Goal: Transaction & Acquisition: Purchase product/service

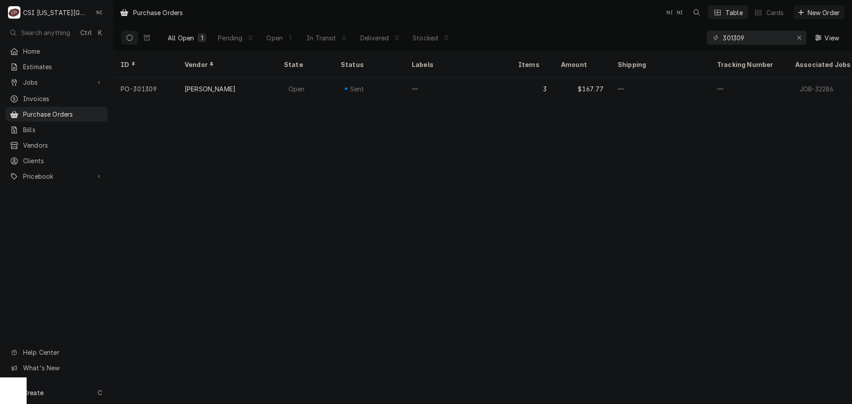
click at [66, 395] on div "Create C" at bounding box center [56, 392] width 113 height 23
click at [154, 324] on link "Purchase Order" at bounding box center [159, 331] width 80 height 15
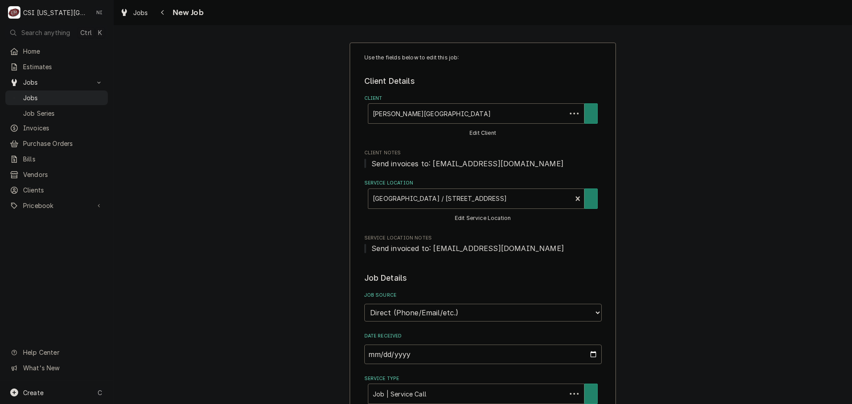
type textarea "x"
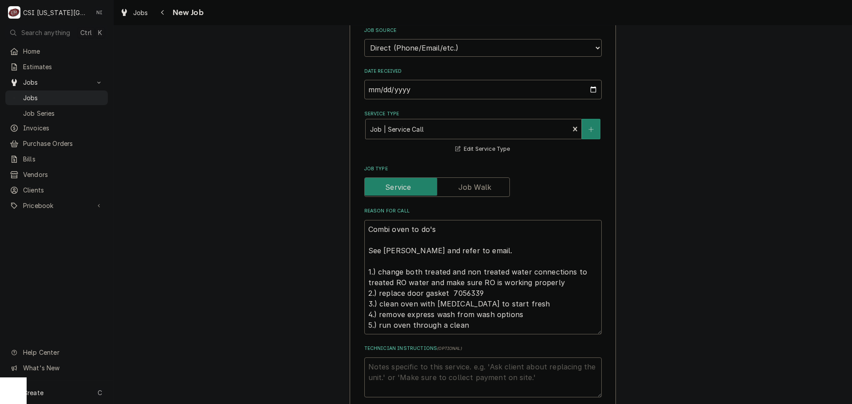
scroll to position [266, 0]
click at [364, 227] on textarea "Combi oven to do's See phil potter and refer to email. 1.) change both treated …" at bounding box center [482, 276] width 237 height 114
type textarea "Combi oven to do's See phil potter and refer to email. 1.) change both treated …"
type textarea "x"
type textarea "Combi oven to do's See phil potter and refer to email. 1.) change both treated …"
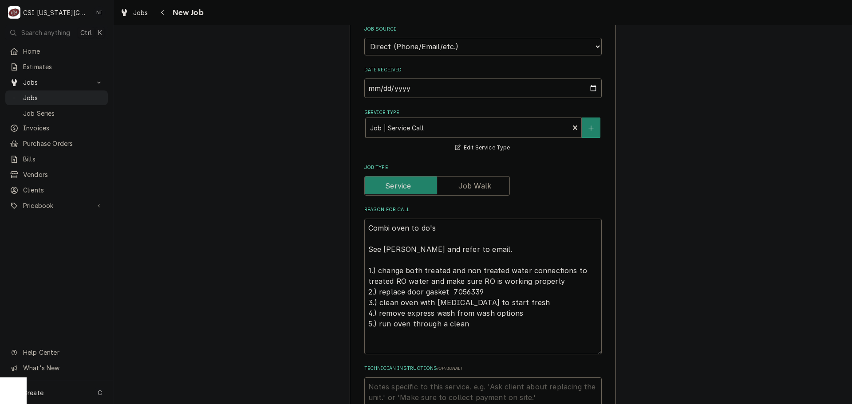
type textarea "x"
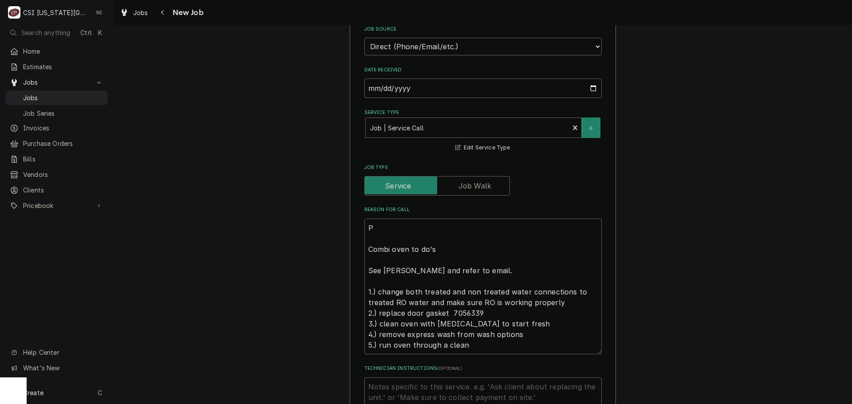
type textarea "Pa Combi oven to do's See phil potter and refer to email. 1.) change both treat…"
type textarea "x"
type textarea "Par Combi oven to do's See phil potter and refer to email. 1.) change both trea…"
type textarea "x"
type textarea "Parts Combi oven to do's See phil potter and refer to email. 1.) change both tr…"
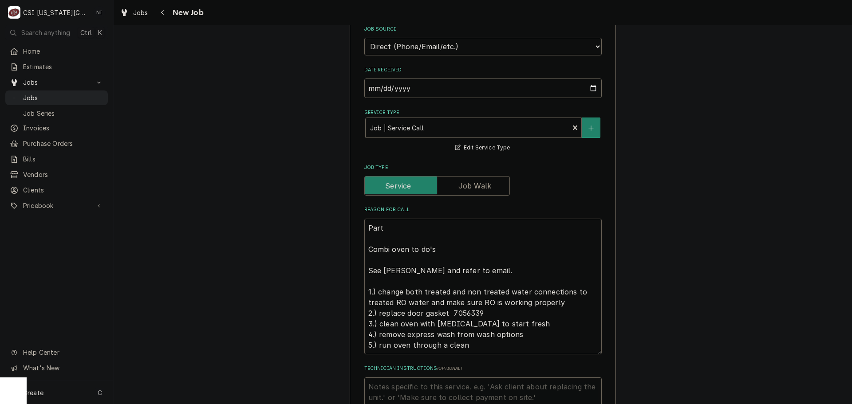
type textarea "x"
type textarea "Parts Combi oven to do's See phil potter and refer to email. 1.) change both tr…"
type textarea "x"
type textarea "Parts o Combi oven to do's See phil potter and refer to email. 1.) change both …"
type textarea "x"
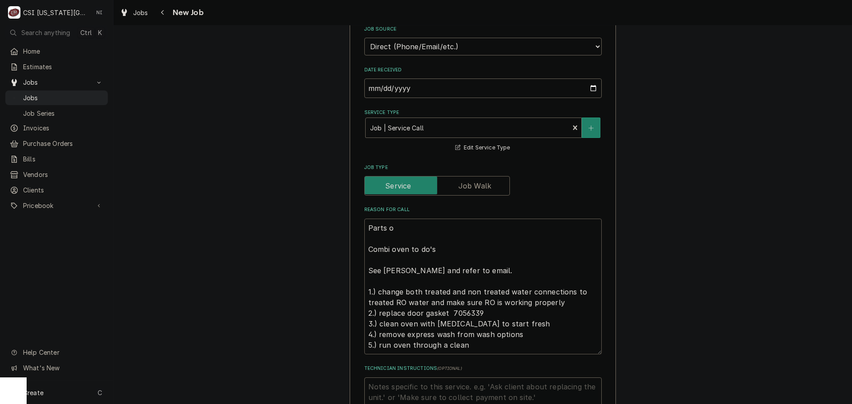
type textarea "Parts or Combi oven to do's See phil potter and refer to email. 1.) change both…"
type textarea "x"
type textarea "Parts ord Combi oven to do's See phil potter and refer to email. 1.) change bot…"
type textarea "x"
type textarea "Parts orde Combi oven to do's See phil potter and refer to email. 1.) change bo…"
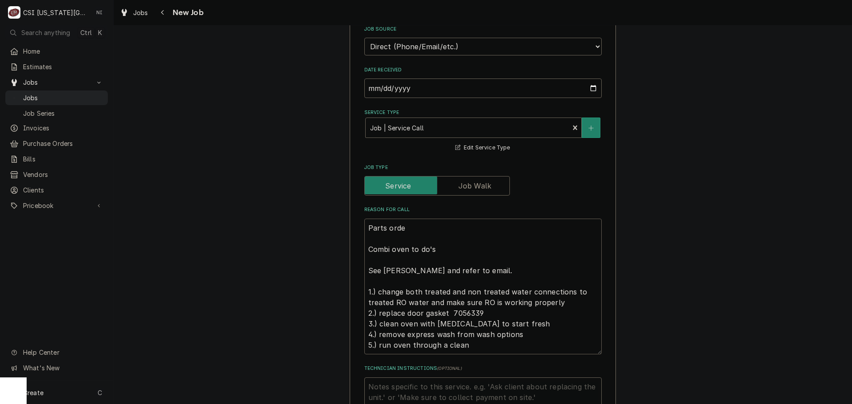
type textarea "x"
type textarea "Parts ordere Combi oven to do's See phil potter and refer to email. 1.) change …"
type textarea "x"
type textarea "Parts ordered Combi oven to do's See phil potter and refer to email. 1.) change…"
type textarea "x"
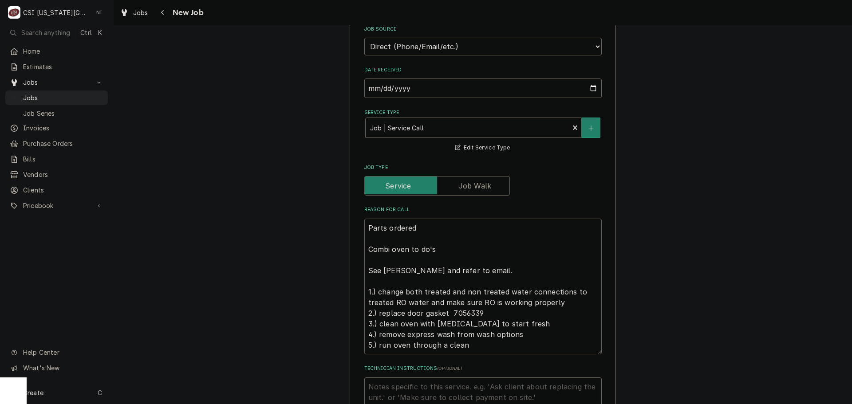
type textarea "Parts ordered a Combi oven to do's See phil potter and refer to email. 1.) chan…"
type textarea "x"
type textarea "Parts ordered ao Combi oven to do's See phil potter and refer to email. 1.) cha…"
type textarea "x"
type textarea "Parts ordered aon Combi oven to do's See phil potter and refer to email. 1.) ch…"
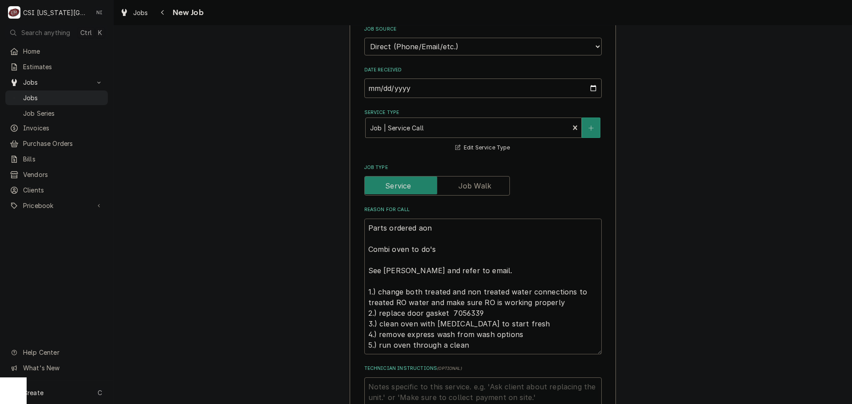
type textarea "x"
type textarea "Parts ordered aon Combi oven to do's See phil potter and refer to email. 1.) ch…"
type textarea "x"
type textarea "Parts ordered aon Combi oven to do's See phil potter and refer to email. 1.) ch…"
type textarea "x"
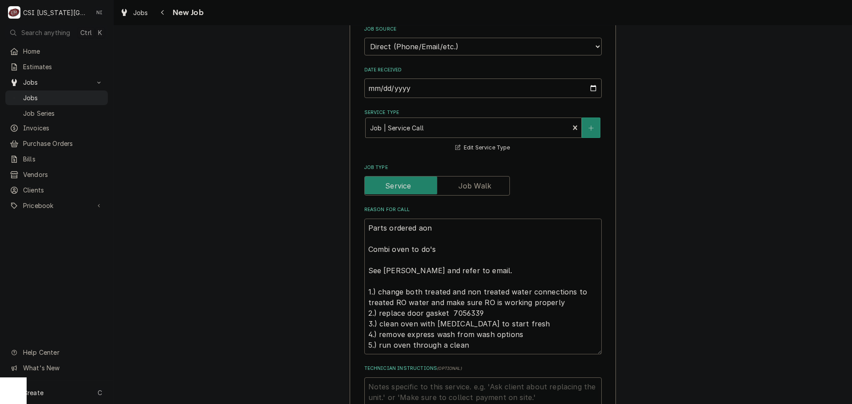
type textarea "Parts ordered ao Combi oven to do's See phil potter and refer to email. 1.) cha…"
type textarea "x"
type textarea "Parts ordered a Combi oven to do's See phil potter and refer to email. 1.) chan…"
type textarea "x"
type textarea "Parts ordered Combi oven to do's See phil potter and refer to email. 1.) change…"
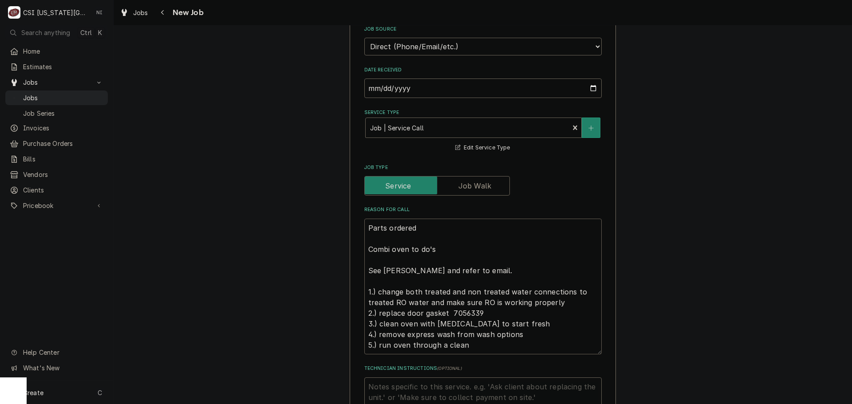
type textarea "x"
type textarea "Parts ordered o Combi oven to do's See phil potter and refer to email. 1.) chan…"
type textarea "x"
type textarea "Parts ordered on Combi oven to do's See phil potter and refer to email. 1.) cha…"
type textarea "x"
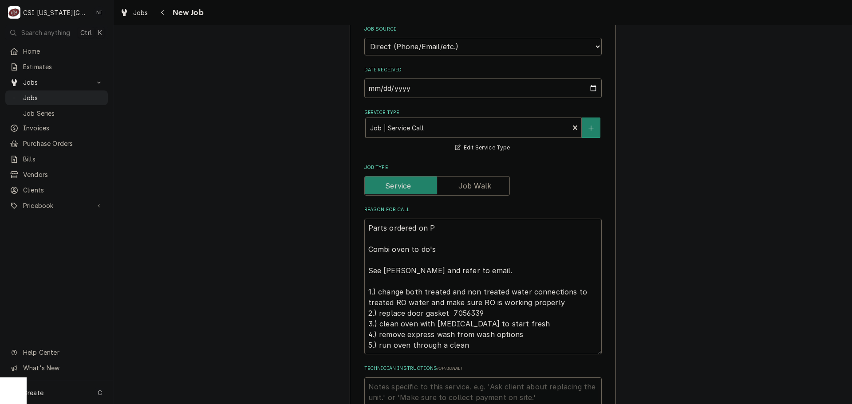
type textarea "Parts ordered on PO Combi oven to do's See phil potter and refer to email. 1.) …"
type textarea "x"
type textarea "Parts ordered on PO Combi oven to do's See phil potter and refer to email. 1.) …"
type textarea "x"
type textarea "Parts ordered on PO Combi oven to do's See phil potter and refer to email. 1.) …"
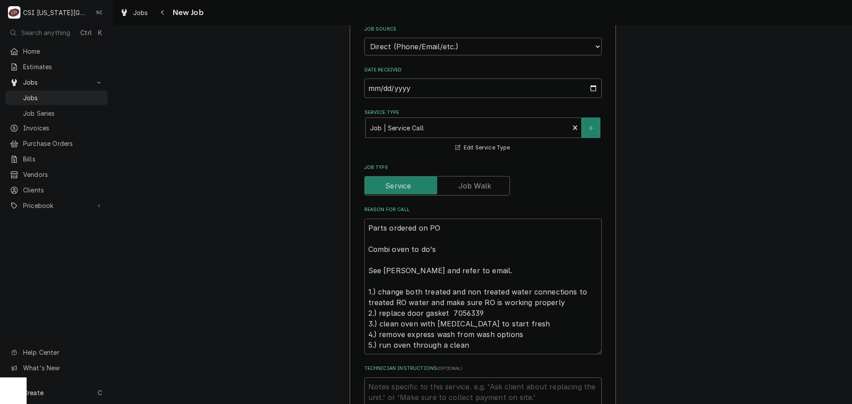
click at [447, 233] on textarea "Parts ordered on PO Combi oven to do's See phil potter and refer to email. 1.) …" at bounding box center [482, 287] width 237 height 136
type textarea "x"
type textarea "Parts ordered on PO 3 Combi oven to do's See phil potter and refer to email. 1.…"
type textarea "x"
type textarea "Parts ordered on PO 301 Combi oven to do's See phil potter and refer to email. …"
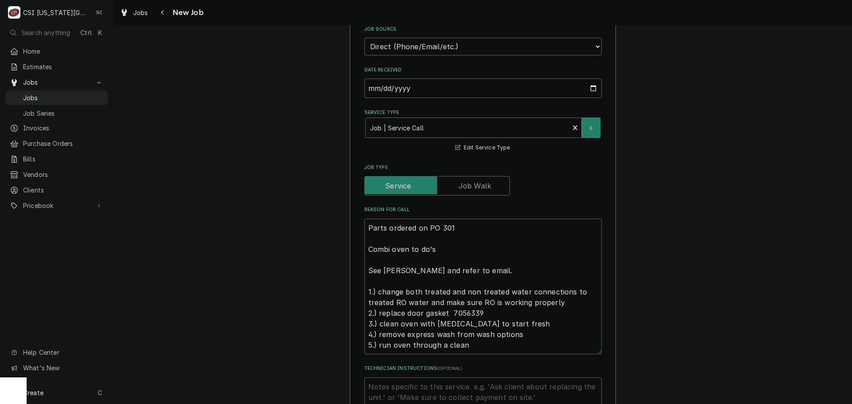
type textarea "x"
type textarea "Parts ordered on PO 3014 Combi oven to do's See phil potter and refer to email.…"
type textarea "x"
type textarea "Parts ordered on PO 30141 Combi oven to do's See phil potter and refer to email…"
type textarea "x"
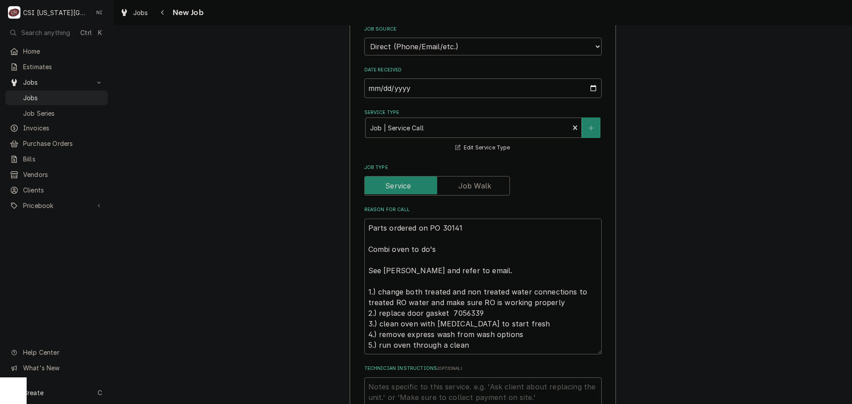
type textarea "Parts ordered on PO 301411 Combi oven to do's See phil potter and refer to emai…"
type textarea "x"
type textarea "Parts ordered on PO 301411, Combi oven to do's See phil potter and refer to ema…"
type textarea "x"
type textarea "Parts ordered on PO 301411, Combi oven to do's See phil potter and refer to ema…"
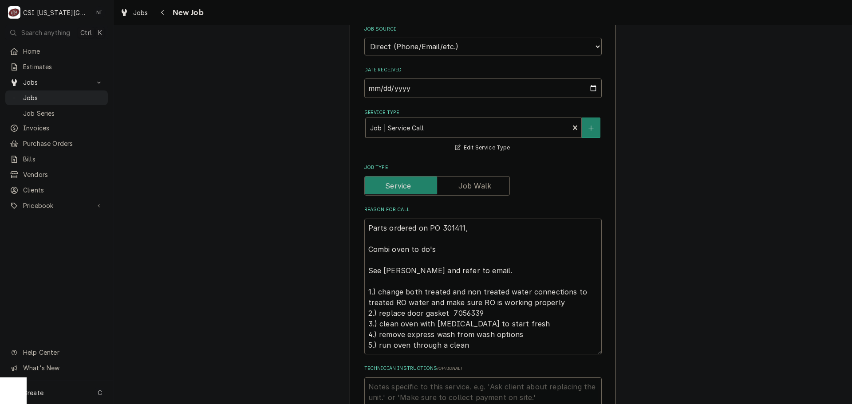
type textarea "x"
type textarea "Parts ordered on PO 301411, E Combi oven to do's See phil potter and refer to e…"
type textarea "x"
type textarea "Parts ordered on PO 301411, ETA Combi oven to do's See phil potter and refer to…"
type textarea "x"
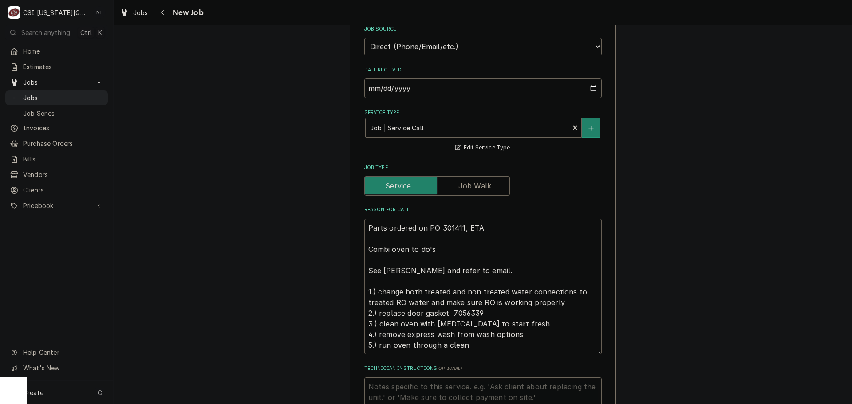
type textarea "Parts ordered on PO 301411, ETA Combi oven to do's See phil potter and refer to…"
type textarea "x"
type textarea "Parts ordered on PO 301411, ETA 2 Combi oven to do's See phil potter and refer …"
type textarea "x"
type textarea "Parts ordered on PO 301411, ETA 29 Combi oven to do's See phil potter and refer…"
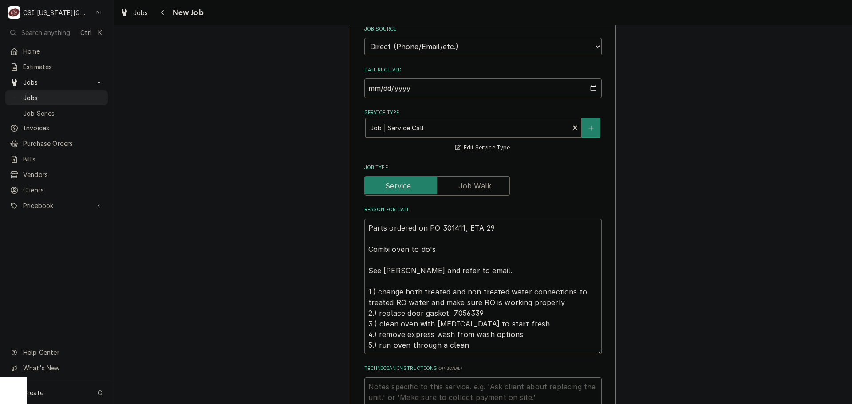
type textarea "x"
type textarea "Parts ordered on PO 301411, ETA 29 Combi oven to do's See phil potter and refer…"
type textarea "x"
type textarea "Parts ordered on PO 301411, ETA 29 d Combi oven to do's See phil potter and ref…"
type textarea "x"
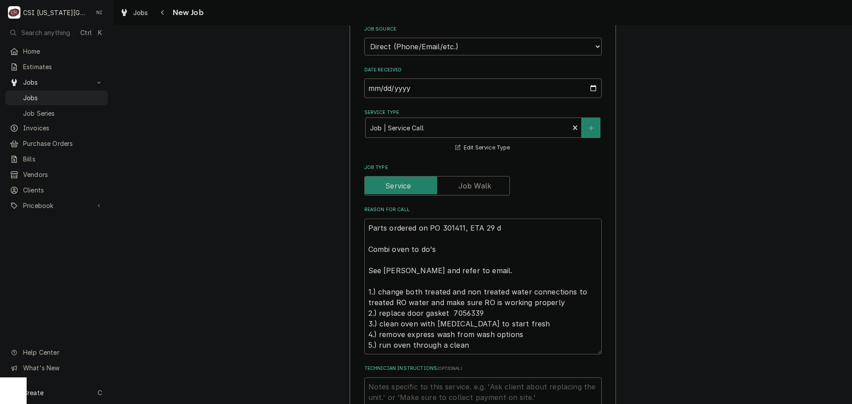
type textarea "Parts ordered on PO 301411, ETA 29 dy Combi oven to do's See phil potter and re…"
type textarea "x"
type textarea "Parts ordered on PO 301411, ETA 29 dya Combi oven to do's See phil potter and r…"
type textarea "x"
type textarea "Parts ordered on PO 301411, ETA 29 dyas Combi oven to do's See phil potter and …"
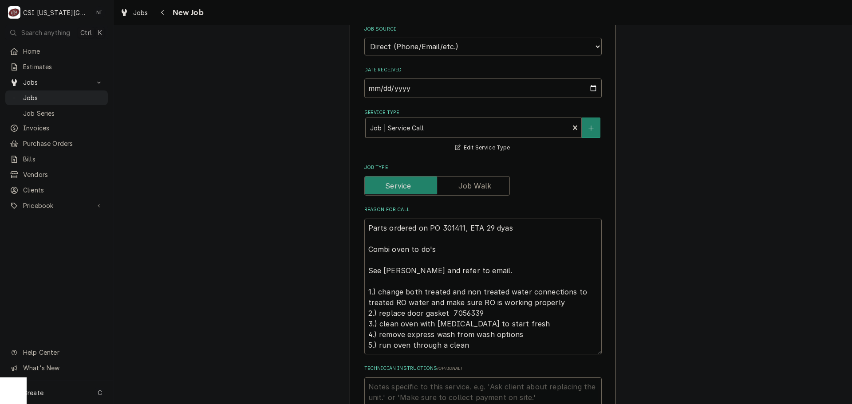
type textarea "x"
type textarea "Parts ordered on PO 301411, ETA 29 dya Combi oven to do's See phil potter and r…"
type textarea "x"
type textarea "Parts ordered on PO 301411, ETA 29 dy Combi oven to do's See phil potter and re…"
type textarea "x"
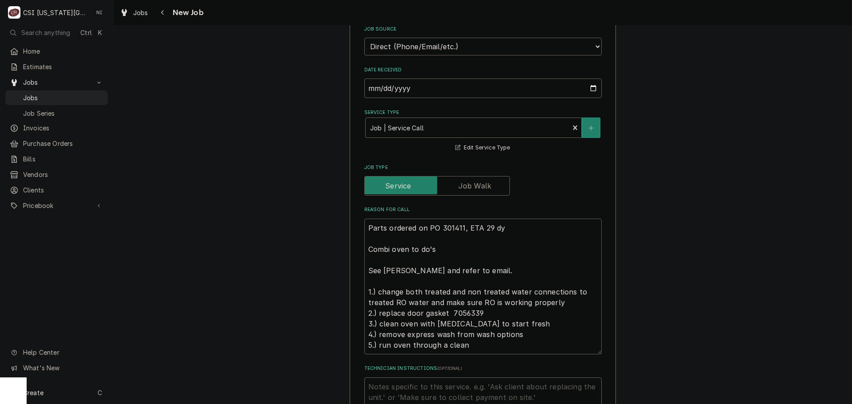
type textarea "Parts ordered on PO 301411, ETA 29 d Combi oven to do's See phil potter and ref…"
type textarea "x"
type textarea "Parts ordered on PO 301411, ETA 29 da Combi oven to do's See phil potter and re…"
type textarea "x"
type textarea "Parts ordered on PO 301411, ETA 29 day Combi oven to do's See phil potter and r…"
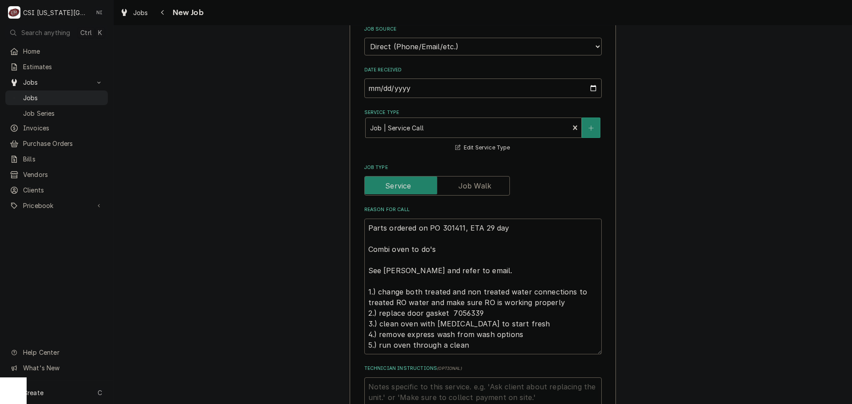
type textarea "x"
type textarea "Parts ordered on PO 301411, ETA 29 days Combi oven to do's See phil potter and …"
type textarea "x"
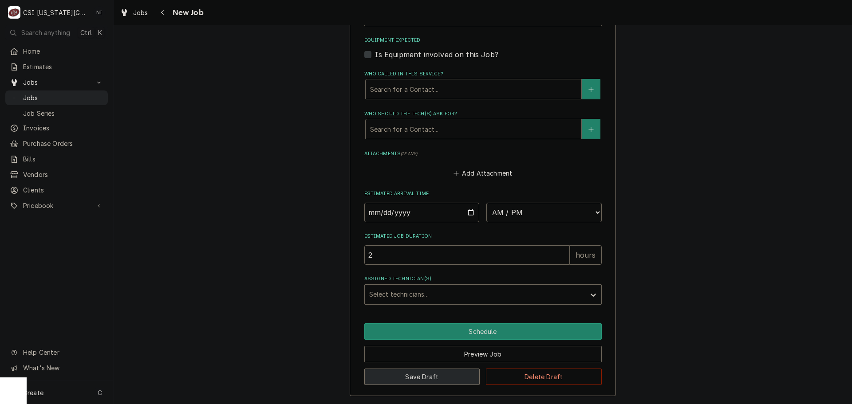
type textarea "Parts ordered on PO 301411, ETA 29 days Combi oven to do's See phil potter and …"
drag, startPoint x: 445, startPoint y: 369, endPoint x: 456, endPoint y: 351, distance: 21.1
click at [445, 370] on button "Save Draft" at bounding box center [422, 377] width 116 height 16
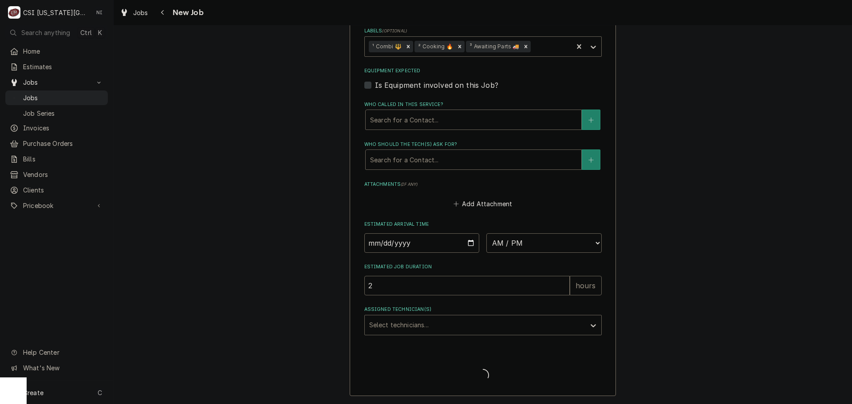
type textarea "x"
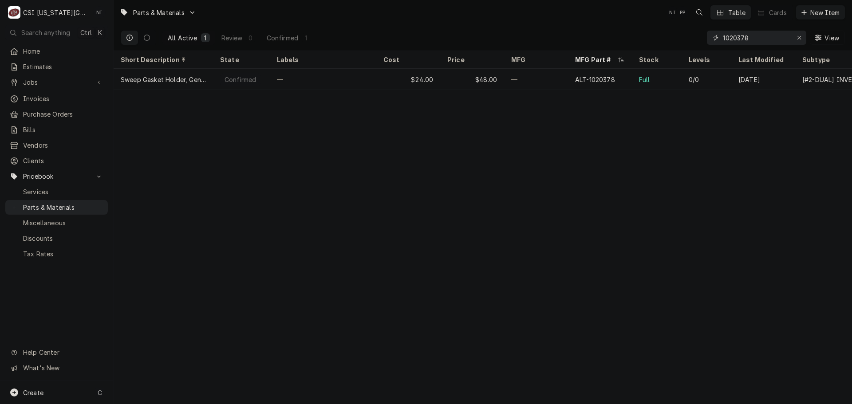
drag, startPoint x: 757, startPoint y: 35, endPoint x: 665, endPoint y: 29, distance: 92.9
click at [665, 29] on div "All Active 1 Review 0 Confirmed 1 1020378 View" at bounding box center [483, 37] width 724 height 25
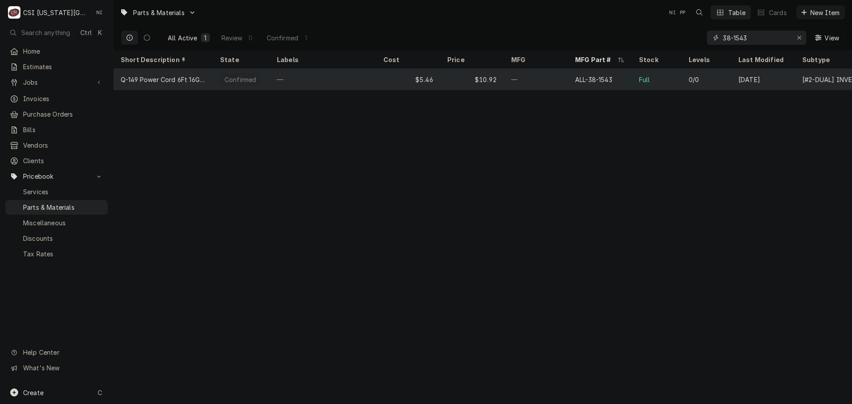
type input "38-1543"
click at [666, 69] on div "Full" at bounding box center [657, 79] width 50 height 21
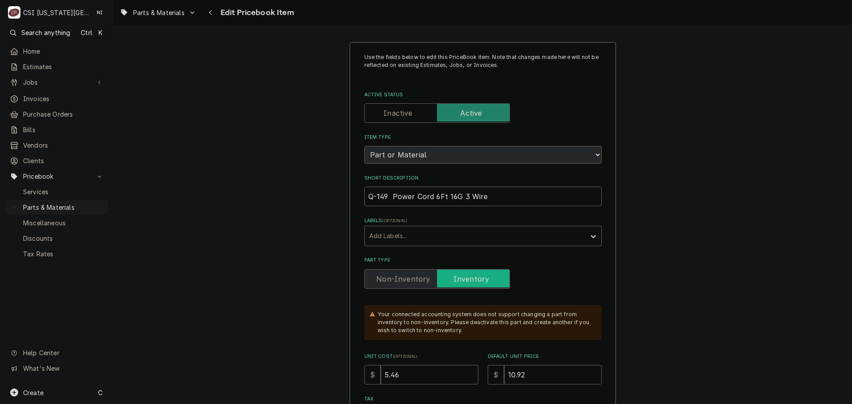
type textarea "x"
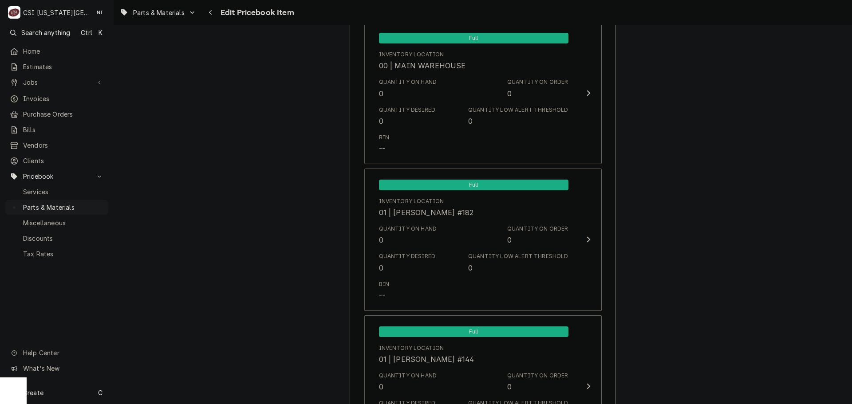
scroll to position [1007, 0]
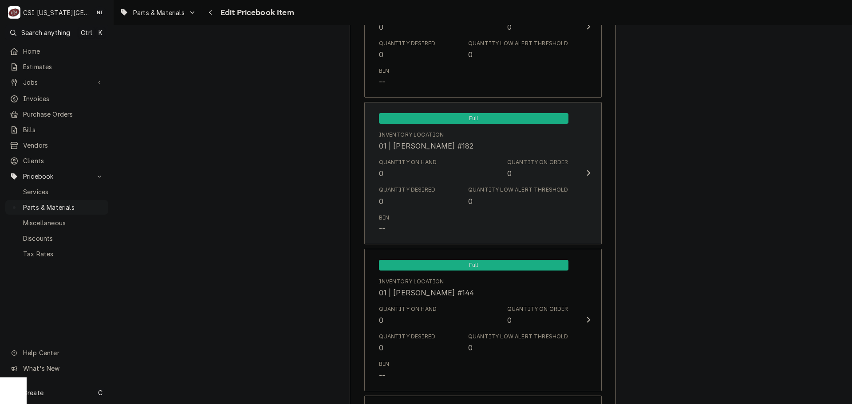
click at [563, 161] on div "Quantity on Order" at bounding box center [537, 162] width 61 height 8
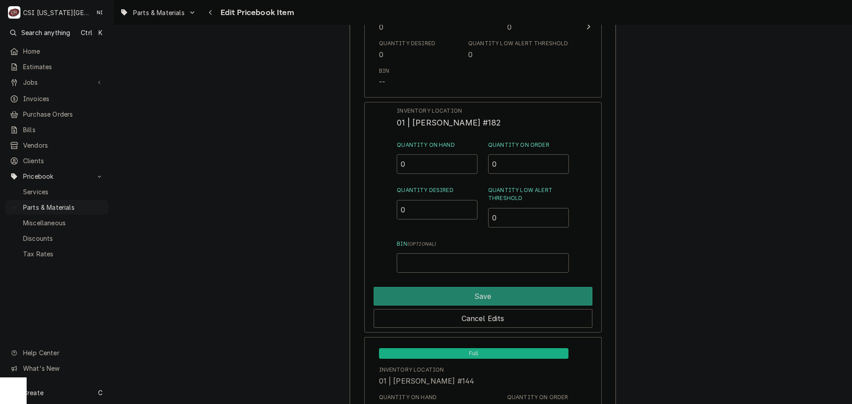
drag, startPoint x: 422, startPoint y: 170, endPoint x: 367, endPoint y: 163, distance: 55.4
click at [367, 163] on div "Inventory Location 01 | BRIAN BREAZIER #182 Quantity on Hand 0 Quantity on Orde…" at bounding box center [482, 217] width 237 height 231
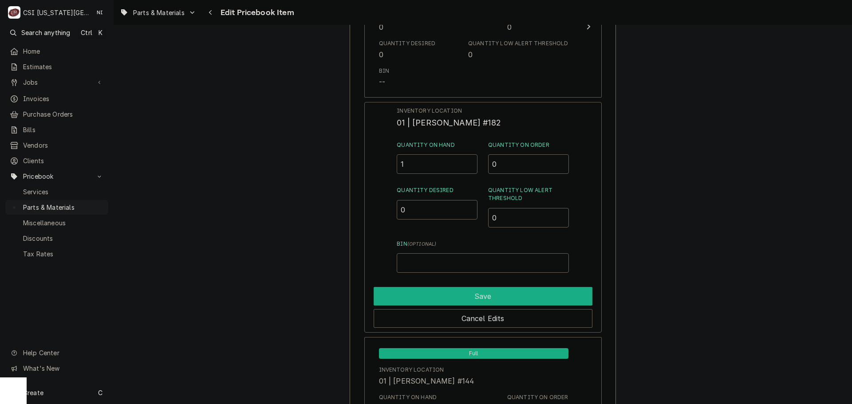
type input "1"
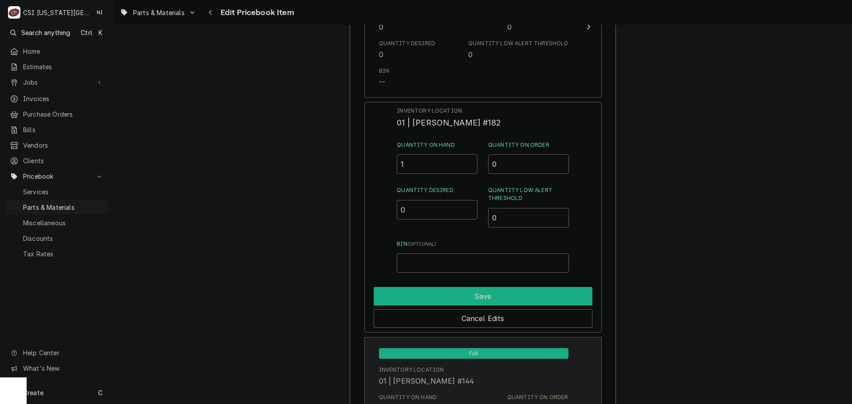
drag, startPoint x: 519, startPoint y: 290, endPoint x: 536, endPoint y: 288, distance: 17.4
click at [519, 290] on button "Save" at bounding box center [483, 296] width 219 height 19
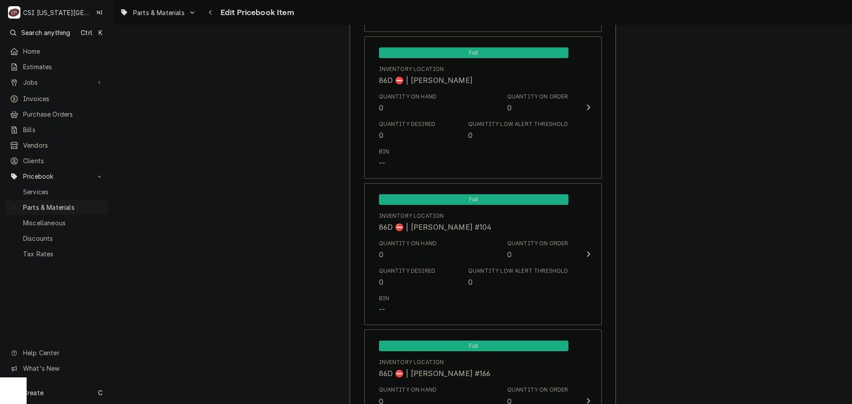
scroll to position [8674, 0]
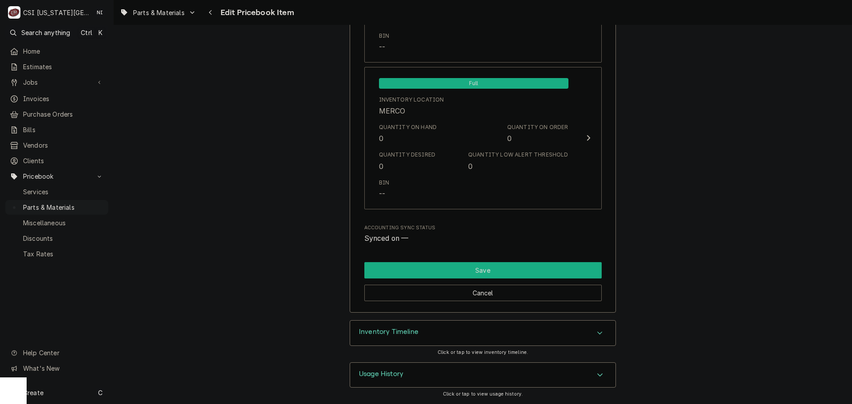
click at [572, 276] on button "Save" at bounding box center [482, 270] width 237 height 16
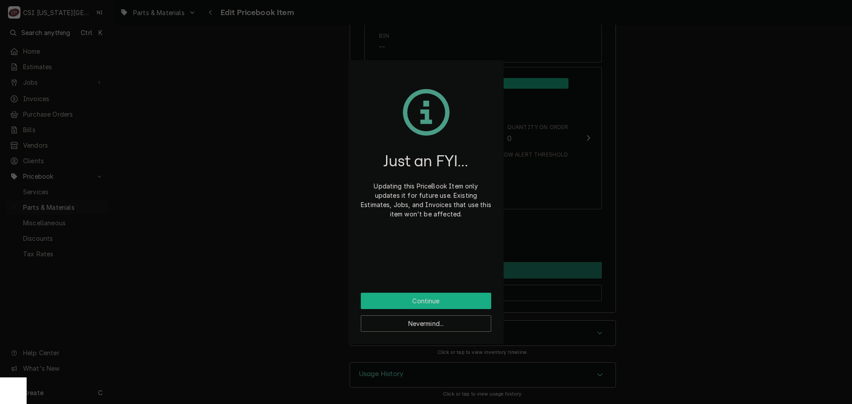
click at [477, 299] on button "Continue" at bounding box center [426, 301] width 130 height 16
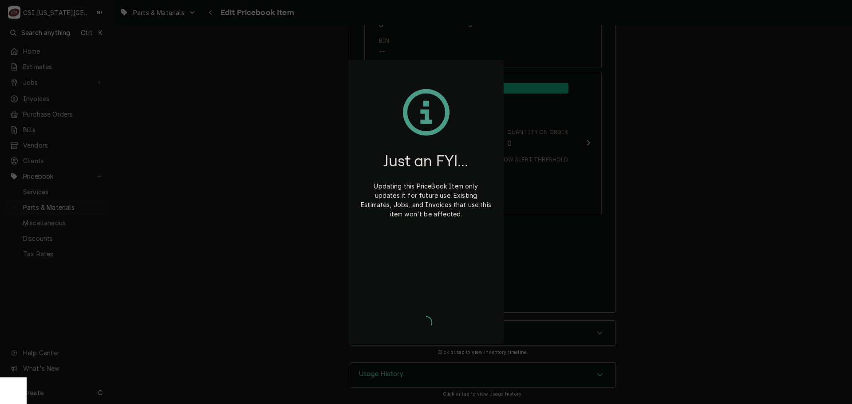
scroll to position [8669, 0]
type textarea "x"
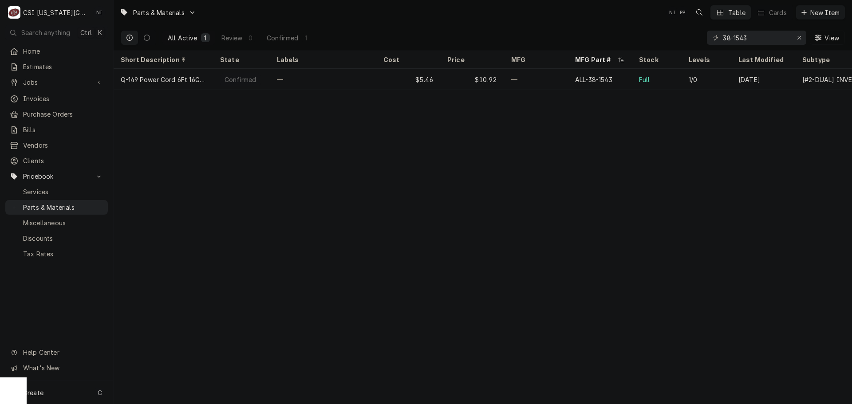
drag, startPoint x: 430, startPoint y: 217, endPoint x: 422, endPoint y: 209, distance: 11.3
click at [423, 210] on div "Parts & Materials NI PP Table Cards New Item All Active 1 Review 0 Confirmed 1 …" at bounding box center [483, 202] width 738 height 404
click at [640, 235] on div "Parts & Materials NI PP Table Cards New Item All Active 1 Review 0 Confirmed 1 …" at bounding box center [483, 202] width 738 height 404
drag, startPoint x: 799, startPoint y: 37, endPoint x: 786, endPoint y: 39, distance: 13.5
click at [799, 37] on icon "Erase input" at bounding box center [799, 38] width 4 height 4
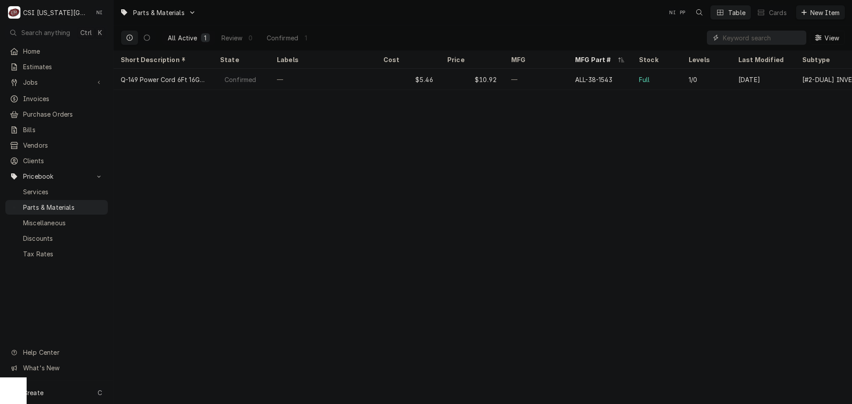
click at [780, 41] on input "Dynamic Content Wrapper" at bounding box center [764, 38] width 83 height 14
paste input "7056339"
drag, startPoint x: 748, startPoint y: 36, endPoint x: 708, endPoint y: 37, distance: 40.4
click at [707, 36] on div "7056339" at bounding box center [756, 38] width 99 height 14
paste input "BEV-305-173C"
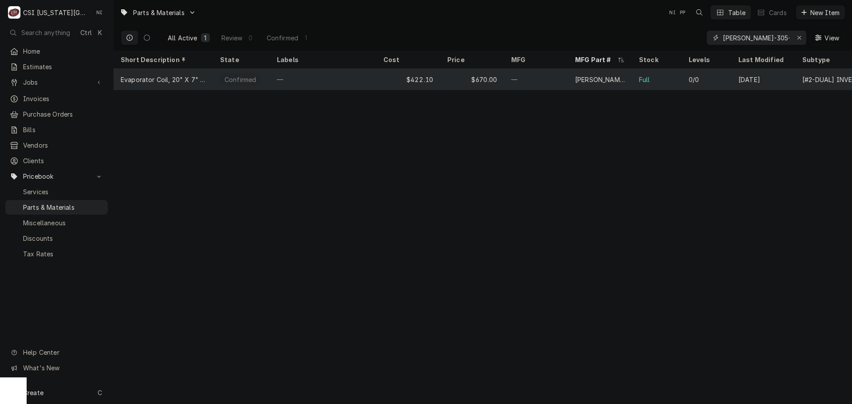
type input "BEV-305-173C"
click at [465, 84] on div "$670.00" at bounding box center [472, 79] width 64 height 21
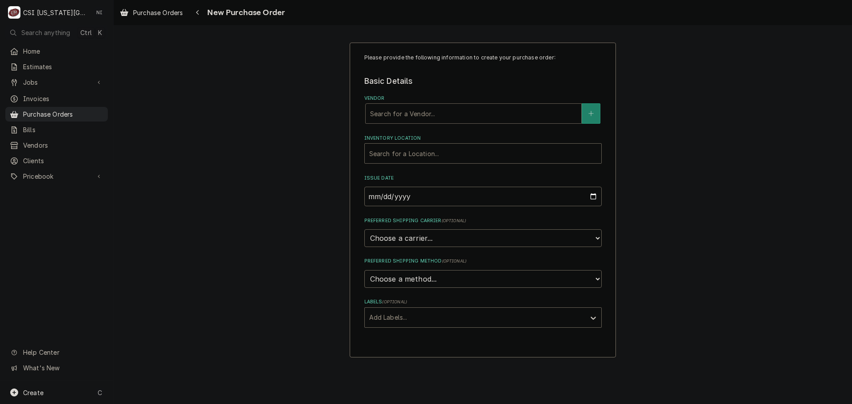
click at [405, 111] on div "Vendor" at bounding box center [473, 114] width 207 height 16
type input "[GEOGRAPHIC_DATA]"
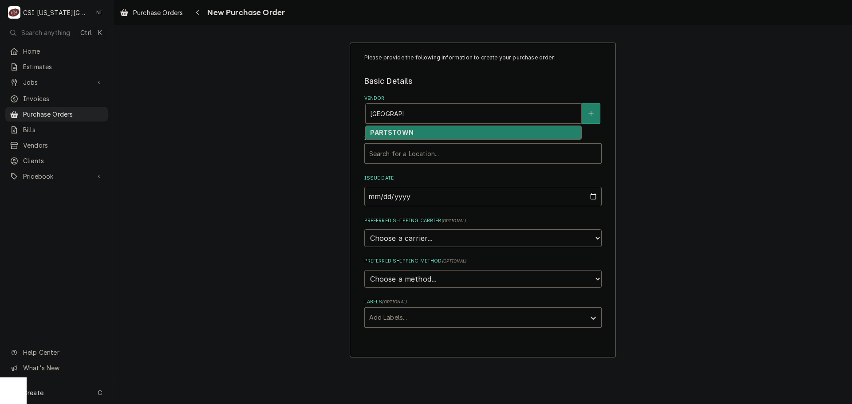
click at [424, 130] on div "PARTSTOWN" at bounding box center [474, 133] width 216 height 14
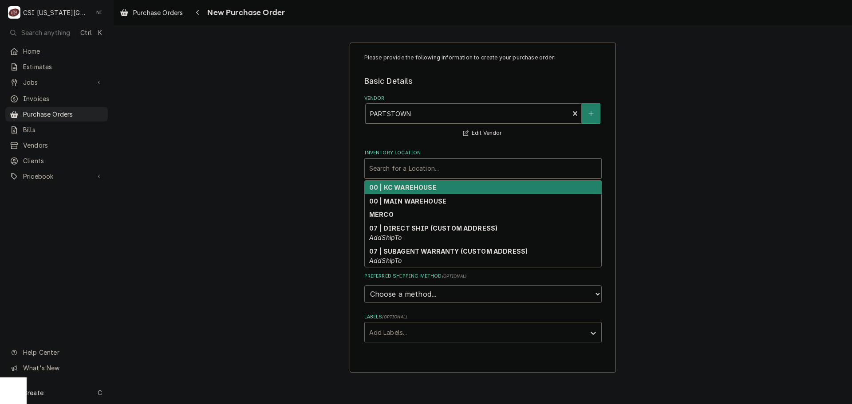
click at [409, 165] on div "Inventory Location" at bounding box center [483, 169] width 228 height 16
drag, startPoint x: 407, startPoint y: 190, endPoint x: 403, endPoint y: 206, distance: 16.8
click at [407, 190] on strong "00 | KC WAREHOUSE" at bounding box center [402, 188] width 67 height 8
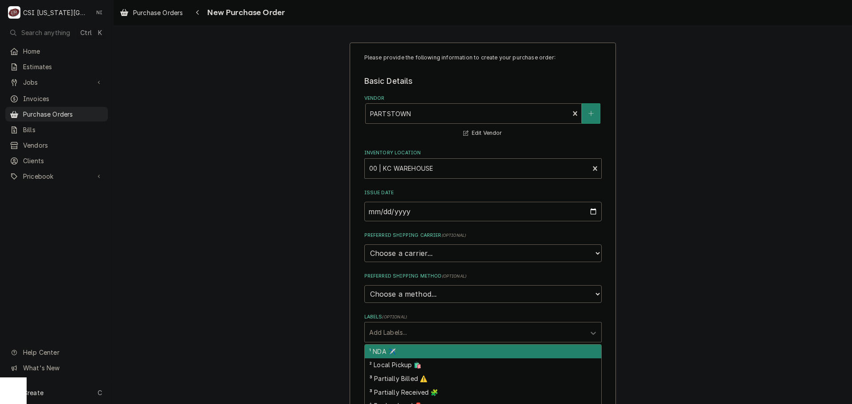
click at [403, 330] on div "Labels" at bounding box center [475, 332] width 212 height 16
click at [631, 323] on div "Please provide the following information to create your purchase order: Basic D…" at bounding box center [483, 336] width 738 height 603
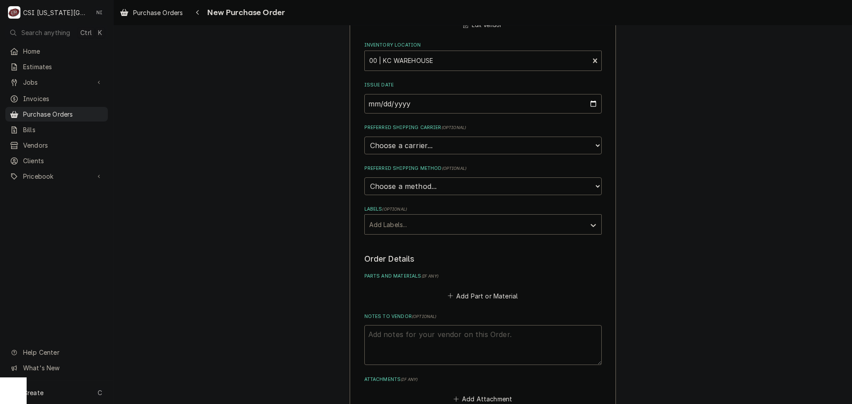
scroll to position [233, 0]
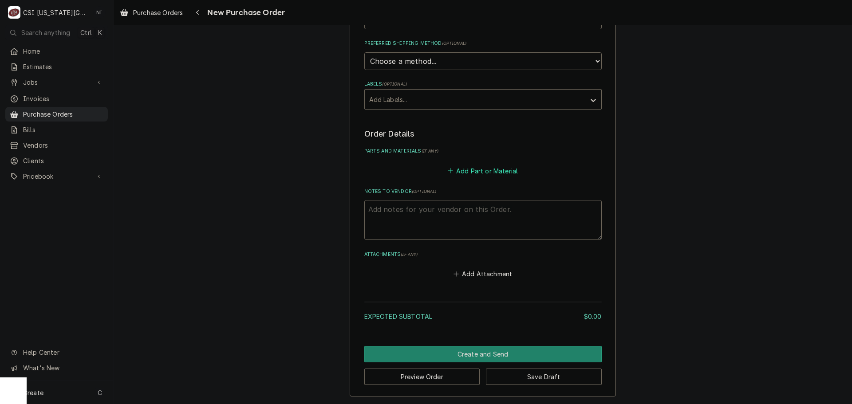
click at [480, 169] on button "Add Part or Material" at bounding box center [482, 171] width 73 height 12
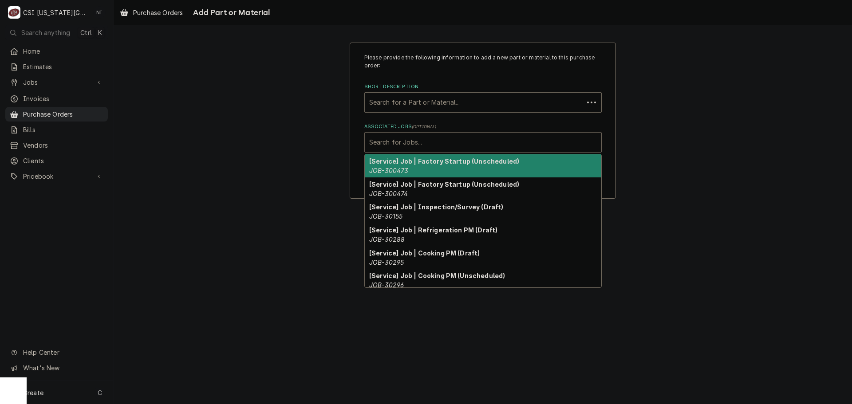
click at [427, 146] on div "Associated Jobs" at bounding box center [483, 142] width 228 height 16
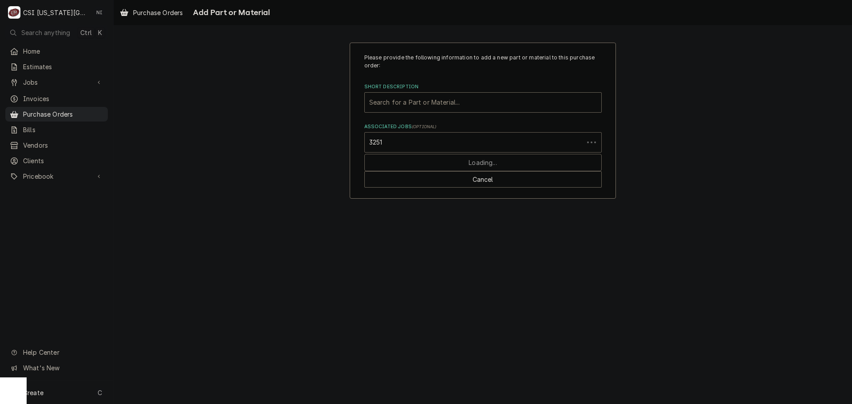
type input "32517"
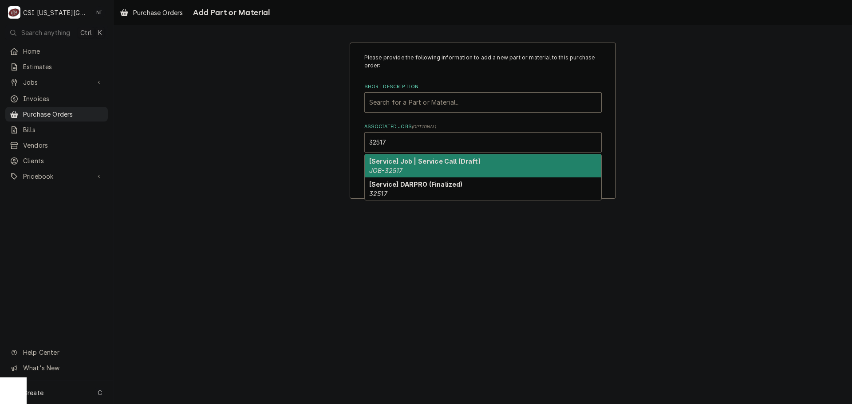
click at [402, 162] on strong "[Service] Job | Service Call (Draft)" at bounding box center [424, 162] width 111 height 8
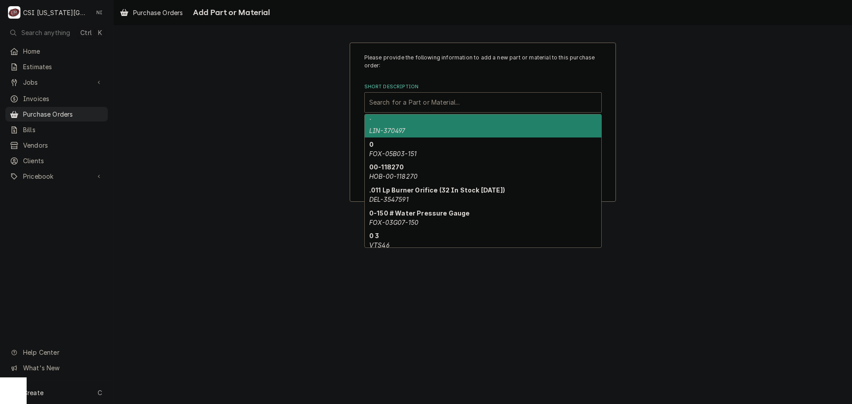
click at [409, 102] on div "Short Description" at bounding box center [483, 103] width 228 height 16
paste input "7056339"
type input "7056339"
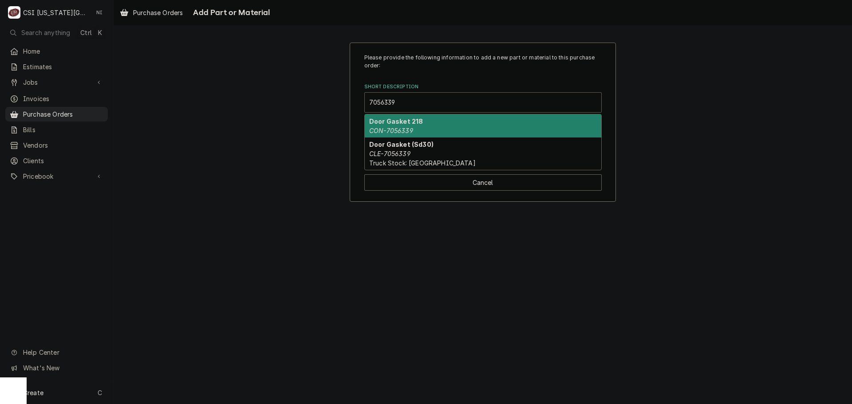
click at [394, 123] on strong "Door Gasket 218" at bounding box center [396, 122] width 54 height 8
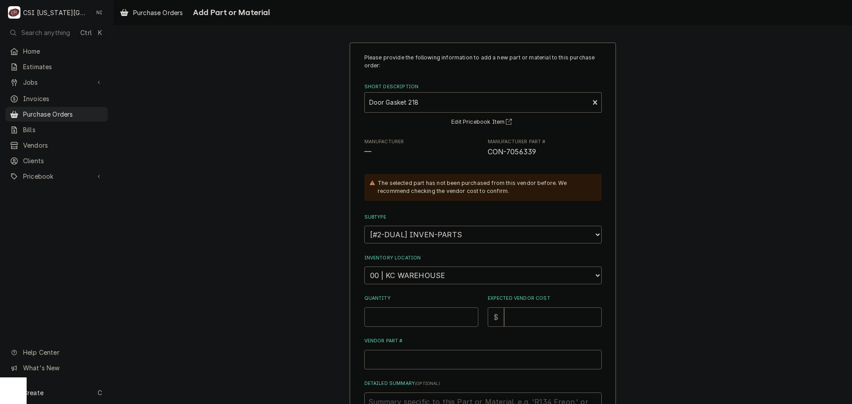
click at [394, 315] on input "Quantity" at bounding box center [421, 318] width 114 height 20
type textarea "x"
type input "1"
type textarea "x"
type input "1"
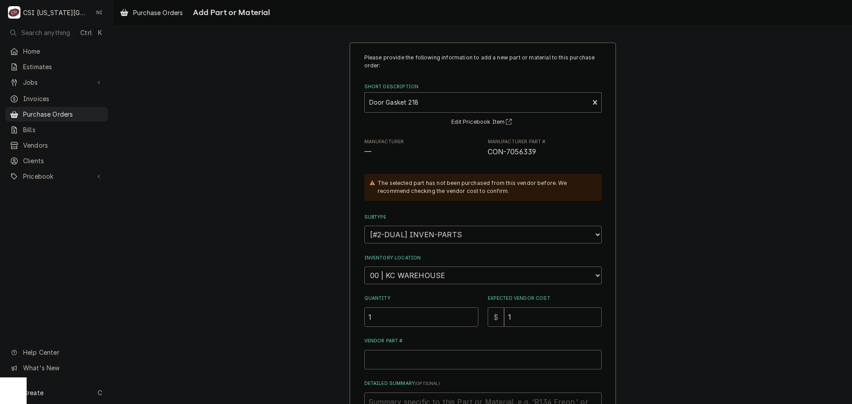
type textarea "x"
type input "10"
type textarea "x"
type input "103"
type textarea "x"
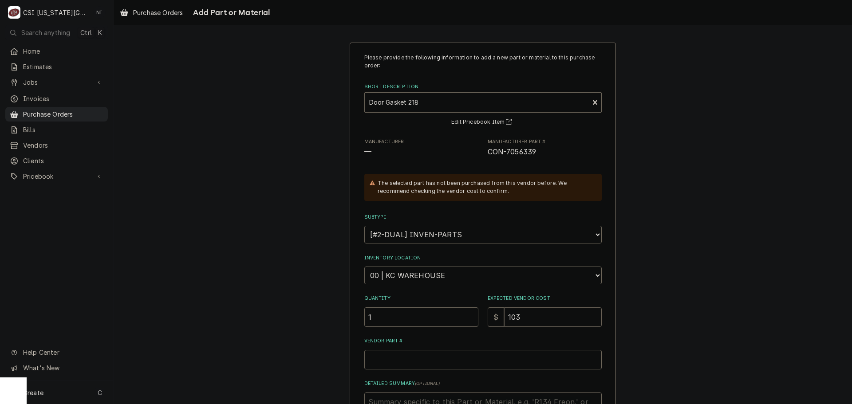
type input "103.0"
type textarea "x"
type input "103.03"
drag, startPoint x: 528, startPoint y: 151, endPoint x: 485, endPoint y: 154, distance: 44.1
click at [488, 154] on span "CON-7056339" at bounding box center [545, 152] width 114 height 11
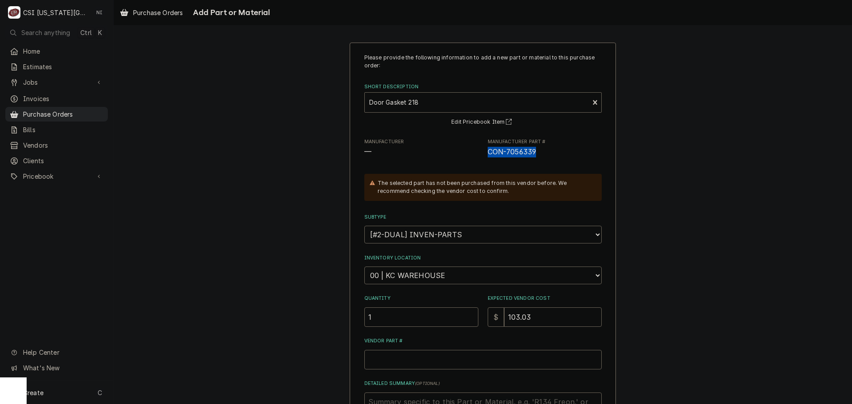
copy span "CON-7056339"
click at [450, 354] on input "Vendor Part #" at bounding box center [482, 360] width 237 height 20
paste input "CON-7056339"
type textarea "x"
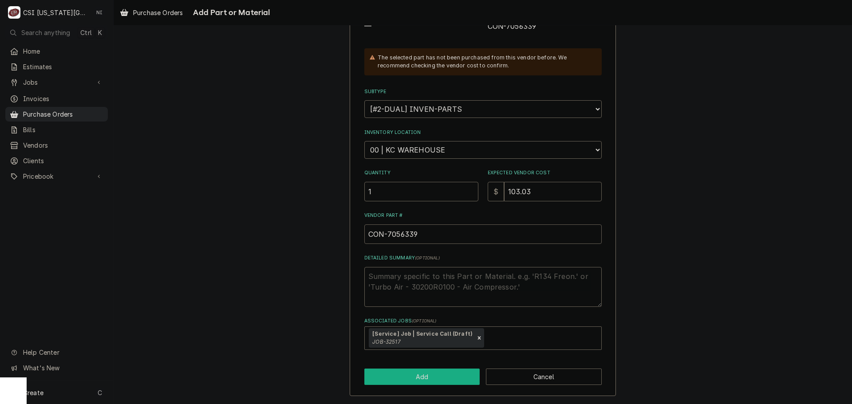
type input "CON-7056339"
click at [434, 377] on button "Add" at bounding box center [422, 377] width 116 height 16
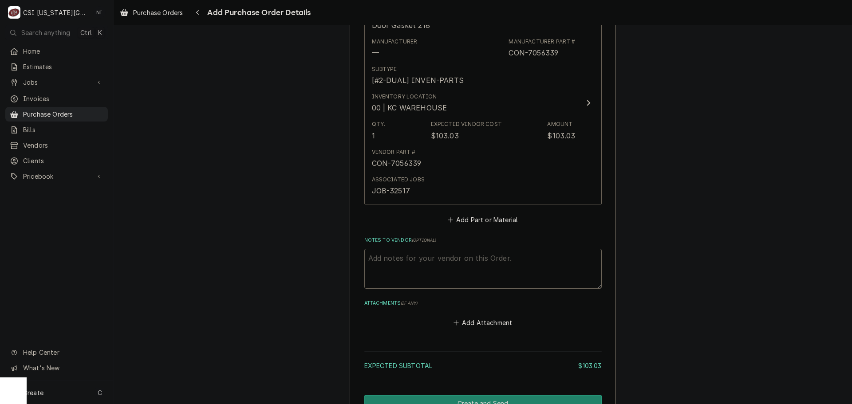
scroll to position [441, 0]
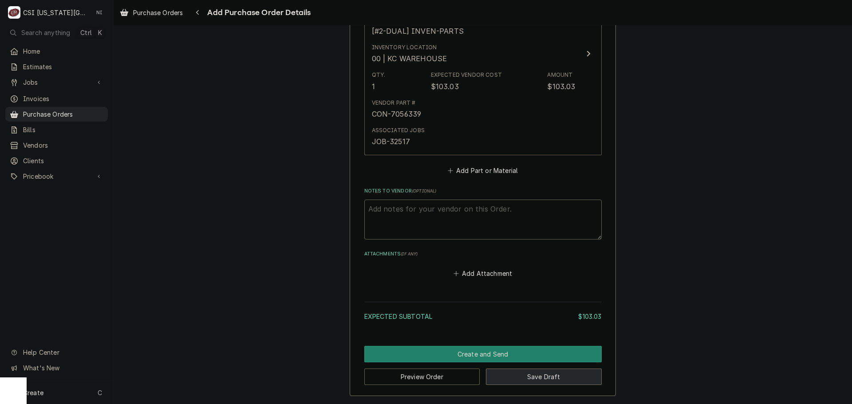
drag, startPoint x: 525, startPoint y: 375, endPoint x: 759, endPoint y: 362, distance: 233.7
click at [530, 375] on button "Save Draft" at bounding box center [544, 377] width 116 height 16
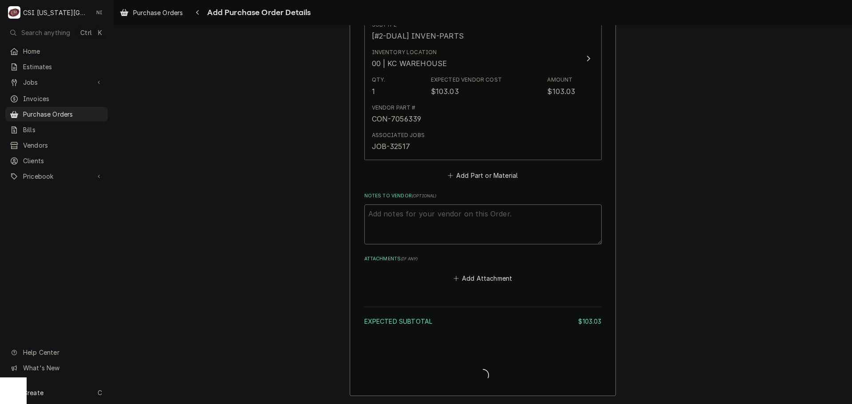
type textarea "x"
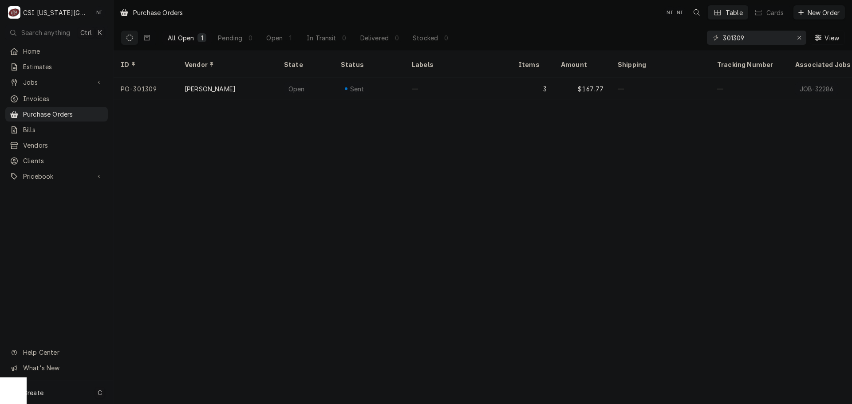
click at [64, 398] on div "Create C" at bounding box center [56, 392] width 113 height 23
click at [183, 323] on div "Estimate Job Invoice Purchase Order Bill Vendor Client Pricebook Item" at bounding box center [159, 339] width 85 height 129
click at [183, 327] on div "Purchase Order" at bounding box center [165, 331] width 59 height 9
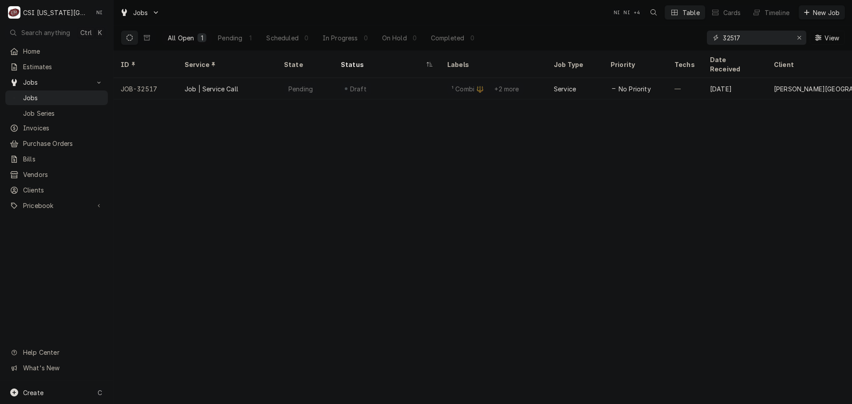
drag, startPoint x: 748, startPoint y: 41, endPoint x: 672, endPoint y: 41, distance: 75.4
click at [678, 41] on div "All Open 1 Pending 1 Scheduled 0 In Progress 0 On Hold 0 Completed 0 32517 View" at bounding box center [483, 37] width 724 height 25
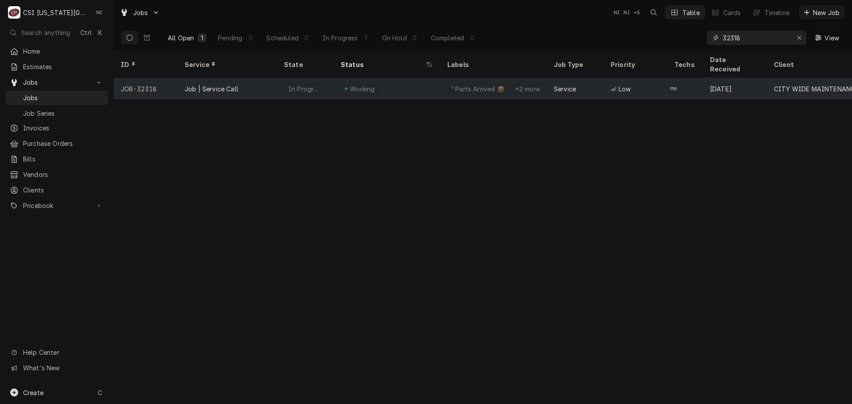
type input "32318"
click at [366, 84] on div "Working" at bounding box center [362, 88] width 27 height 9
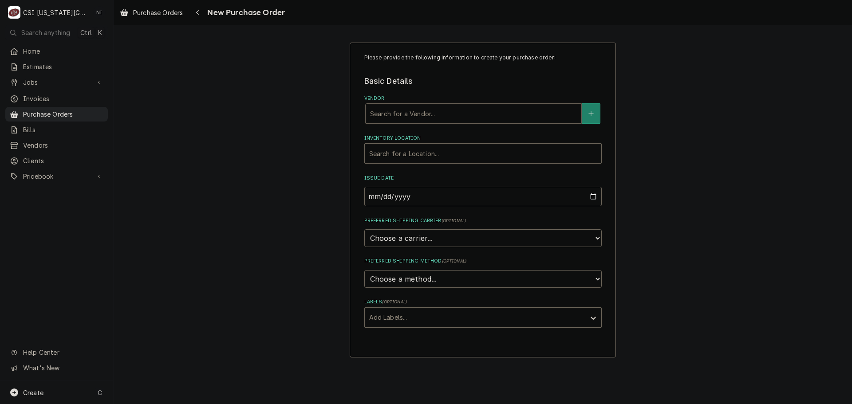
click at [449, 113] on div "Vendor" at bounding box center [473, 114] width 207 height 16
type input "[GEOGRAPHIC_DATA]"
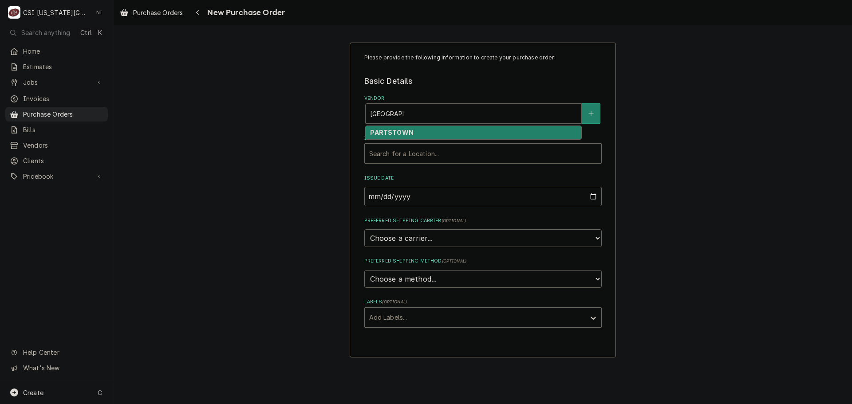
click at [439, 136] on div "PARTSTOWN" at bounding box center [474, 133] width 216 height 14
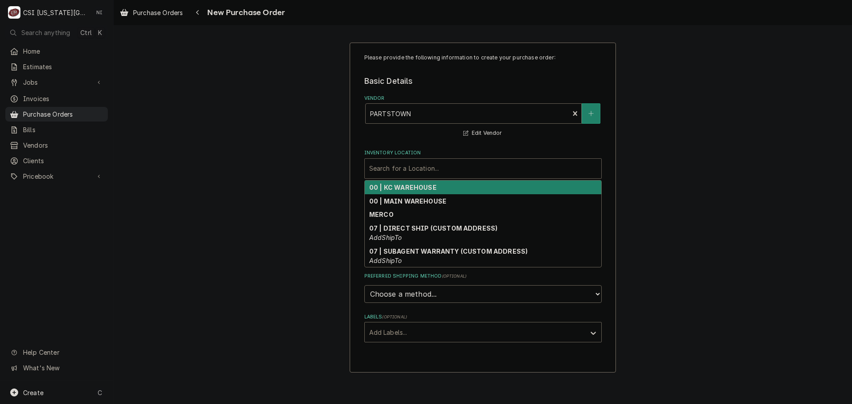
click at [439, 170] on div "Inventory Location" at bounding box center [483, 169] width 228 height 16
click at [414, 190] on strong "00 | KC WAREHOUSE" at bounding box center [402, 188] width 67 height 8
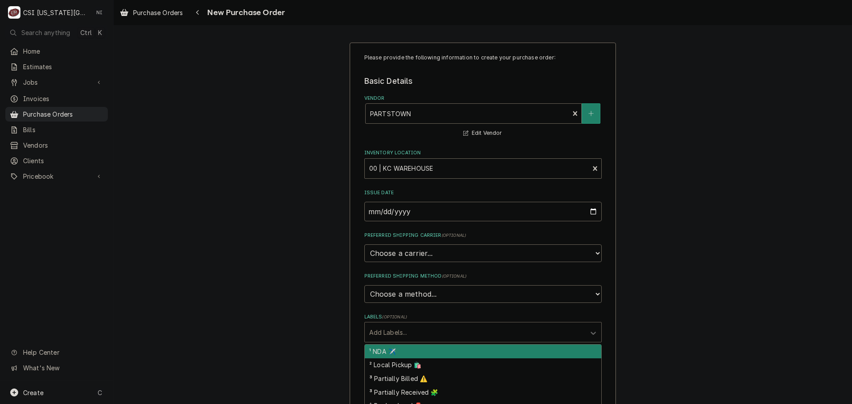
click at [434, 335] on div "Labels" at bounding box center [475, 332] width 212 height 16
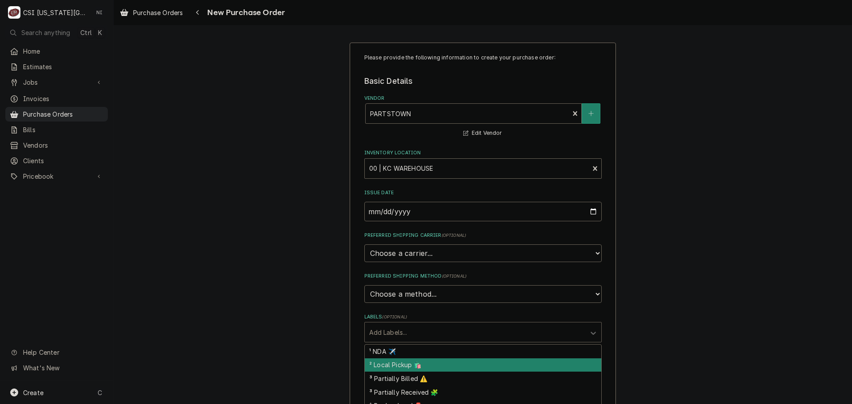
click at [416, 364] on div "² Local Pickup 🛍️" at bounding box center [483, 366] width 237 height 14
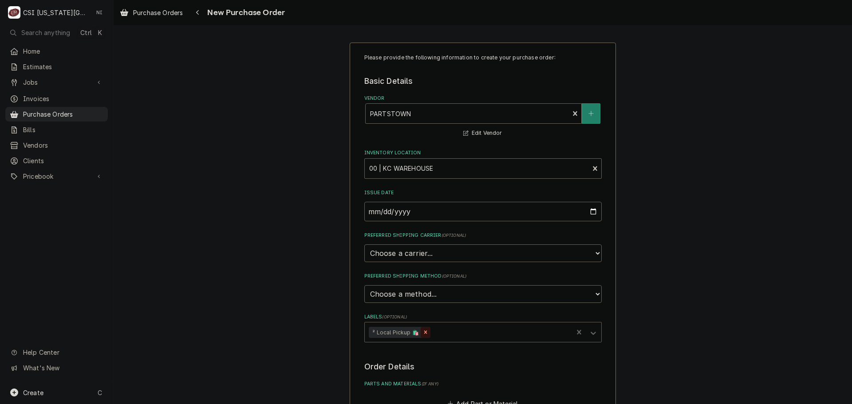
click at [422, 335] on icon "Remove ² Local Pickup 🛍️" at bounding box center [425, 332] width 6 height 6
click at [426, 333] on div "Labels" at bounding box center [475, 332] width 212 height 16
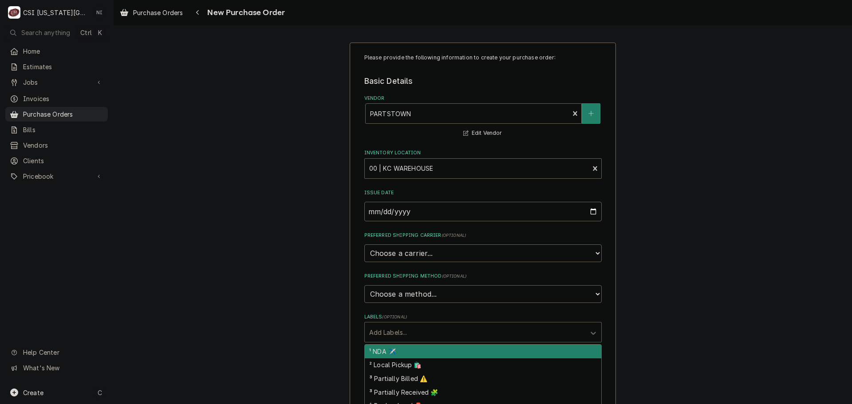
click at [391, 351] on div "¹ NDA ✈️" at bounding box center [483, 352] width 237 height 14
type textarea "x"
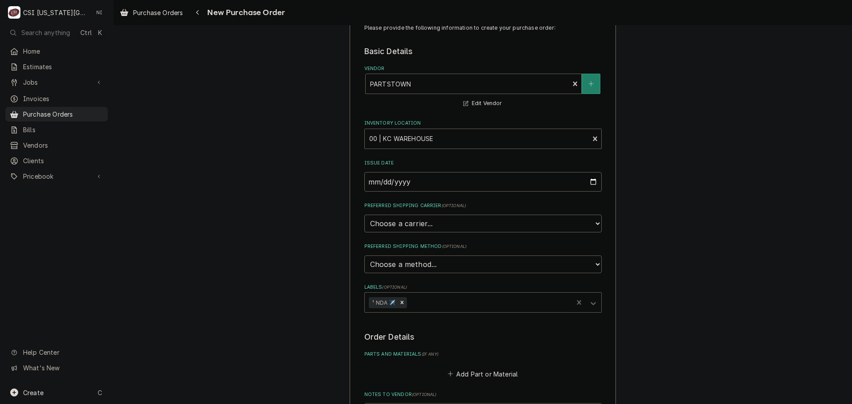
scroll to position [177, 0]
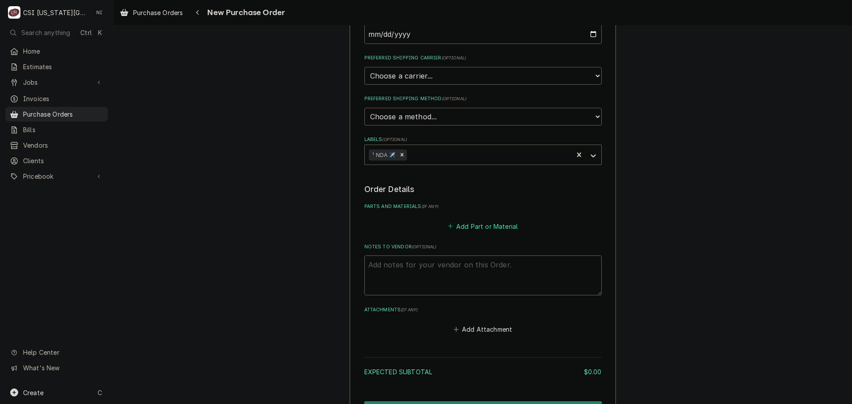
click at [481, 229] on button "Add Part or Material" at bounding box center [482, 226] width 73 height 12
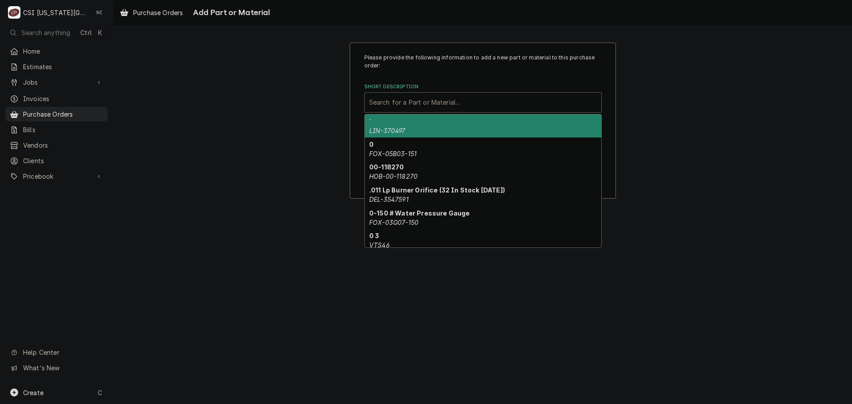
click at [455, 99] on div "Short Description" at bounding box center [483, 103] width 228 height 16
paste input "BEV-305-173C"
type input "BEV-305-173C"
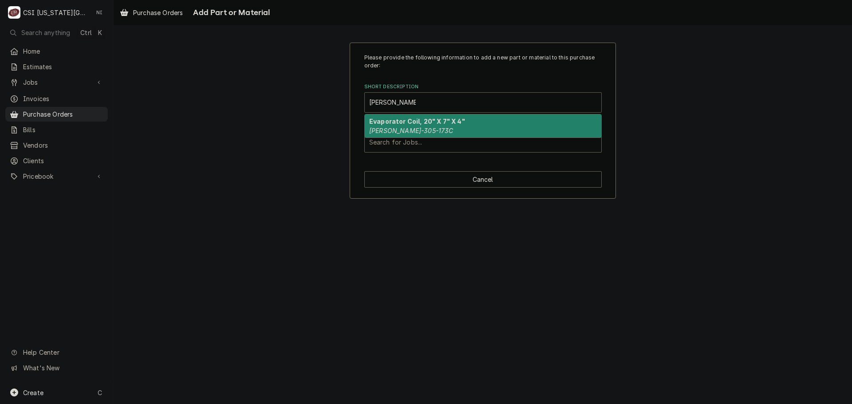
click at [428, 126] on div "Evaporator Coil, 20" X 7" X 4" BEV-305-173C" at bounding box center [483, 125] width 237 height 23
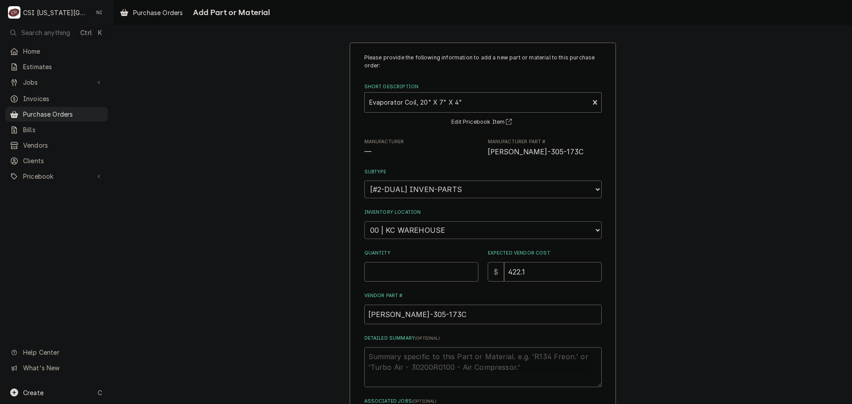
click at [418, 227] on select "Choose a location... 00 | KC WAREHOUSE 00 | MAIN WAREHOUSE 01 | BRIAN BREAZIER …" at bounding box center [482, 230] width 237 height 18
click at [364, 221] on select "Choose a location... 00 | KC WAREHOUSE 00 | MAIN WAREHOUSE 01 | BRIAN BREAZIER …" at bounding box center [482, 230] width 237 height 18
click at [418, 269] on input "Quantity" at bounding box center [421, 272] width 114 height 20
type textarea "x"
type input "1"
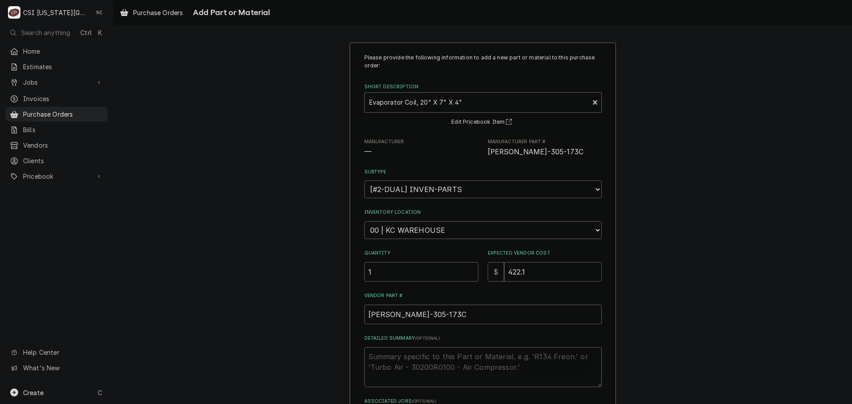
type textarea "x"
type input "4"
type textarea "x"
type input "42"
type textarea "x"
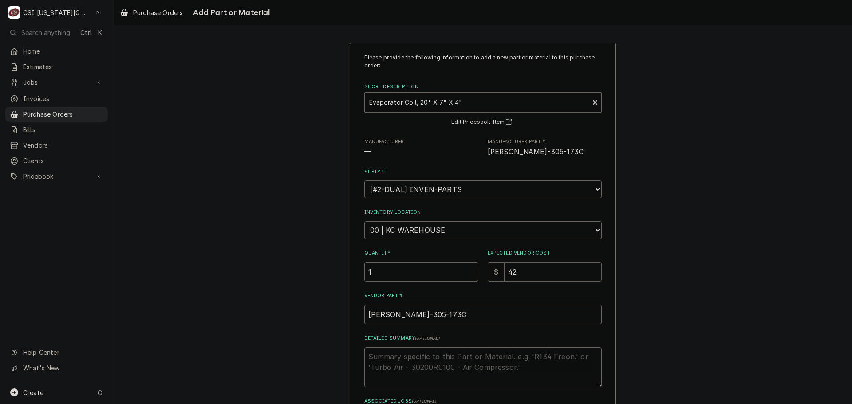
type input "422"
type textarea "x"
type input "422.1"
type textarea "x"
type input "422.10"
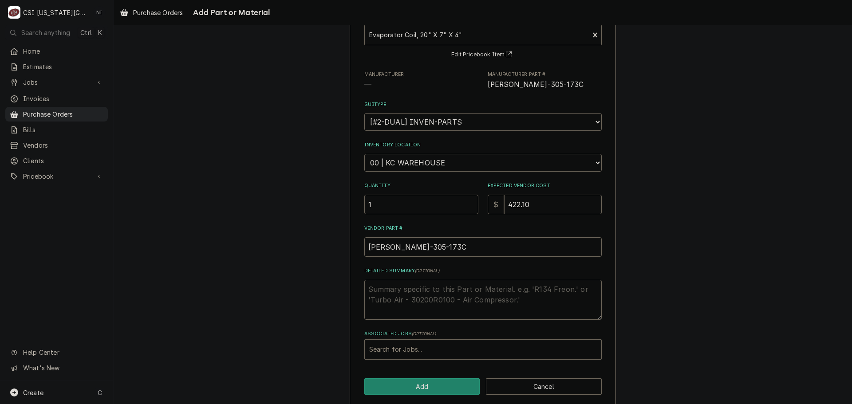
scroll to position [77, 0]
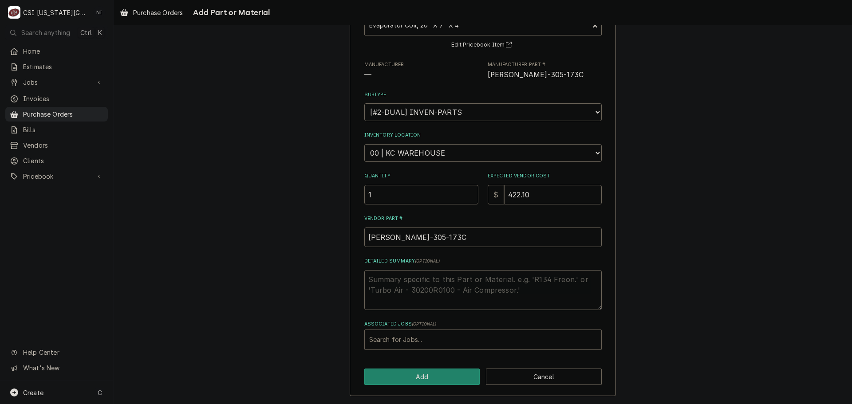
click at [410, 338] on div "Associated Jobs" at bounding box center [483, 340] width 228 height 16
type input "32318"
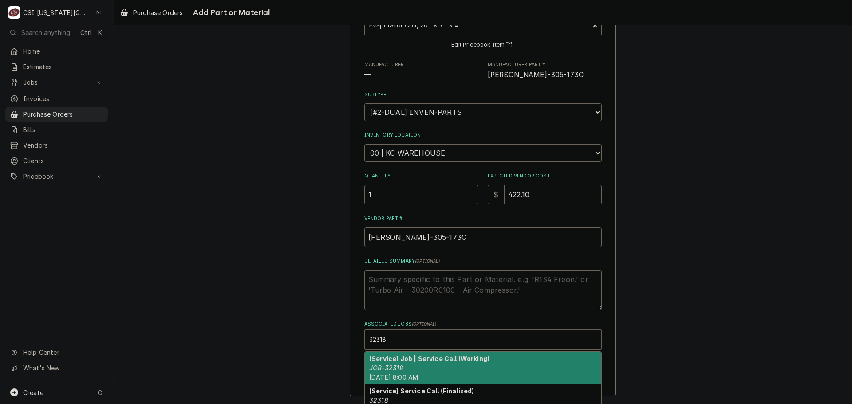
click at [405, 359] on strong "[Service] Job | Service Call (Working)" at bounding box center [429, 359] width 120 height 8
type textarea "x"
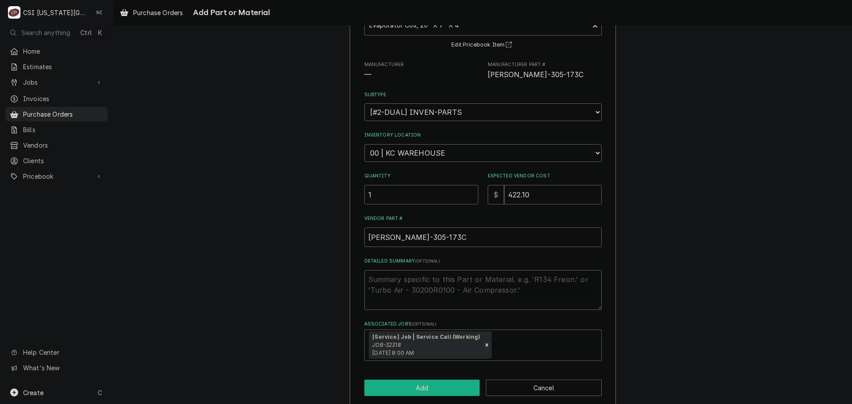
click at [418, 384] on button "Add" at bounding box center [422, 388] width 116 height 16
type textarea "x"
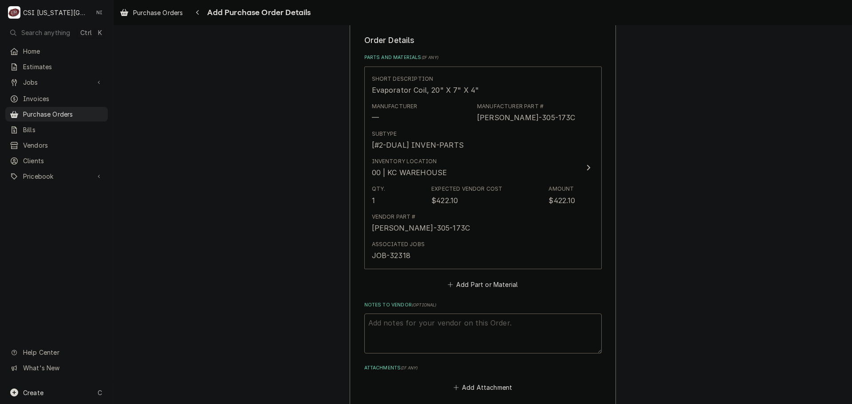
scroll to position [311, 0]
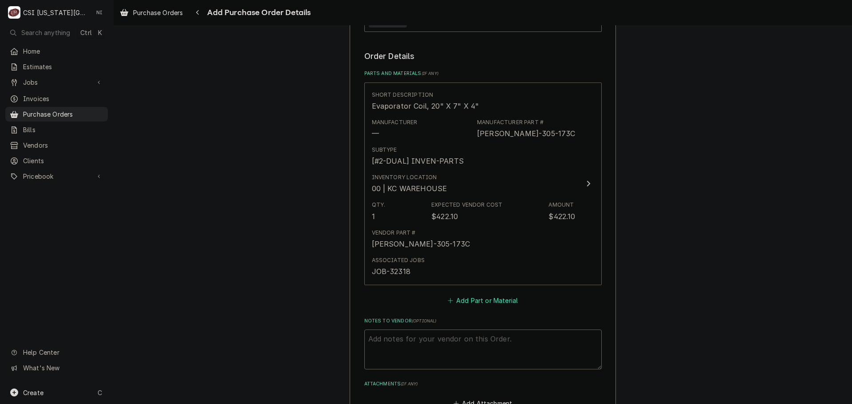
click at [462, 304] on button "Add Part or Material" at bounding box center [482, 300] width 73 height 12
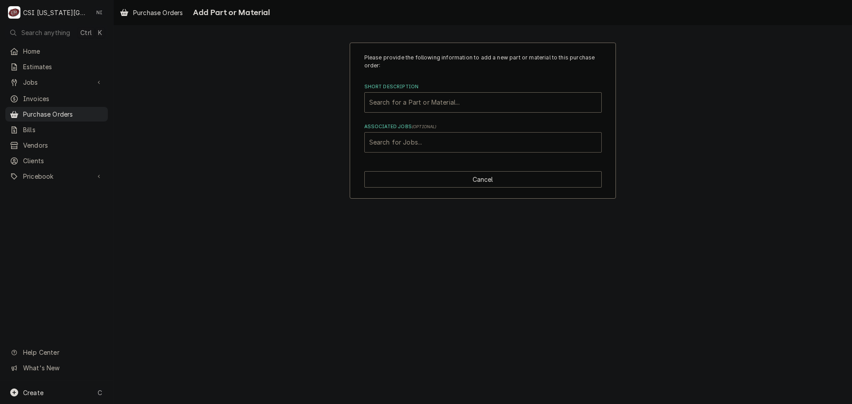
click at [445, 143] on div "Associated Jobs" at bounding box center [483, 142] width 228 height 16
type input "32318"
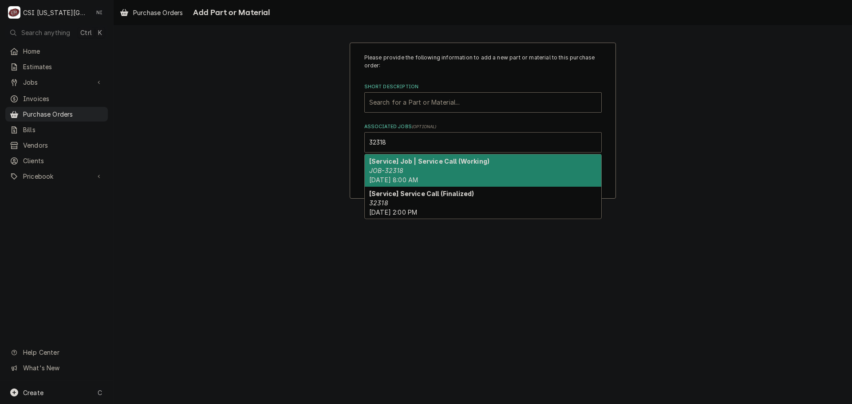
click at [425, 173] on div "[Service] Job | Service Call (Working) JOB-32318 Wed, Sep 3rd, 2025 - 8:00 AM" at bounding box center [483, 170] width 237 height 32
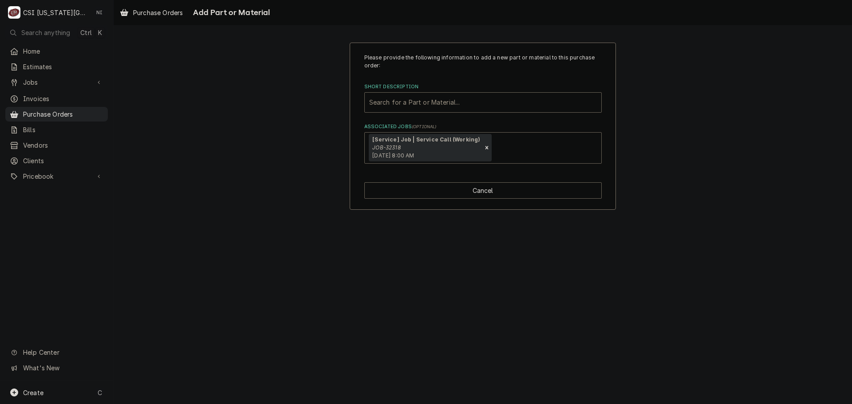
drag, startPoint x: 733, startPoint y: 134, endPoint x: 726, endPoint y: 127, distance: 9.7
click at [733, 134] on div "Please provide the following information to add a new part or material to this …" at bounding box center [483, 126] width 738 height 183
click at [464, 190] on button "Cancel" at bounding box center [482, 190] width 237 height 16
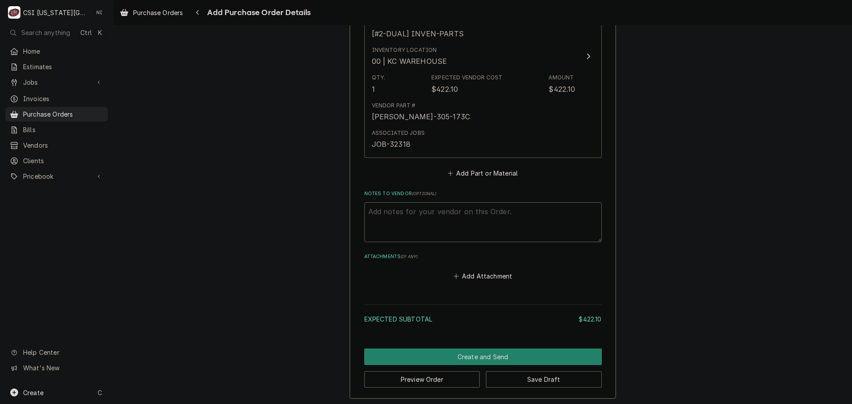
scroll to position [441, 0]
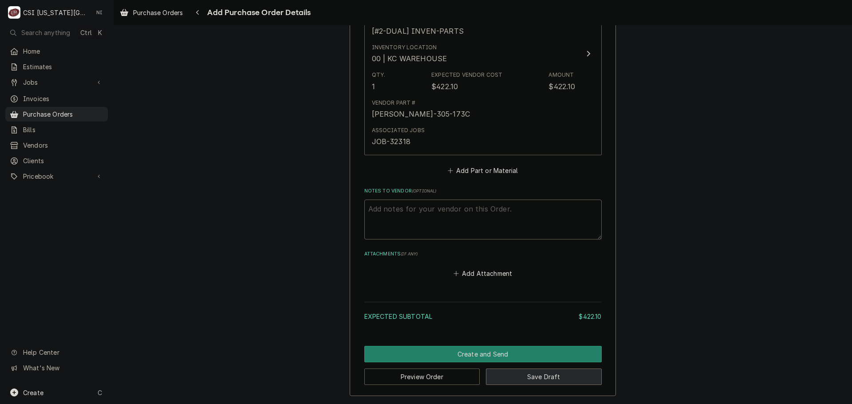
click at [546, 382] on button "Save Draft" at bounding box center [544, 377] width 116 height 16
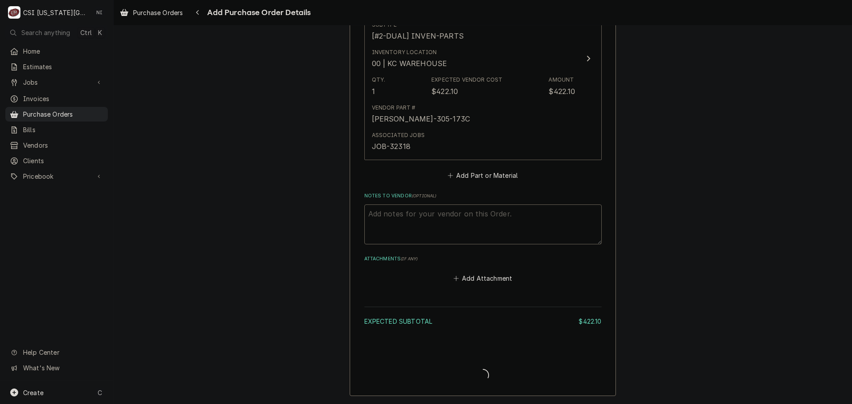
scroll to position [436, 0]
type textarea "x"
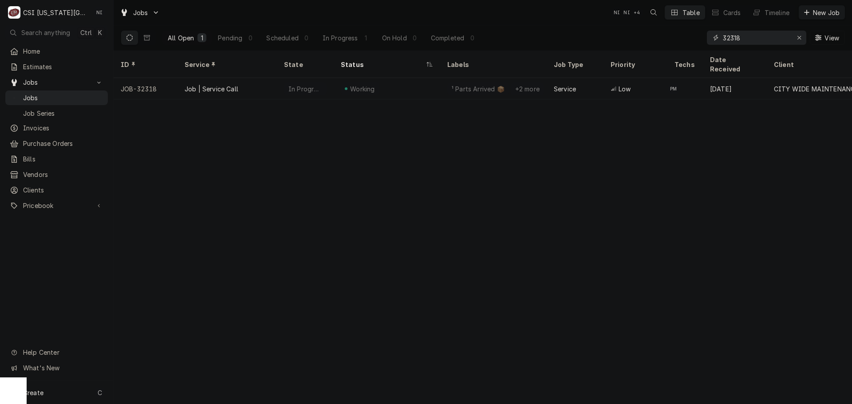
drag, startPoint x: 749, startPoint y: 37, endPoint x: 631, endPoint y: 32, distance: 118.2
click at [642, 35] on div "All Open 1 Pending 0 Scheduled 0 In Progress 1 On Hold 0 Completed 0 32318 View" at bounding box center [483, 37] width 724 height 25
drag, startPoint x: 604, startPoint y: 206, endPoint x: 547, endPoint y: 142, distance: 85.8
click at [604, 206] on div "ID Service State Status Labels Job Type Priority Techs Date Received Client Loc…" at bounding box center [483, 228] width 738 height 354
drag, startPoint x: 741, startPoint y: 37, endPoint x: 731, endPoint y: 51, distance: 17.5
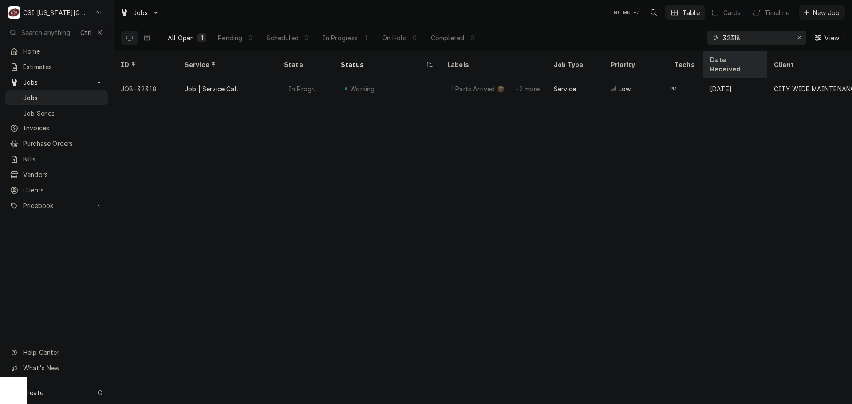
click at [732, 47] on div "32318 View" at bounding box center [776, 37] width 138 height 25
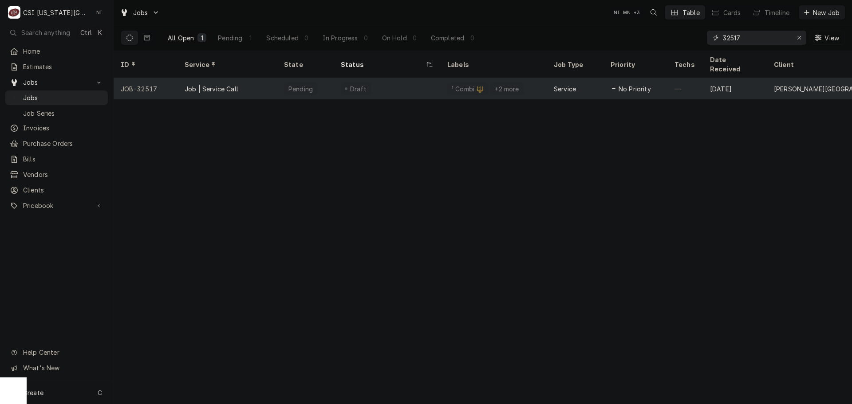
type input "32517"
click at [399, 78] on div "Draft" at bounding box center [387, 88] width 106 height 21
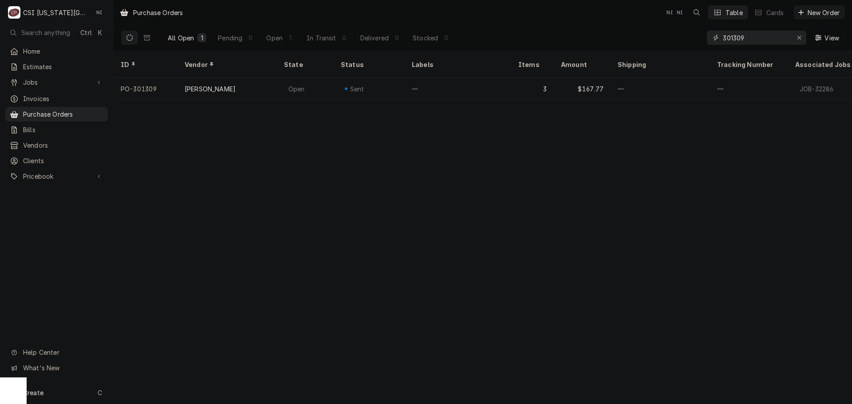
drag, startPoint x: 748, startPoint y: 38, endPoint x: 734, endPoint y: 37, distance: 13.8
click at [734, 37] on input "301309" at bounding box center [756, 38] width 67 height 14
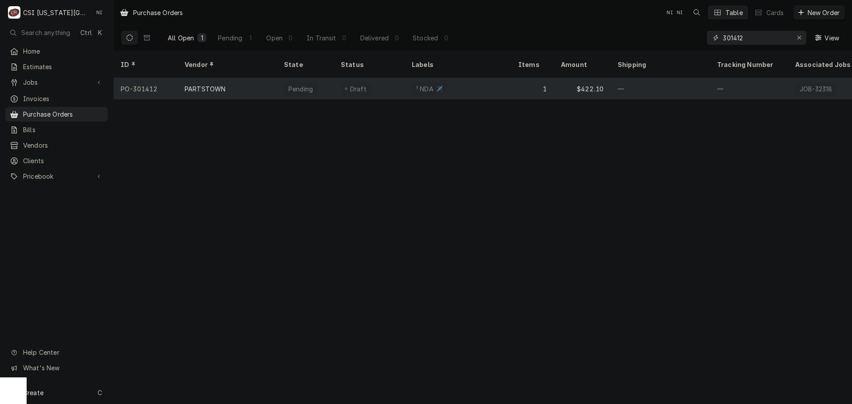
type input "301412"
click at [425, 83] on div "¹ NDA ✈️" at bounding box center [429, 89] width 35 height 13
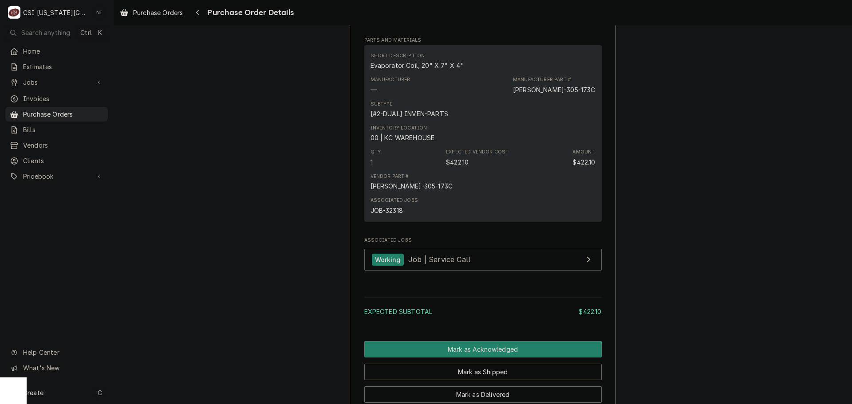
scroll to position [679, 0]
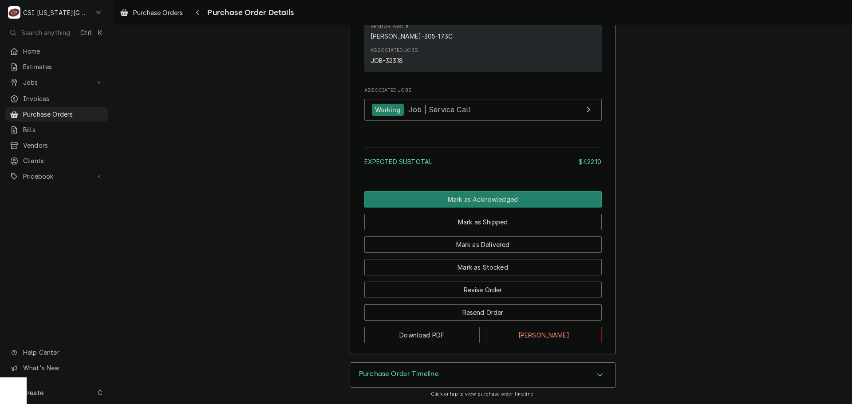
drag, startPoint x: 59, startPoint y: 388, endPoint x: 98, endPoint y: 369, distance: 43.9
click at [60, 388] on div "Create C" at bounding box center [56, 392] width 113 height 23
drag, startPoint x: 161, startPoint y: 331, endPoint x: 171, endPoint y: 331, distance: 9.8
click at [162, 331] on div "Purchase Order" at bounding box center [165, 331] width 59 height 9
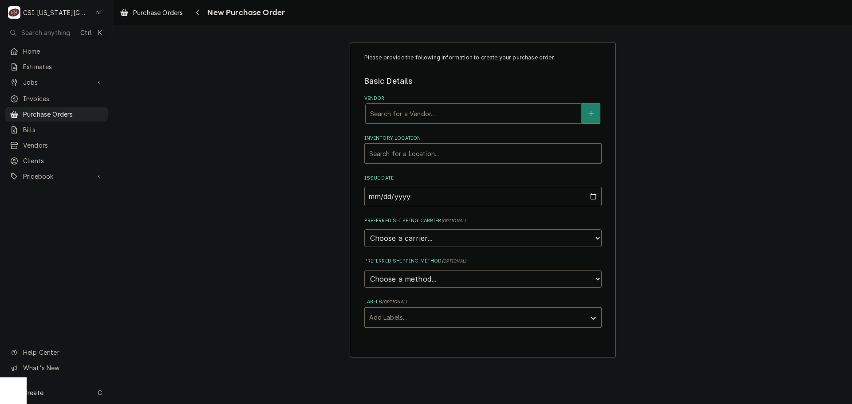
click at [425, 115] on div "Vendor" at bounding box center [473, 114] width 207 height 16
type input "key"
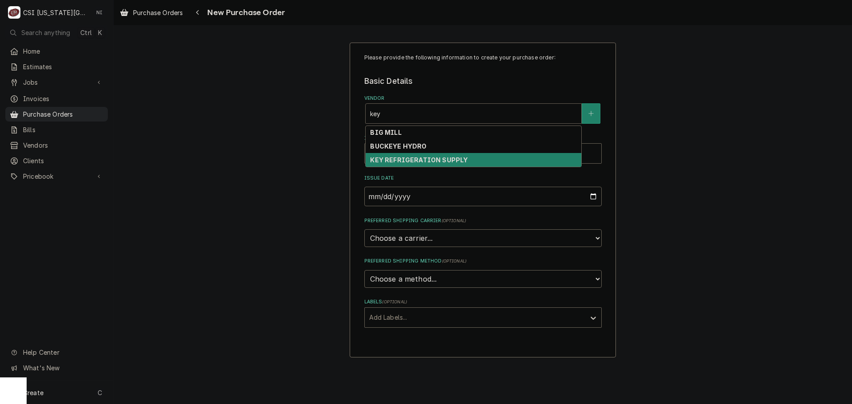
click at [426, 157] on strong "KEY REFRIGERATION SUPPLY" at bounding box center [419, 160] width 98 height 8
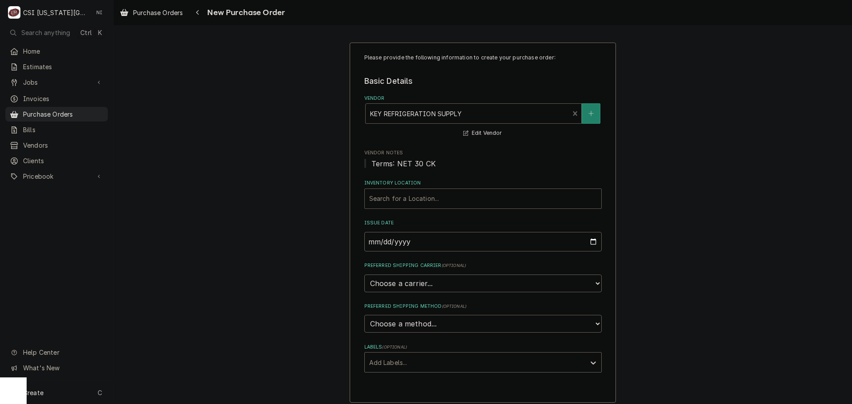
click at [433, 198] on div "Inventory Location" at bounding box center [483, 199] width 228 height 16
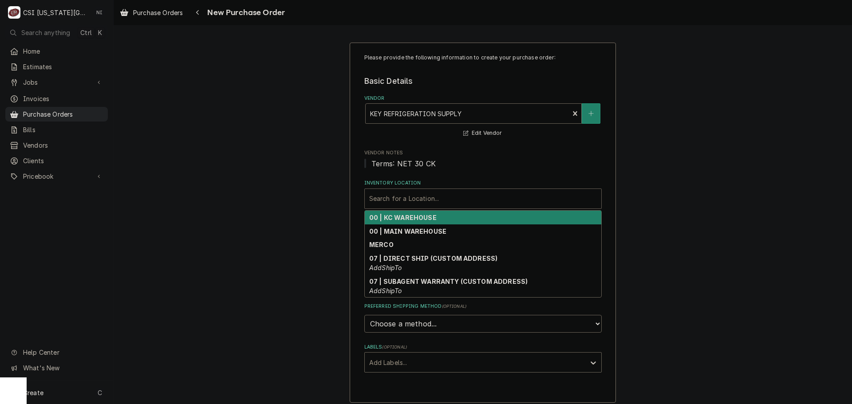
click at [418, 215] on strong "00 | KC WAREHOUSE" at bounding box center [402, 218] width 67 height 8
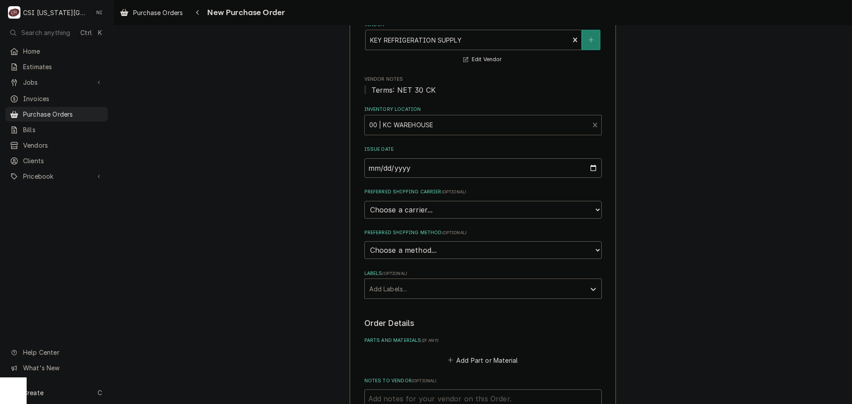
scroll to position [133, 0]
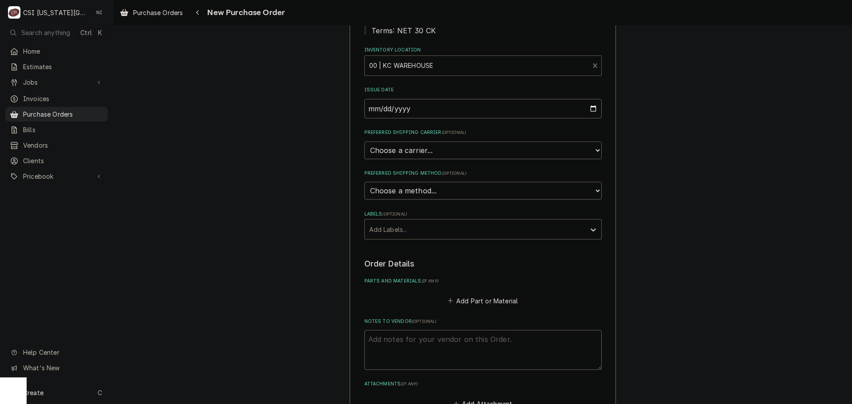
click at [515, 225] on div "Labels" at bounding box center [475, 229] width 212 height 16
click at [485, 226] on div "Labels" at bounding box center [475, 229] width 212 height 16
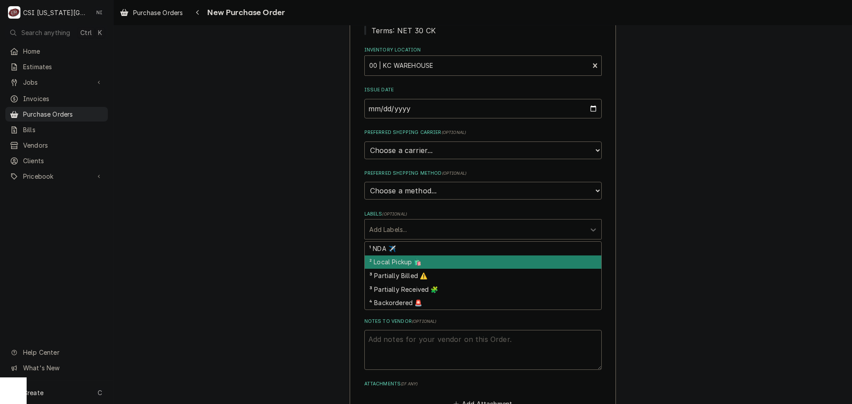
click at [399, 263] on div "² Local Pickup 🛍️" at bounding box center [483, 263] width 237 height 14
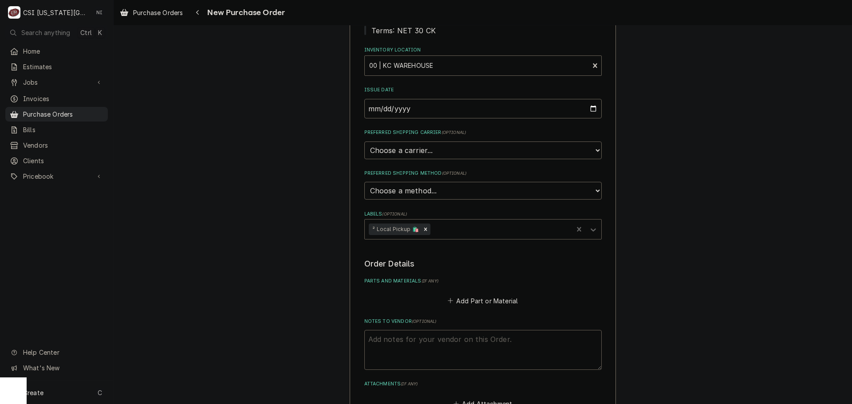
click at [427, 337] on textarea "Notes to Vendor ( optional )" at bounding box center [482, 350] width 237 height 40
type textarea "x"
type textarea "j"
type textarea "x"
type textarea "je"
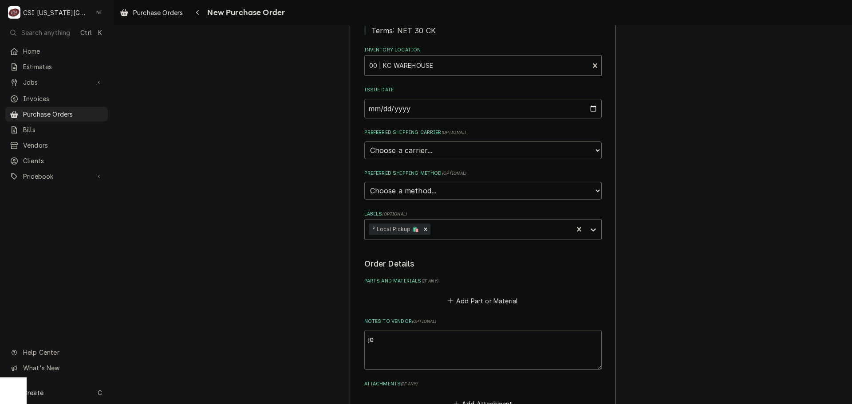
type textarea "x"
type textarea "jes"
type textarea "x"
type textarea "jess"
type textarea "x"
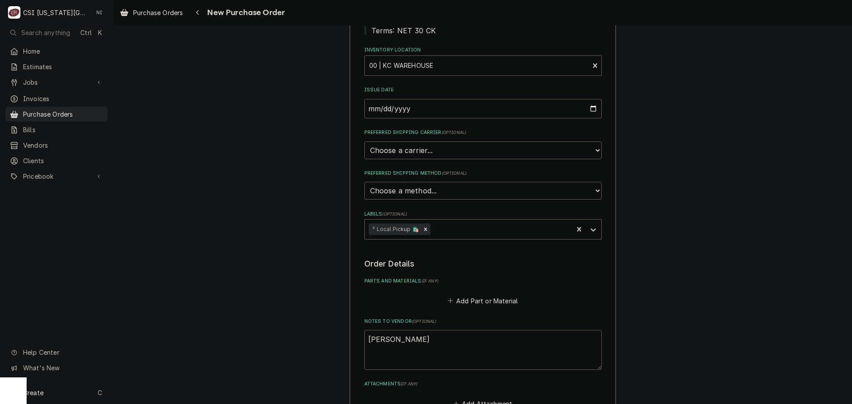
type textarea "jesse"
type textarea "x"
type textarea "jesse"
type textarea "x"
type textarea "jesse t"
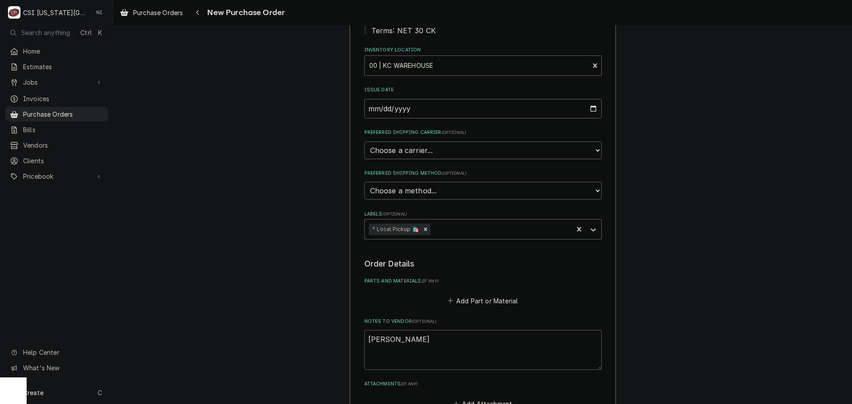
type textarea "x"
type textarea "jesse tr"
type textarea "x"
type textarea "jesse tru"
type textarea "x"
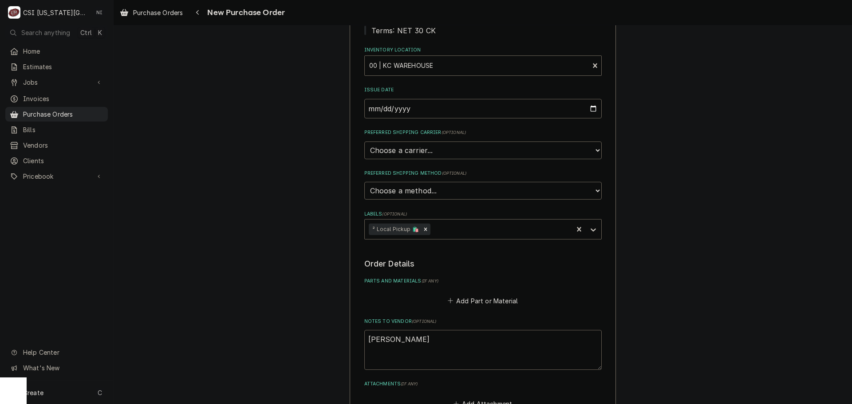
type textarea "jesse truc"
type textarea "x"
type textarea "jesse truck"
type textarea "x"
type textarea "jesse truck"
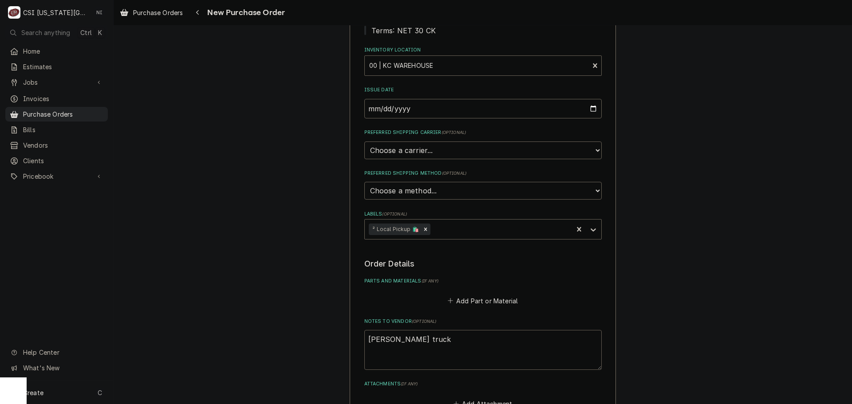
type textarea "x"
type textarea "jesse truck s"
type textarea "x"
type textarea "jesse truck st"
type textarea "x"
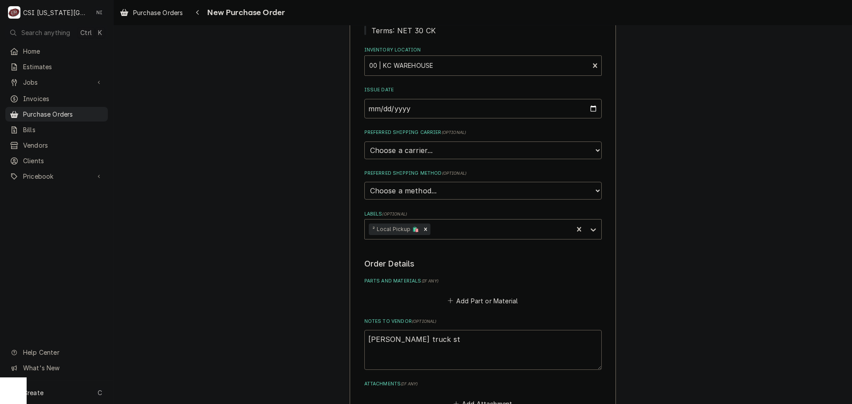
type textarea "jesse truck sto"
type textarea "x"
type textarea "jesse truck stok"
type textarea "x"
type textarea "jesse truck sto"
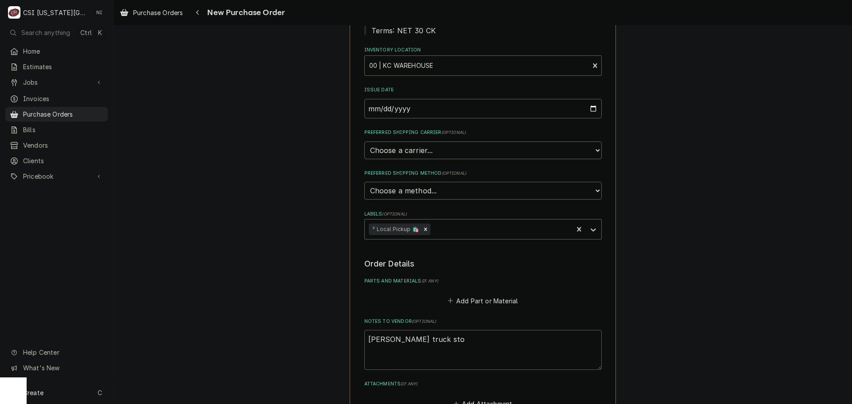
type textarea "x"
type textarea "jesse truck stoc"
type textarea "x"
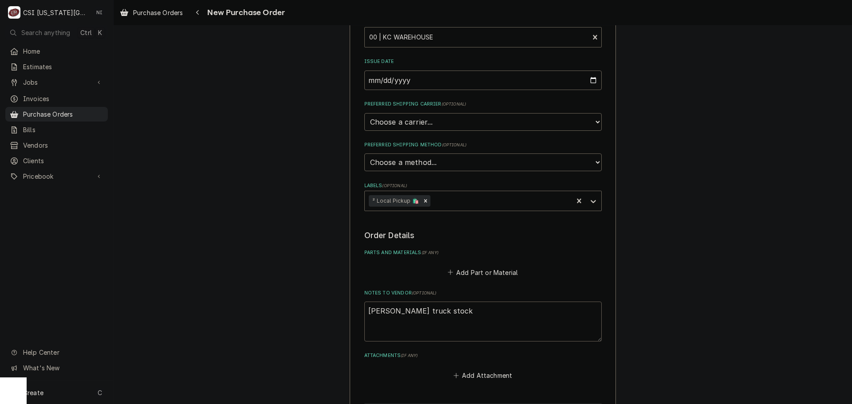
scroll to position [263, 0]
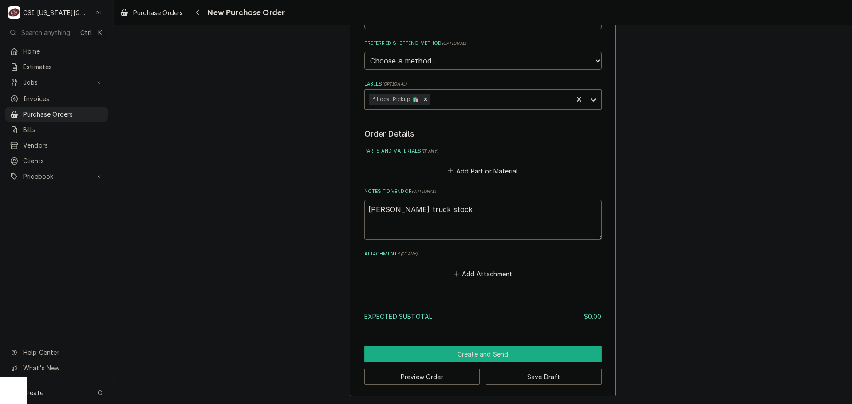
type textarea "jesse truck stock"
click at [476, 353] on button "Create and Send" at bounding box center [482, 354] width 237 height 16
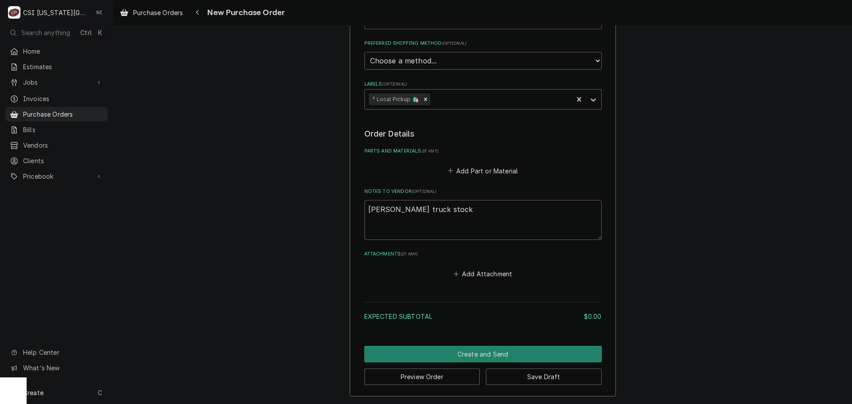
scroll to position [258, 0]
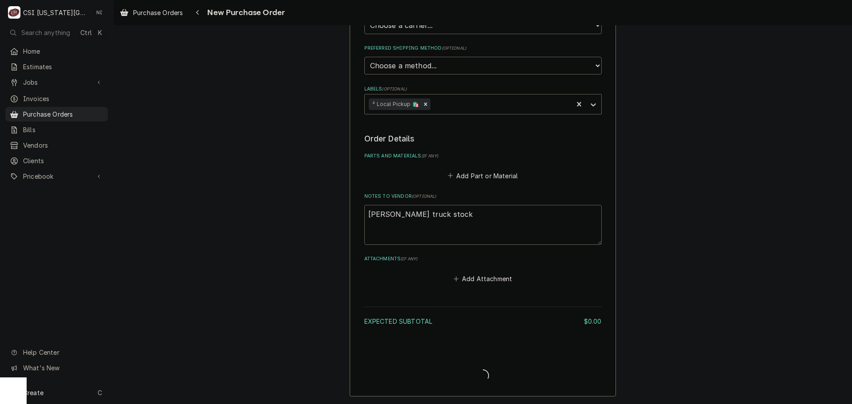
type textarea "x"
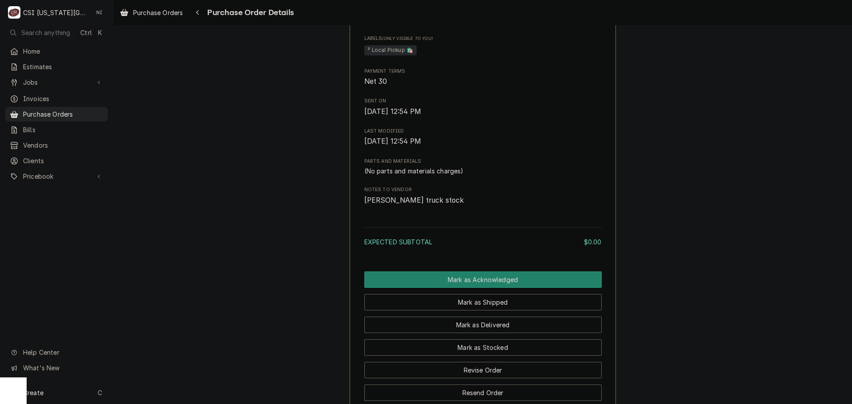
scroll to position [399, 0]
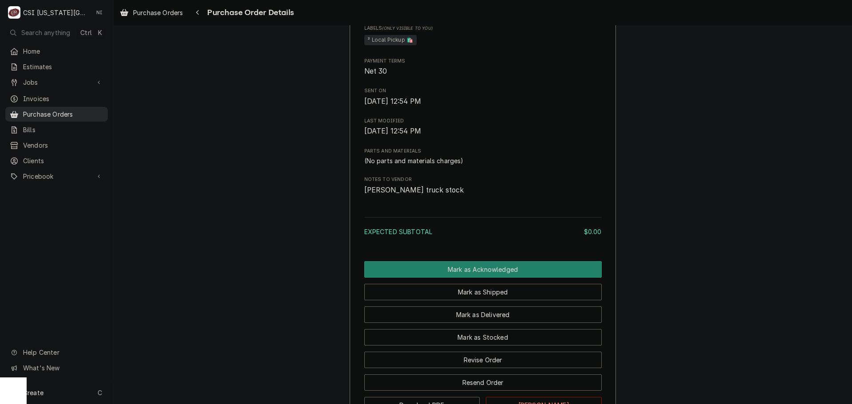
drag, startPoint x: 76, startPoint y: 116, endPoint x: 173, endPoint y: 44, distance: 120.5
click at [76, 116] on div "Purchase Orders" at bounding box center [56, 114] width 99 height 11
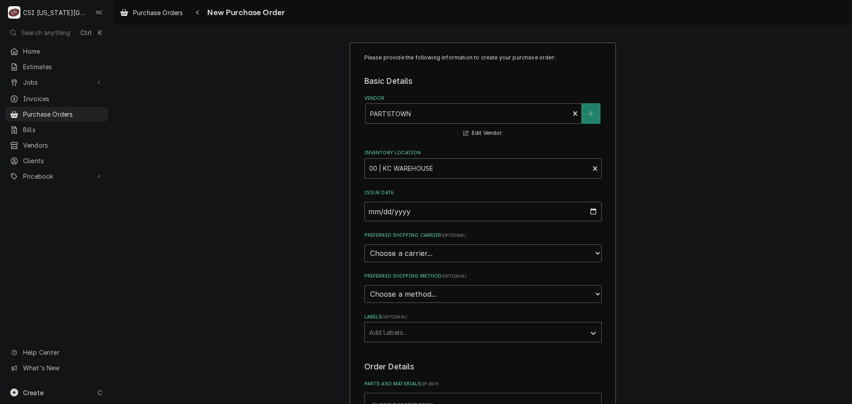
click at [438, 112] on div "Vendor" at bounding box center [467, 114] width 195 height 16
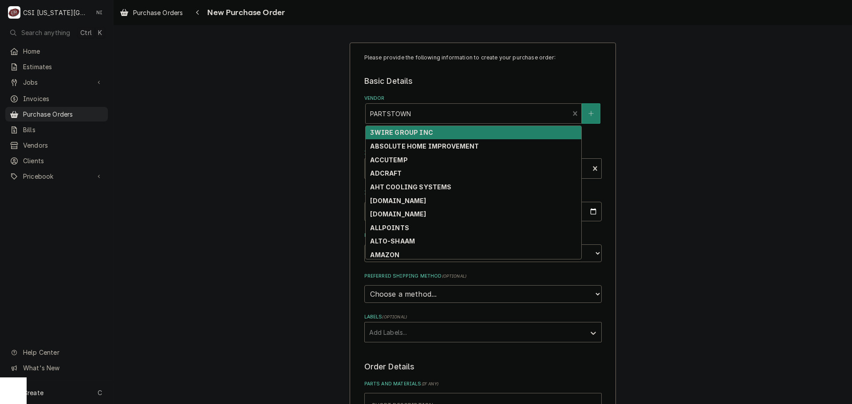
type textarea "x"
type input "c"
type textarea "x"
type input "cs"
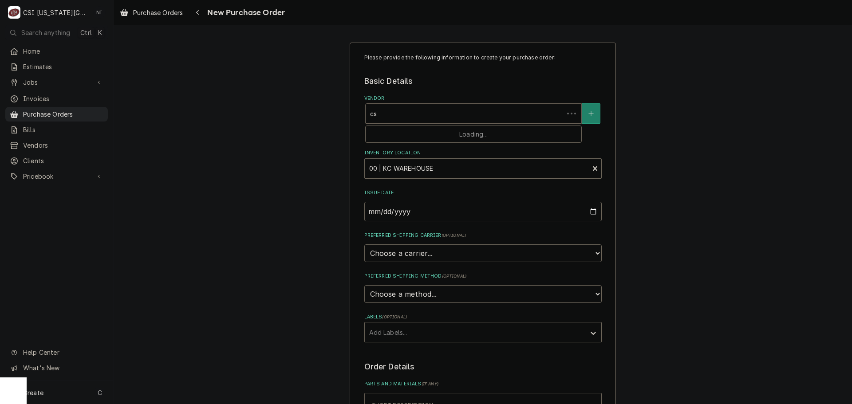
type textarea "x"
type input "csi"
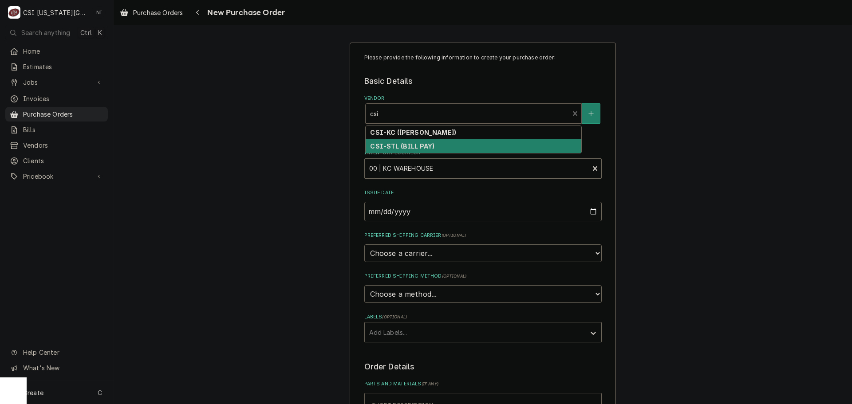
click at [421, 144] on strong "CSI-STL (BILL PAY)" at bounding box center [402, 146] width 64 height 8
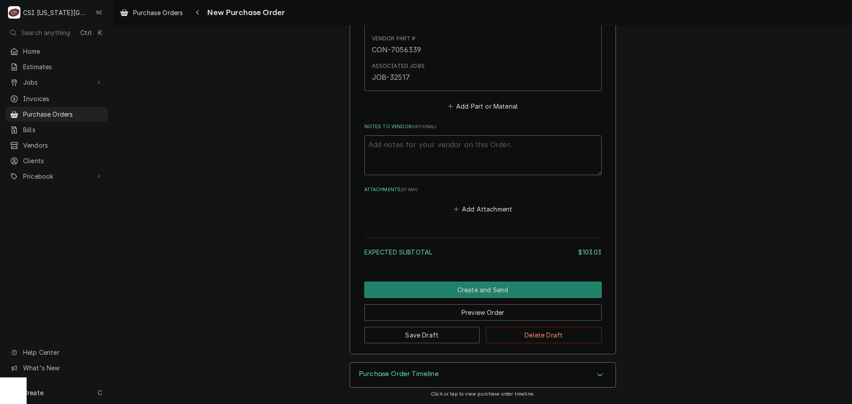
scroll to position [578, 0]
click at [451, 332] on button "Save Draft" at bounding box center [422, 335] width 116 height 16
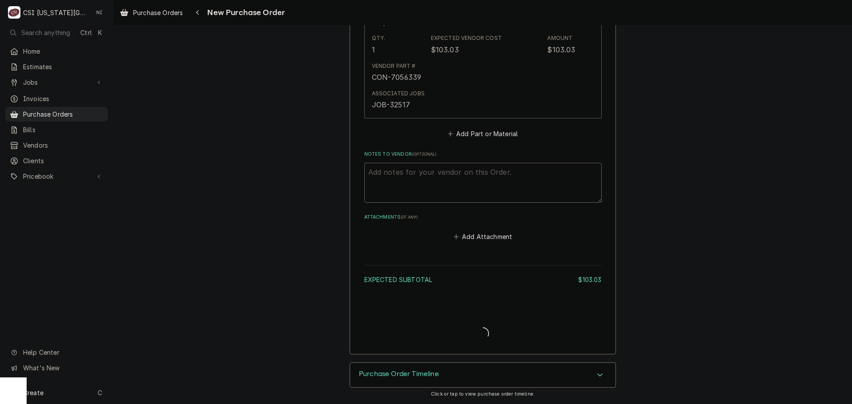
scroll to position [550, 0]
type textarea "x"
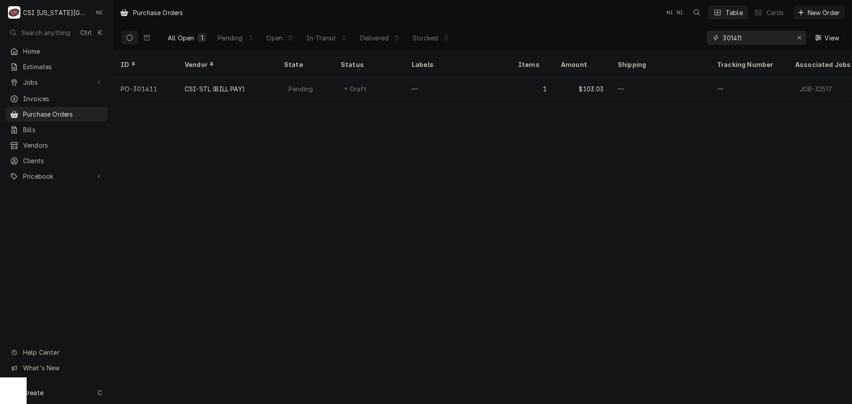
paste input "396"
drag, startPoint x: 753, startPoint y: 34, endPoint x: 718, endPoint y: 38, distance: 35.7
click at [718, 38] on div "301411" at bounding box center [756, 38] width 99 height 14
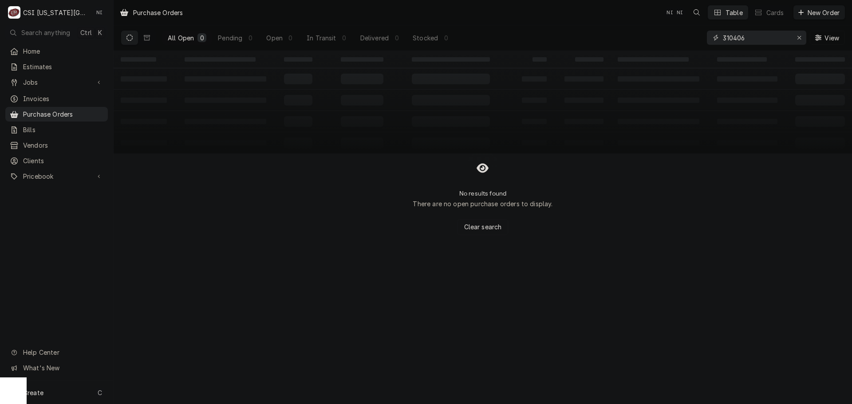
click at [735, 39] on input "310406" at bounding box center [756, 38] width 67 height 14
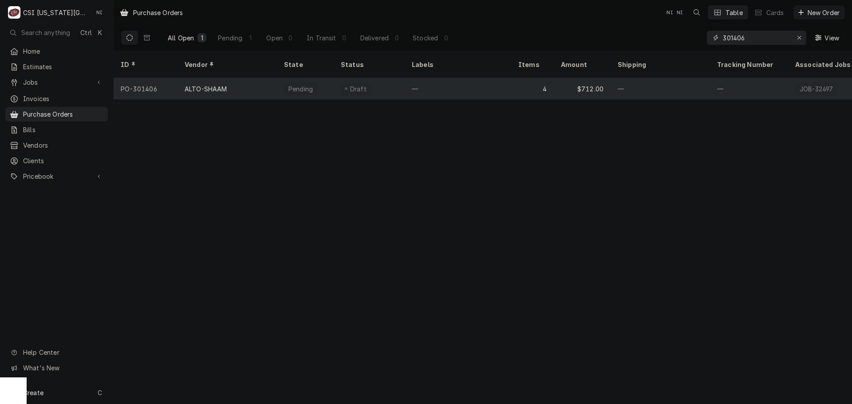
type input "301406"
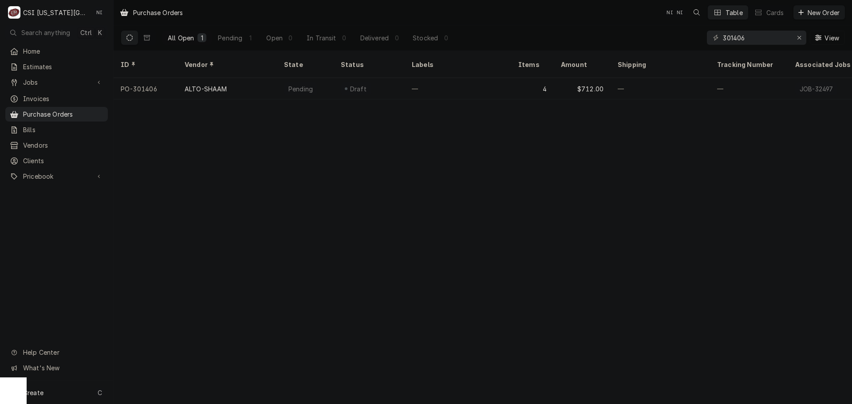
drag, startPoint x: 370, startPoint y: 83, endPoint x: 365, endPoint y: 11, distance: 72.0
click at [370, 83] on div "Draft" at bounding box center [369, 88] width 71 height 21
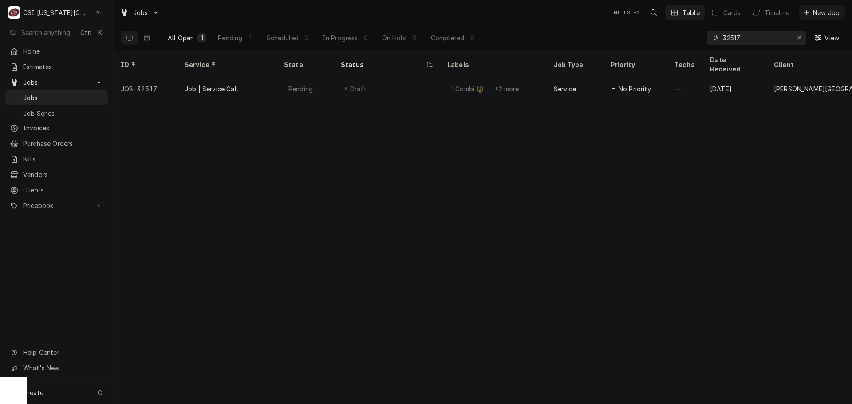
drag, startPoint x: 766, startPoint y: 39, endPoint x: 655, endPoint y: 42, distance: 111.0
click at [662, 42] on div "All Open 1 Pending 1 Scheduled 0 In Progress 0 On Hold 0 Completed 0 32517 View" at bounding box center [483, 37] width 724 height 25
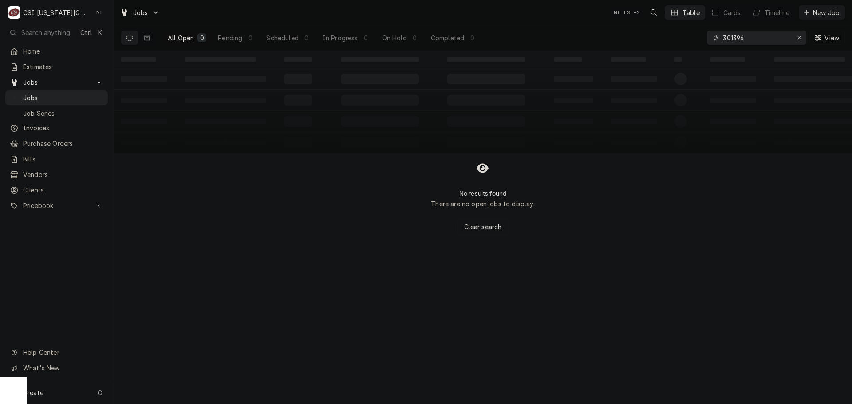
drag, startPoint x: 754, startPoint y: 37, endPoint x: 670, endPoint y: 35, distance: 83.9
click at [674, 35] on div "All Open 0 Pending 0 Scheduled 0 In Progress 0 On Hold 0 Completed 0 301396 View" at bounding box center [483, 37] width 724 height 25
type input "301396"
click at [800, 39] on icon "Erase input" at bounding box center [799, 38] width 5 height 6
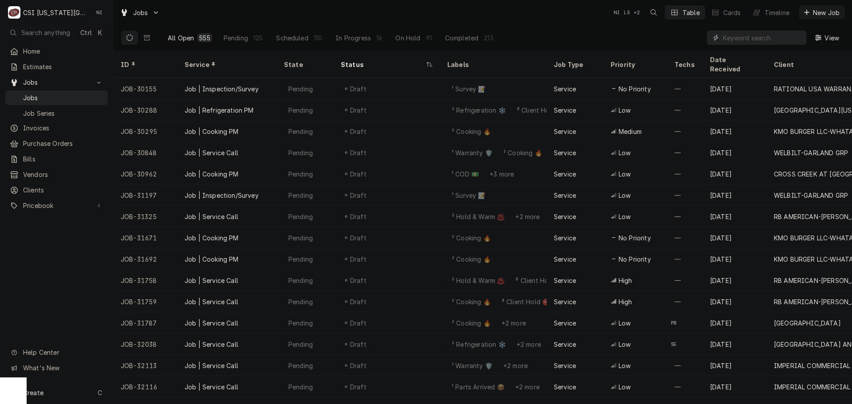
click at [743, 39] on input "Dynamic Content Wrapper" at bounding box center [762, 38] width 79 height 14
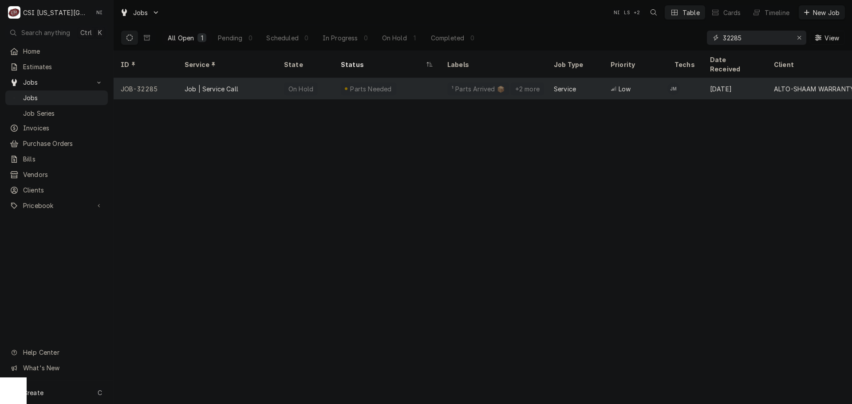
type input "32285"
click at [387, 83] on div "Parts Needed" at bounding box center [368, 89] width 55 height 13
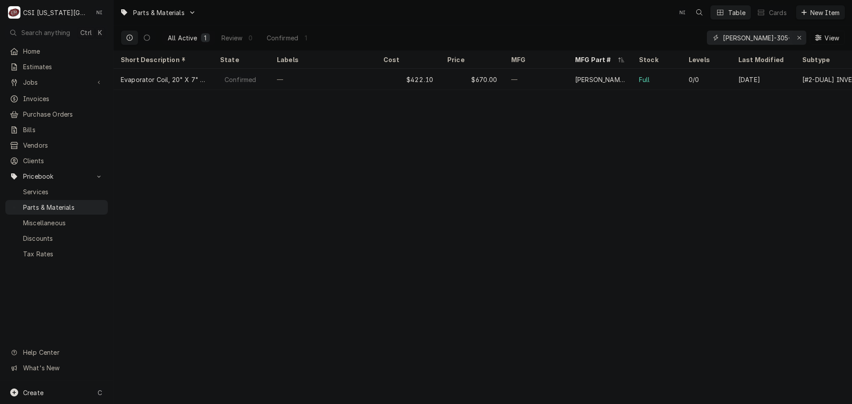
click at [800, 37] on icon "Erase input" at bounding box center [799, 38] width 5 height 6
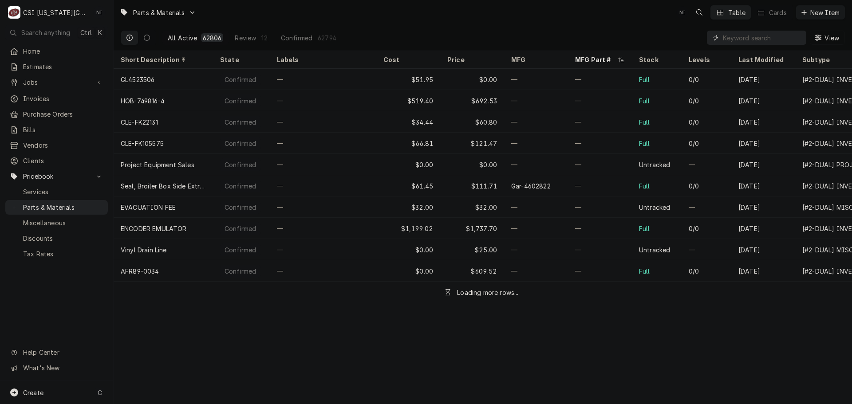
click at [770, 39] on input "Dynamic Content Wrapper" at bounding box center [762, 38] width 79 height 14
paste input "5032291"
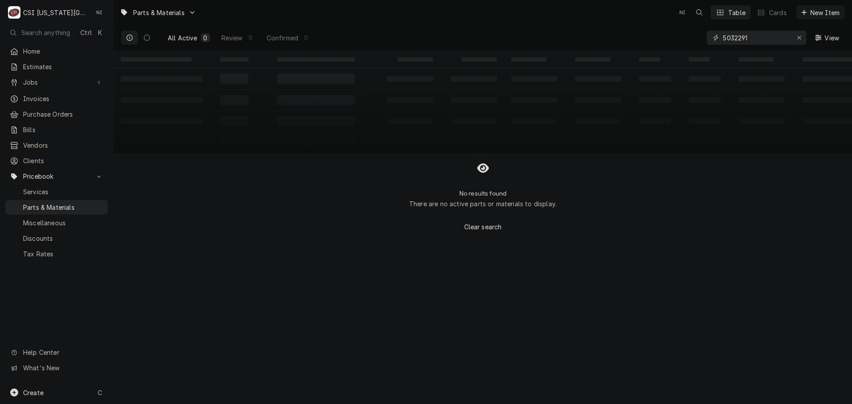
type input "5032291"
click at [77, 397] on div "Create C" at bounding box center [56, 392] width 113 height 23
drag, startPoint x: 167, startPoint y: 387, endPoint x: 184, endPoint y: 385, distance: 17.4
click at [167, 389] on div "Pricebook Item" at bounding box center [161, 393] width 51 height 9
drag, startPoint x: 229, startPoint y: 341, endPoint x: 315, endPoint y: 311, distance: 91.2
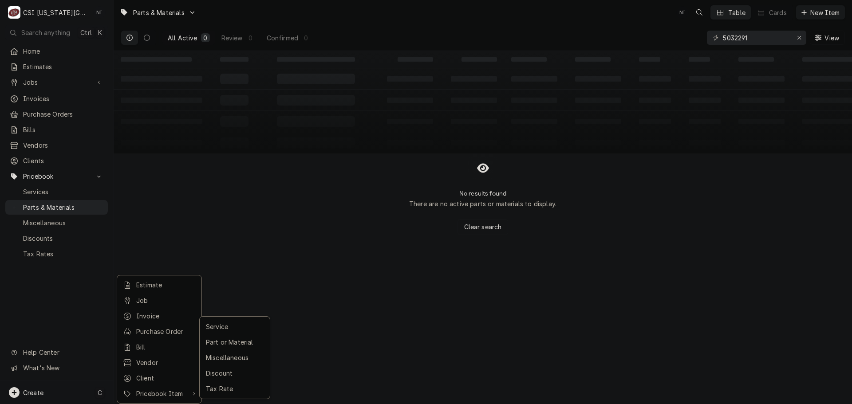
click at [229, 340] on div "Part or Material" at bounding box center [234, 342] width 61 height 11
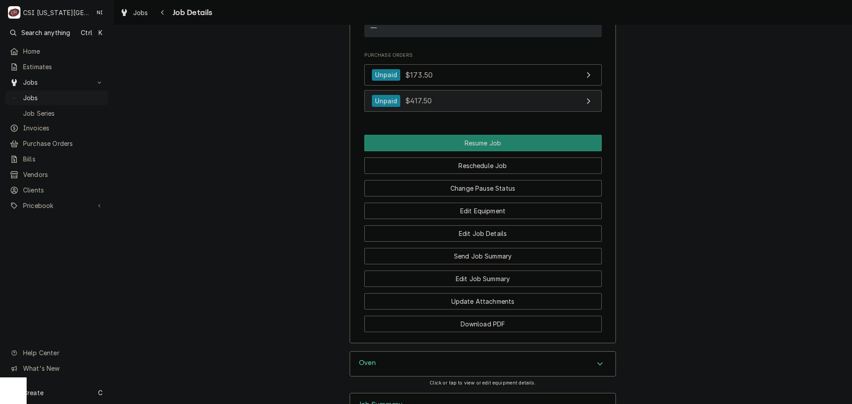
scroll to position [1819, 0]
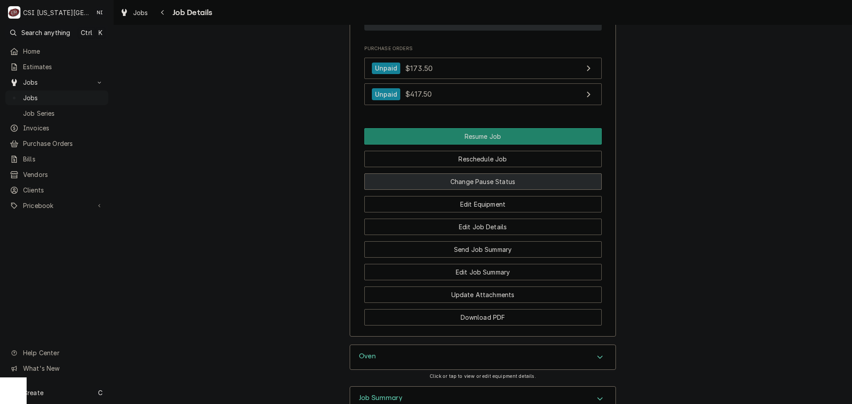
click at [495, 190] on button "Change Pause Status" at bounding box center [482, 181] width 237 height 16
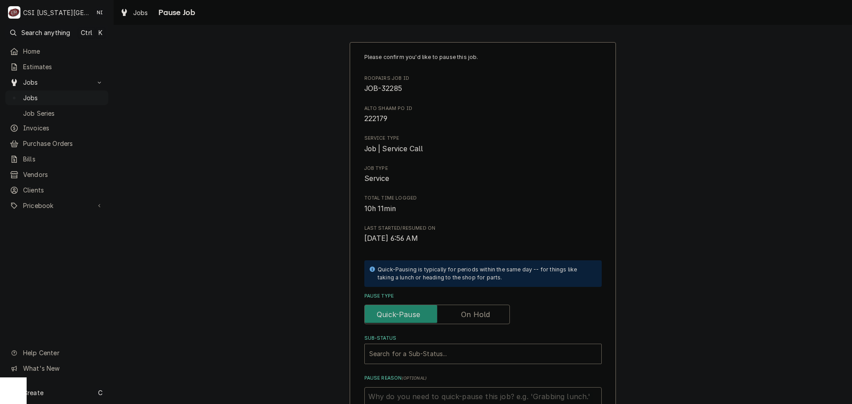
click at [469, 311] on label "Pause Type" at bounding box center [437, 315] width 146 height 20
click at [469, 311] on input "Pause Type" at bounding box center [437, 315] width 138 height 20
checkbox input "true"
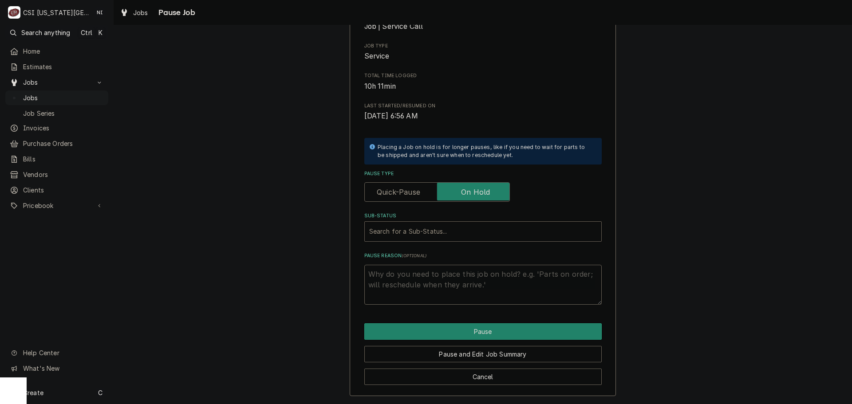
click at [451, 232] on div "Sub-Status" at bounding box center [483, 232] width 228 height 16
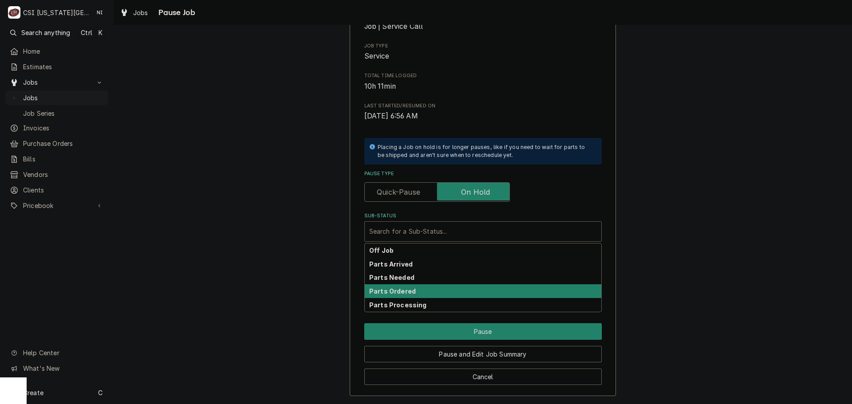
click at [407, 288] on strong "Parts Ordered" at bounding box center [392, 292] width 47 height 8
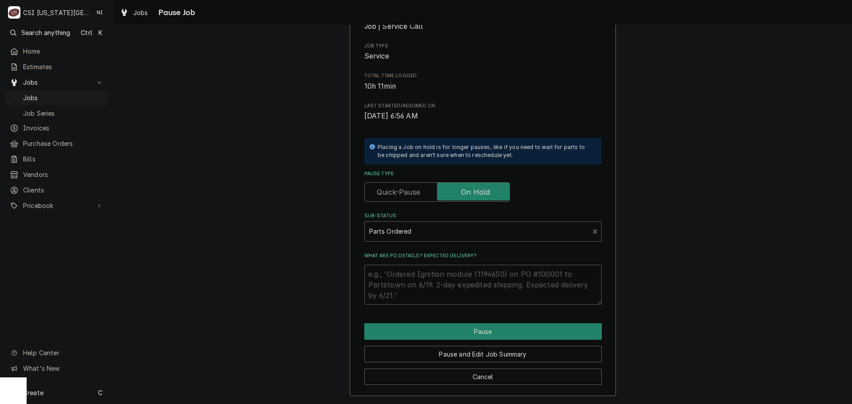
click at [412, 275] on textarea "What are PO details? Expected delivery?" at bounding box center [482, 285] width 237 height 40
type textarea "x"
type textarea "p"
type textarea "x"
type textarea "pa"
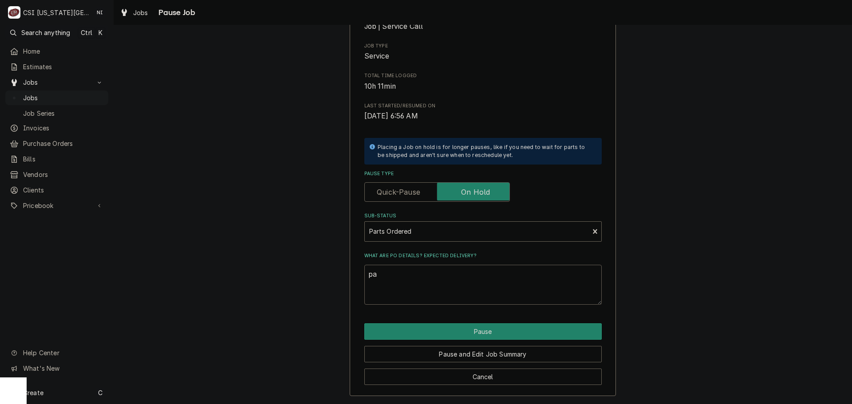
type textarea "x"
type textarea "par"
type textarea "x"
type textarea "part"
type textarea "x"
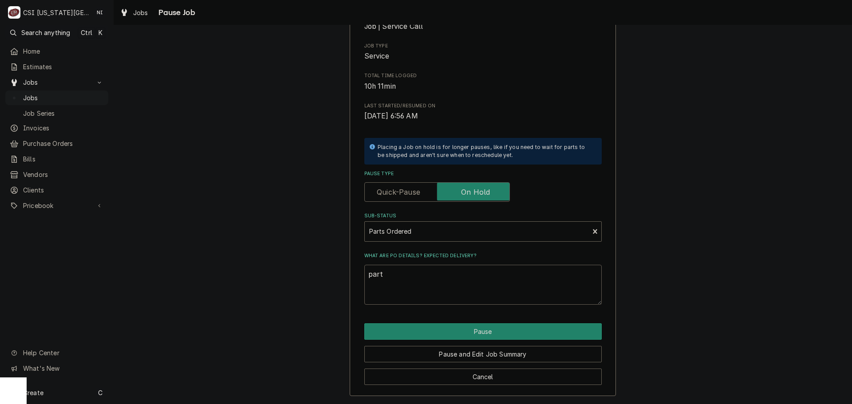
type textarea "parts"
type textarea "x"
type textarea "parts"
type textarea "x"
type textarea "parts or"
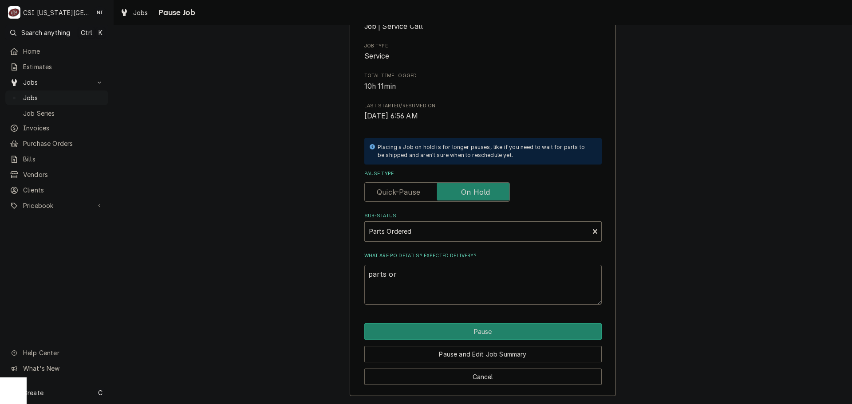
type textarea "x"
type textarea "parts ord"
type textarea "x"
type textarea "parts orde"
type textarea "x"
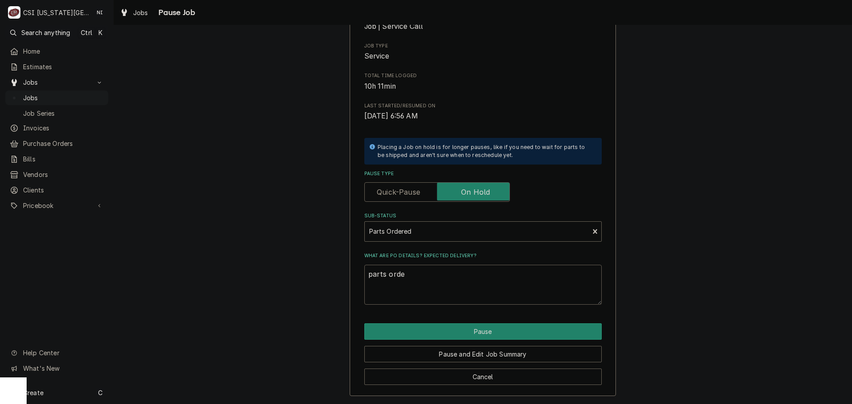
type textarea "parts order"
type textarea "x"
type textarea "parts ordere"
type textarea "x"
type textarea "parts ordere"
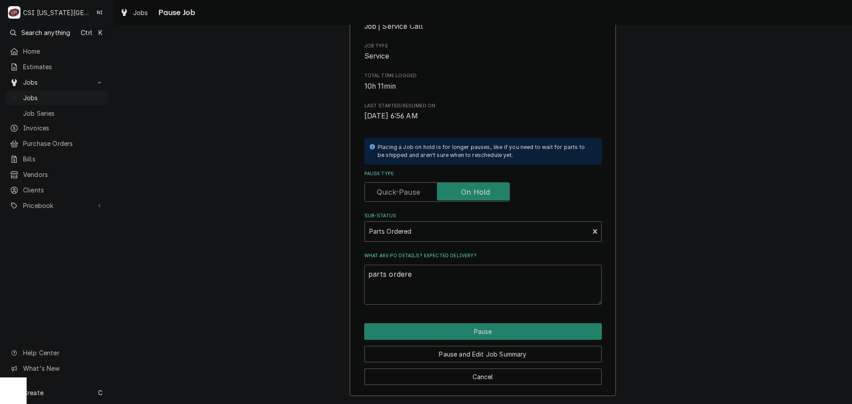
type textarea "x"
type textarea "parts ordere d"
type textarea "x"
type textarea "parts ordere"
type textarea "x"
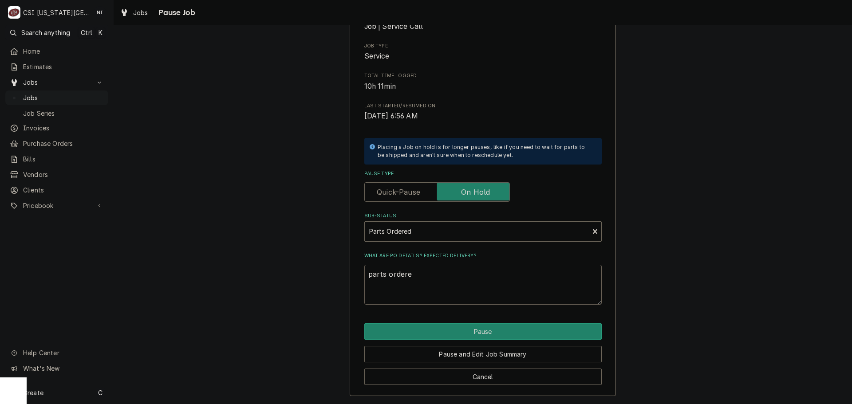
type textarea "parts ordere"
type textarea "x"
type textarea "parts ordered"
type textarea "x"
type textarea "parts ordered o"
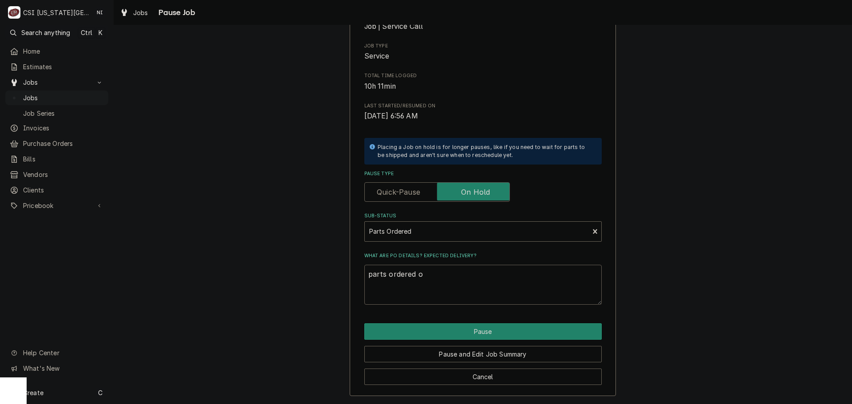
type textarea "x"
type textarea "parts ordered on"
type textarea "x"
type textarea "parts ordered on P"
type textarea "x"
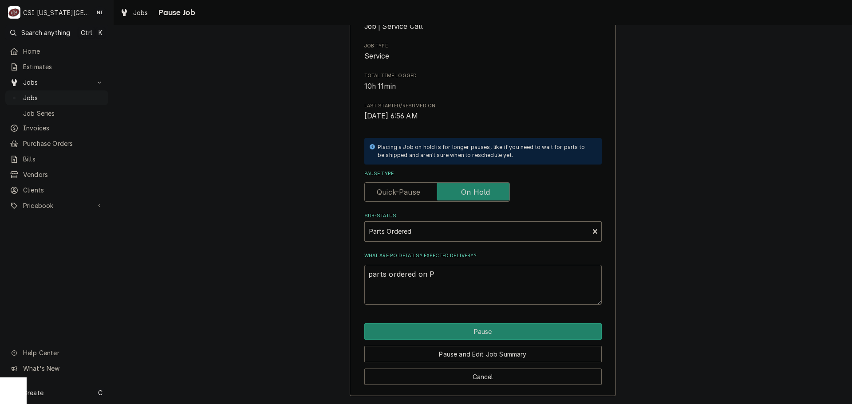
type textarea "parts ordered on PO"
type textarea "x"
type textarea "parts ordered on PO"
type textarea "x"
type textarea "parts ordered on PO 3"
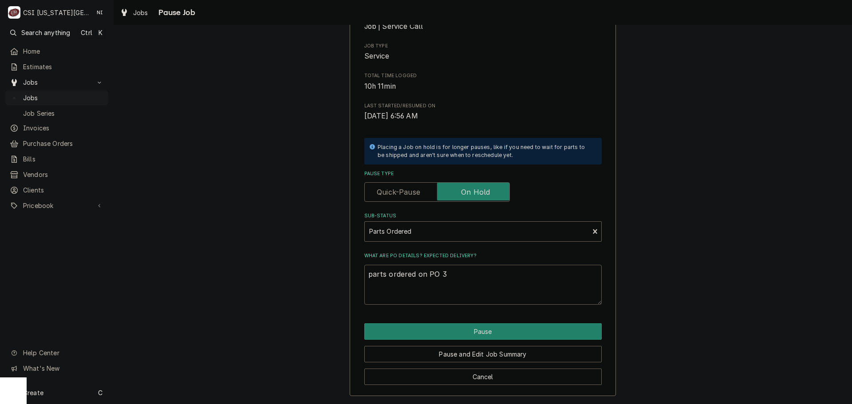
type textarea "x"
type textarea "parts ordered on PO 30"
type textarea "x"
type textarea "parts ordered on PO 301"
type textarea "x"
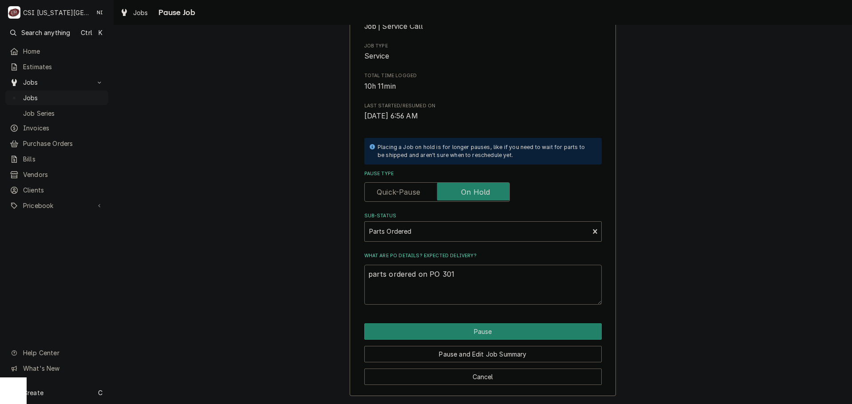
type textarea "parts ordered on PO 3014"
type textarea "x"
type textarea "parts ordered on PO 30140"
type textarea "x"
type textarea "parts ordered on PO 301406"
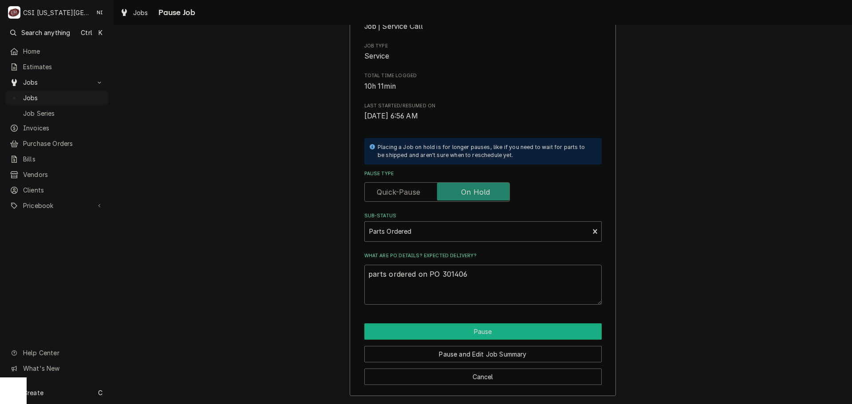
click at [486, 333] on button "Pause" at bounding box center [482, 331] width 237 height 16
type textarea "x"
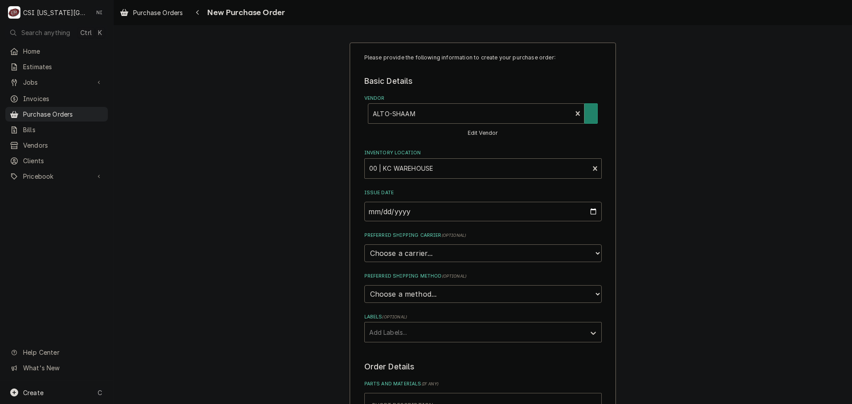
type textarea "x"
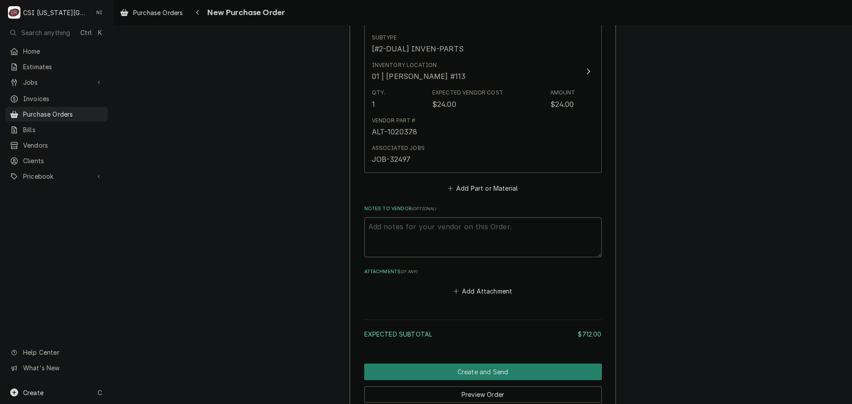
scroll to position [1065, 0]
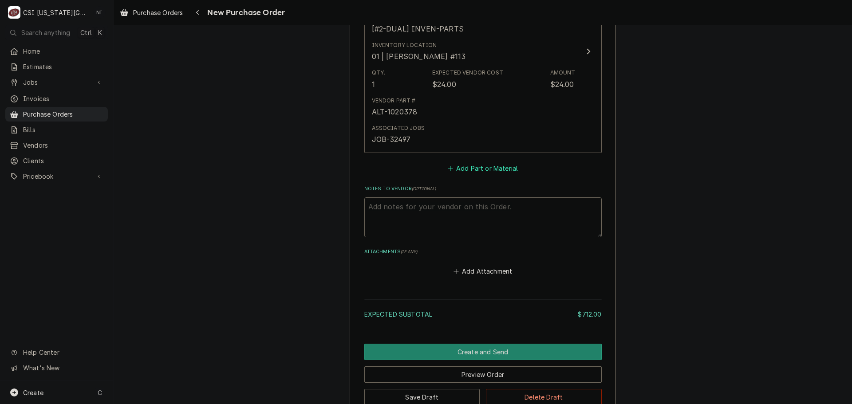
click at [482, 170] on button "Add Part or Material" at bounding box center [482, 168] width 73 height 12
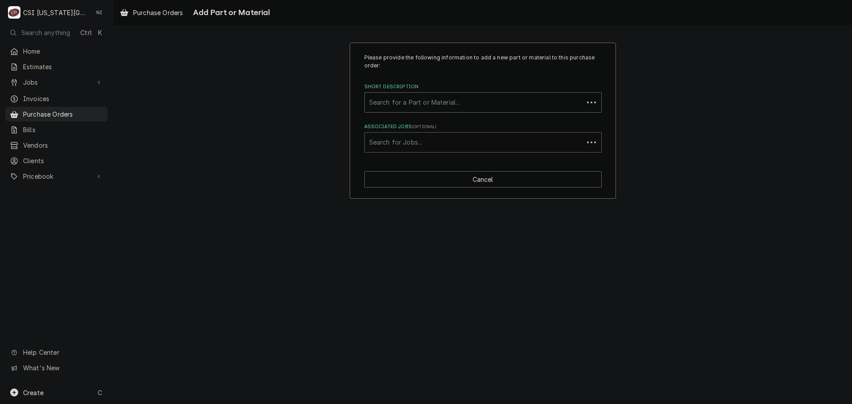
click at [435, 138] on div "Associated Jobs" at bounding box center [474, 142] width 210 height 16
type input "32285"
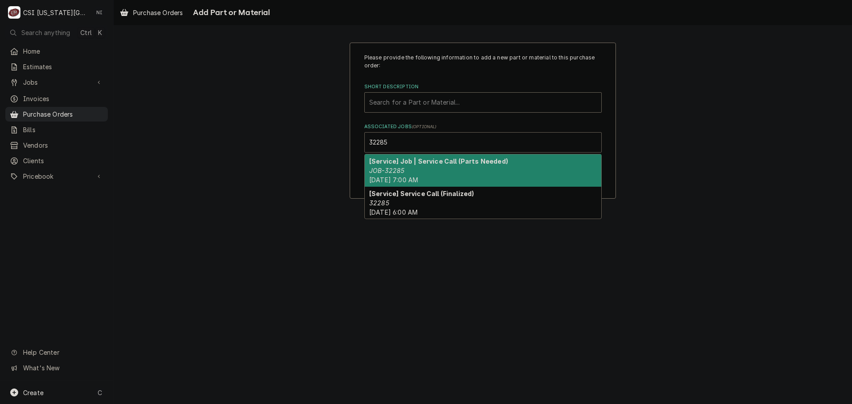
click at [412, 171] on div "[Service] Job | Service Call (Parts Needed) JOB-32285 Wed, Sep 3rd, 2025 - 7:00…" at bounding box center [483, 170] width 237 height 32
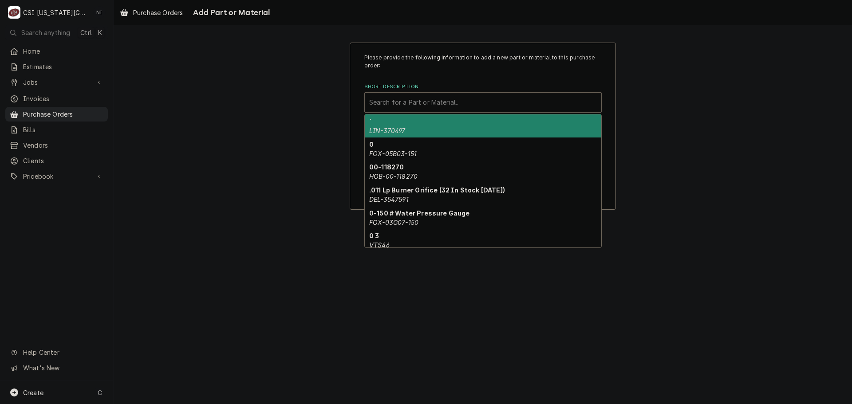
paste input "ALT-5032291"
type input "ALT-5032291"
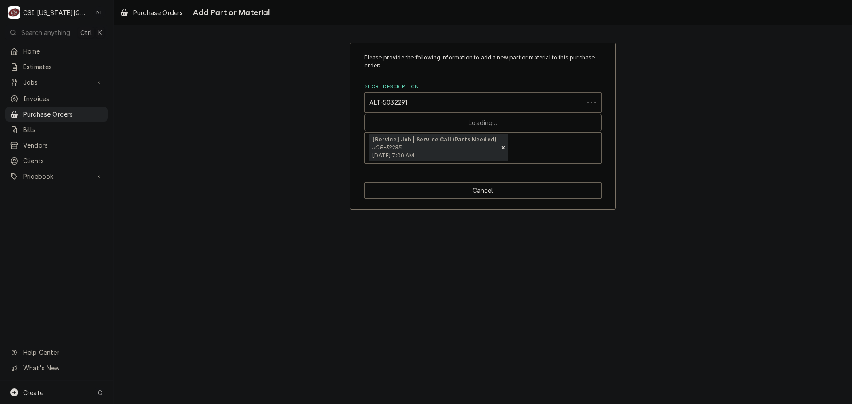
click at [422, 106] on div "ALT-5032291" at bounding box center [474, 103] width 210 height 16
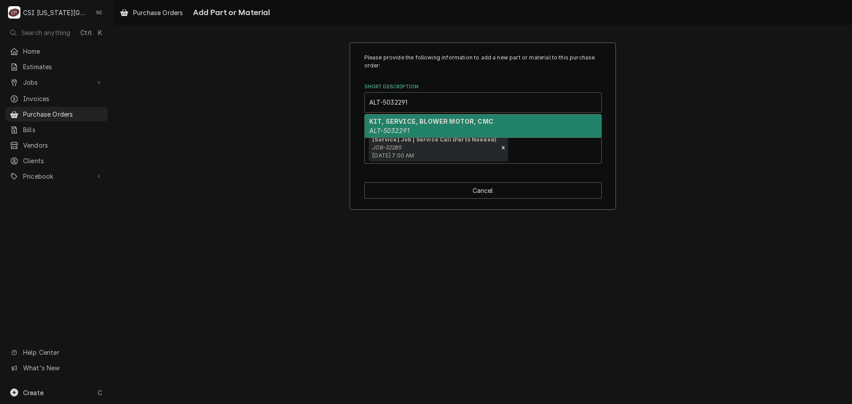
click at [419, 125] on strong "KIT, SERVICE, BLOWER MOTOR, CMC" at bounding box center [431, 122] width 124 height 8
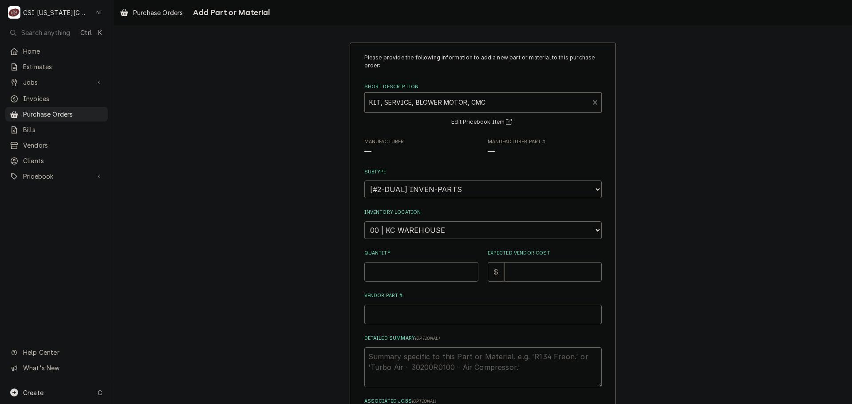
type textarea "x"
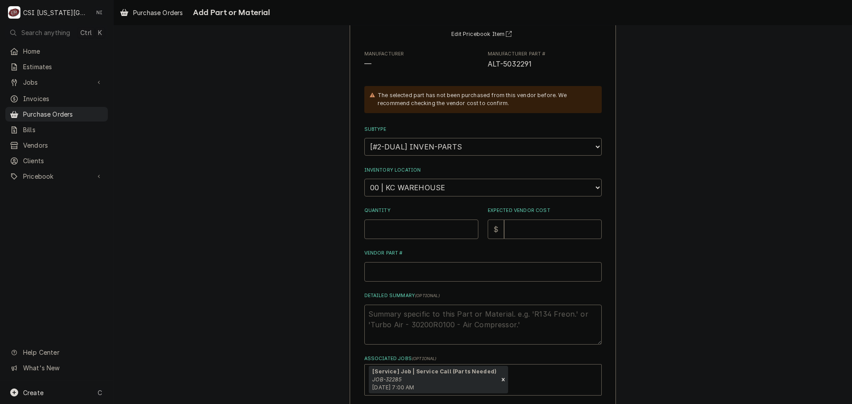
scroll to position [89, 0]
click at [423, 188] on select "Choose a location... 00 | KC WAREHOUSE 00 | MAIN WAREHOUSE 01 | BRIAN BREAZIER …" at bounding box center [482, 187] width 237 height 18
select select "2772"
click at [364, 178] on select "Choose a location... 00 | KC WAREHOUSE 00 | MAIN WAREHOUSE 01 | BRIAN BREAZIER …" at bounding box center [482, 187] width 237 height 18
click at [419, 226] on input "Quantity" at bounding box center [421, 229] width 114 height 20
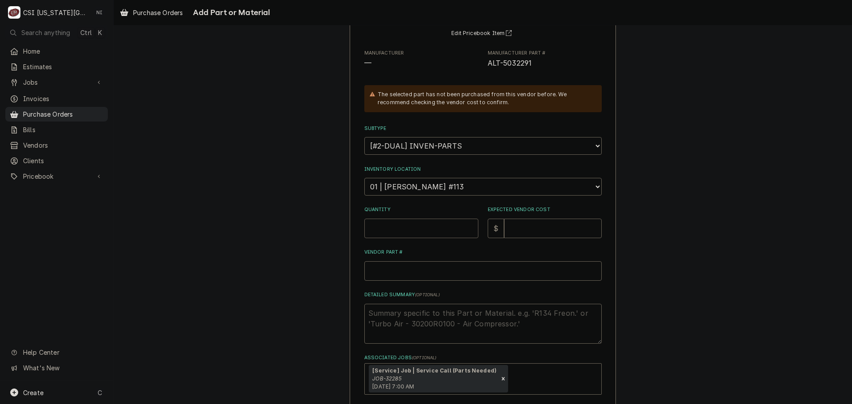
type textarea "x"
type input "1"
type textarea "x"
type input "4"
type textarea "x"
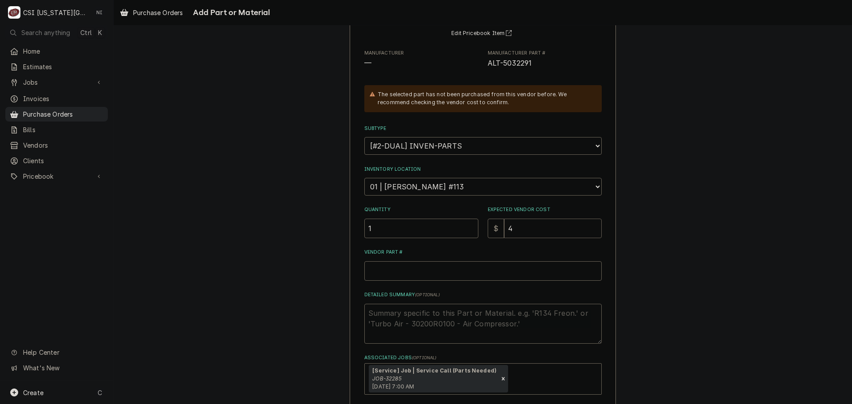
type input "41"
type textarea "x"
type input "417"
type textarea "x"
type input "417.5"
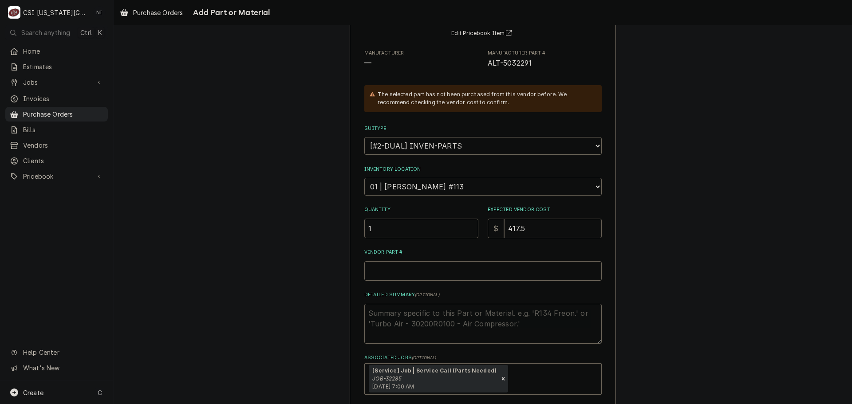
type textarea "x"
type input "417.50"
click at [418, 274] on input "Vendor Part #" at bounding box center [482, 271] width 237 height 20
paste input "ALT-5032291"
type textarea "x"
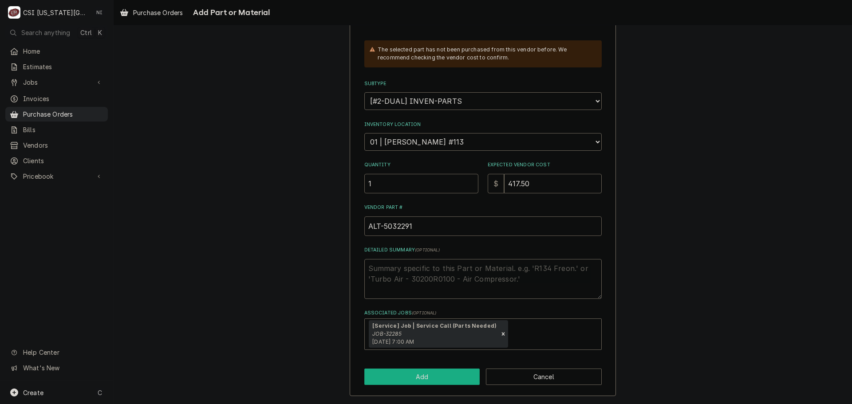
type input "ALT-5032291"
click at [424, 371] on button "Add" at bounding box center [422, 377] width 116 height 16
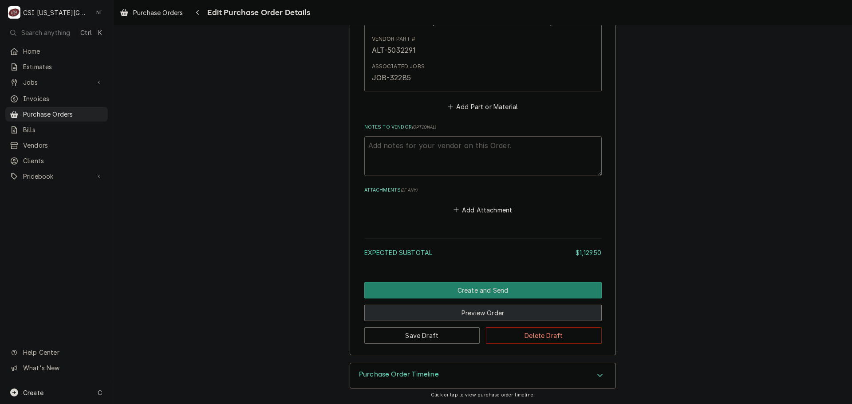
scroll to position [1334, 0]
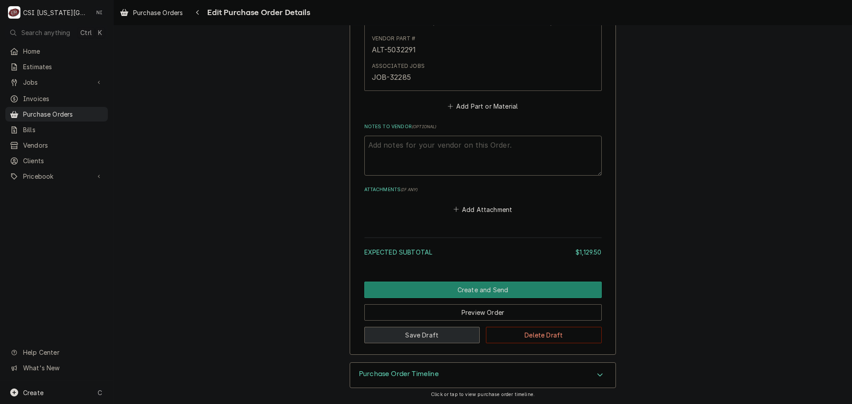
click at [424, 334] on button "Save Draft" at bounding box center [422, 335] width 116 height 16
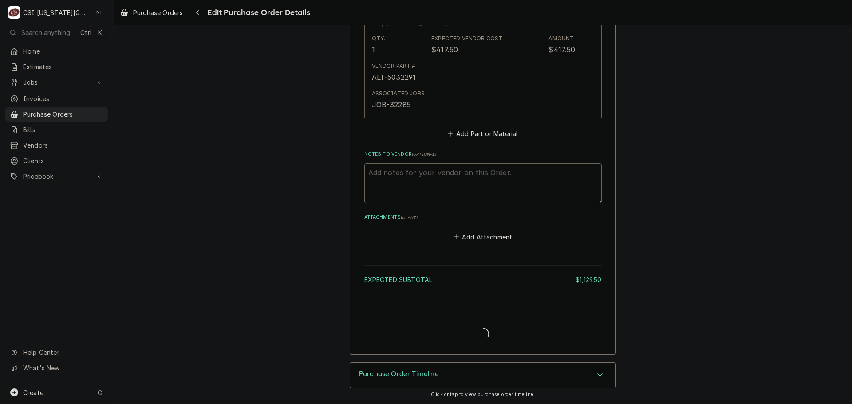
scroll to position [1307, 0]
type textarea "x"
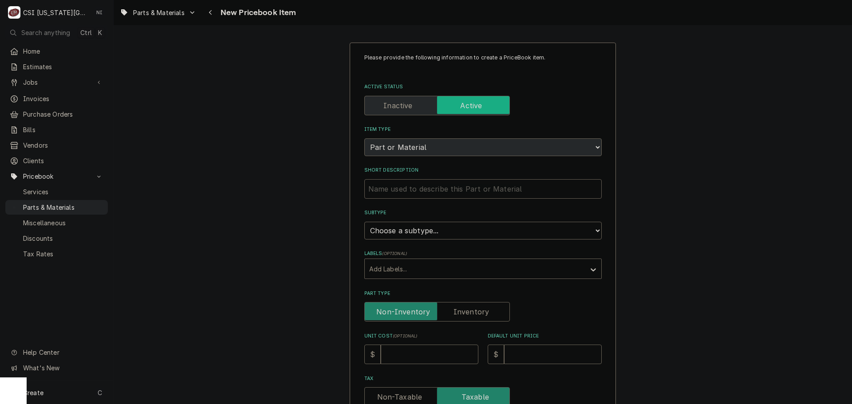
click at [494, 191] on input "Short Description" at bounding box center [482, 189] width 237 height 20
type textarea "x"
type input "K"
type textarea "x"
type input "KI"
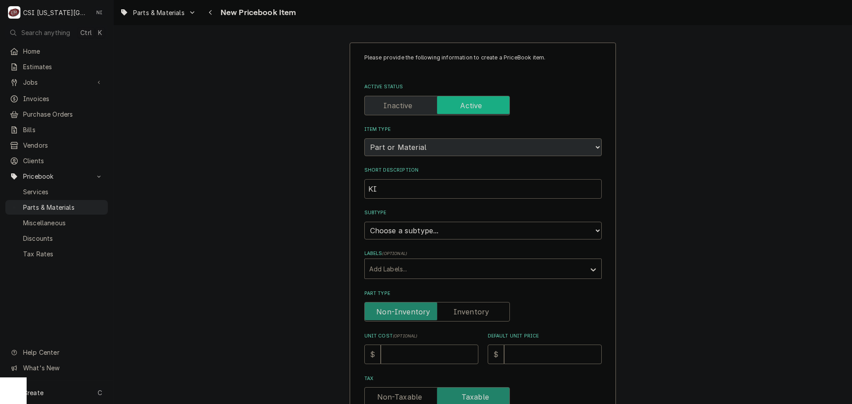
type textarea "x"
type input "KIT"
type textarea "x"
type input "KIT,"
type textarea "x"
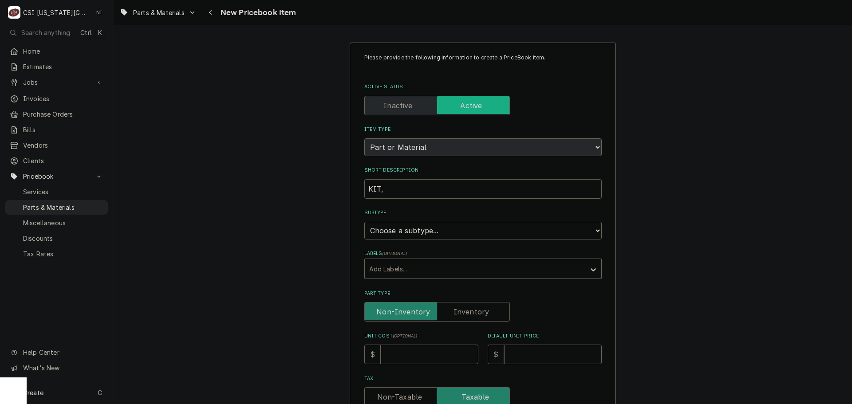
type input "KIT,"
type textarea "x"
type input "KIT, S"
type textarea "x"
type input "KIT, SE"
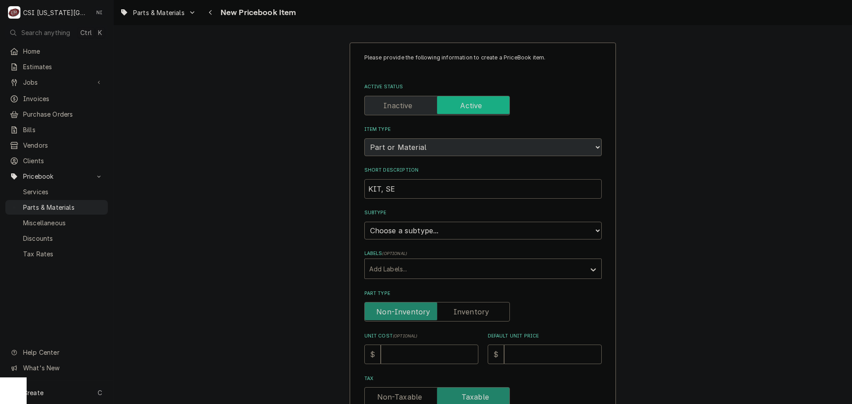
type textarea "x"
type input "KIT, SER"
type textarea "x"
type input "KIT, SERV"
type textarea "x"
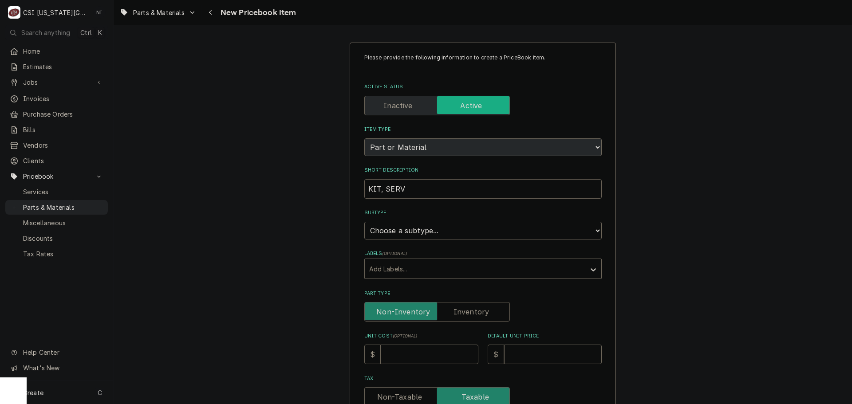
type input "KIT, SERVI"
type textarea "x"
type input "KIT, SERVIC"
type textarea "x"
type input "KIT, SERVICE"
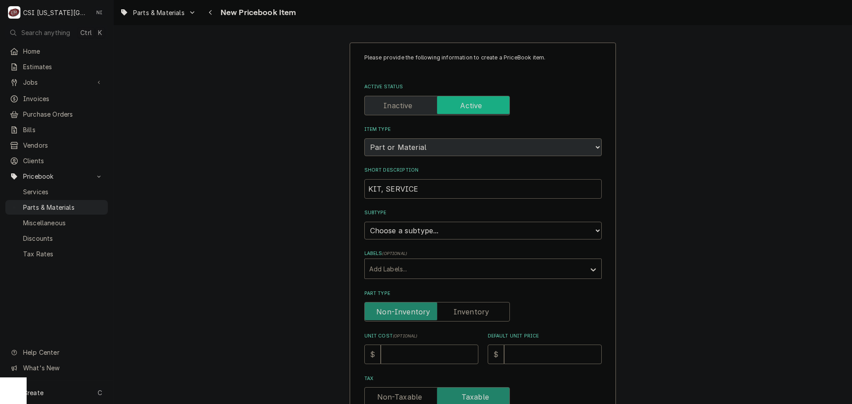
type textarea "x"
type input "KIT, SERVICE,"
type textarea "x"
type input "KIT, SERVICE,"
type textarea "x"
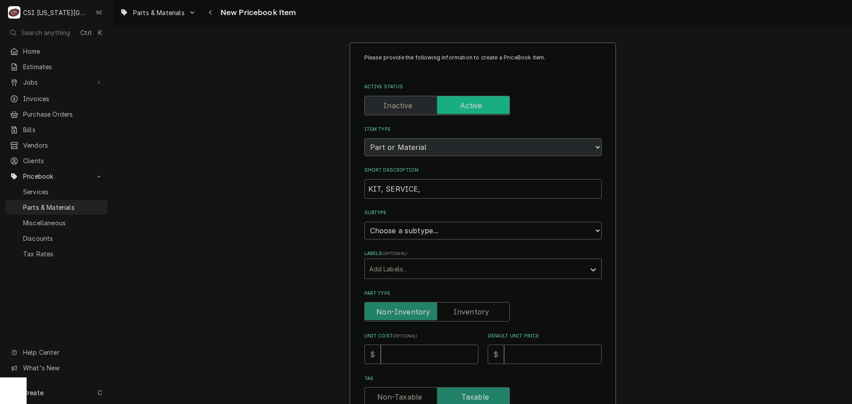
type input "KIT, SERVICE, B"
type textarea "x"
type input "KIT, SERVICE, BL"
type textarea "x"
type input "KIT, SERVICE, BLO"
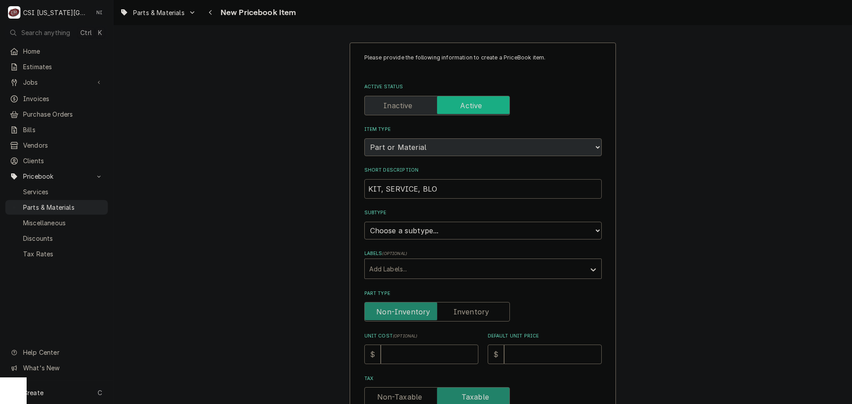
type textarea "x"
type input "KIT, SERVICE, BLOW"
type textarea "x"
type input "KIT, SERVICE, [PERSON_NAME]"
type textarea "x"
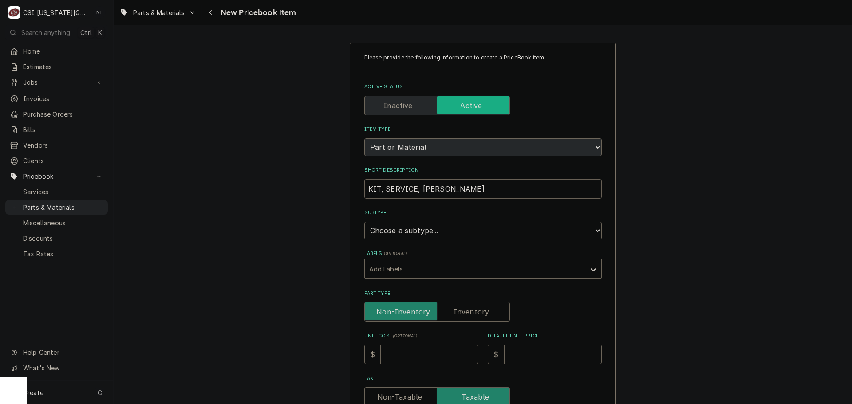
type input "KIT, SERVICE, BLOWER"
type textarea "x"
type input "KIT, SERVICE, BLOWER"
type textarea "x"
type input "KIT, SERVICE, BLOWER M"
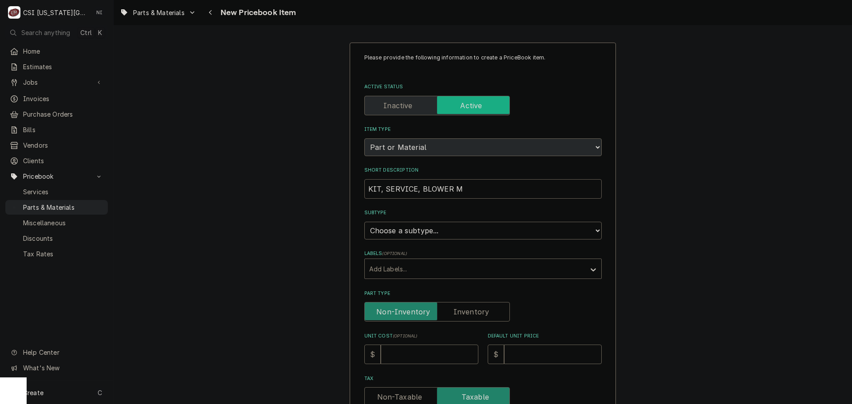
type textarea "x"
type input "KIT, SERVICE, BLOWER MO"
type textarea "x"
type input "KIT, SERVICE, BLOWER MOT"
type textarea "x"
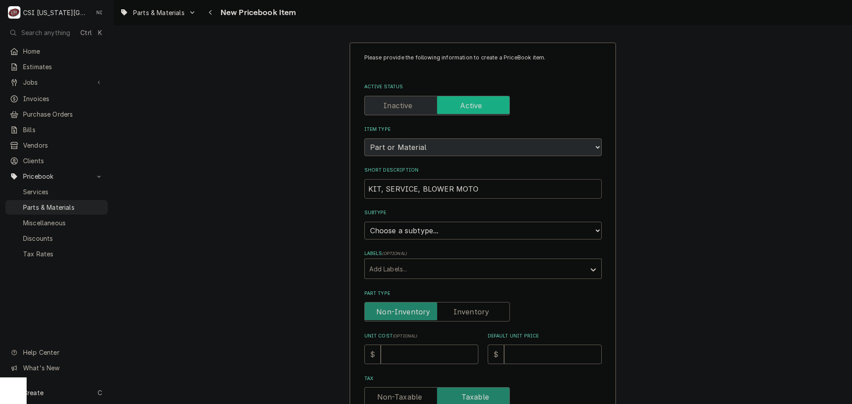
type input "KIT, SERVICE, BLOWER MOTOR"
type textarea "x"
type input "KIT, SERVICE, BLOWER MOTOR,"
type textarea "x"
type input "KIT, SERVICE, BLOWER MOTOR,"
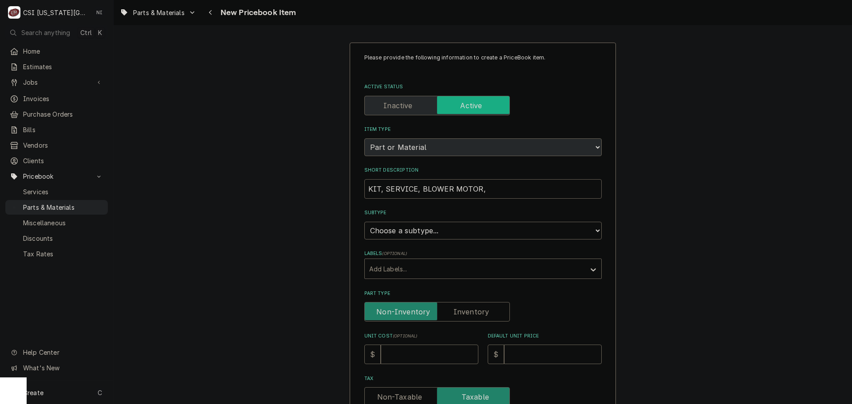
type textarea "x"
type input "KIT, SERVICE, BLOWER MOTOR, C"
type textarea "x"
type input "KIT, SERVICE, BLOWER MOTOR, CM"
type textarea "x"
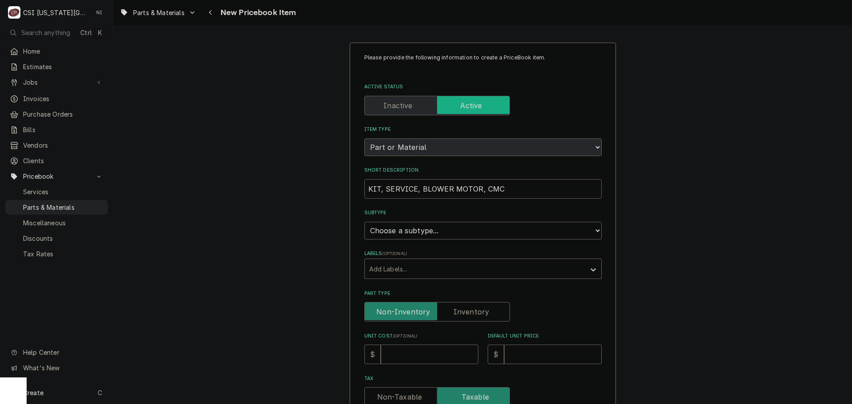
type input "KIT, SERVICE, BLOWER MOTOR, CMC"
click at [494, 233] on select "Choose a subtype... [#2-DUAL] AFTERHRS-WH-CHG-2 [#2-DUAL] BEV-EQUIP [#2-DUAL] B…" at bounding box center [482, 231] width 237 height 18
select select "45"
click at [364, 222] on select "Choose a subtype... [#2-DUAL] AFTERHRS-WH-CHG-2 [#2-DUAL] BEV-EQUIP [#2-DUAL] B…" at bounding box center [482, 231] width 237 height 18
type textarea "x"
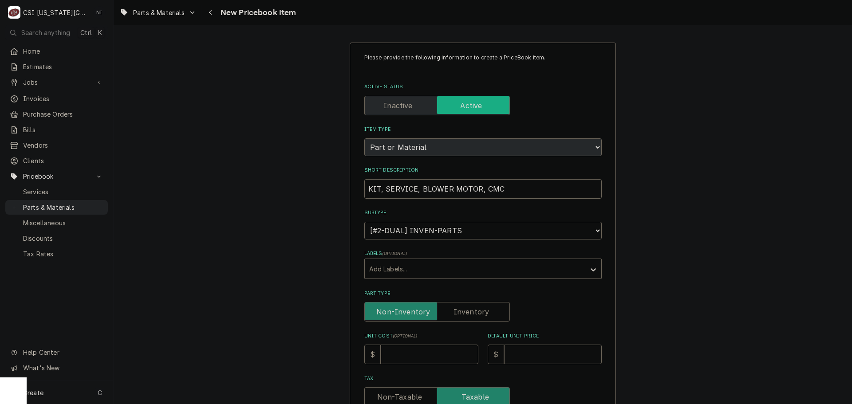
click at [467, 310] on label "Part Type" at bounding box center [437, 312] width 146 height 20
click at [467, 310] on input "Part Type" at bounding box center [437, 312] width 138 height 20
checkbox input "true"
click at [435, 352] on input "Unit Cost ( optional )" at bounding box center [430, 355] width 98 height 20
click at [426, 355] on input "Unit Cost ( optional )" at bounding box center [430, 355] width 98 height 20
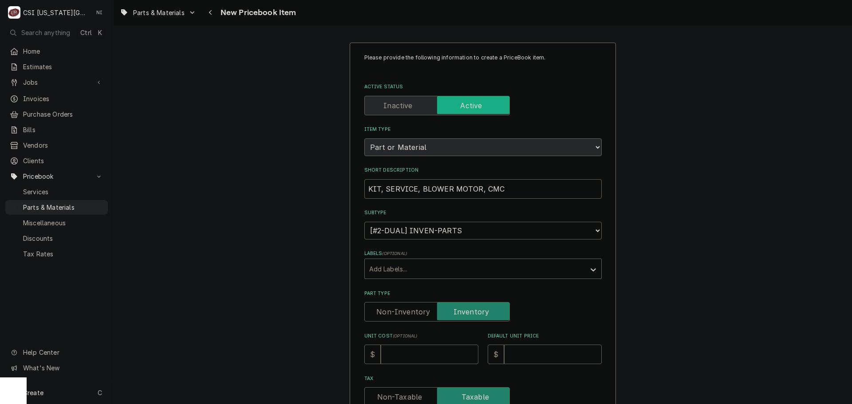
type textarea "x"
type input "4"
type textarea "x"
type input "41"
type textarea "x"
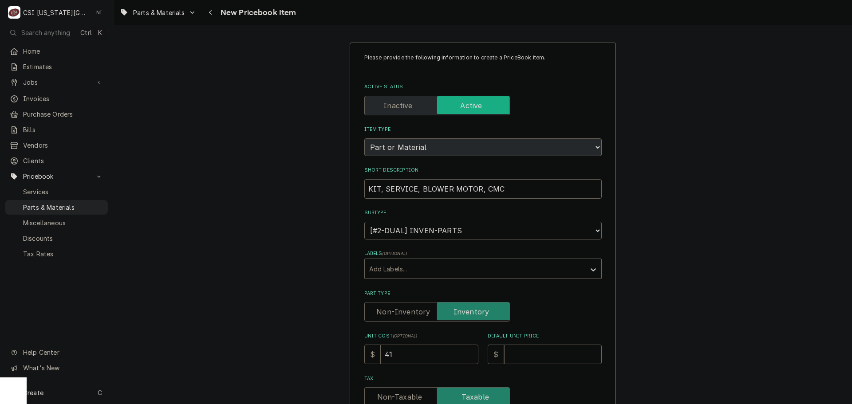
type input "417"
type textarea "x"
type input "417.5"
type textarea "x"
type input "417.50"
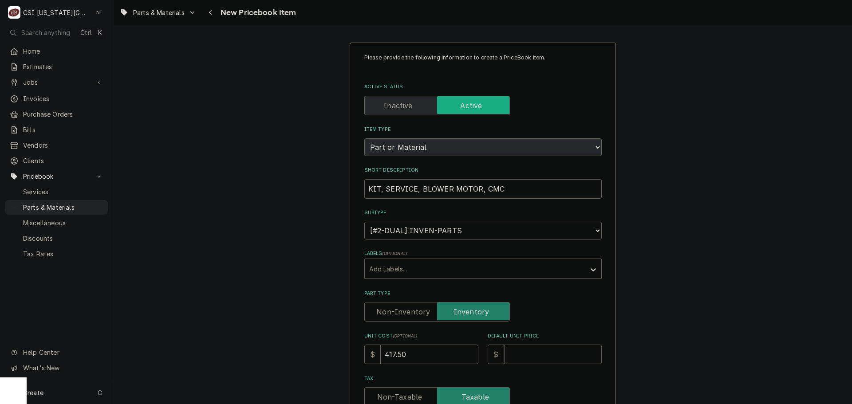
type textarea "x"
type input "8"
type textarea "x"
type input "83"
type textarea "x"
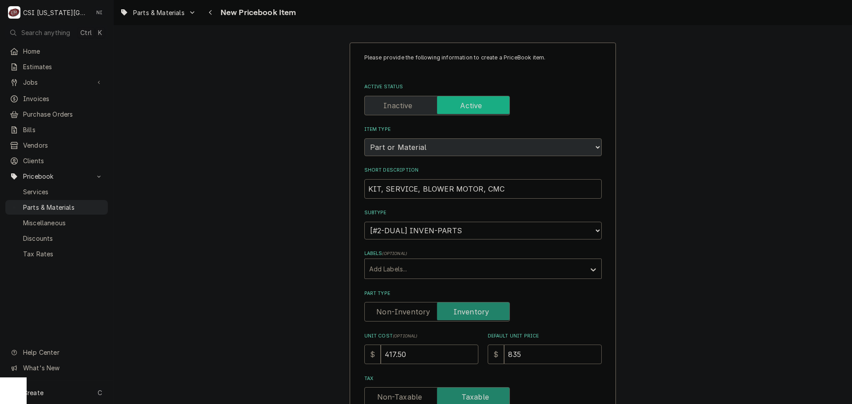
type input "835"
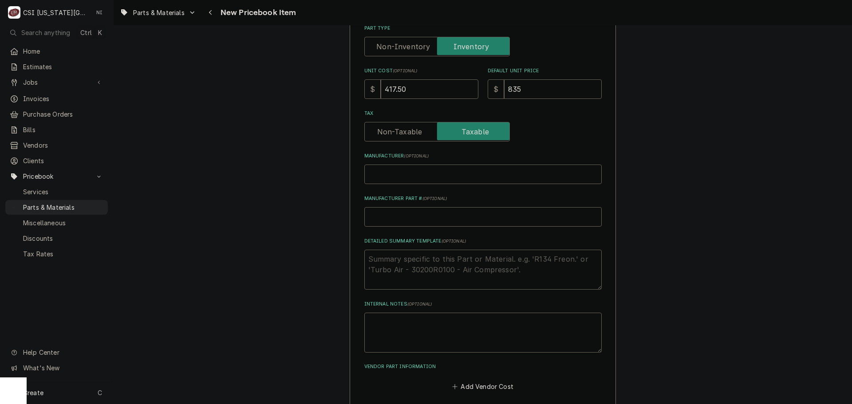
scroll to position [266, 0]
click at [443, 217] on input "Manufacturer Part # ( optional )" at bounding box center [482, 216] width 237 height 20
type textarea "x"
type input "al"
type textarea "x"
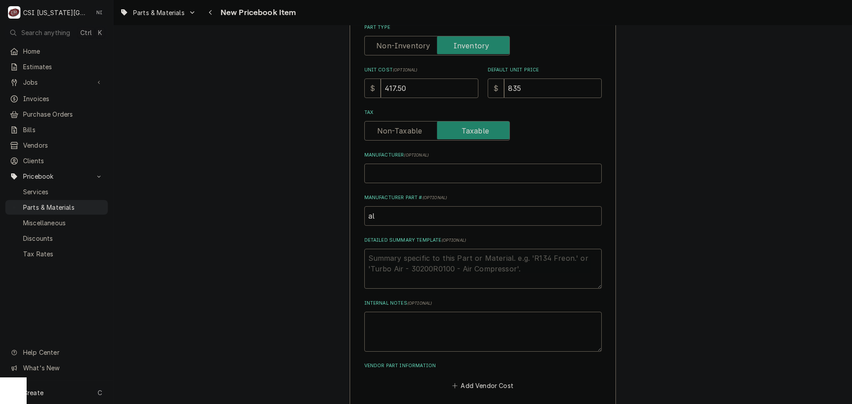
type input "alt"
type textarea "x"
type input "al"
type textarea "x"
type input "a"
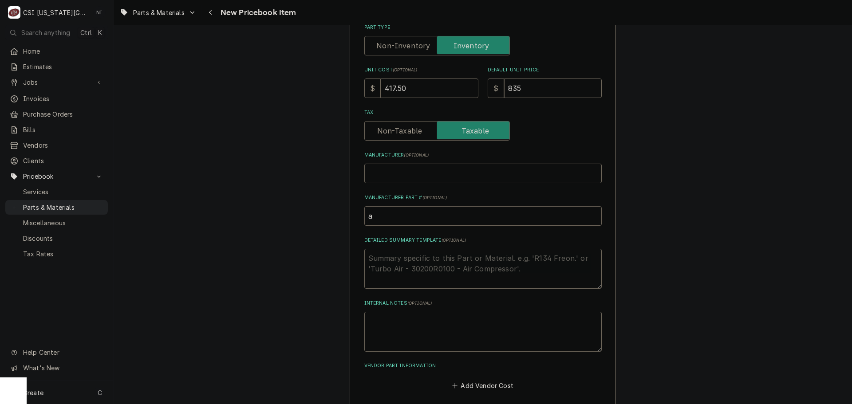
type textarea "x"
type input "S"
type textarea "x"
type input "SL"
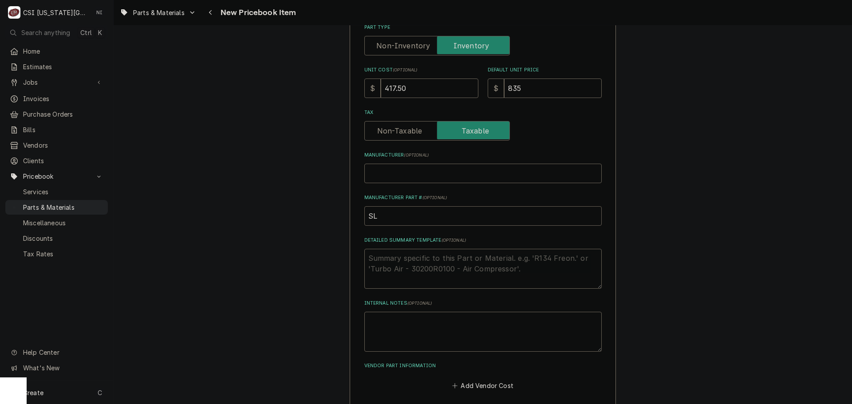
type textarea "x"
type input "S"
type textarea "x"
type input "A"
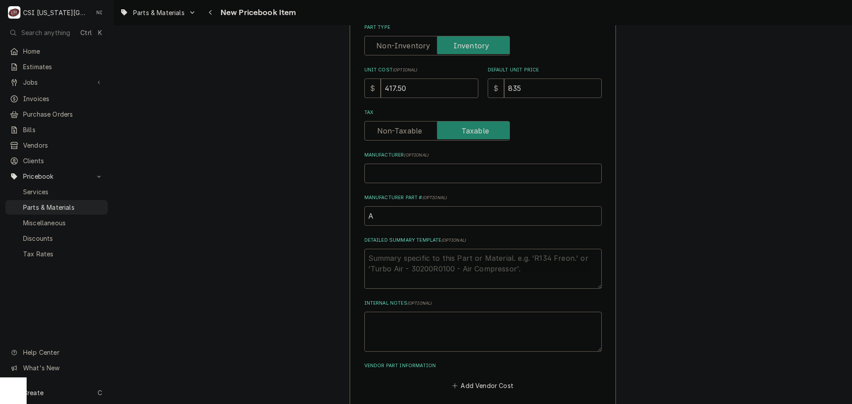
type textarea "x"
type input "AL"
type textarea "x"
type input "ALT"
type textarea "x"
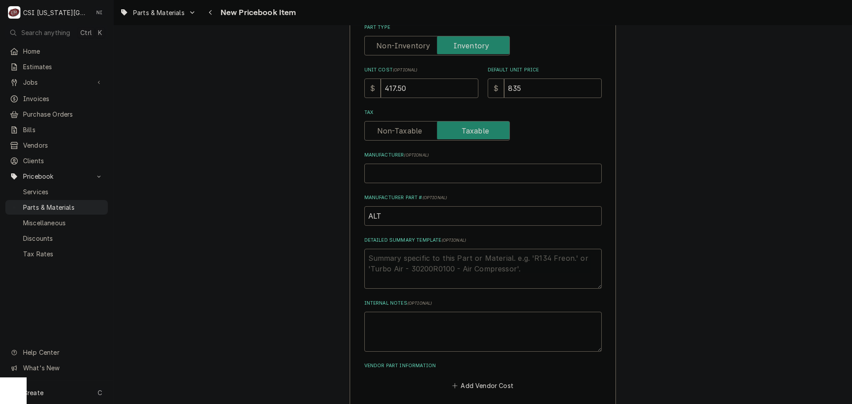
type input "ALT-"
paste input "5032291"
type textarea "x"
drag, startPoint x: 398, startPoint y: 219, endPoint x: 321, endPoint y: 216, distance: 77.3
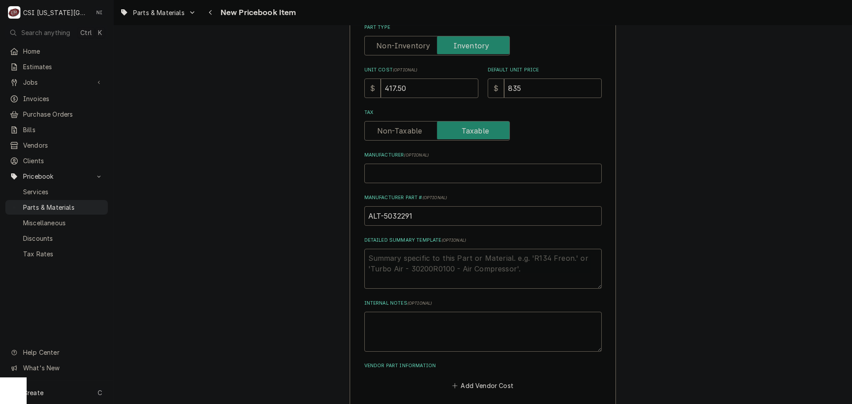
type input "ALT-5032291"
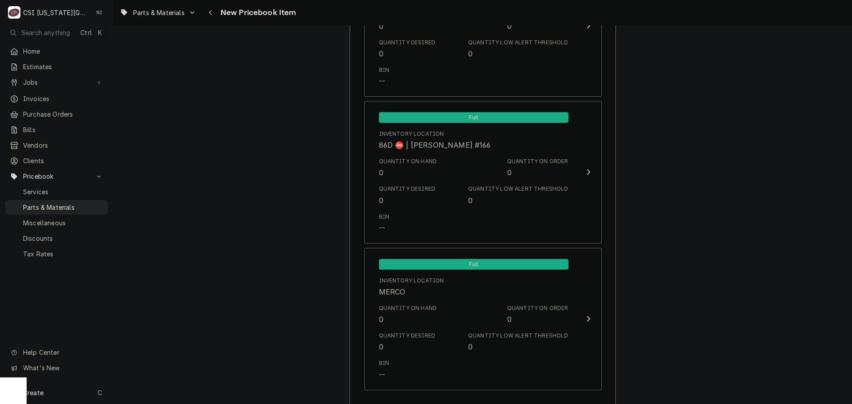
scroll to position [8403, 0]
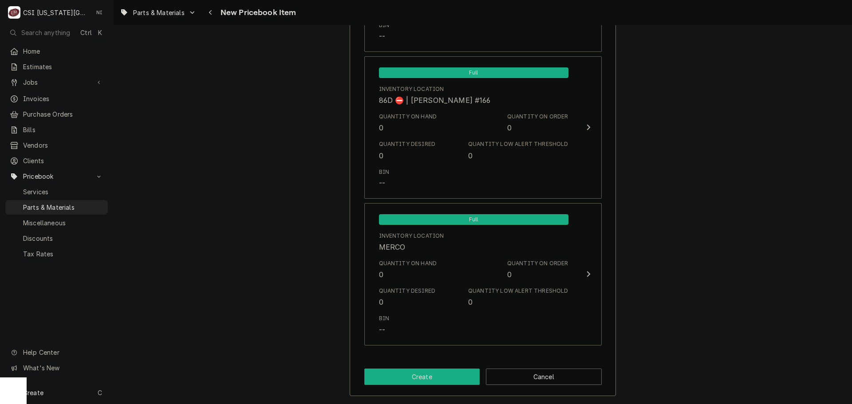
click at [453, 382] on button "Create" at bounding box center [422, 377] width 116 height 16
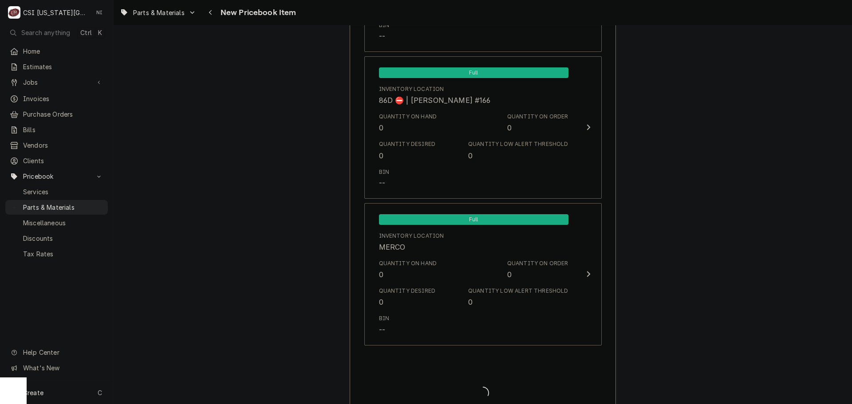
type textarea "x"
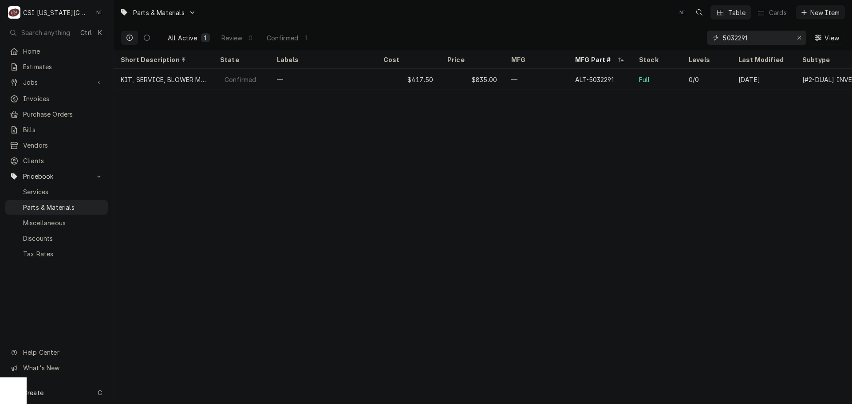
drag, startPoint x: 737, startPoint y: 38, endPoint x: 658, endPoint y: 38, distance: 79.4
click at [665, 38] on div "All Active 1 Review 0 Confirmed 1 5032291 View" at bounding box center [483, 37] width 724 height 25
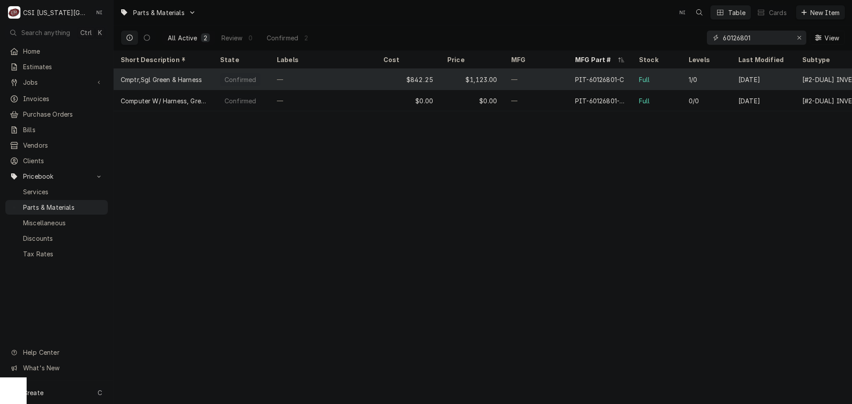
type input "60126801"
click at [547, 79] on div "—" at bounding box center [536, 79] width 64 height 21
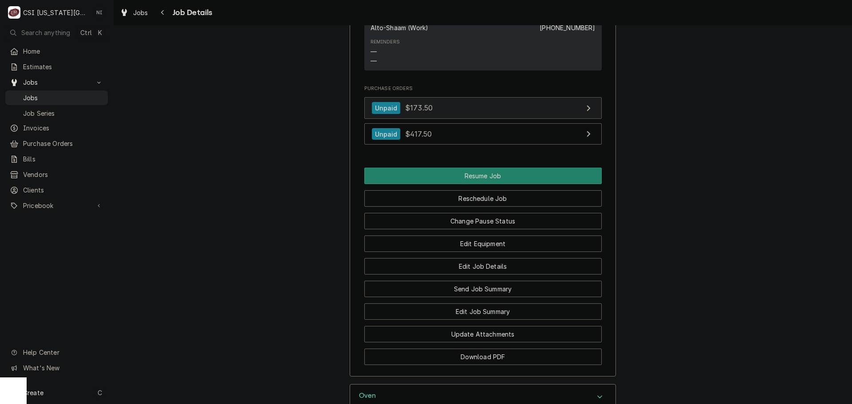
scroll to position [1775, 0]
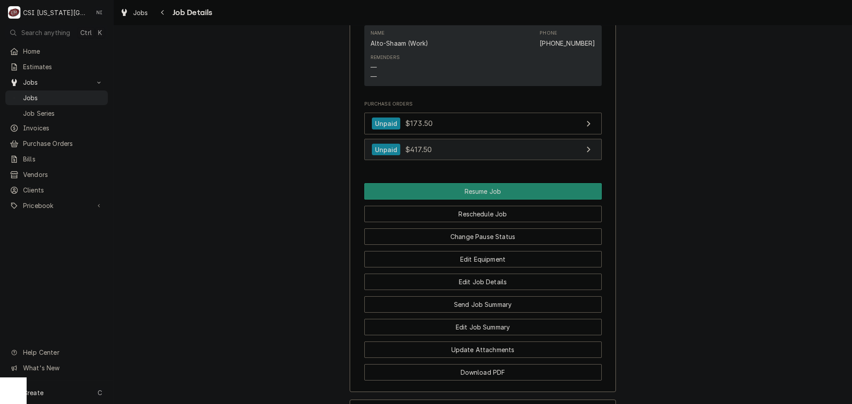
click at [444, 158] on link "Unpaid $417.50" at bounding box center [482, 150] width 237 height 22
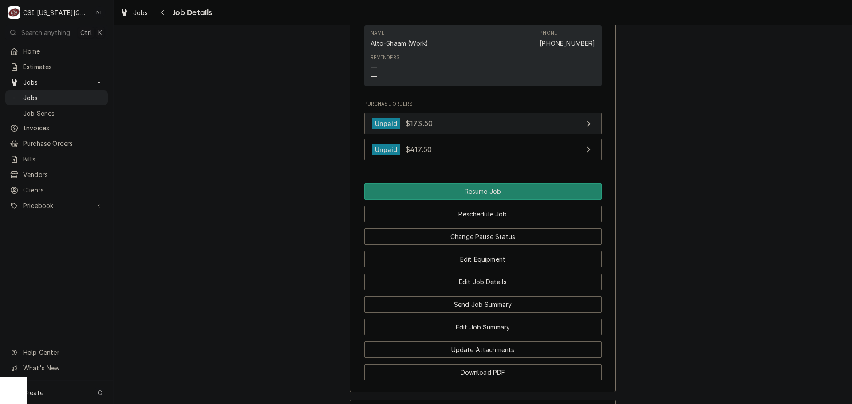
click at [443, 134] on link "Unpaid $173.50" at bounding box center [482, 124] width 237 height 22
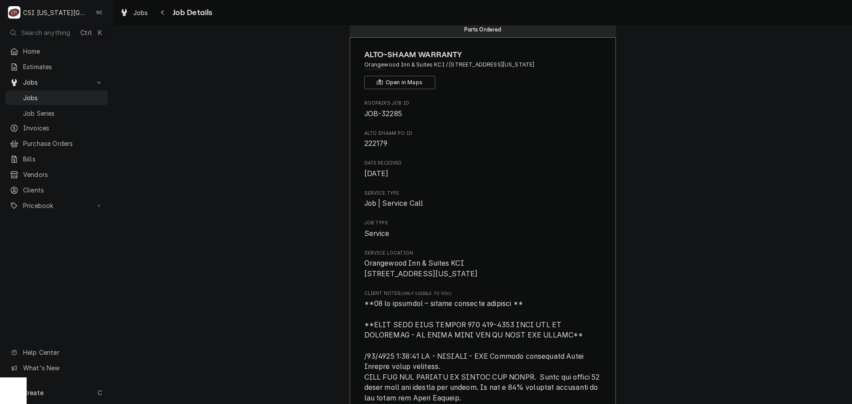
scroll to position [0, 0]
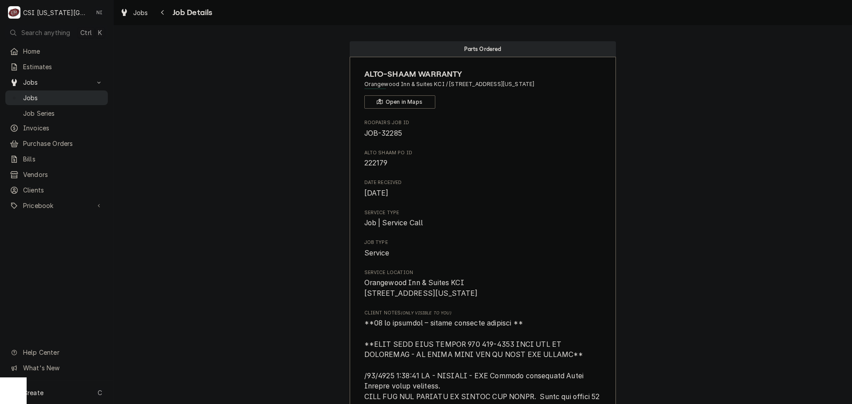
click at [96, 98] on span "Jobs" at bounding box center [63, 97] width 80 height 9
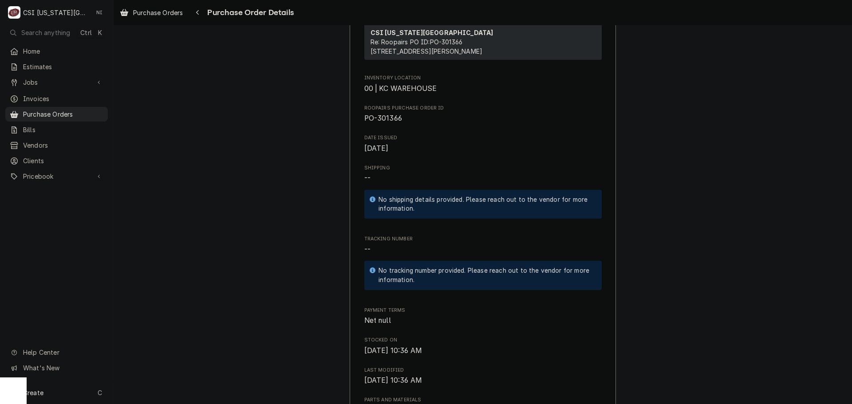
scroll to position [444, 0]
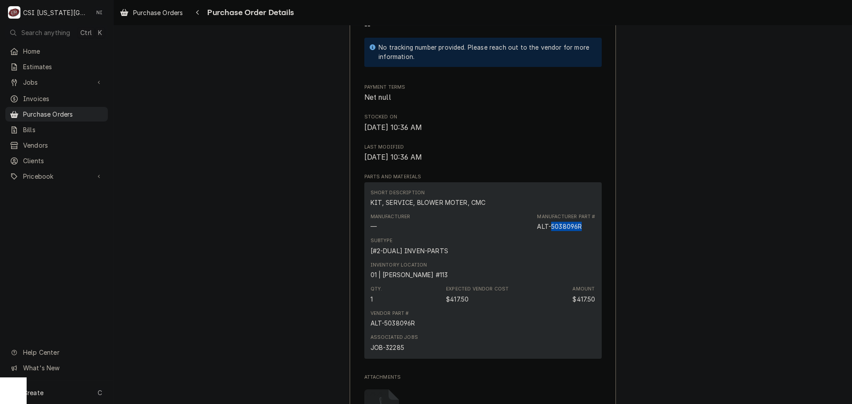
drag, startPoint x: 563, startPoint y: 256, endPoint x: 549, endPoint y: 255, distance: 13.4
click at [549, 231] on div "Manufacturer Part # ALT-5038096R" at bounding box center [566, 222] width 58 height 18
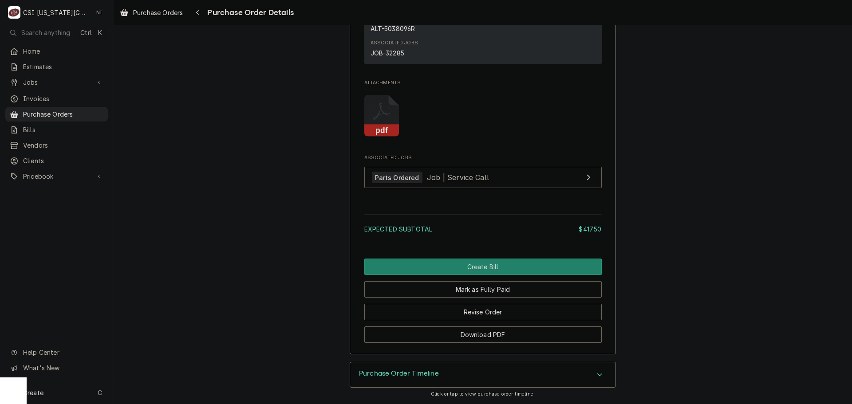
scroll to position [766, 0]
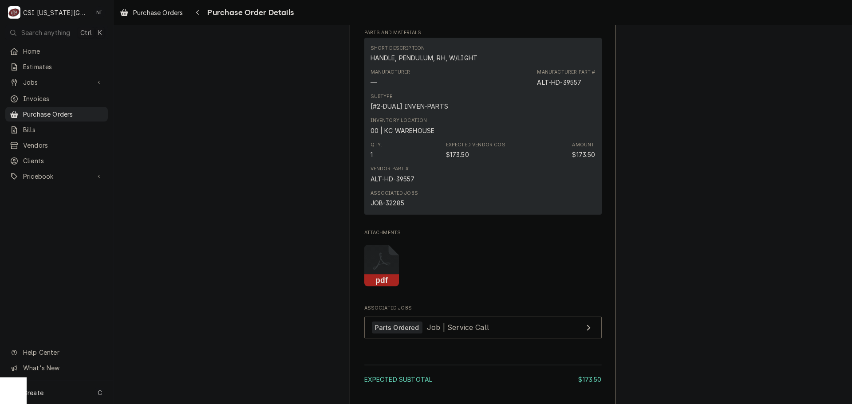
scroll to position [621, 0]
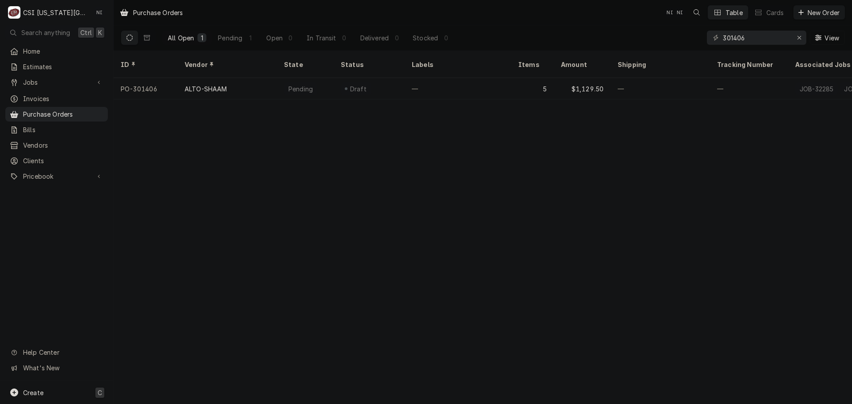
click at [72, 400] on div "Create C" at bounding box center [56, 392] width 113 height 23
drag, startPoint x: 171, startPoint y: 336, endPoint x: 179, endPoint y: 331, distance: 9.1
click at [171, 336] on link "Purchase Order" at bounding box center [159, 331] width 80 height 15
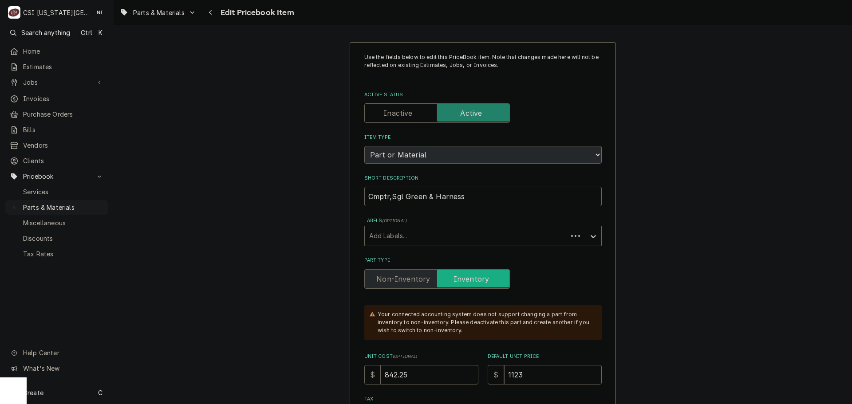
type textarea "x"
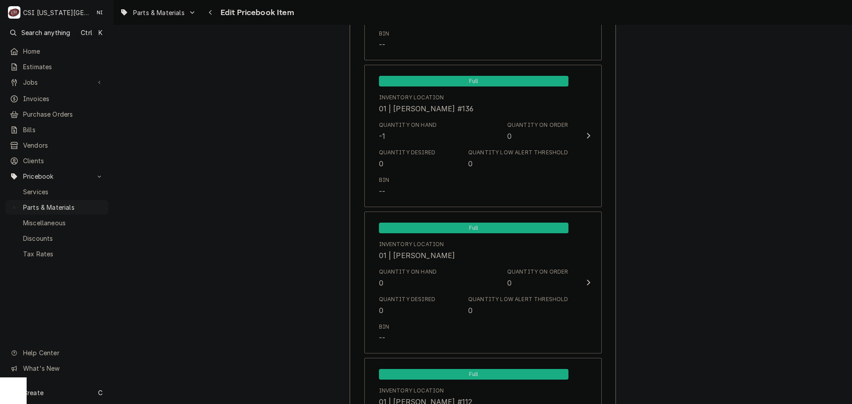
scroll to position [2373, 0]
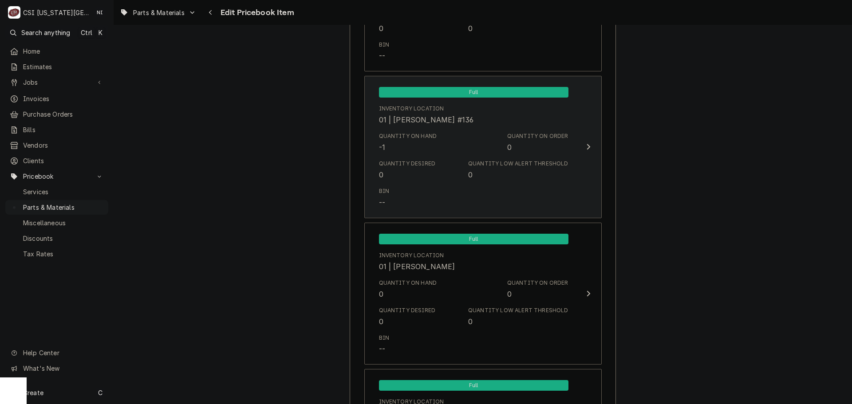
click at [520, 146] on div "Quantity on Order 0" at bounding box center [537, 142] width 61 height 20
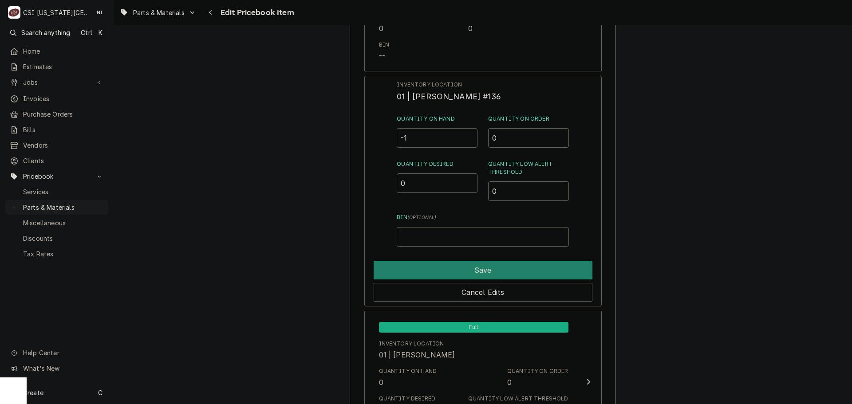
drag, startPoint x: 407, startPoint y: 140, endPoint x: 369, endPoint y: 140, distance: 38.6
click at [372, 140] on div "Inventory Location 01 | PHIL BUSTAMANTE #136 Quantity on Hand -1 Quantity on Or…" at bounding box center [482, 191] width 237 height 231
type input "1"
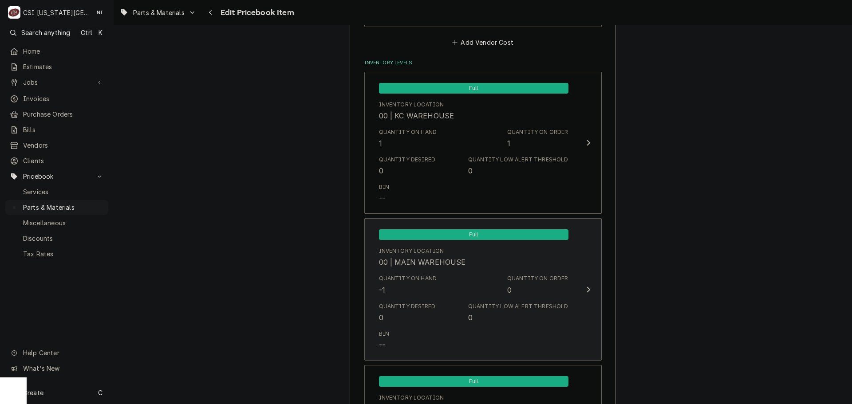
scroll to position [642, 0]
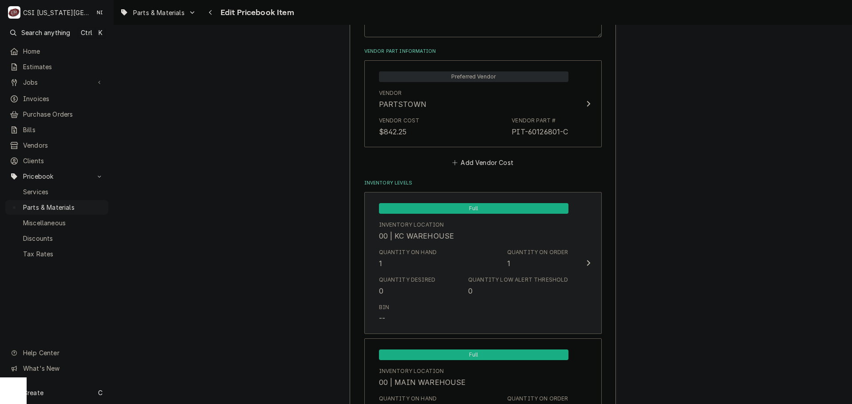
click at [457, 232] on div "Inventory Location 00 | KC WAREHOUSE" at bounding box center [473, 231] width 189 height 28
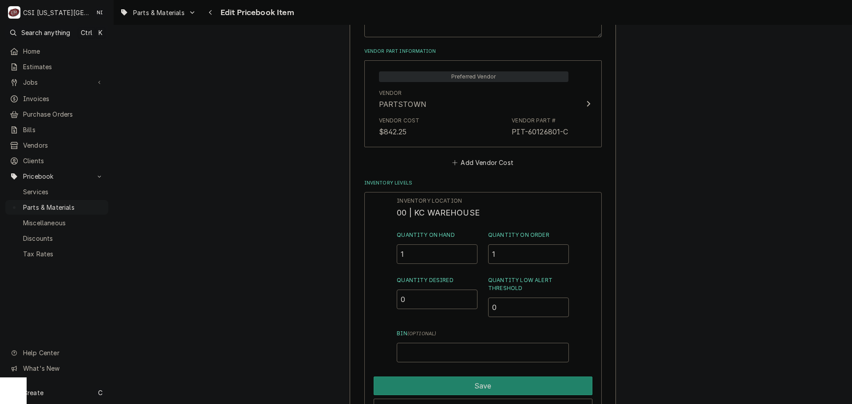
drag, startPoint x: 417, startPoint y: 255, endPoint x: 379, endPoint y: 256, distance: 37.7
click at [382, 256] on div "Inventory Location 00 | KC WAREHOUSE Quantity on Hand 1 Quantity on Order 1 Qua…" at bounding box center [482, 307] width 237 height 231
type input "0"
drag, startPoint x: 444, startPoint y: 385, endPoint x: 493, endPoint y: 363, distance: 54.4
click at [444, 385] on button "Save" at bounding box center [483, 386] width 219 height 19
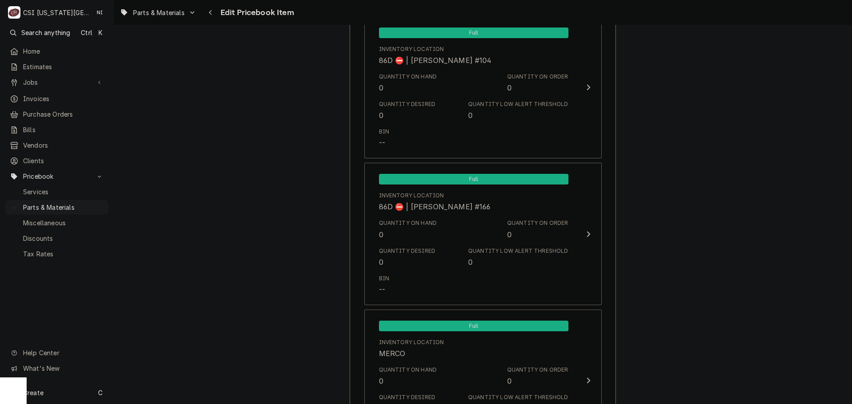
scroll to position [8781, 0]
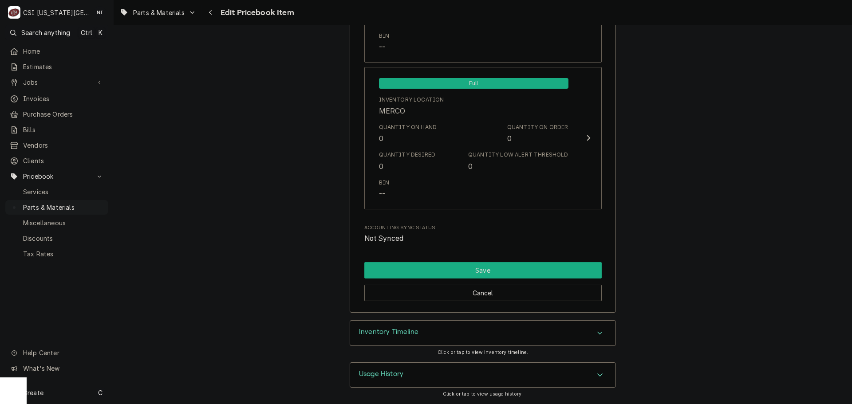
drag, startPoint x: 535, startPoint y: 276, endPoint x: 493, endPoint y: 279, distance: 41.8
click at [532, 276] on button "Save" at bounding box center [482, 270] width 237 height 16
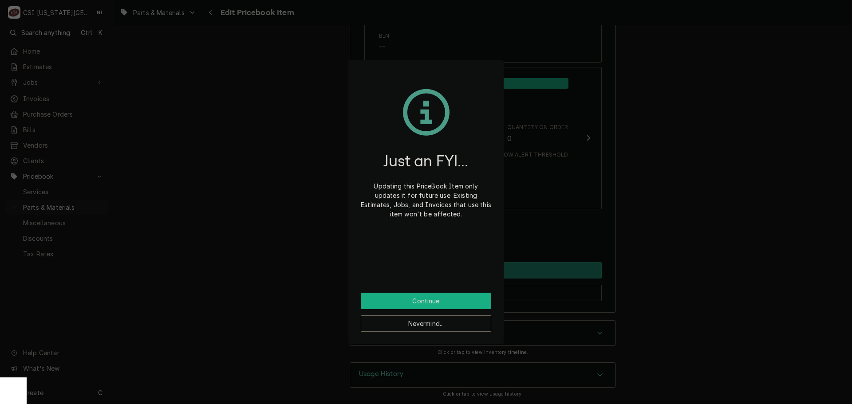
click at [426, 303] on button "Continue" at bounding box center [426, 301] width 130 height 16
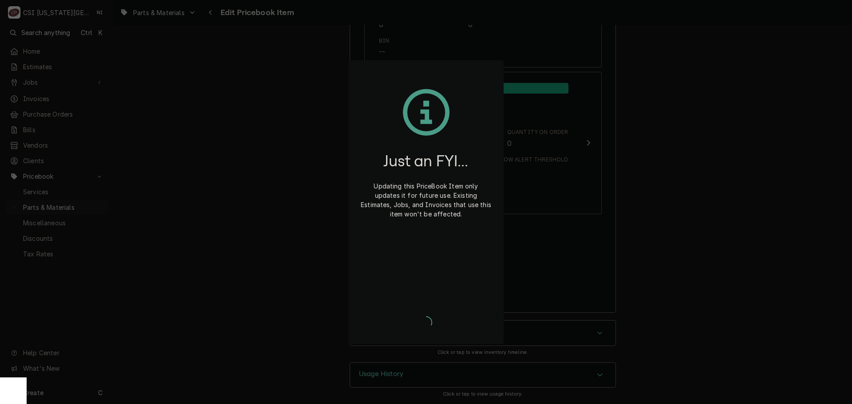
type textarea "x"
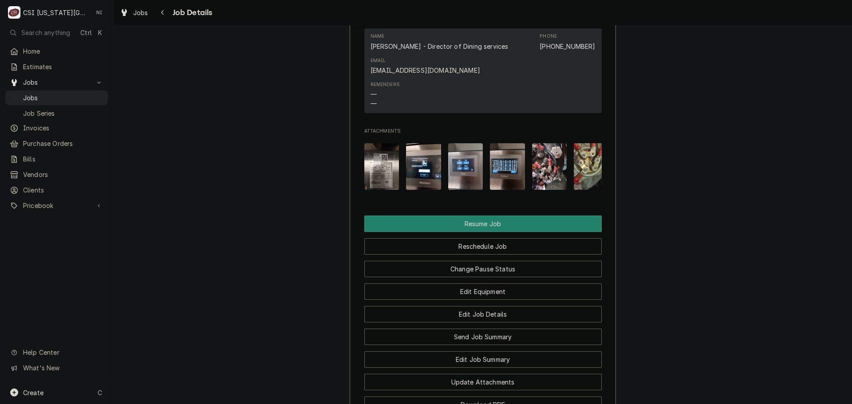
scroll to position [1065, 0]
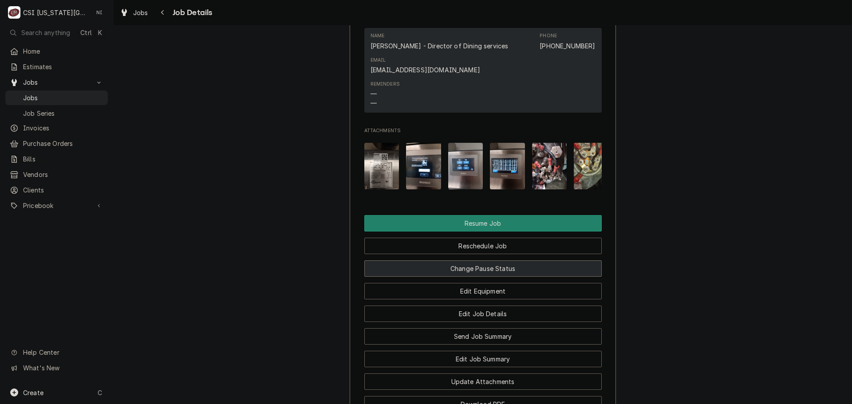
click at [497, 277] on button "Change Pause Status" at bounding box center [482, 268] width 237 height 16
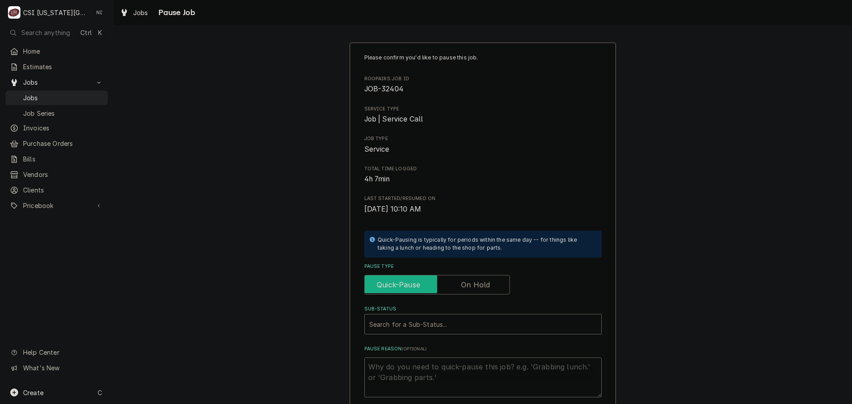
drag, startPoint x: 481, startPoint y: 276, endPoint x: 479, endPoint y: 292, distance: 15.2
click at [481, 278] on input "Pause Type" at bounding box center [437, 285] width 138 height 20
checkbox input "true"
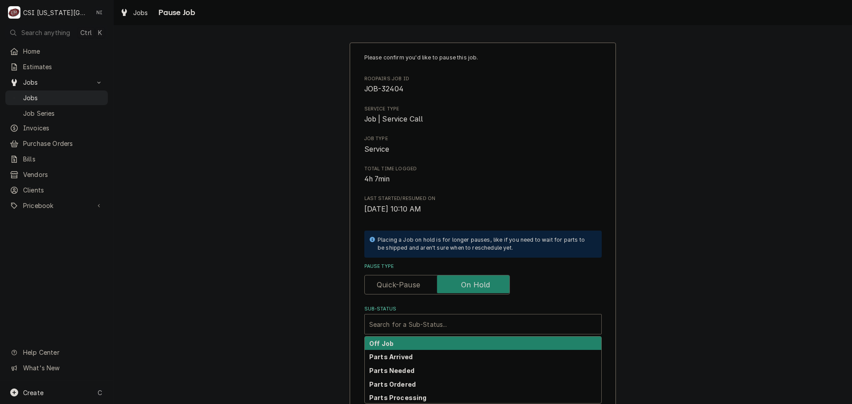
click at [457, 325] on div "Sub-Status" at bounding box center [483, 324] width 228 height 16
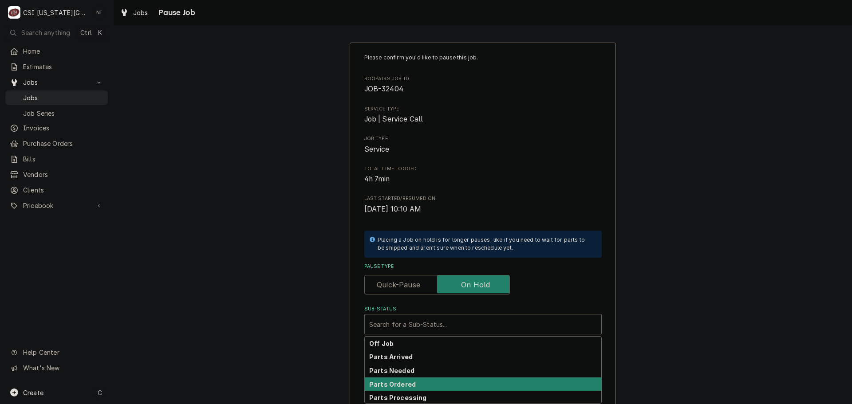
click at [401, 386] on strong "Parts Ordered" at bounding box center [392, 385] width 47 height 8
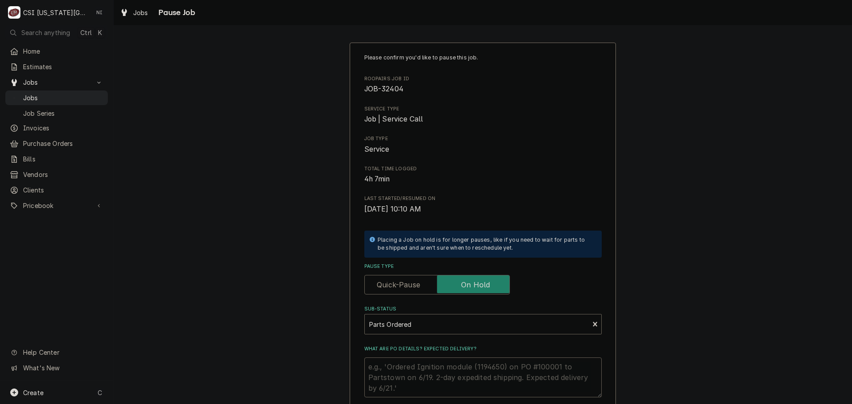
click at [396, 366] on textarea "What are PO details? Expected delivery?" at bounding box center [482, 378] width 237 height 40
type textarea "x"
type textarea "P"
type textarea "x"
type textarea "Pa"
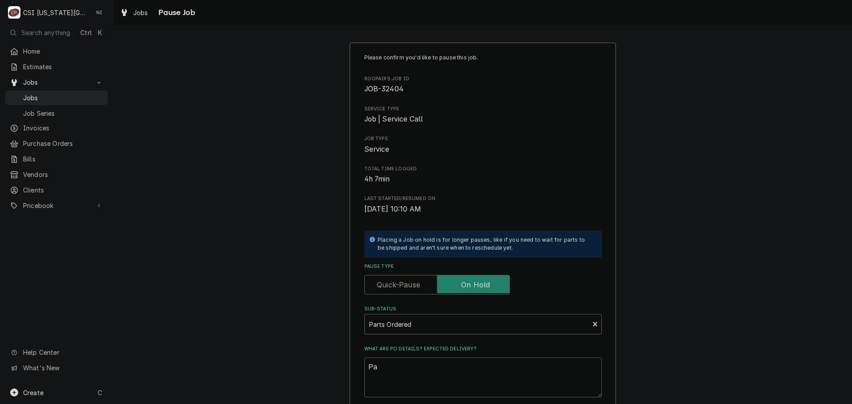
type textarea "x"
type textarea "Pas"
type textarea "x"
type textarea "Pasr"
type textarea "x"
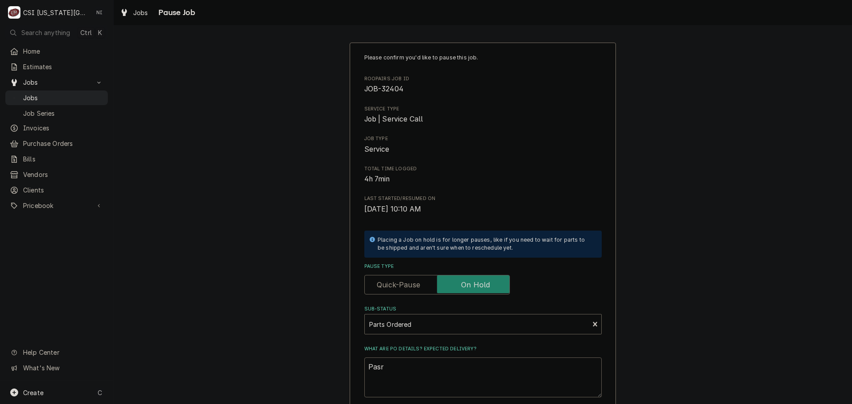
type textarea "Pas"
type textarea "x"
type textarea "Pa"
type textarea "x"
type textarea "P"
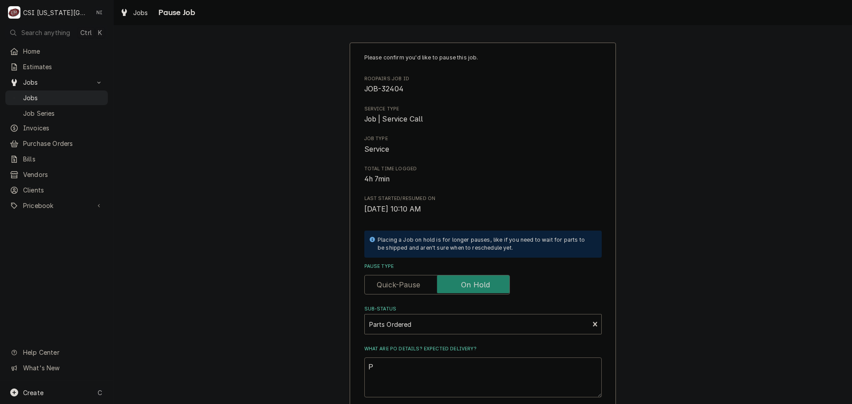
type textarea "x"
type textarea "Pr"
type textarea "x"
type textarea "Prt"
type textarea "x"
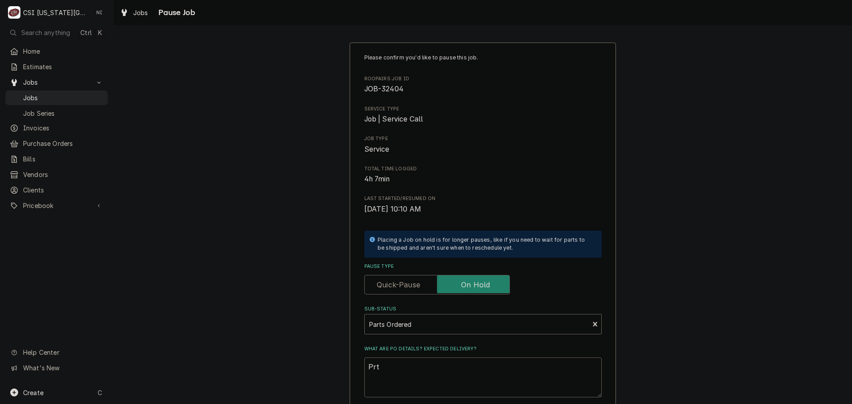
type textarea "Prts"
type textarea "x"
type textarea "Prts"
type textarea "x"
type textarea "Prts"
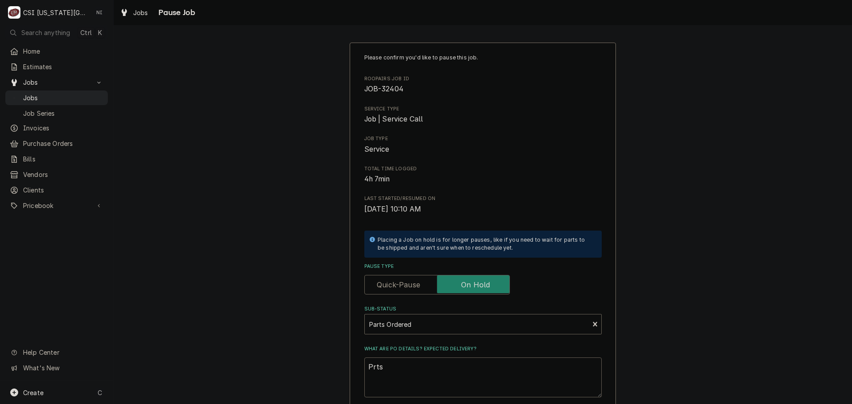
type textarea "x"
type textarea "Prt"
type textarea "x"
type textarea "Pr"
type textarea "x"
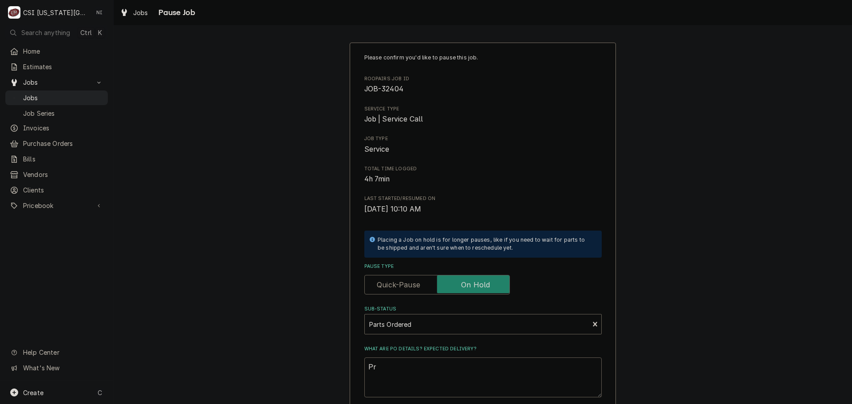
type textarea "P"
type textarea "x"
type textarea "Pa"
type textarea "x"
type textarea "Par"
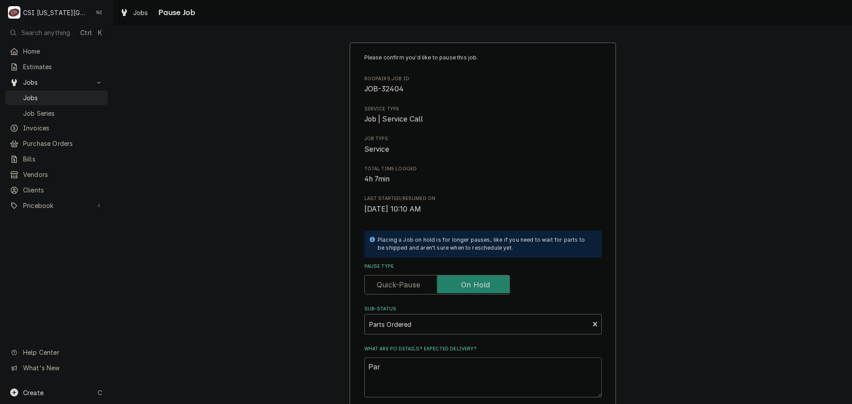
type textarea "x"
type textarea "Part"
type textarea "x"
type textarea "Parts"
type textarea "x"
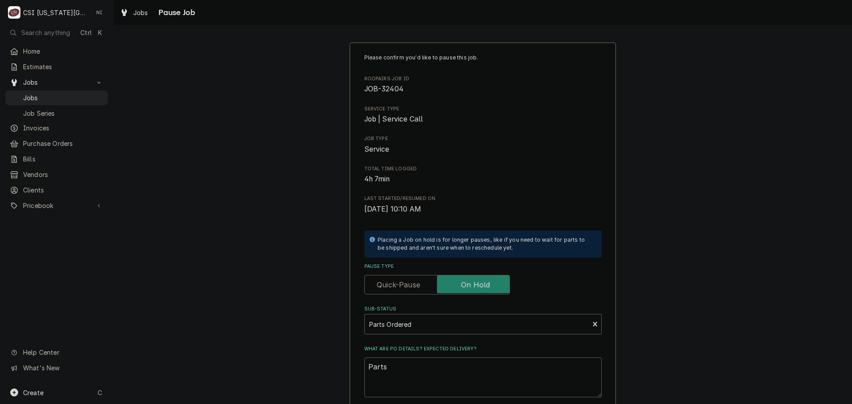
type textarea "Parts"
type textarea "x"
type textarea "Parts o"
type textarea "x"
type textarea "Parts or"
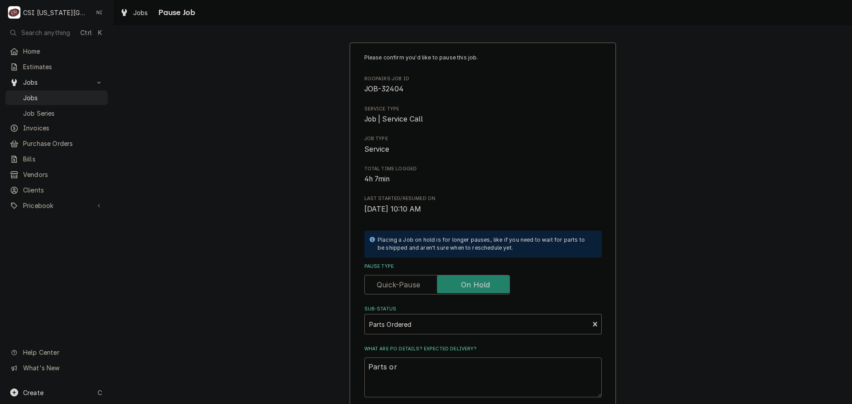
type textarea "x"
type textarea "Parts ord"
type textarea "x"
type textarea "Parts orde"
type textarea "x"
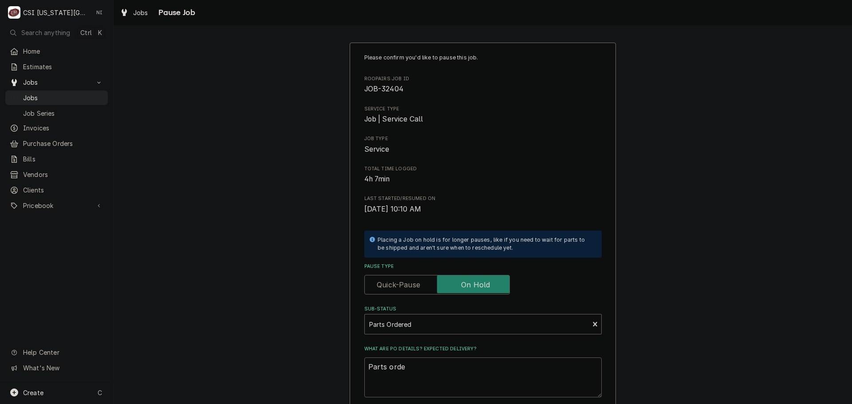
type textarea "Parts order"
type textarea "x"
type textarea "Parts ordere"
type textarea "x"
type textarea "Parts ordered"
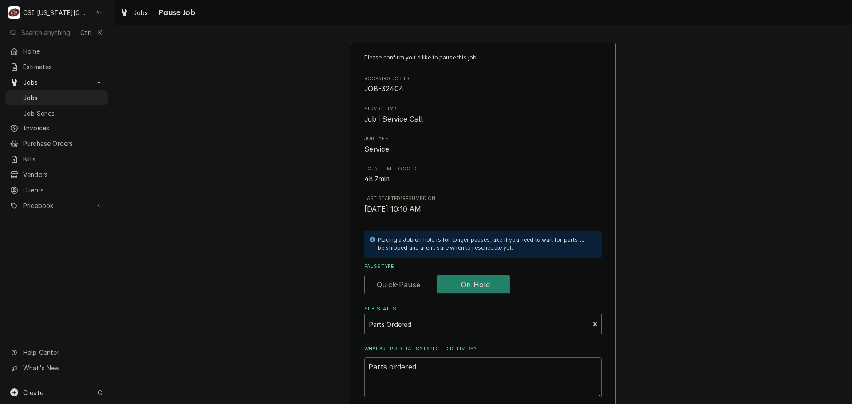
type textarea "x"
type textarea "Parts ordered"
type textarea "x"
type textarea "Parts ordered o"
type textarea "x"
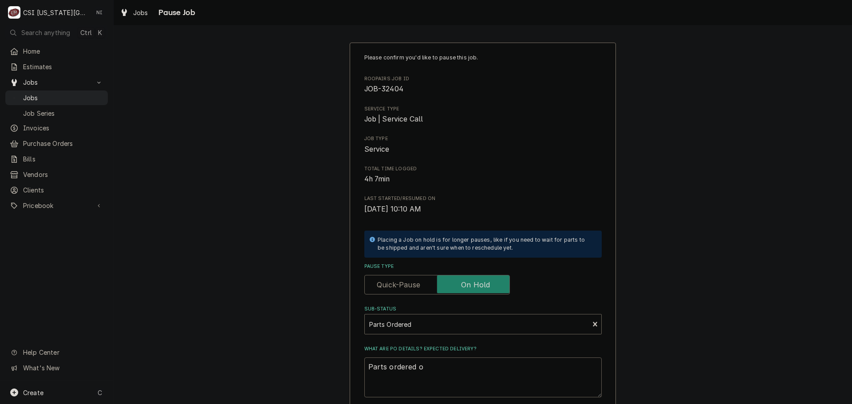
type textarea "Parts ordered on"
type textarea "x"
type textarea "Parts ordered onP"
type textarea "x"
type textarea "Parts ordered onPO"
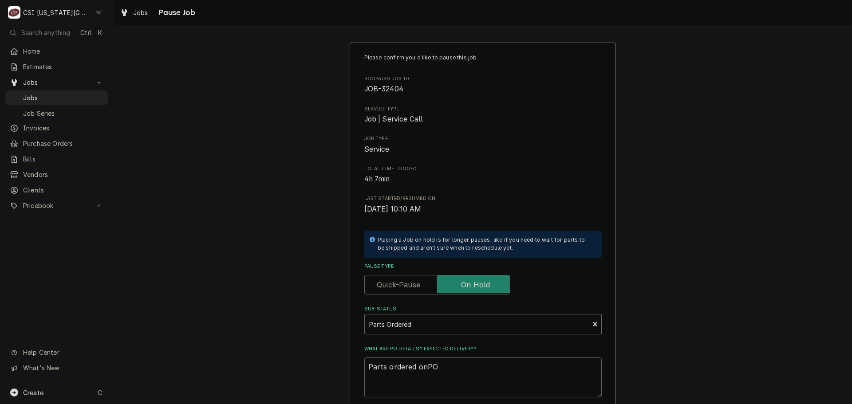
type textarea "x"
type textarea "Parts ordered onPO"
type textarea "x"
type textarea "Parts ordered onPO"
type textarea "x"
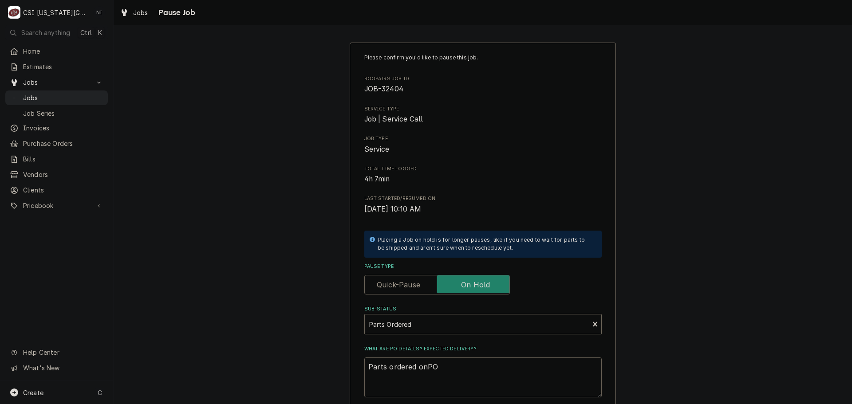
type textarea "Parts ordered onP"
type textarea "x"
type textarea "Parts ordered on"
type textarea "x"
type textarea "Parts ordered o"
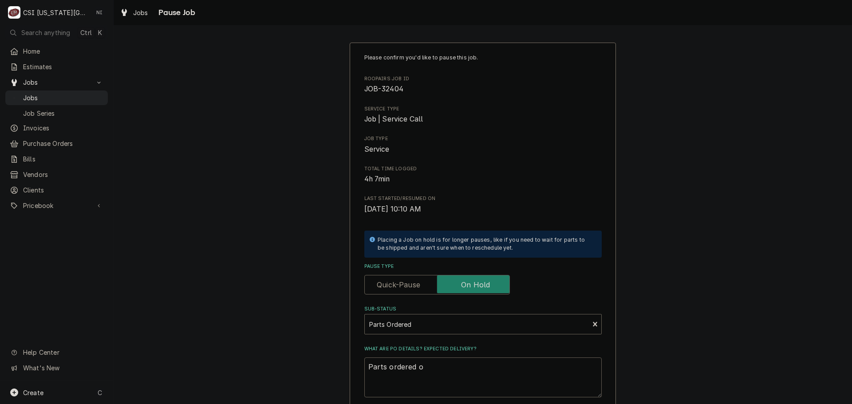
type textarea "x"
type textarea "Parts ordered on"
type textarea "x"
type textarea "Parts ordered on"
type textarea "x"
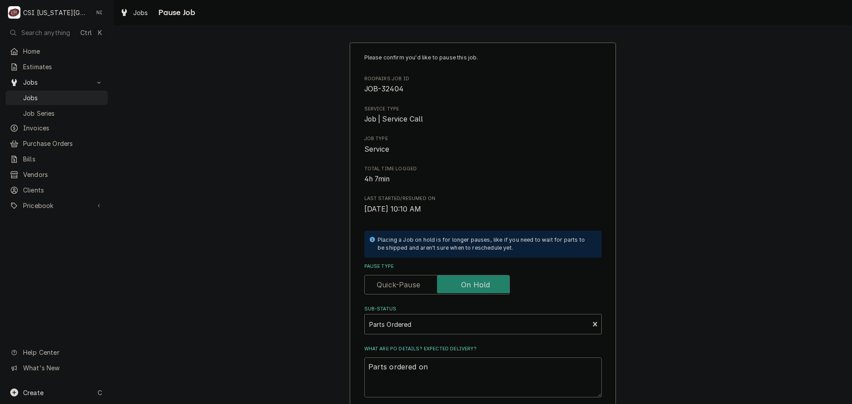
type textarea "Parts ordered on p"
type textarea "x"
type textarea "Parts ordered on pO"
type textarea "x"
type textarea "Parts ordered on pO"
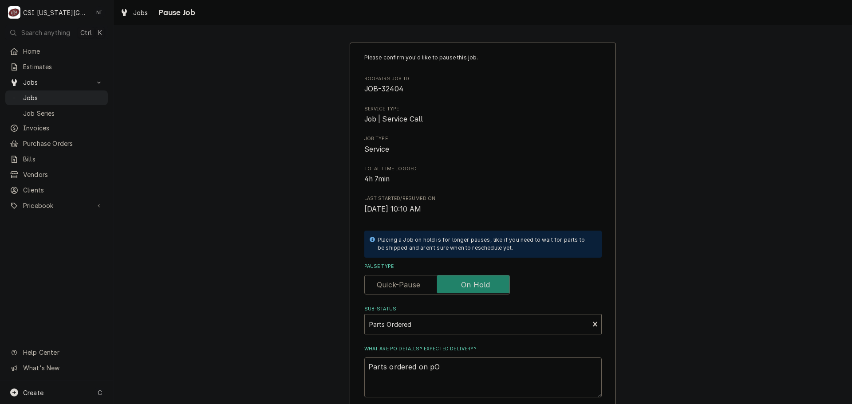
type textarea "x"
type textarea "Parts ordered on pO"
type textarea "x"
type textarea "Parts ordered on p"
type textarea "x"
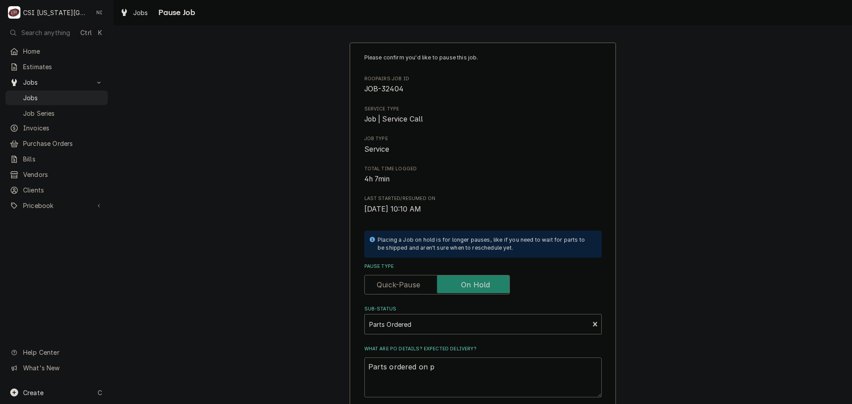
type textarea "Parts ordered on"
type textarea "x"
type textarea "Parts ordered on O"
type textarea "x"
type textarea "Parts ordered on OI"
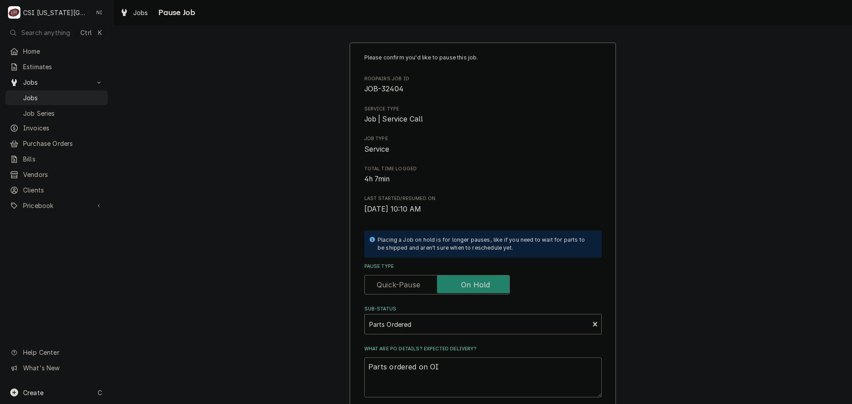
type textarea "x"
type textarea "Parts ordered on OI"
type textarea "x"
type textarea "Parts ordered on OI"
type textarea "x"
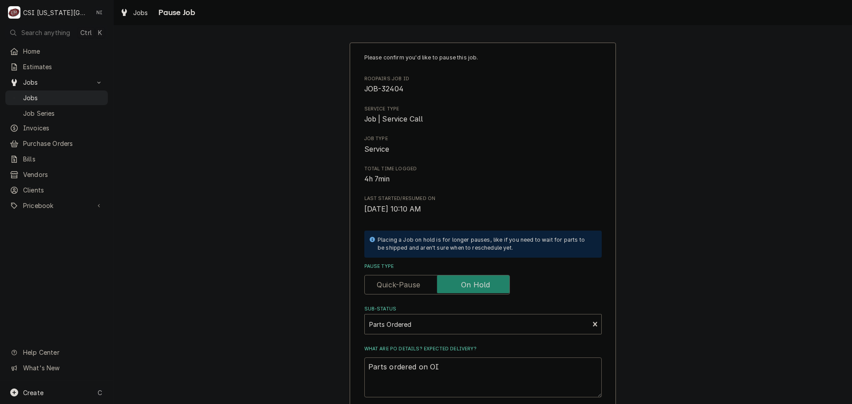
type textarea "Parts ordered on O"
type textarea "x"
type textarea "Parts ordered on"
type textarea "x"
type textarea "Parts ordered on P"
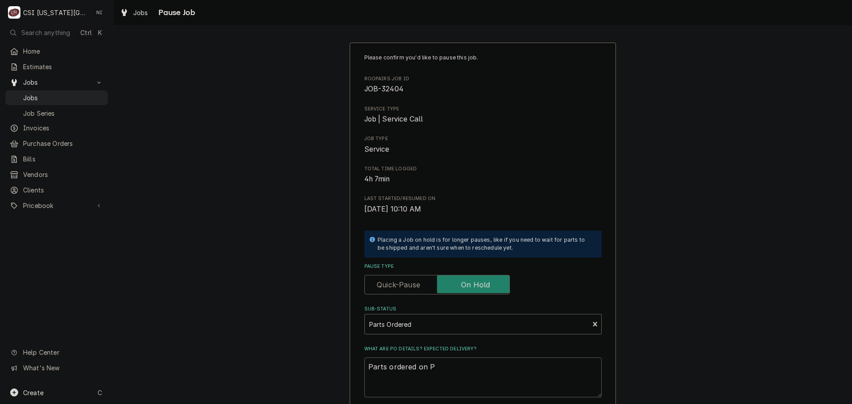
type textarea "x"
type textarea "Parts ordered on PO"
type textarea "x"
type textarea "Parts ordered on PO"
type textarea "x"
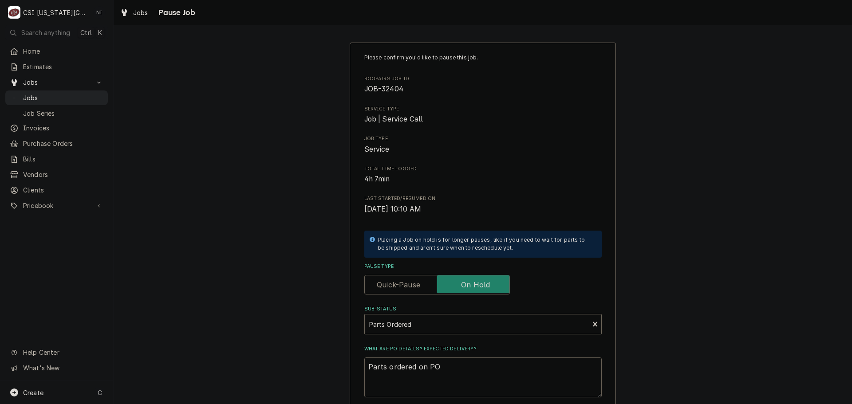
type textarea "Parts ordered on PO 3"
type textarea "x"
type textarea "Parts ordered on PO 31"
type textarea "x"
type textarea "Parts ordered on PO 310"
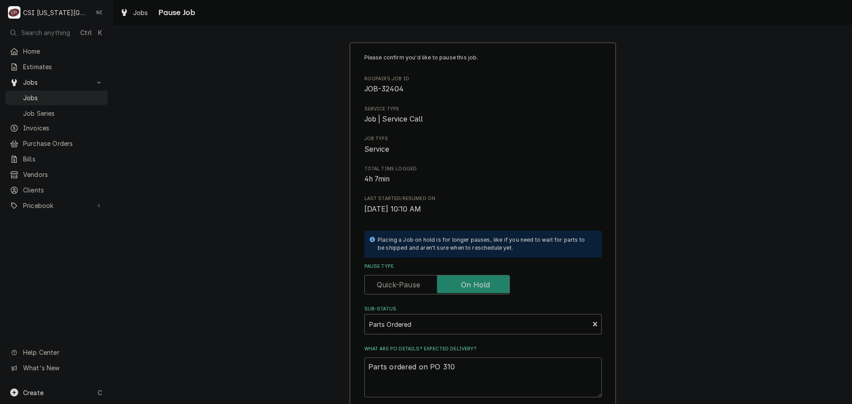
type textarea "x"
type textarea "Parts ordered on PO 31"
type textarea "x"
type textarea "Parts ordered on PO 3"
type textarea "x"
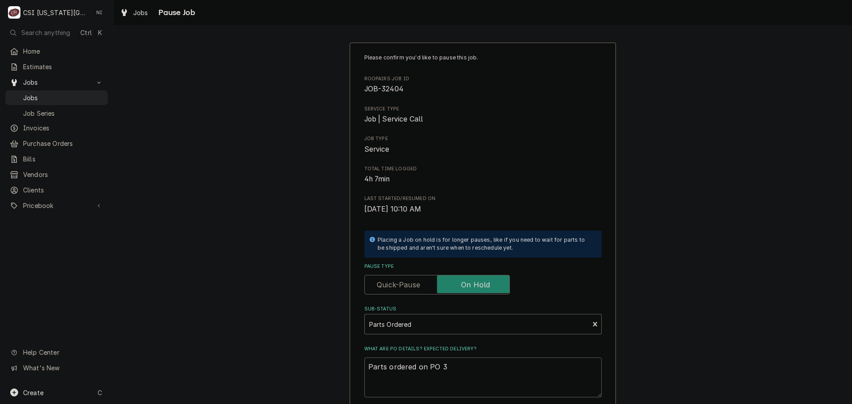
type textarea "Parts ordered on PO 30"
type textarea "x"
type textarea "Parts ordered on PO 301"
type textarea "x"
type textarea "Parts ordered on PO 3014"
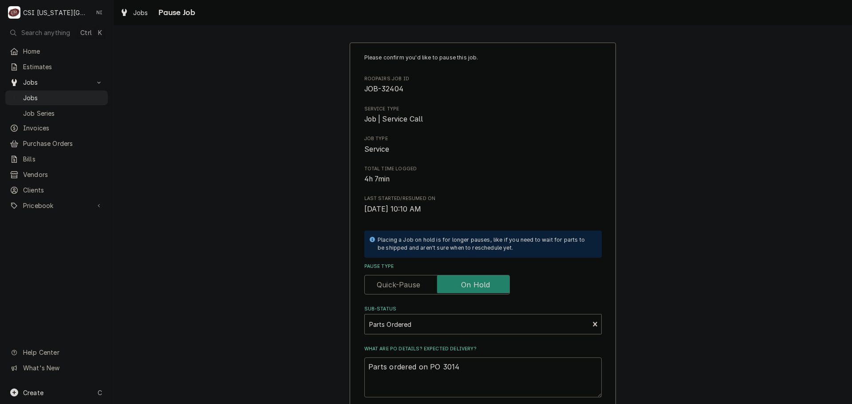
type textarea "x"
type textarea "Parts ordered on PO 30141"
type textarea "x"
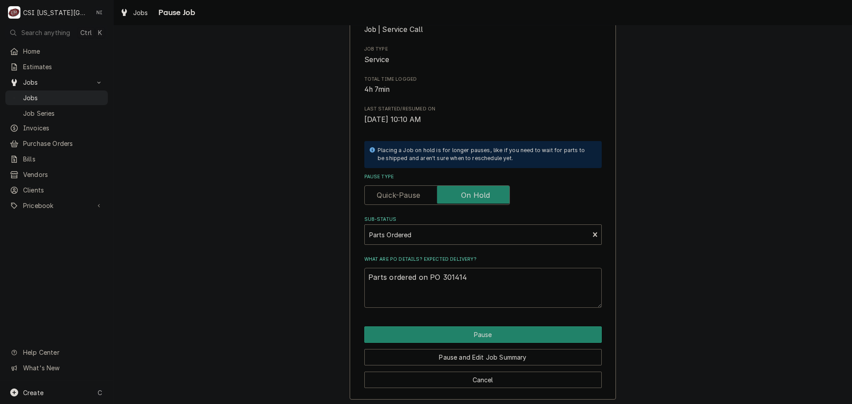
scroll to position [93, 0]
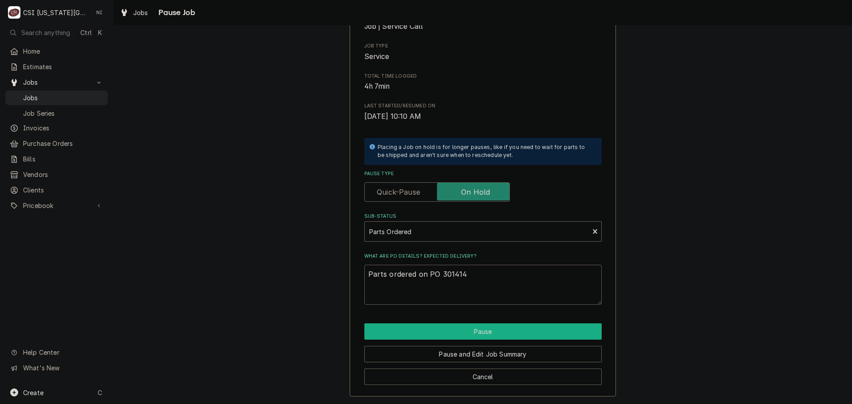
type textarea "Parts ordered on PO 301414"
click at [489, 331] on button "Pause" at bounding box center [482, 331] width 237 height 16
type textarea "x"
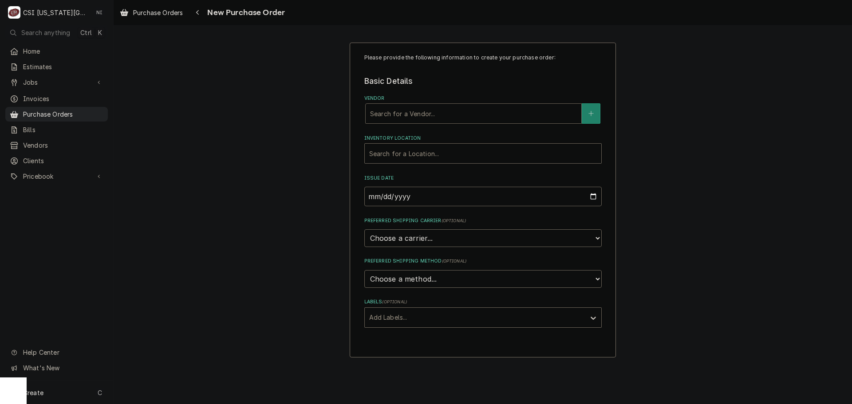
click at [506, 118] on div "Vendor" at bounding box center [473, 114] width 207 height 16
type input "PARTSTOWN"
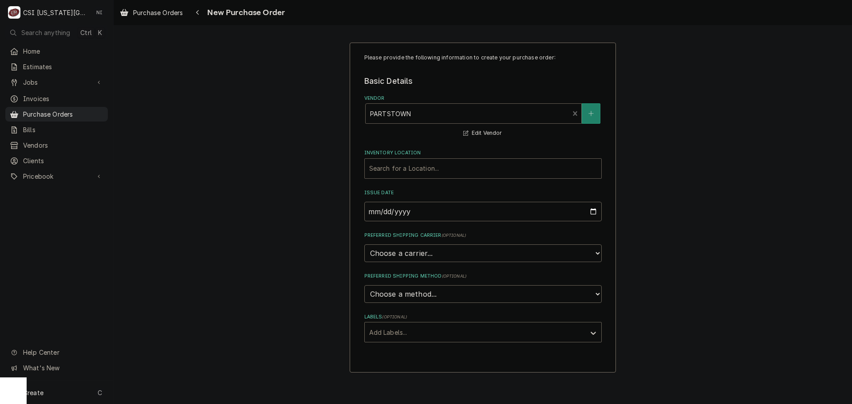
click at [499, 170] on div "Inventory Location" at bounding box center [483, 169] width 228 height 16
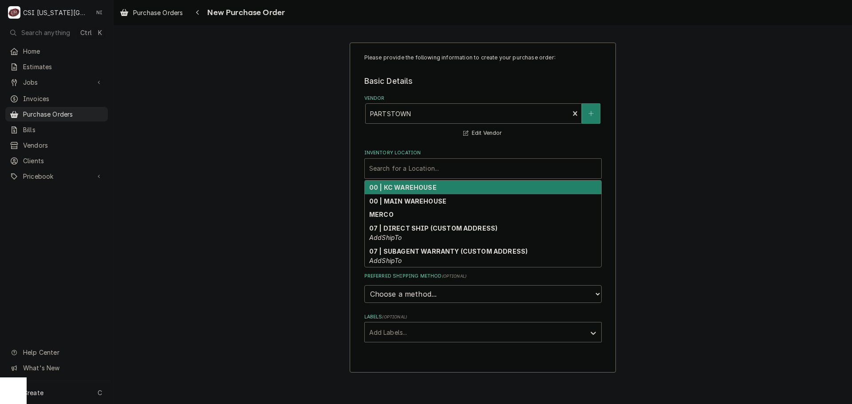
drag, startPoint x: 437, startPoint y: 193, endPoint x: 434, endPoint y: 200, distance: 7.4
click at [436, 193] on div "00 | KC WAREHOUSE" at bounding box center [483, 188] width 237 height 14
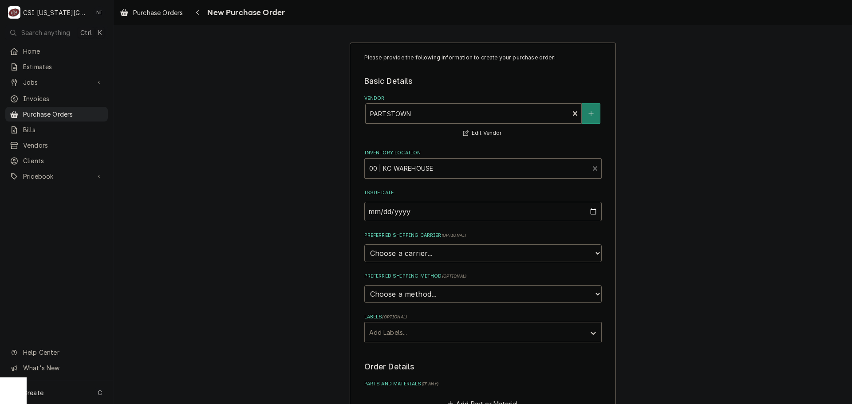
click at [399, 334] on div "Labels" at bounding box center [475, 332] width 212 height 16
click at [600, 255] on div "Please provide the following information to create your purchase order: Basic D…" at bounding box center [483, 336] width 266 height 587
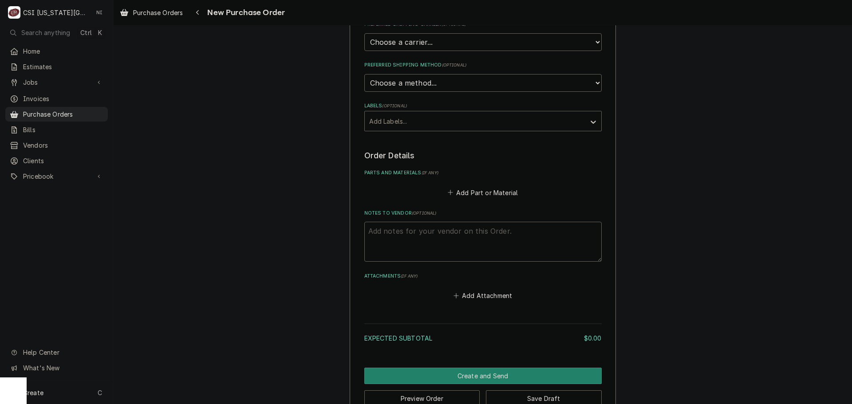
scroll to position [222, 0]
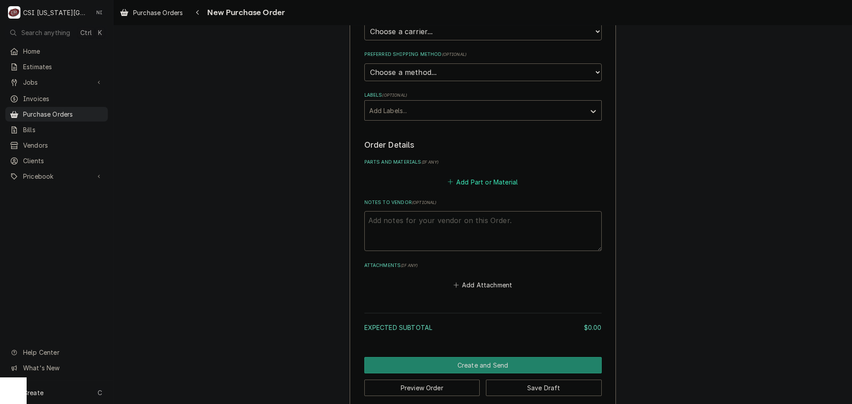
click at [479, 180] on button "Add Part or Material" at bounding box center [482, 182] width 73 height 12
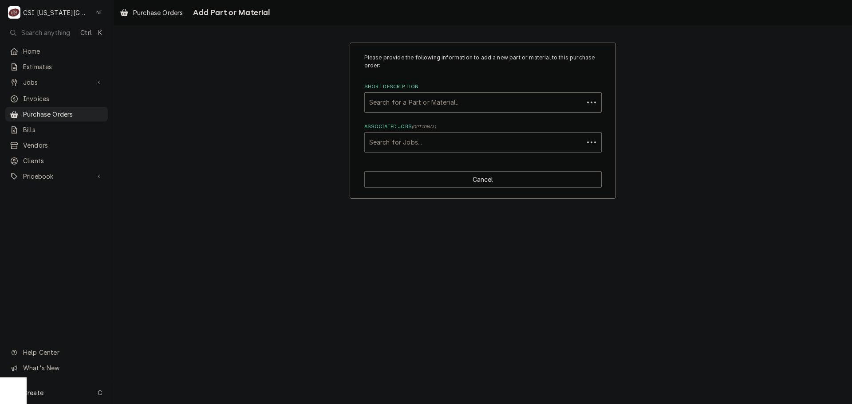
click at [432, 147] on div "Associated Jobs" at bounding box center [474, 142] width 210 height 16
type input "32404"
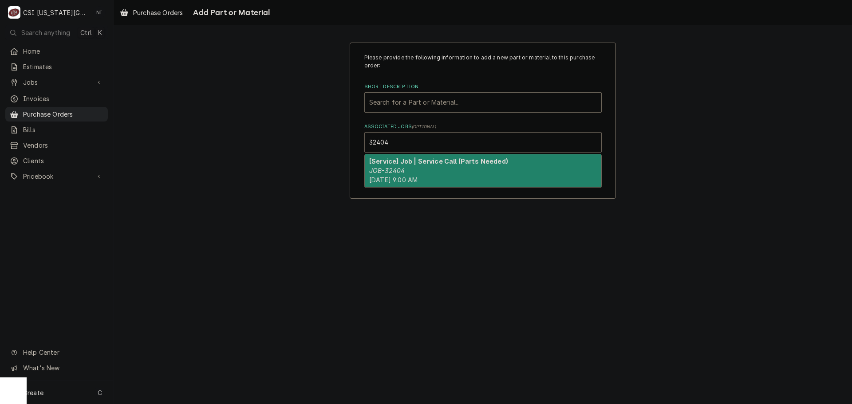
click at [401, 170] on em "JOB-32404" at bounding box center [386, 171] width 35 height 8
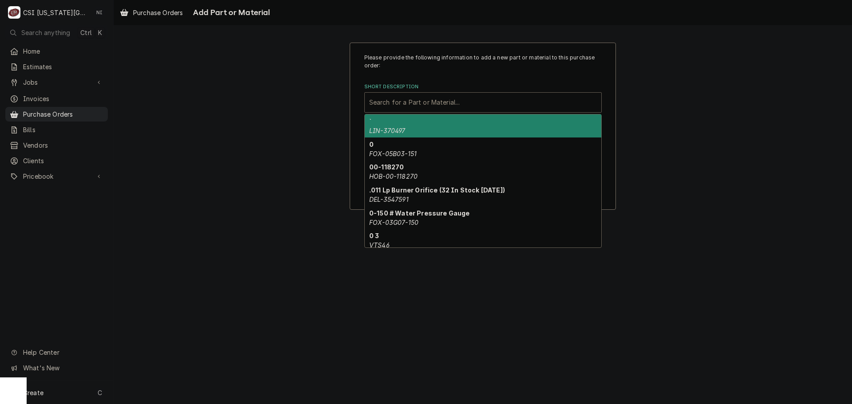
click at [398, 104] on div "Short Description" at bounding box center [483, 103] width 228 height 16
paste input "5038096R"
type input "5038096R"
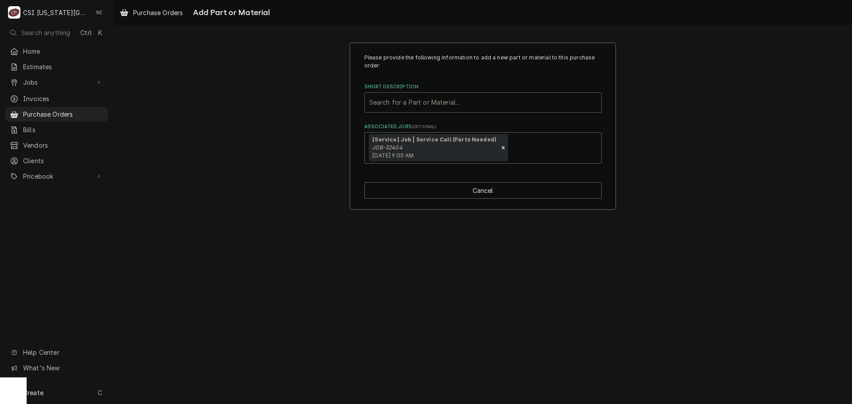
drag, startPoint x: 409, startPoint y: 103, endPoint x: 340, endPoint y: 97, distance: 69.0
click at [340, 97] on div "Please provide the following information to add a new part or material to this …" at bounding box center [483, 126] width 738 height 183
type input "114031"
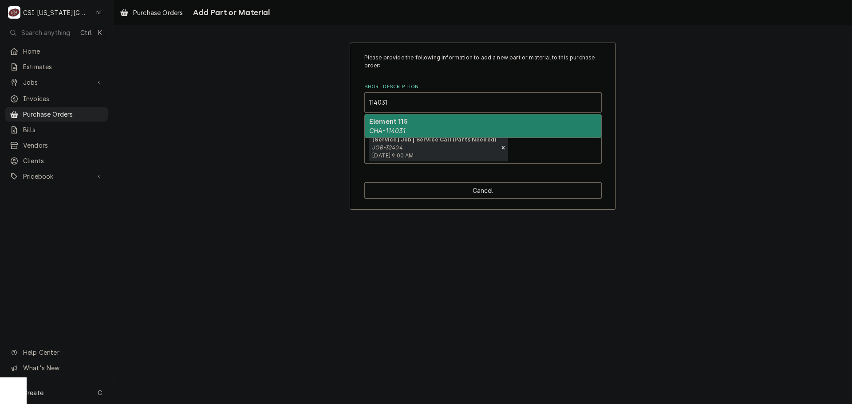
click at [413, 122] on div "Element 115 CHA-114031" at bounding box center [483, 125] width 237 height 23
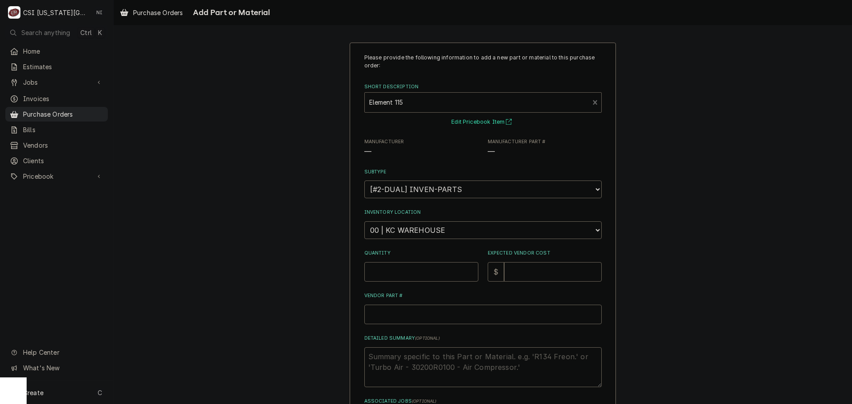
type textarea "x"
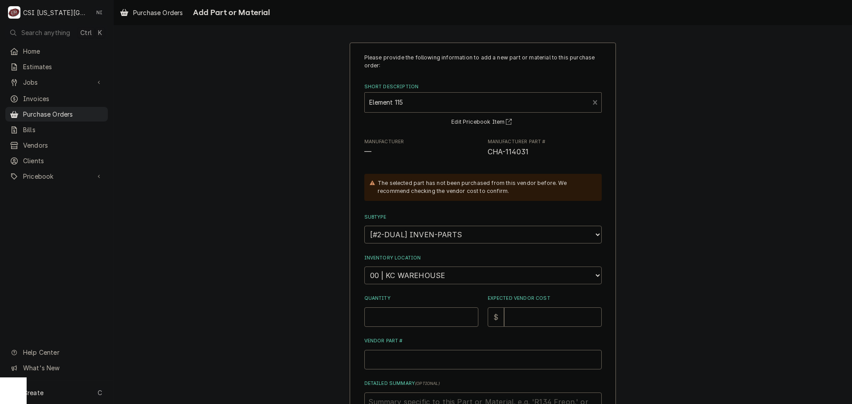
click at [400, 276] on select "Choose a location... 00 | KC WAREHOUSE 00 | MAIN WAREHOUSE 01 | BRIAN BREAZIER …" at bounding box center [482, 276] width 237 height 18
select select "2781"
click at [364, 267] on select "Choose a location... 00 | KC WAREHOUSE 00 | MAIN WAREHOUSE 01 | BRIAN BREAZIER …" at bounding box center [482, 276] width 237 height 18
drag, startPoint x: 430, startPoint y: 311, endPoint x: 674, endPoint y: 186, distance: 274.1
click at [431, 311] on input "Quantity" at bounding box center [421, 318] width 114 height 20
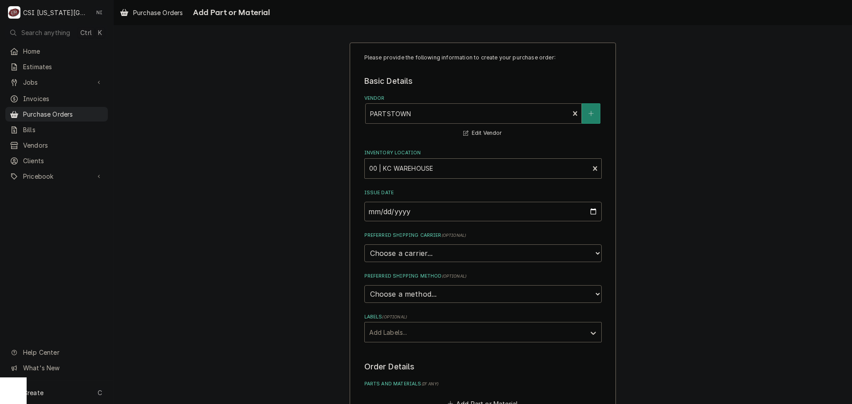
click at [402, 114] on div "Vendor" at bounding box center [467, 114] width 195 height 16
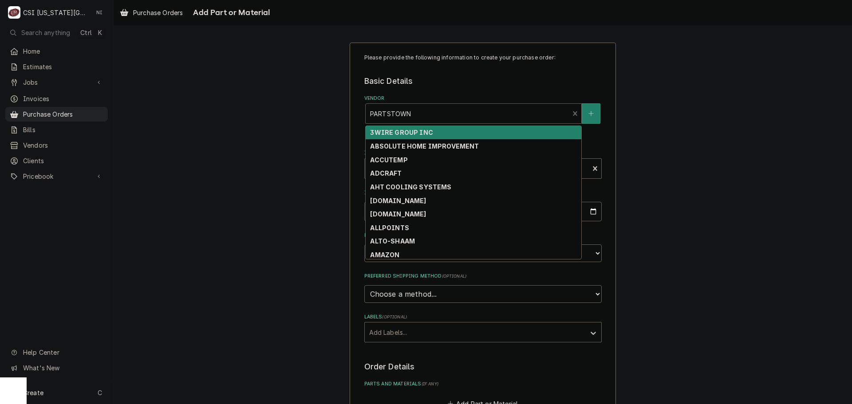
type textarea "x"
type input "C"
type textarea "x"
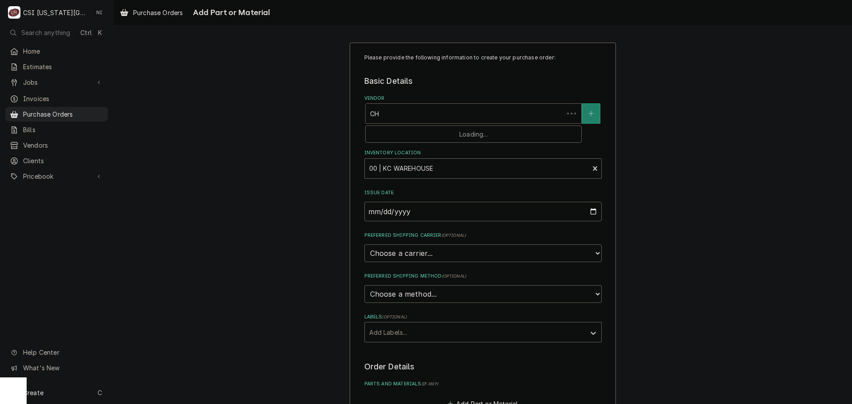
type input "CHA"
type textarea "x"
type input "CHAP"
type textarea "x"
type input "CHAM,"
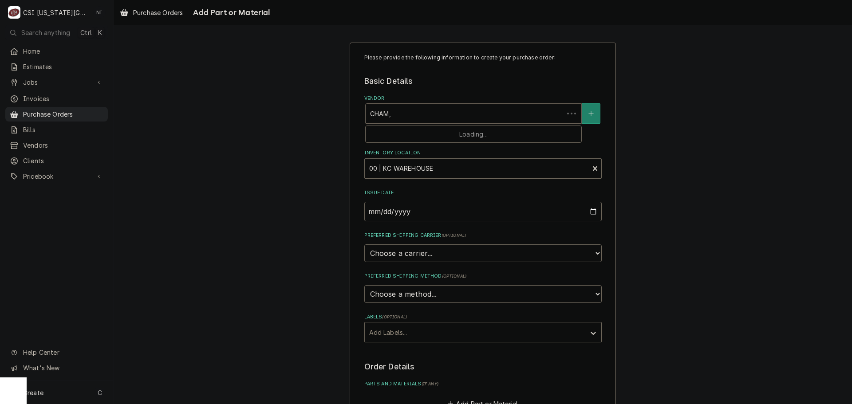
type textarea "x"
type input "CHAM,P"
type textarea "x"
type input "CHAM,"
type textarea "x"
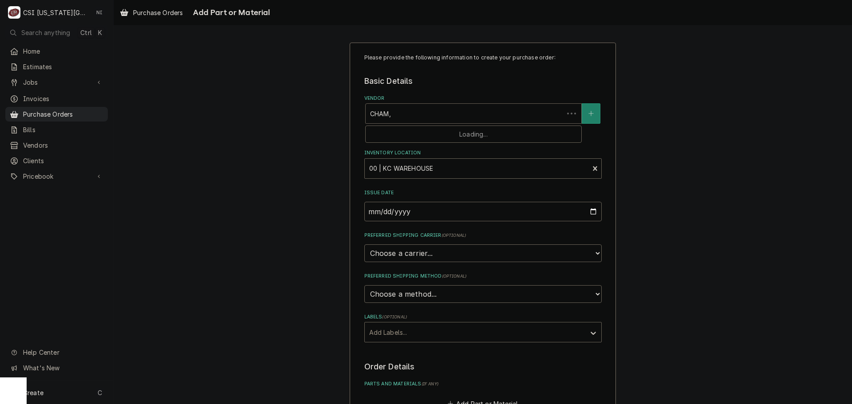
type input "CHAM"
type textarea "x"
type input "CHAMP"
type textarea "x"
type input "CHAMPI"
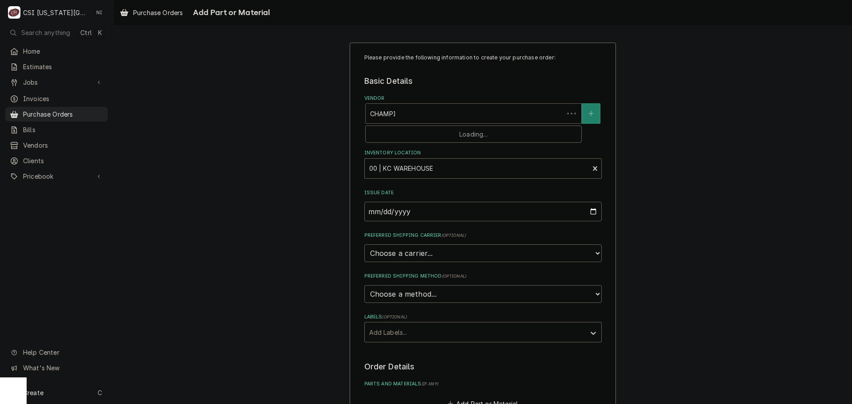
type textarea "x"
type input "CHAMPION"
type textarea "x"
click at [406, 131] on strong "CHAMPION INDUSTRIES" at bounding box center [411, 133] width 83 height 8
type textarea "x"
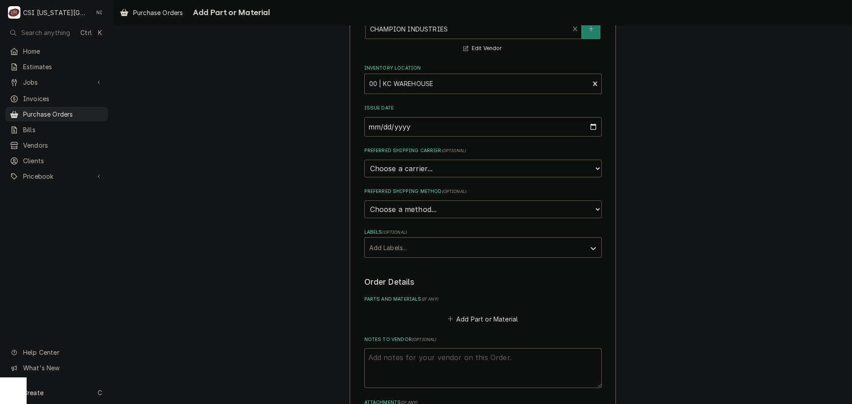
scroll to position [89, 0]
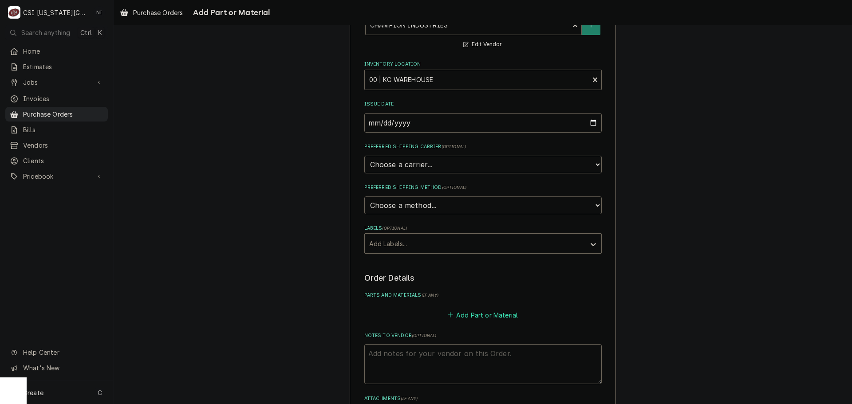
click at [471, 312] on button "Add Part or Material" at bounding box center [482, 315] width 73 height 12
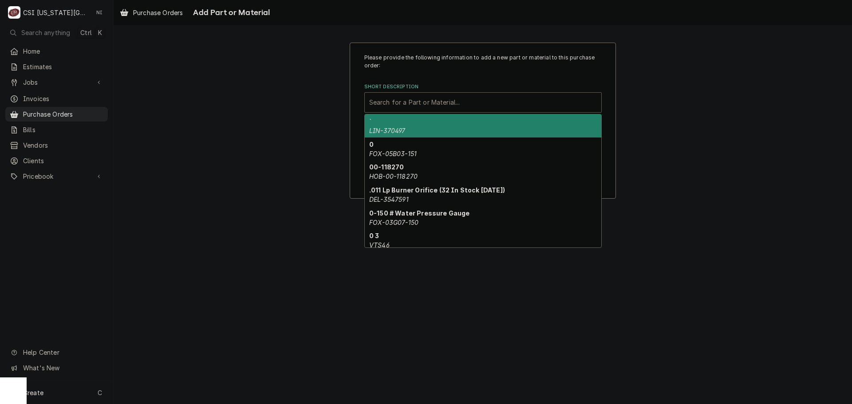
click at [418, 103] on div "Short Description" at bounding box center [483, 103] width 228 height 16
paste input "109985"
type input "109985"
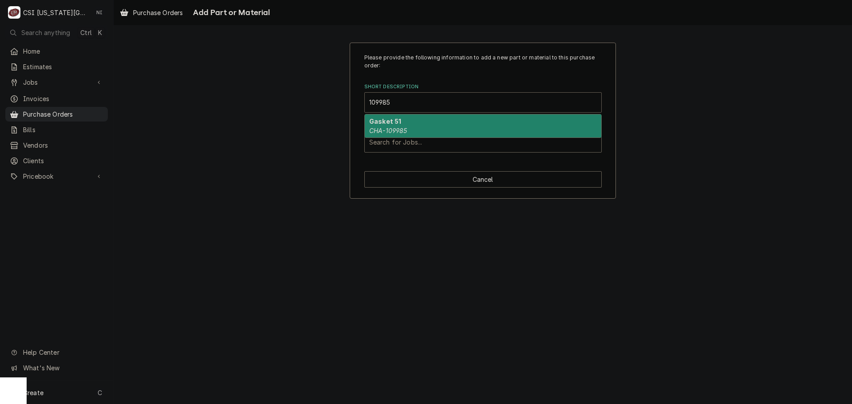
click at [394, 120] on strong "Gasket 51" at bounding box center [385, 122] width 32 height 8
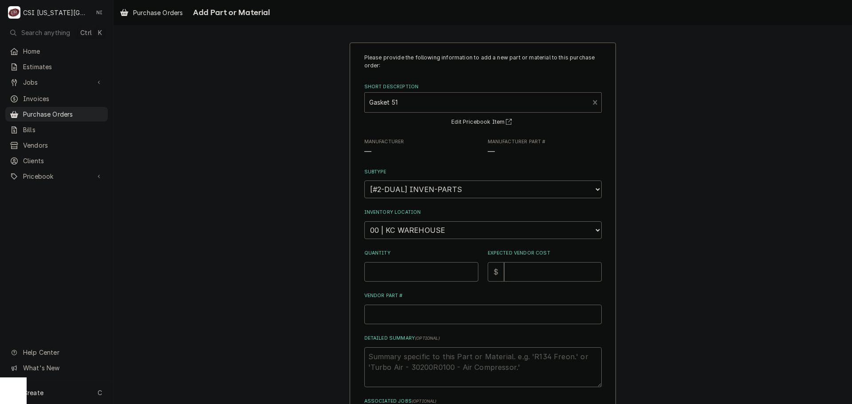
type textarea "x"
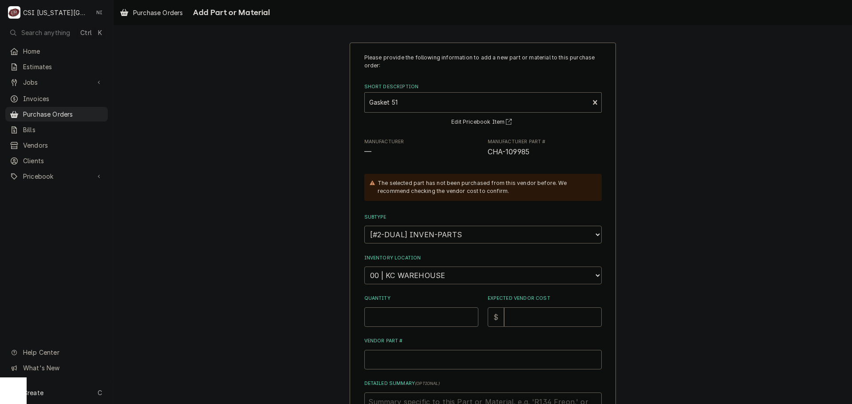
click at [423, 270] on select "Choose a location... 00 | KC WAREHOUSE 00 | MAIN WAREHOUSE 01 | BRIAN BREAZIER …" at bounding box center [482, 276] width 237 height 18
select select "2772"
click at [364, 267] on select "Choose a location... 00 | KC WAREHOUSE 00 | MAIN WAREHOUSE 01 | BRIAN BREAZIER …" at bounding box center [482, 276] width 237 height 18
type textarea "x"
click at [434, 281] on select "Choose a location... 00 | KC WAREHOUSE 00 | MAIN WAREHOUSE 01 | BRIAN BREAZIER …" at bounding box center [482, 276] width 237 height 18
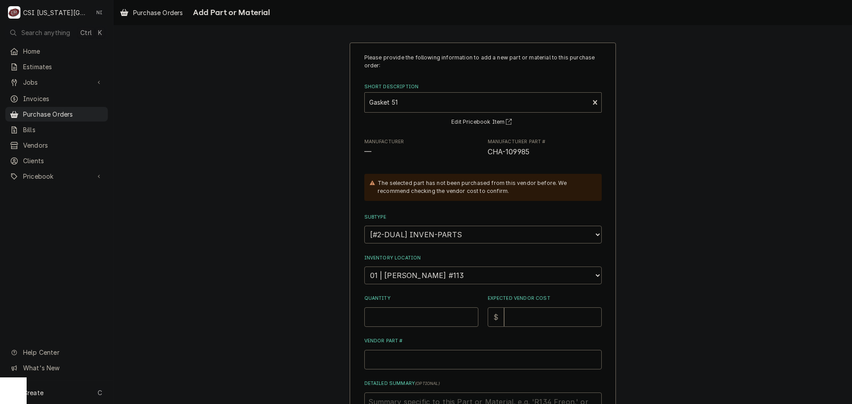
select select "2781"
click at [364, 267] on select "Choose a location... 00 | KC WAREHOUSE 00 | MAIN WAREHOUSE 01 | BRIAN BREAZIER …" at bounding box center [482, 276] width 237 height 18
click at [406, 315] on input "Quantity" at bounding box center [421, 318] width 114 height 20
type textarea "x"
type input "1"
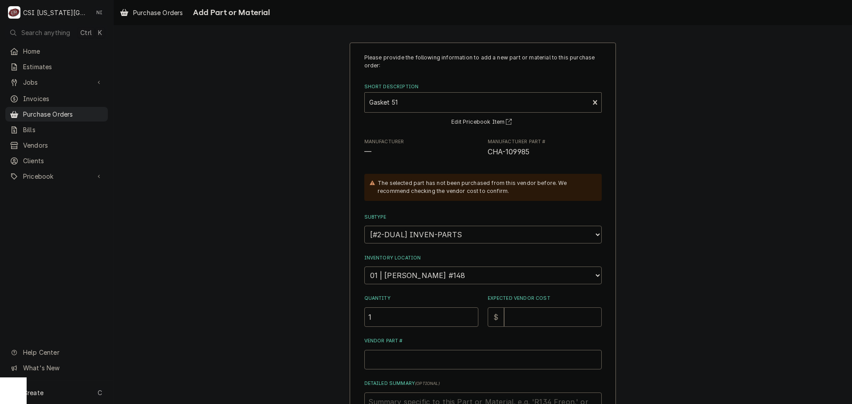
type textarea "x"
type input "6"
type textarea "x"
type input "6.7"
type textarea "x"
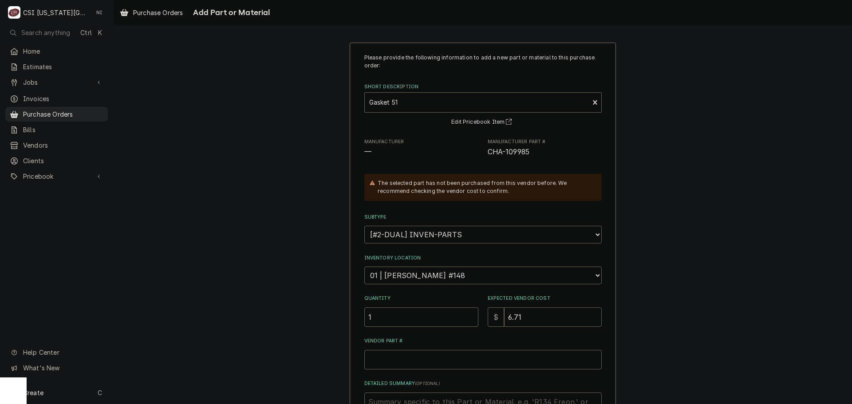
type input "6.71"
drag, startPoint x: 526, startPoint y: 151, endPoint x: 481, endPoint y: 152, distance: 44.8
click at [481, 152] on div "Manufacturer — Manufacturer Part # CHA-109985" at bounding box center [482, 147] width 237 height 19
copy span "CHA-109985"
click at [435, 363] on input "Vendor Part #" at bounding box center [482, 360] width 237 height 20
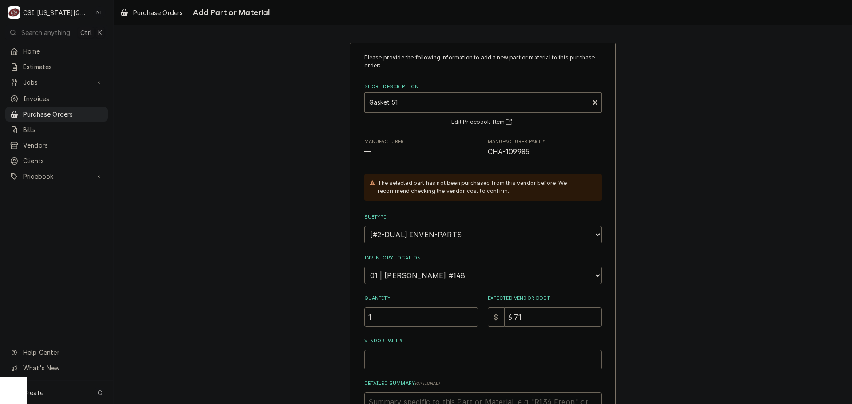
paste input "CHA-109985"
type textarea "x"
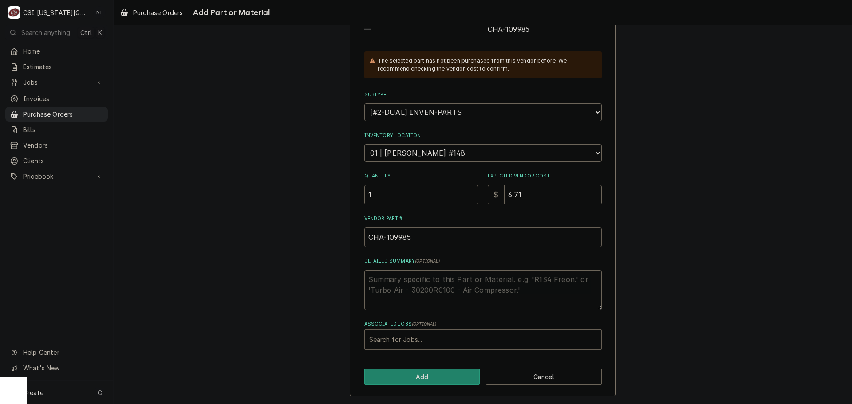
type input "CHA-109985"
click at [439, 336] on div "Associated Jobs" at bounding box center [483, 340] width 228 height 16
type input "32404"
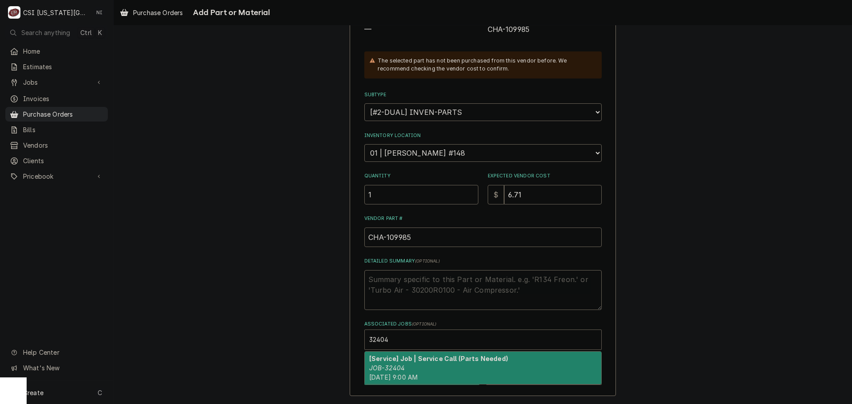
click at [414, 368] on div "[Service] Job | Service Call (Parts Needed) JOB-32404 Wed, Sep 3rd, 2025 - 9:00…" at bounding box center [483, 368] width 237 height 32
type textarea "x"
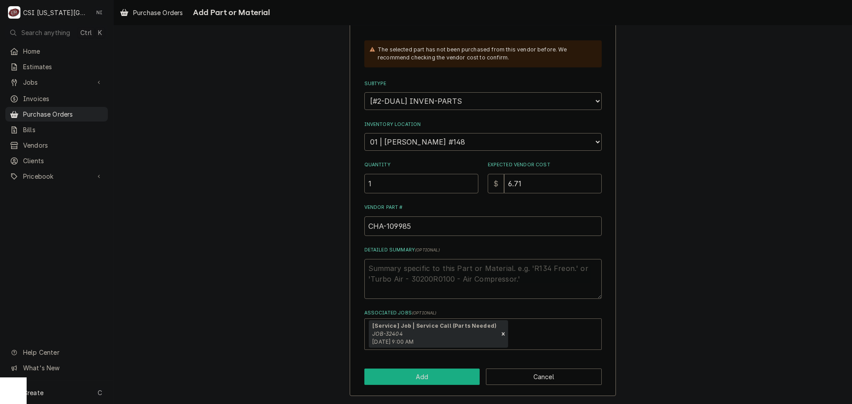
click at [442, 374] on button "Add" at bounding box center [422, 377] width 116 height 16
type textarea "x"
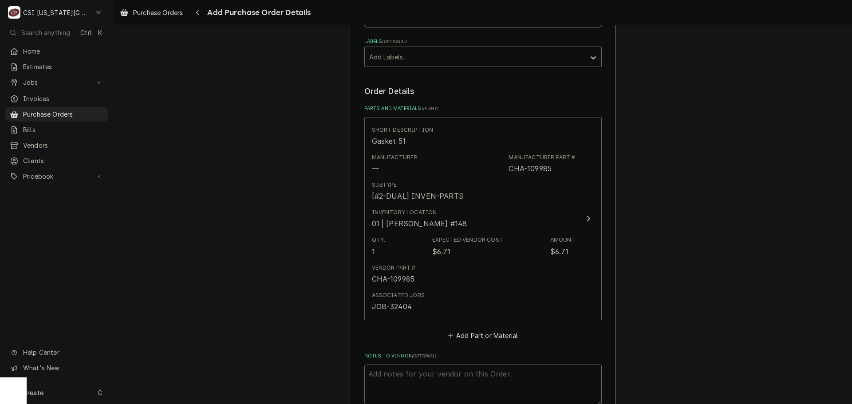
scroll to position [399, 0]
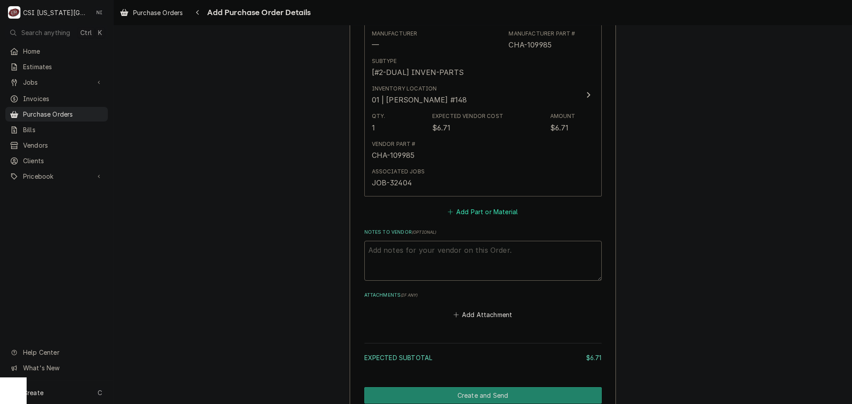
click at [471, 211] on button "Add Part or Material" at bounding box center [482, 211] width 73 height 12
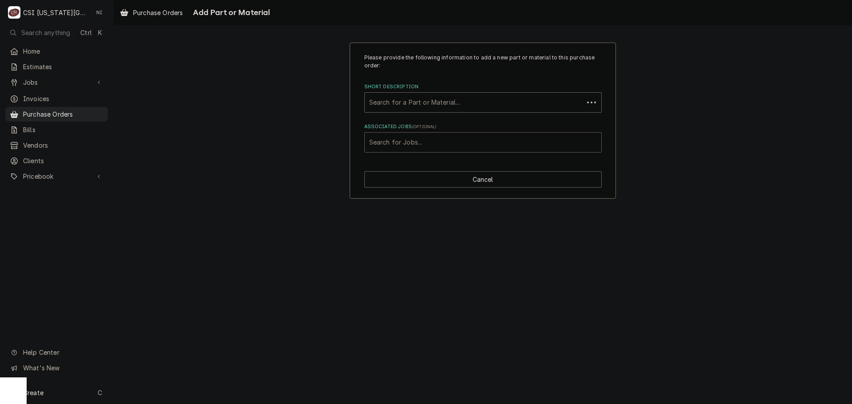
click at [445, 144] on div "Associated Jobs" at bounding box center [483, 142] width 228 height 16
type input "32404"
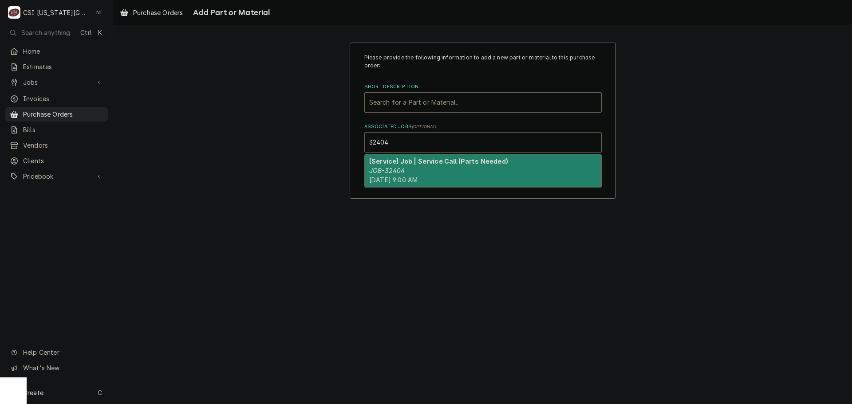
click at [408, 161] on strong "[Service] Job | Service Call (Parts Needed)" at bounding box center [438, 162] width 139 height 8
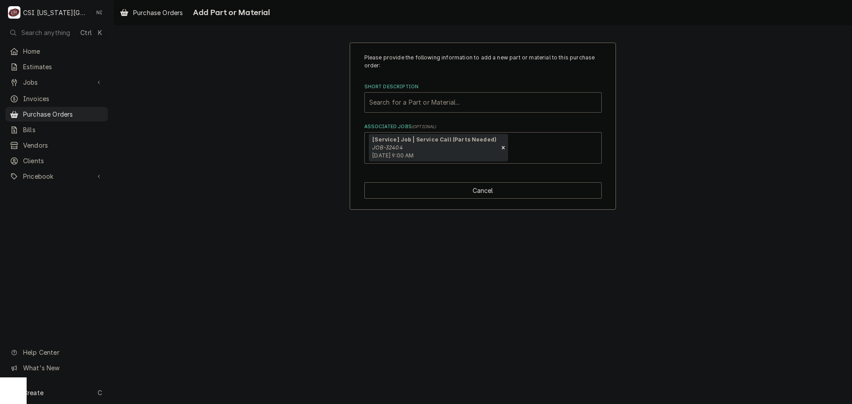
paste input "114031"
type input "114031"
click at [399, 101] on div "Short Description" at bounding box center [483, 103] width 228 height 16
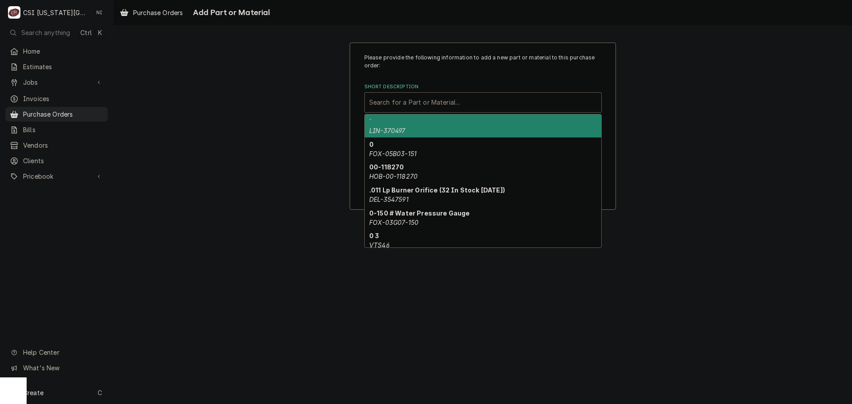
paste input "114031"
type input "114031"
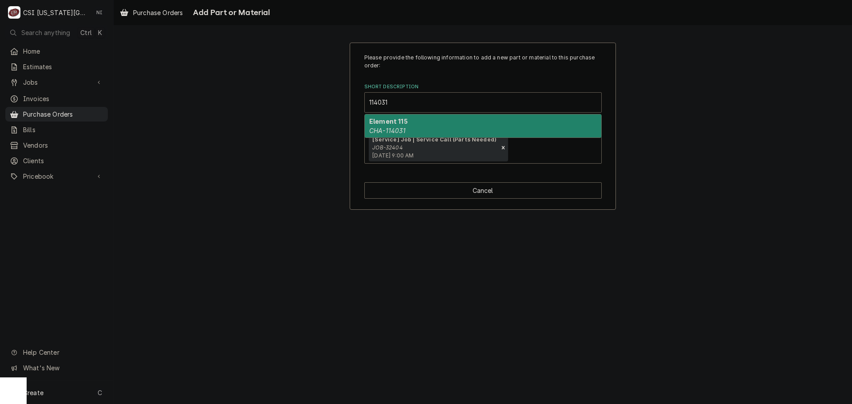
drag, startPoint x: 395, startPoint y: 120, endPoint x: 400, endPoint y: 126, distance: 7.5
click at [396, 122] on strong "Element 115" at bounding box center [388, 122] width 39 height 8
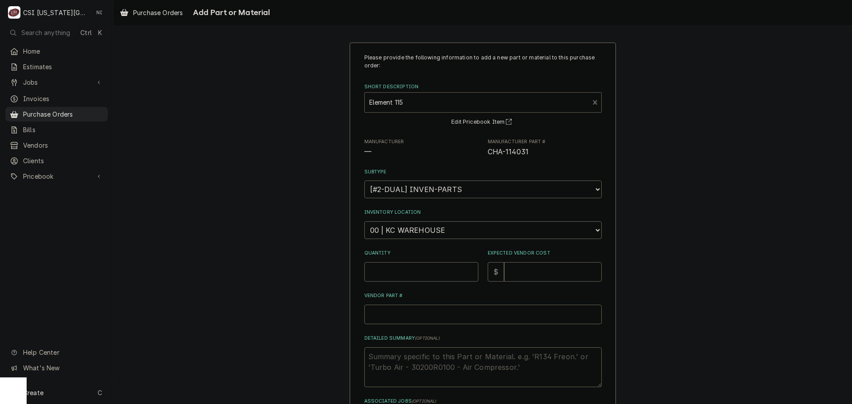
type textarea "x"
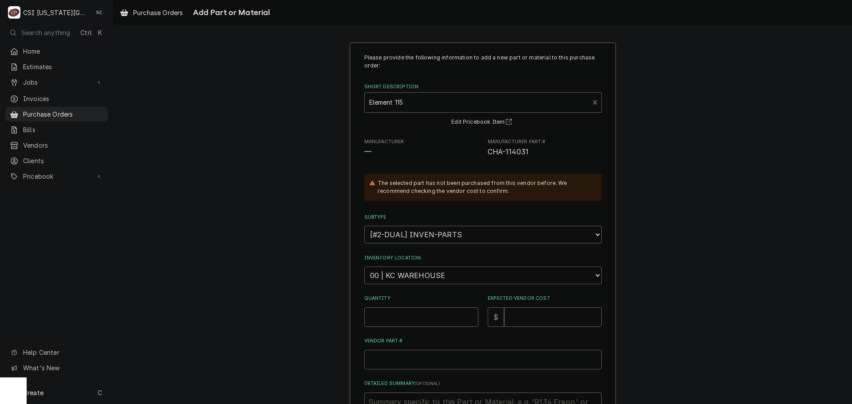
click at [413, 276] on select "Choose a location... 00 | KC WAREHOUSE 00 | MAIN WAREHOUSE 01 | BRIAN BREAZIER …" at bounding box center [482, 276] width 237 height 18
select select "2781"
click at [364, 267] on select "Choose a location... 00 | KC WAREHOUSE 00 | MAIN WAREHOUSE 01 | BRIAN BREAZIER …" at bounding box center [482, 276] width 237 height 18
drag, startPoint x: 413, startPoint y: 315, endPoint x: 434, endPoint y: 313, distance: 21.4
click at [414, 315] on input "Quantity" at bounding box center [421, 318] width 114 height 20
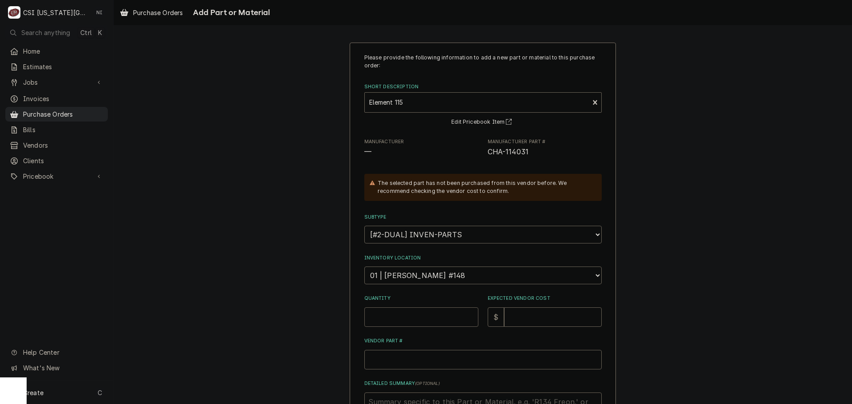
type textarea "x"
type input "3"
type textarea "x"
type input "35"
type textarea "x"
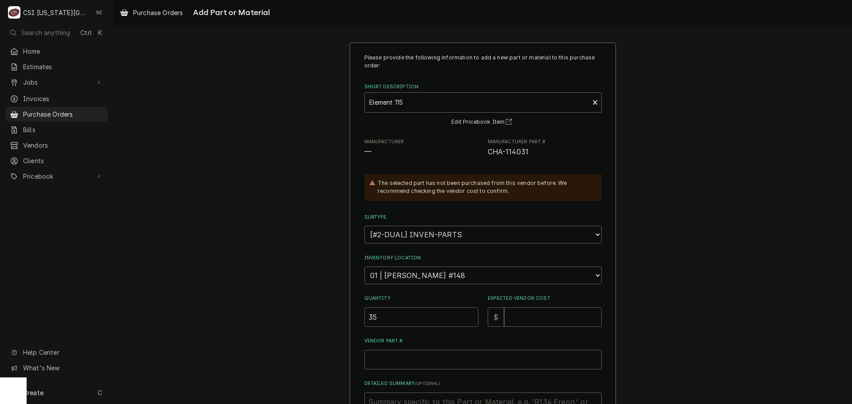
type input "352"
type textarea "x"
type input "352.3"
type textarea "x"
type input "352.35"
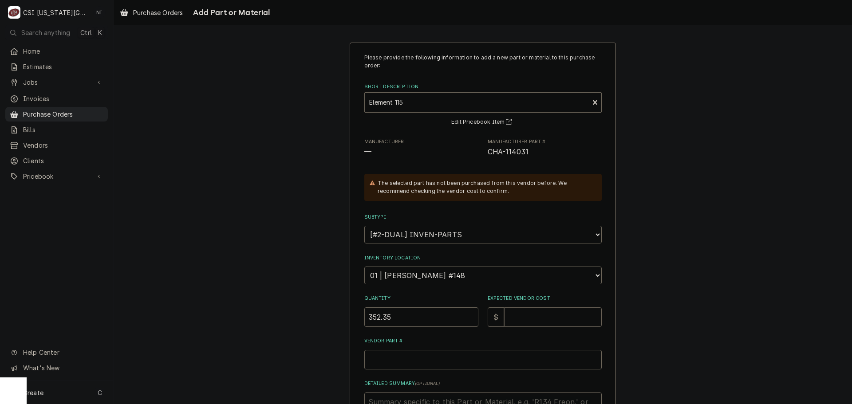
type textarea "x"
type input "4"
type textarea "x"
type input "46"
type textarea "x"
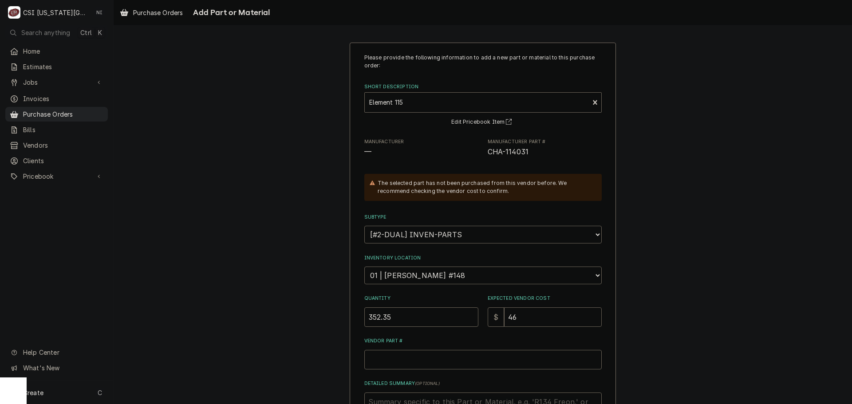
type input "469"
type textarea "x"
type input "469.7"
type textarea "x"
type input "469.79"
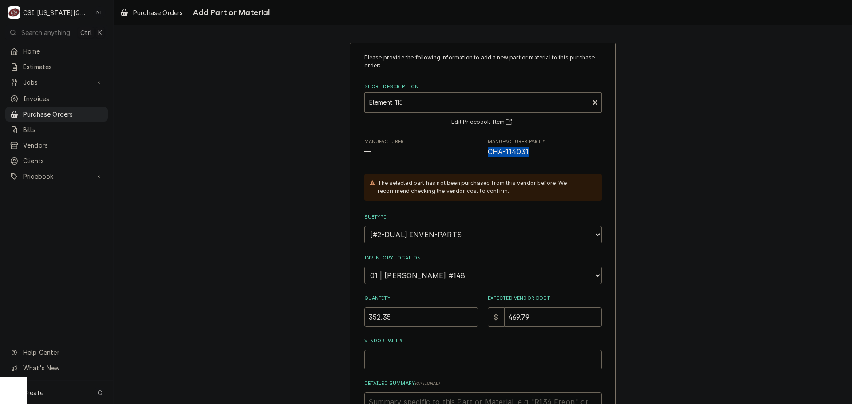
drag, startPoint x: 528, startPoint y: 153, endPoint x: 485, endPoint y: 154, distance: 43.1
click at [488, 154] on span "CHA-114031" at bounding box center [545, 152] width 114 height 11
copy span "CHA-114031"
click at [431, 362] on input "Vendor Part #" at bounding box center [482, 360] width 237 height 20
paste input "CHA-114031"
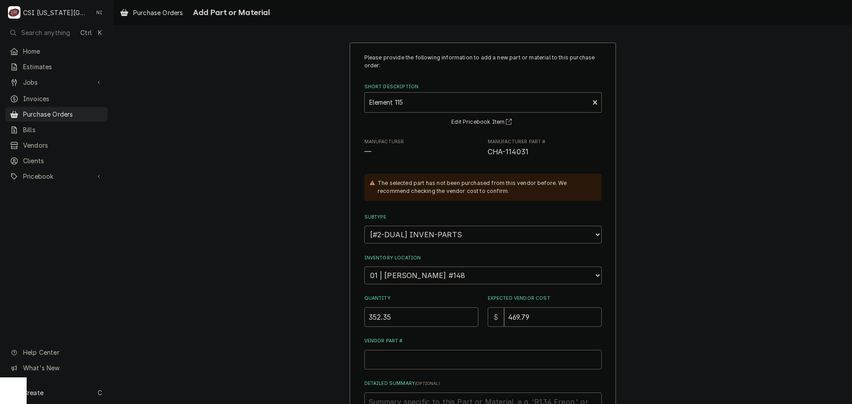
type textarea "x"
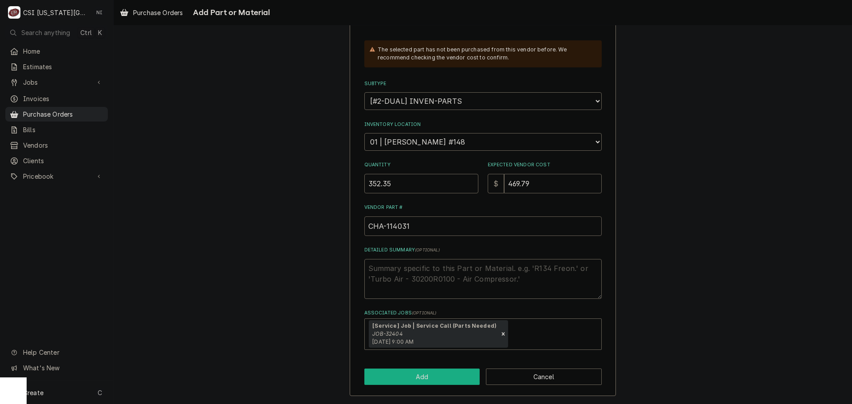
type input "CHA-114031"
click at [455, 376] on button "Add" at bounding box center [422, 377] width 116 height 16
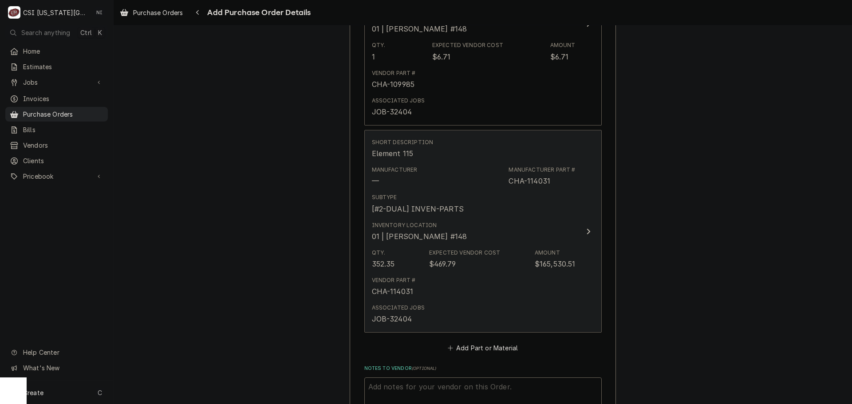
scroll to position [648, 0]
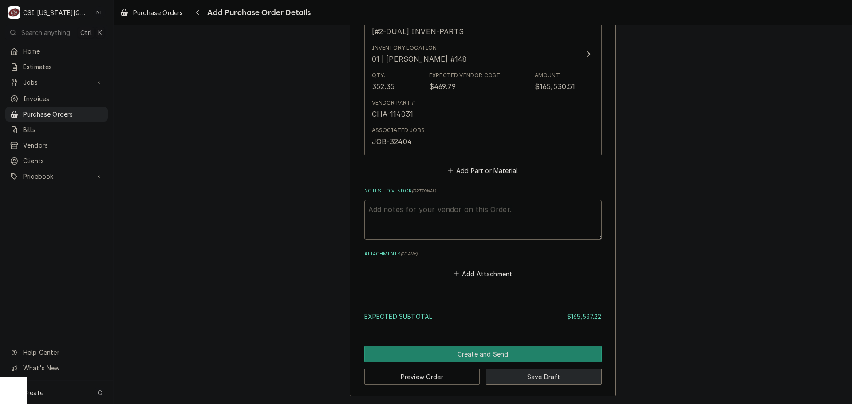
click at [537, 377] on button "Save Draft" at bounding box center [544, 377] width 116 height 16
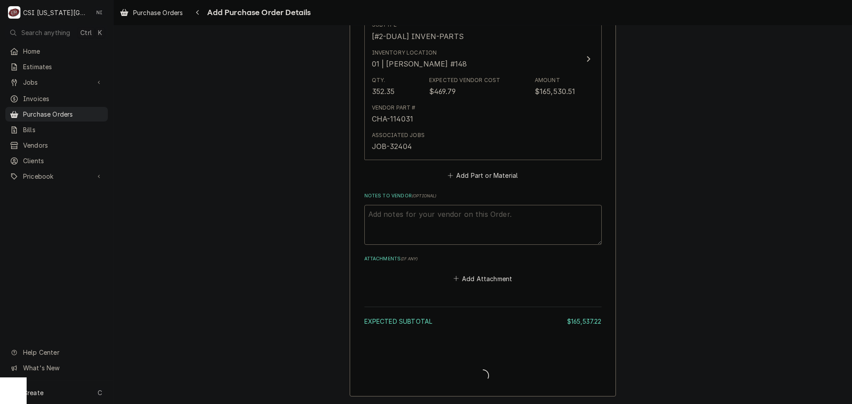
scroll to position [643, 0]
type textarea "x"
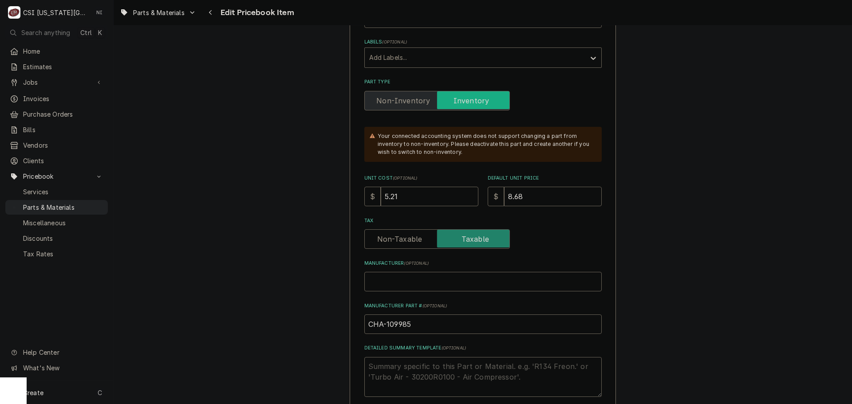
scroll to position [222, 0]
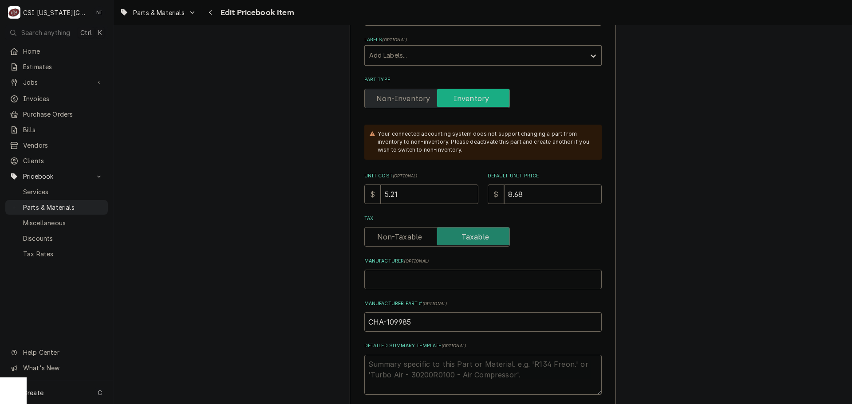
drag, startPoint x: 358, startPoint y: 195, endPoint x: 322, endPoint y: 195, distance: 35.5
type textarea "x"
type input "63"
type textarea "x"
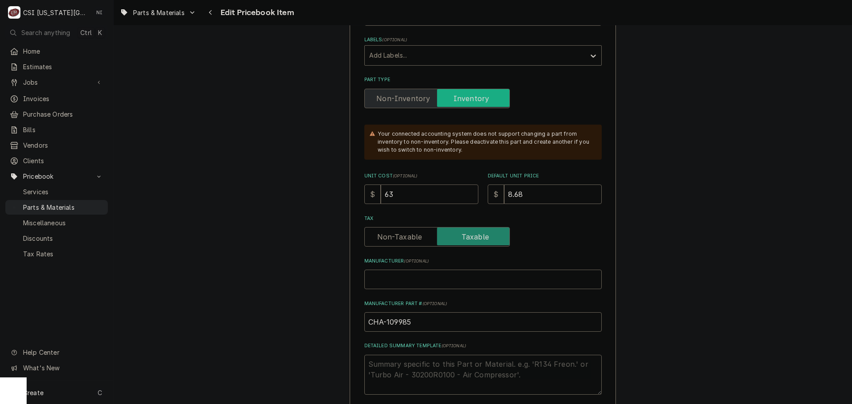
type input "63.7"
type textarea "x"
type input "63.71"
type textarea "x"
type input "63.7"
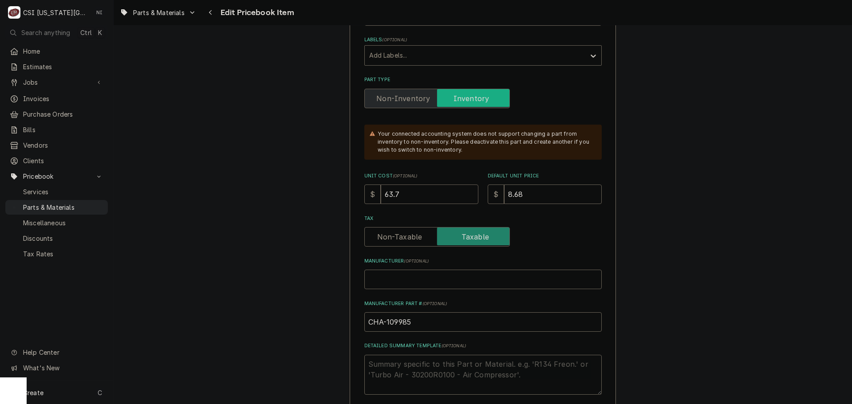
type textarea "x"
type input "63"
type textarea "x"
type input "6"
type textarea "x"
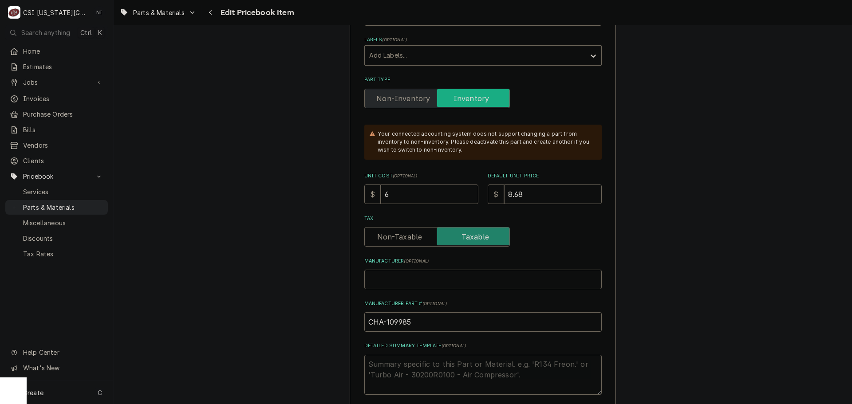
type input "6.7"
type textarea "x"
type input "6.71"
click at [531, 193] on input "8.68" at bounding box center [553, 195] width 98 height 20
drag, startPoint x: 530, startPoint y: 193, endPoint x: 488, endPoint y: 196, distance: 41.8
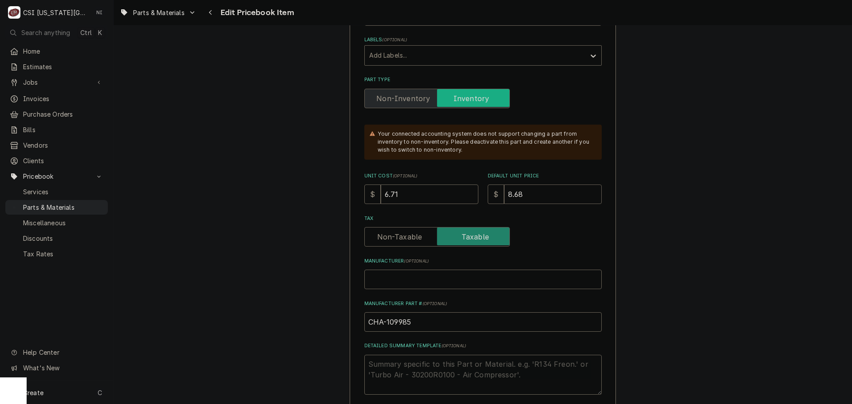
click at [489, 196] on div "$ 8.68" at bounding box center [545, 195] width 114 height 20
type textarea "x"
type input "8.9"
type textarea "x"
type input "8.98"
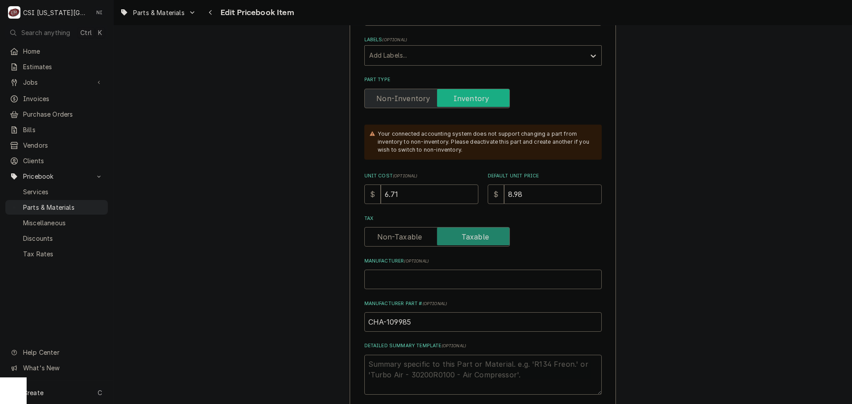
type textarea "x"
type input "8.984"
type textarea "x"
type input "8.98"
type textarea "x"
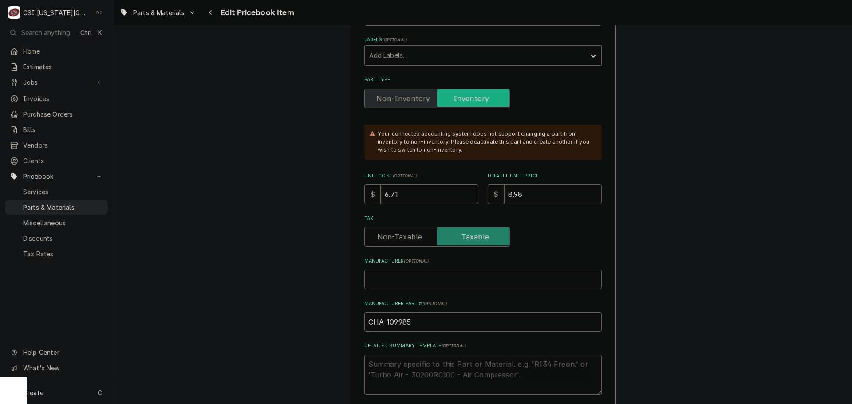
type input "8.9"
type textarea "x"
type input "8.94"
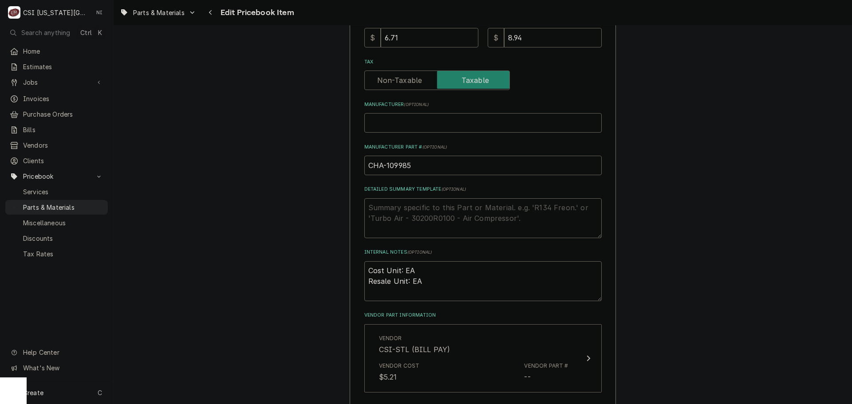
scroll to position [399, 0]
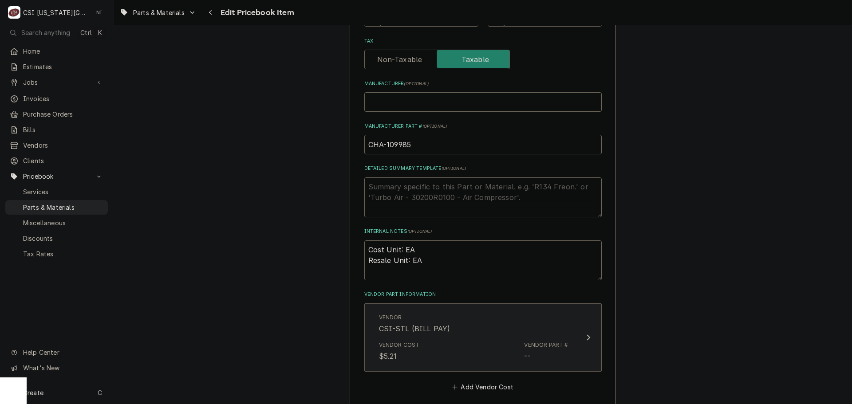
click at [505, 323] on div "Vendor CSI-STL (BILL PAY)" at bounding box center [473, 324] width 189 height 28
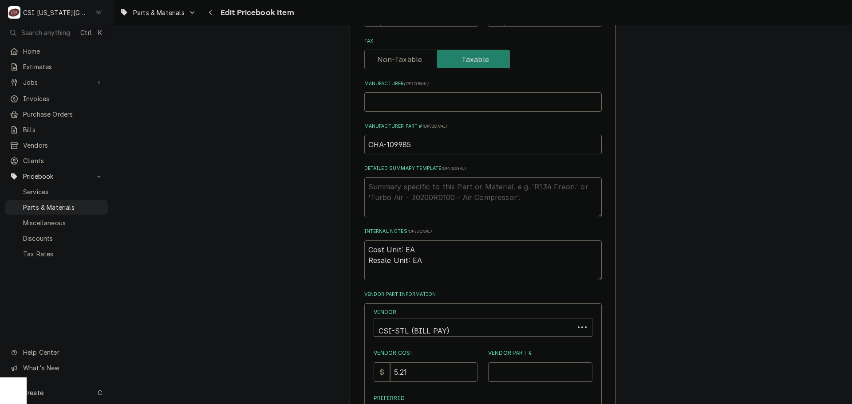
scroll to position [621, 0]
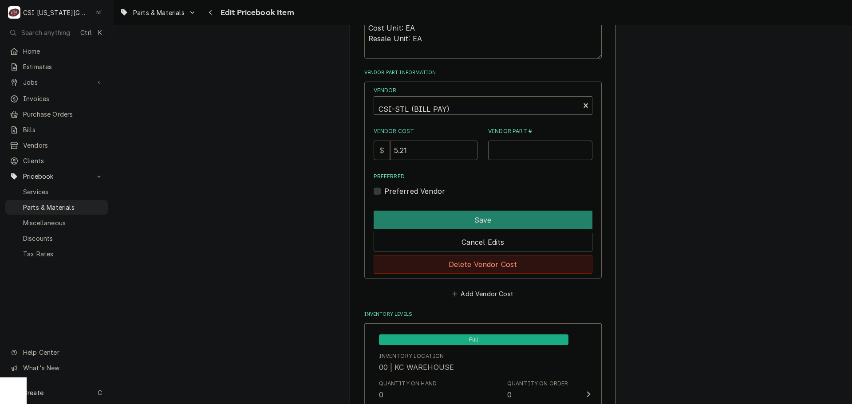
click at [510, 267] on button "Delete Vendor Cost" at bounding box center [483, 264] width 219 height 19
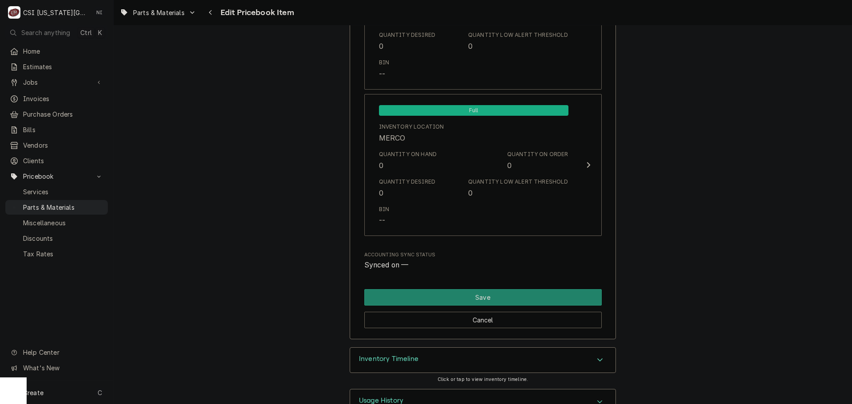
scroll to position [8601, 0]
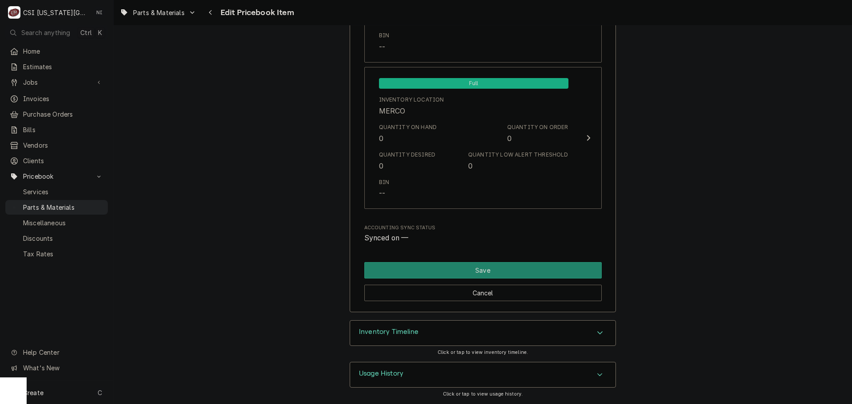
click at [555, 279] on div "Cancel" at bounding box center [482, 290] width 237 height 23
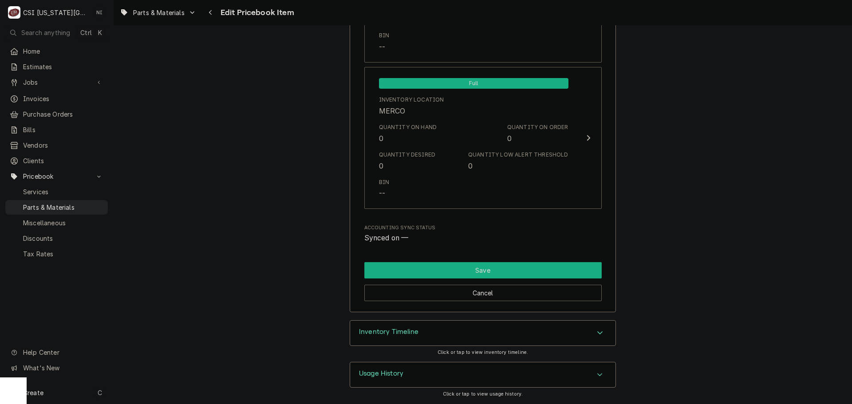
click at [524, 272] on button "Save" at bounding box center [482, 270] width 237 height 16
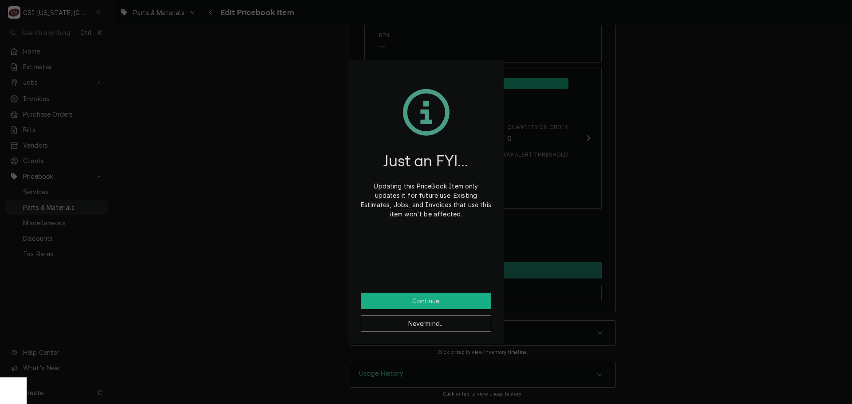
click at [434, 299] on button "Continue" at bounding box center [426, 301] width 130 height 16
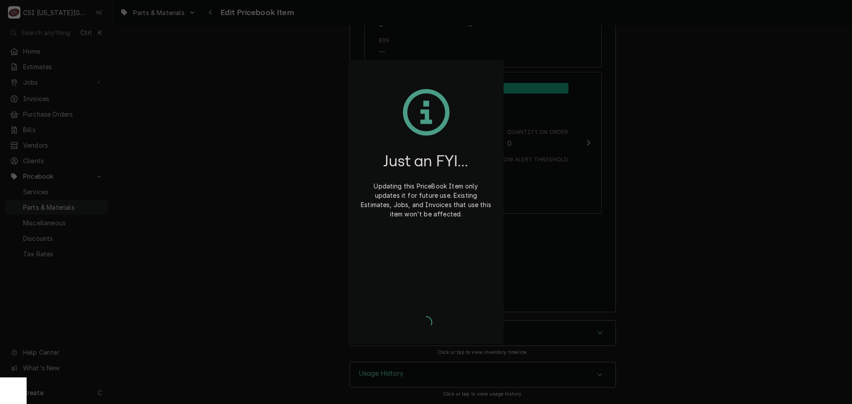
type textarea "x"
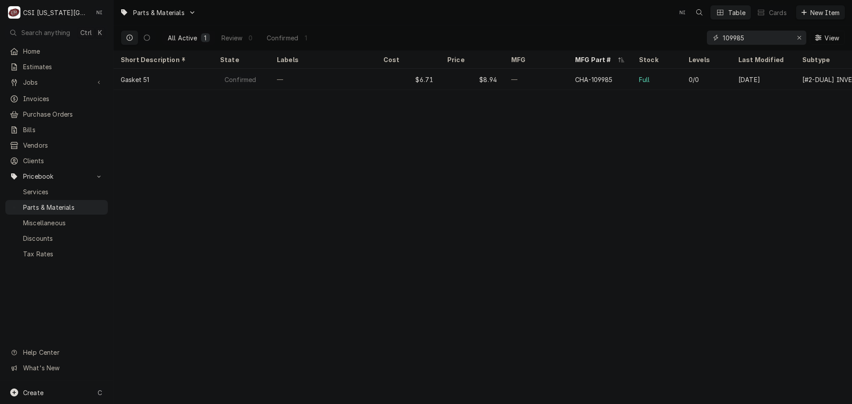
paste input "CHA-114031"
drag, startPoint x: 754, startPoint y: 39, endPoint x: 696, endPoint y: 39, distance: 58.6
click at [696, 39] on div "All Active 1 Review 0 Confirmed 1 CHA-114031 View" at bounding box center [483, 37] width 724 height 25
type input "CHA-114031"
click at [405, 80] on div "$273.67" at bounding box center [408, 79] width 64 height 21
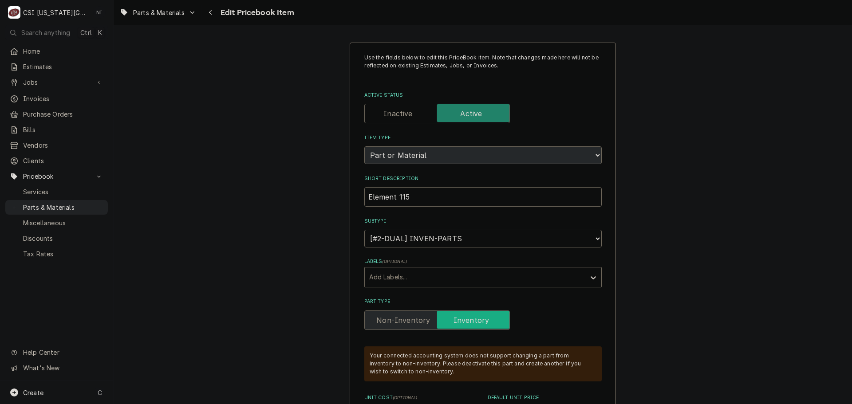
type textarea "x"
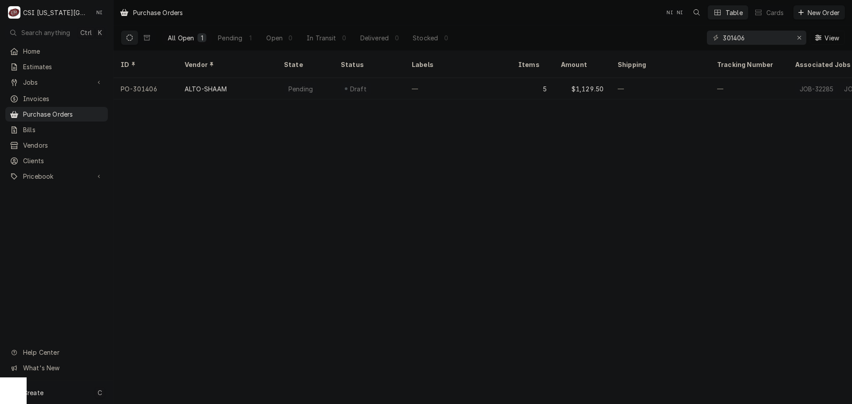
click at [55, 393] on div "Create C" at bounding box center [56, 392] width 113 height 23
click at [173, 325] on link "Purchase Order" at bounding box center [159, 331] width 80 height 15
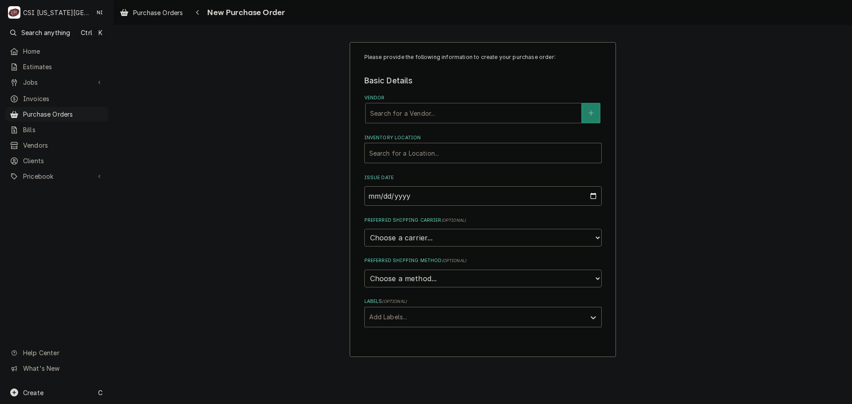
click at [417, 107] on div "Vendor" at bounding box center [473, 113] width 207 height 16
type input "key"
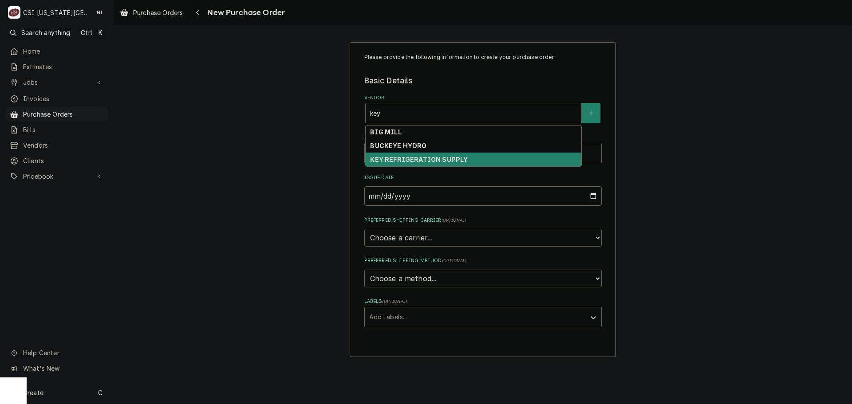
click at [418, 158] on strong "KEY REFRIGERATION SUPPLY" at bounding box center [419, 160] width 98 height 8
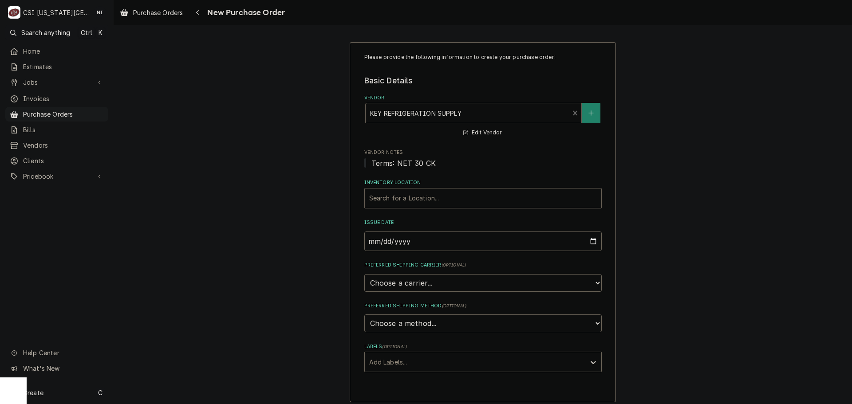
click at [401, 190] on div "Search for a Location..." at bounding box center [483, 199] width 237 height 20
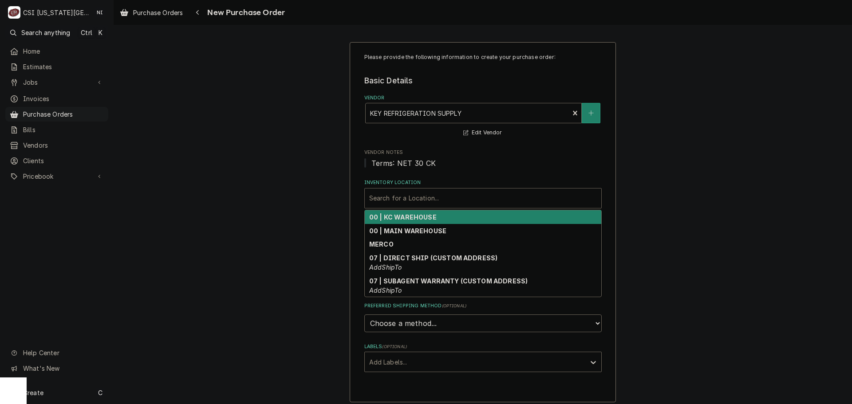
click at [401, 217] on strong "00 | KC WAREHOUSE" at bounding box center [402, 217] width 67 height 8
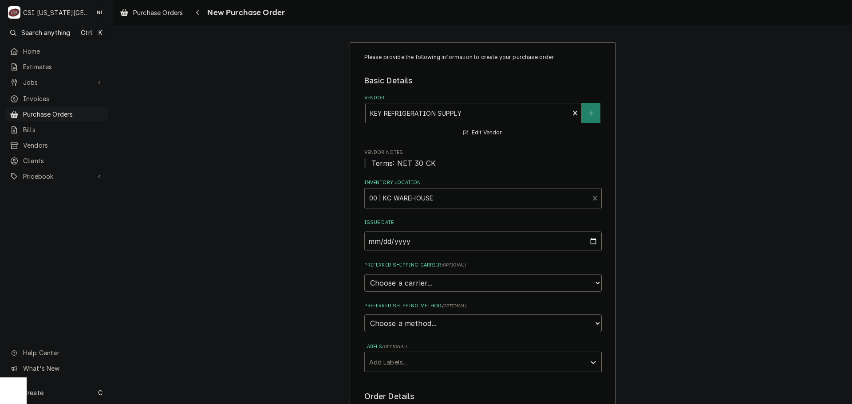
click at [417, 363] on div "Labels" at bounding box center [475, 362] width 212 height 16
drag, startPoint x: 408, startPoint y: 390, endPoint x: 534, endPoint y: 347, distance: 133.0
click at [408, 390] on div "² Local Pickup 🛍️" at bounding box center [483, 395] width 237 height 14
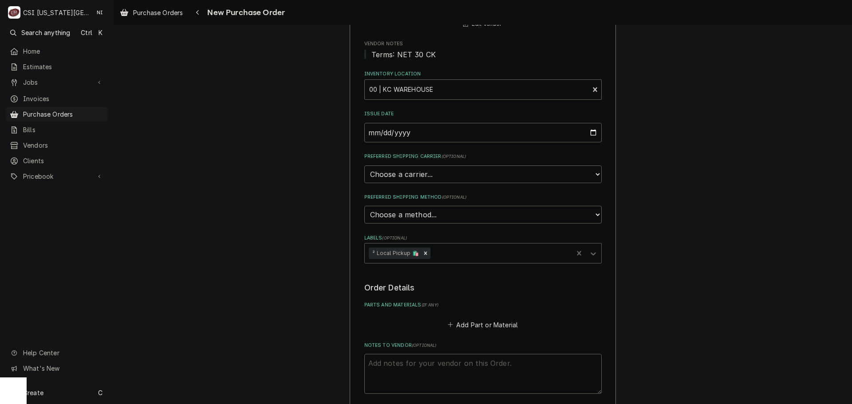
scroll to position [133, 0]
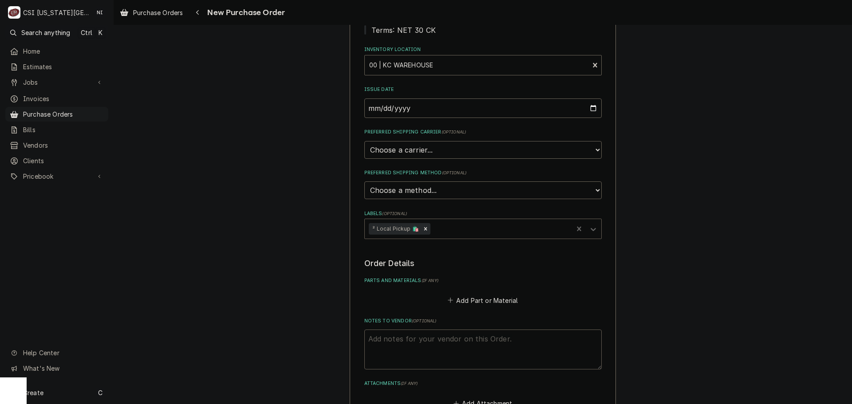
drag, startPoint x: 447, startPoint y: 341, endPoint x: 440, endPoint y: 337, distance: 7.9
click at [447, 342] on textarea "Notes to Vendor ( optional )" at bounding box center [482, 350] width 237 height 40
type textarea "x"
type textarea "p"
type textarea "x"
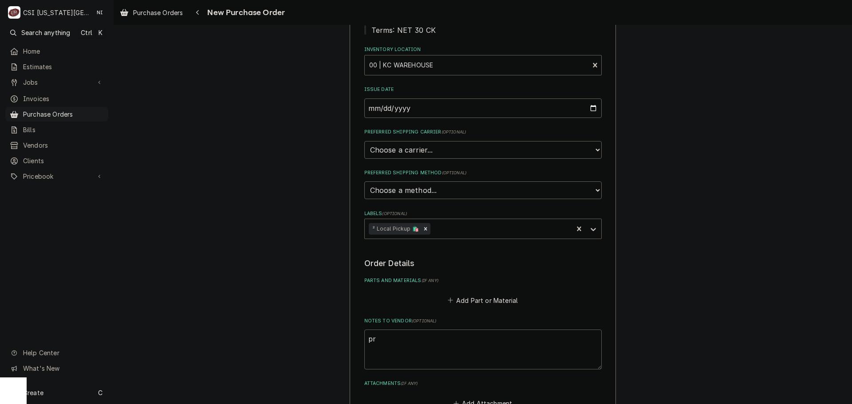
type textarea "pre"
type textarea "x"
type textarea "pres"
type textarea "x"
type textarea "prest"
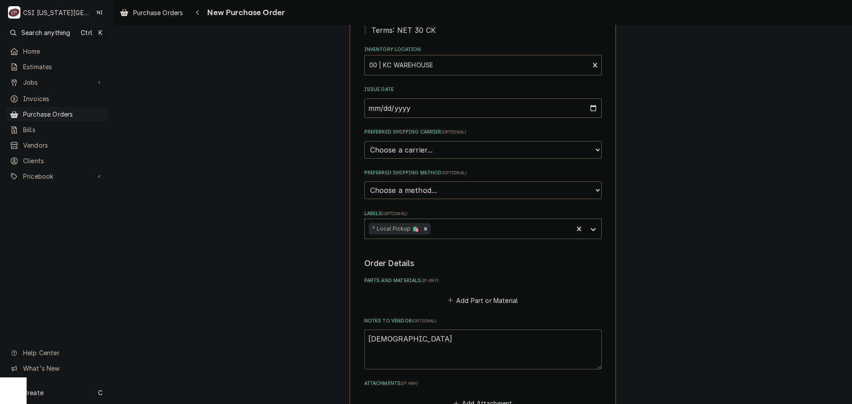
type textarea "x"
type textarea "presto"
type textarea "x"
type textarea "preston"
type textarea "x"
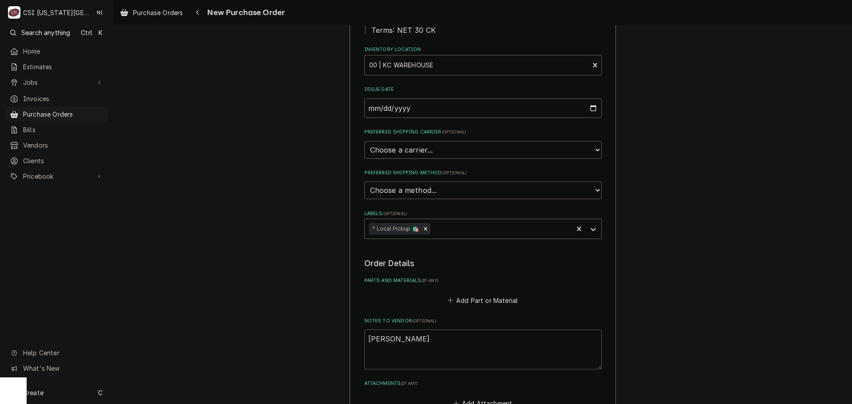
type textarea "preston"
type textarea "x"
type textarea "preston t"
type textarea "x"
type textarea "preston tr"
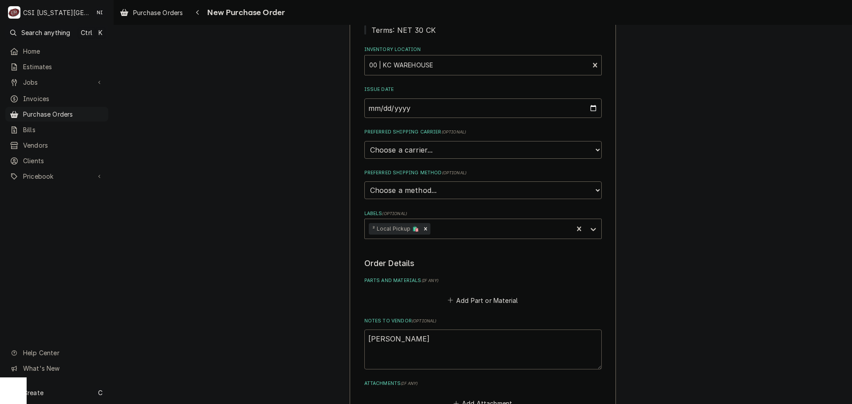
type textarea "x"
type textarea "preston tru"
type textarea "x"
type textarea "preston truck"
type textarea "x"
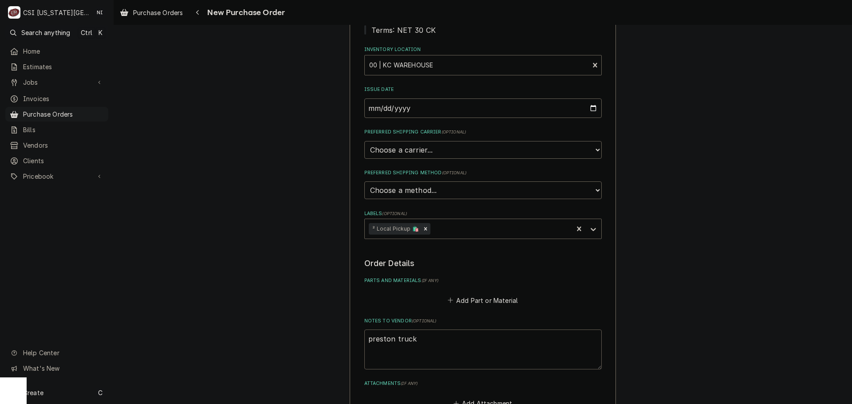
type textarea "preston truck"
type textarea "x"
type textarea "preston truck srt"
type textarea "x"
type textarea "preston truck srto"
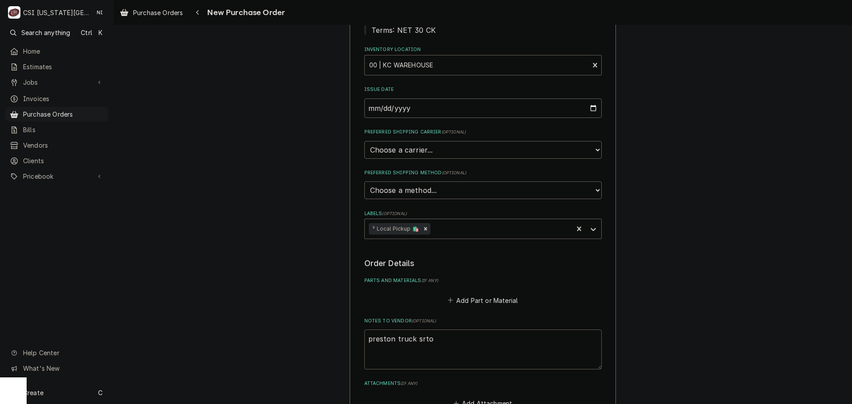
type textarea "x"
type textarea "preston truck srtock"
type textarea "x"
type textarea "preston truck srtoc"
type textarea "x"
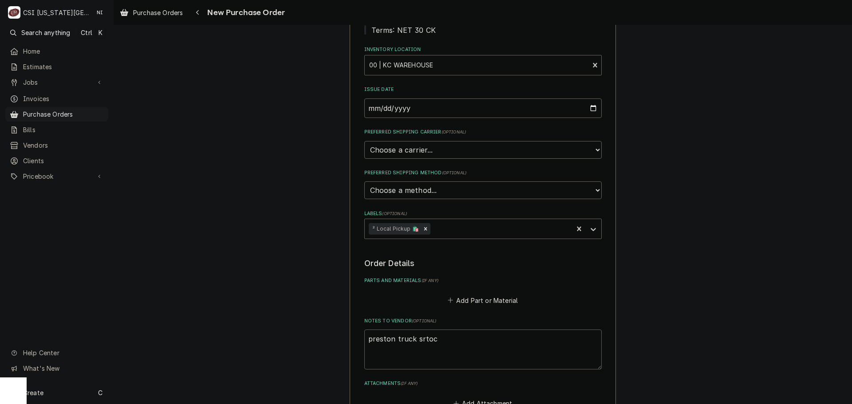
type textarea "preston truck srto"
type textarea "x"
type textarea "preston truck srt"
type textarea "x"
type textarea "preston truck sr"
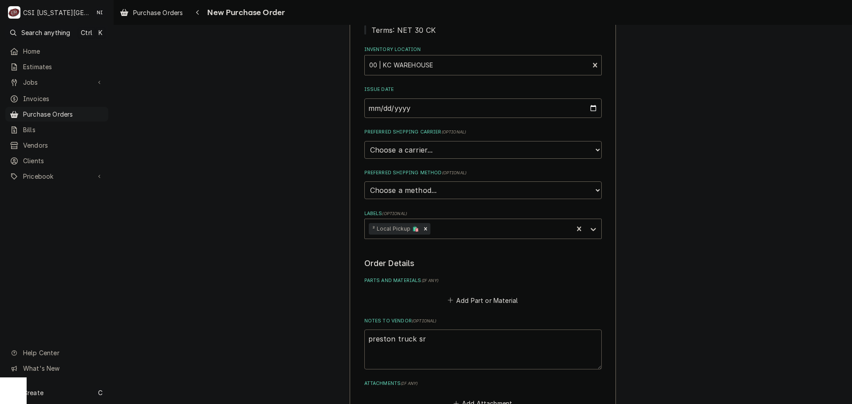
type textarea "x"
type textarea "preston truck s"
type textarea "x"
type textarea "preston truck st"
type textarea "x"
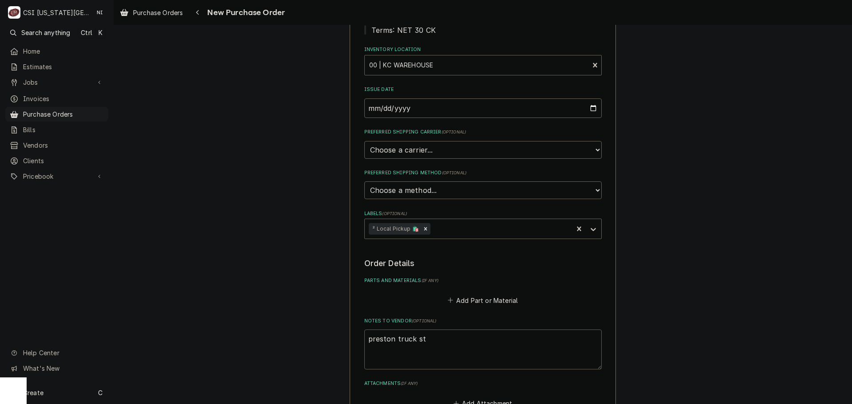
type textarea "preston truck sto"
type textarea "x"
type textarea "preston truck stoc"
type textarea "x"
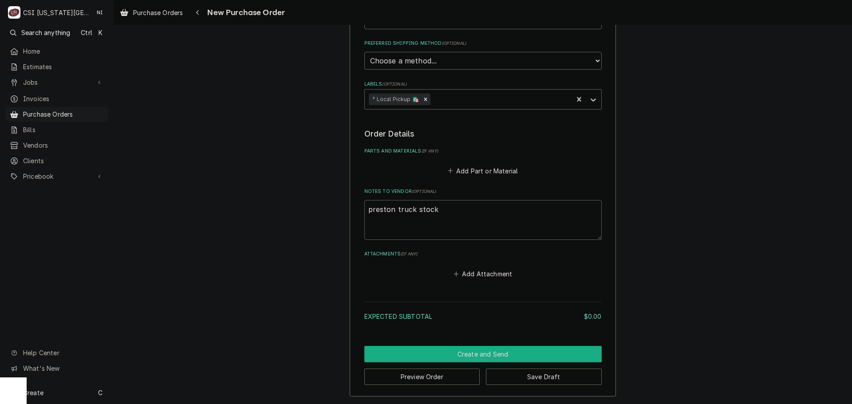
type textarea "preston truck stock"
click at [489, 352] on button "Create and Send" at bounding box center [482, 354] width 237 height 16
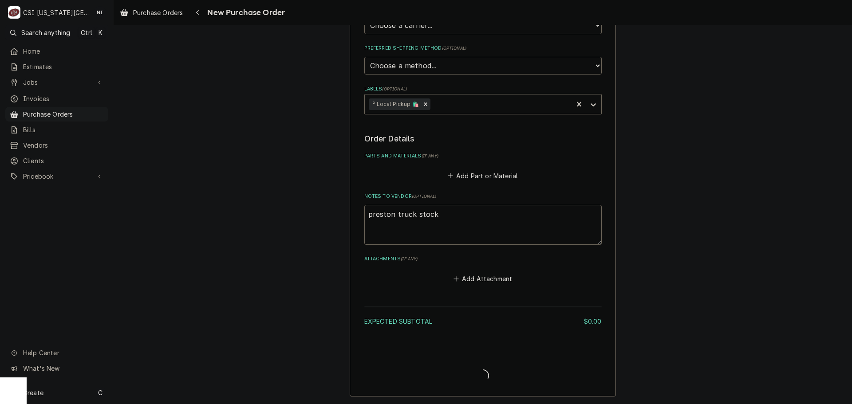
scroll to position [258, 0]
type textarea "x"
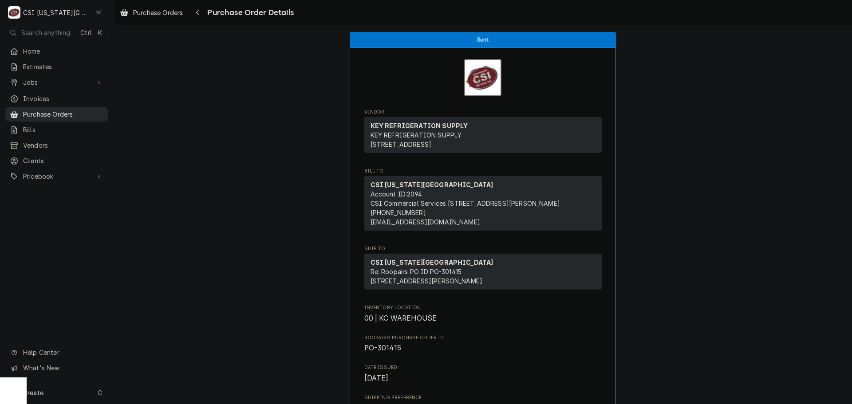
click at [91, 110] on span "Purchase Orders" at bounding box center [63, 114] width 80 height 9
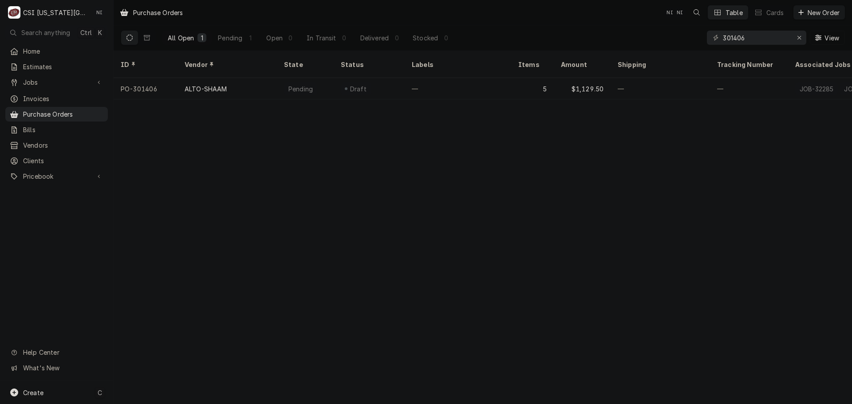
click at [64, 398] on div "Create C" at bounding box center [56, 392] width 113 height 23
click at [175, 328] on div "Purchase Order" at bounding box center [165, 331] width 59 height 9
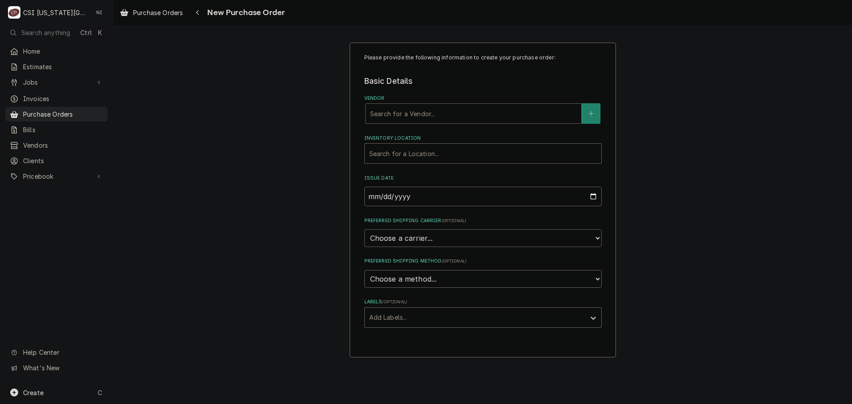
click at [535, 120] on div "Vendor" at bounding box center [473, 114] width 207 height 16
type input "home"
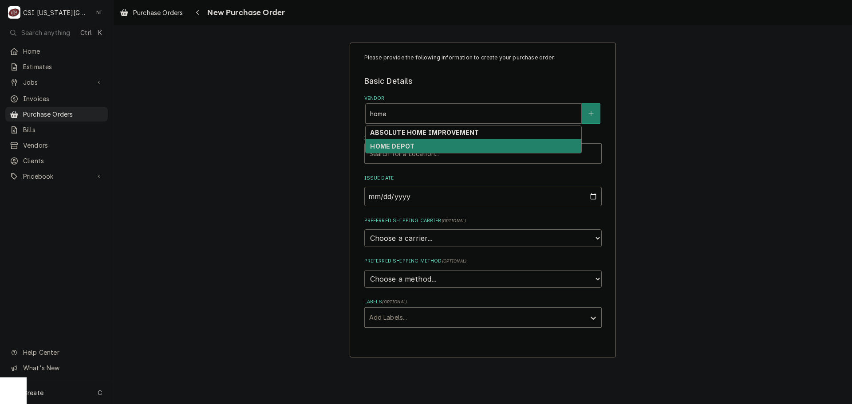
click at [425, 143] on div "HOME DEPOT" at bounding box center [474, 146] width 216 height 14
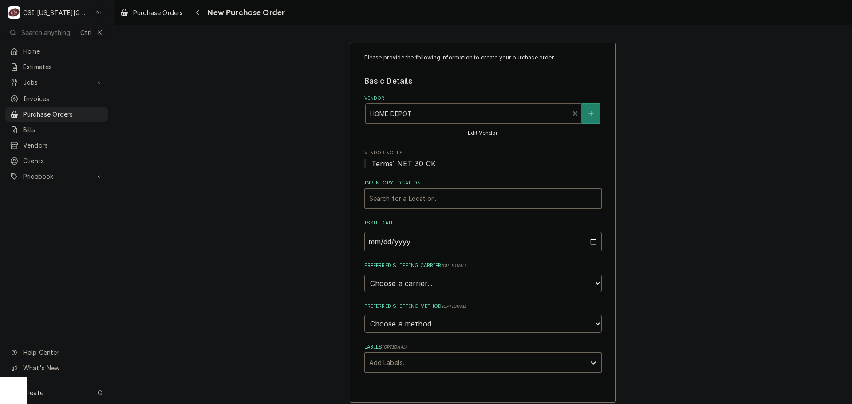
click at [418, 155] on span "Vendor Notes" at bounding box center [482, 153] width 237 height 7
click at [427, 194] on div "Inventory Location" at bounding box center [483, 199] width 228 height 16
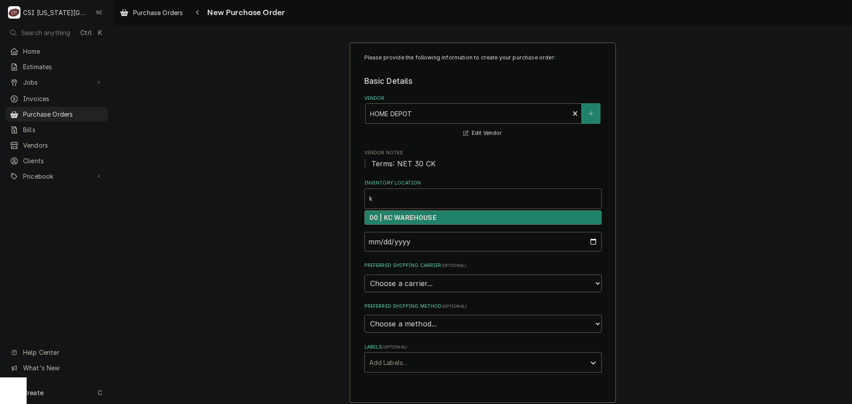
type input "kc"
drag, startPoint x: 403, startPoint y: 216, endPoint x: 403, endPoint y: 228, distance: 12.0
click at [403, 216] on strong "00 | KC WAREHOUSE" at bounding box center [402, 218] width 67 height 8
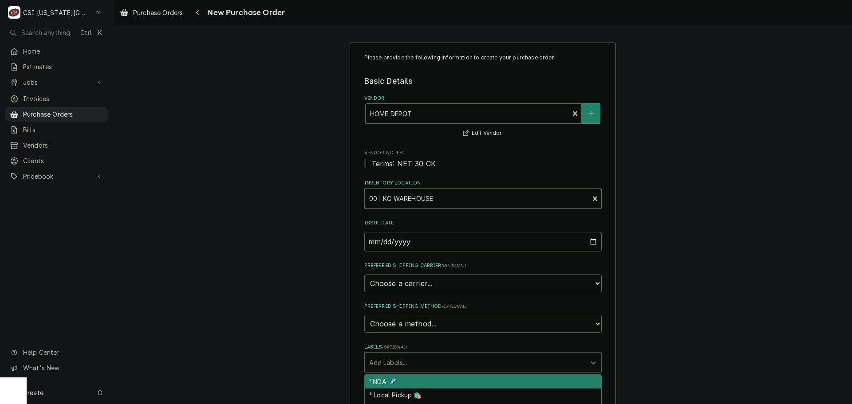
click at [410, 363] on div "Labels" at bounding box center [475, 363] width 212 height 16
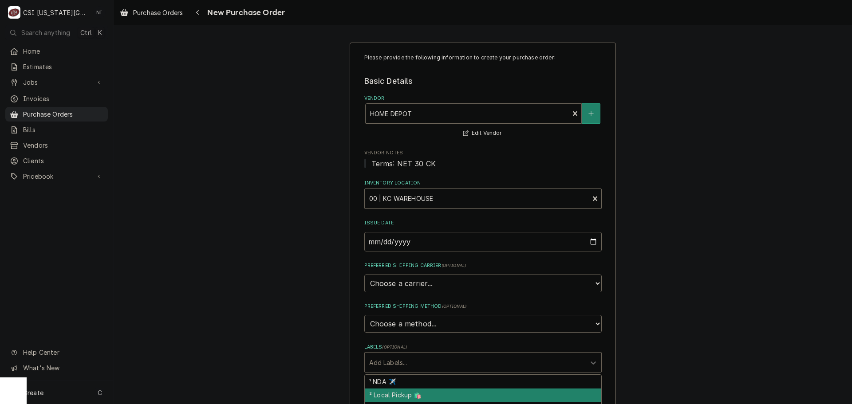
drag, startPoint x: 405, startPoint y: 391, endPoint x: 410, endPoint y: 393, distance: 5.2
click at [405, 392] on div "² Local Pickup 🛍️" at bounding box center [483, 396] width 237 height 14
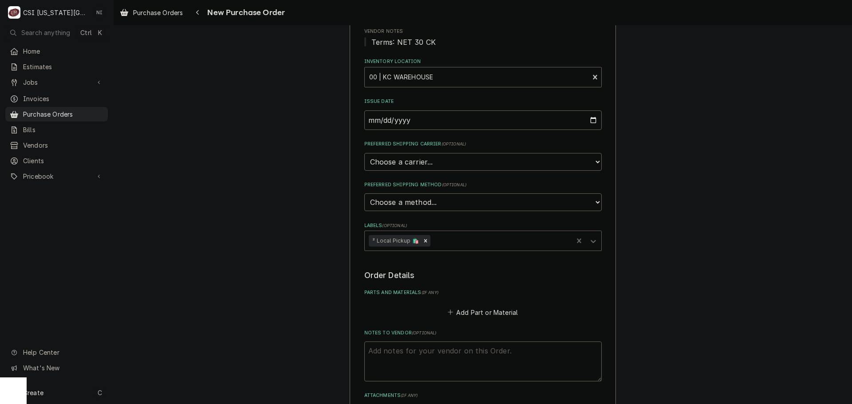
scroll to position [133, 0]
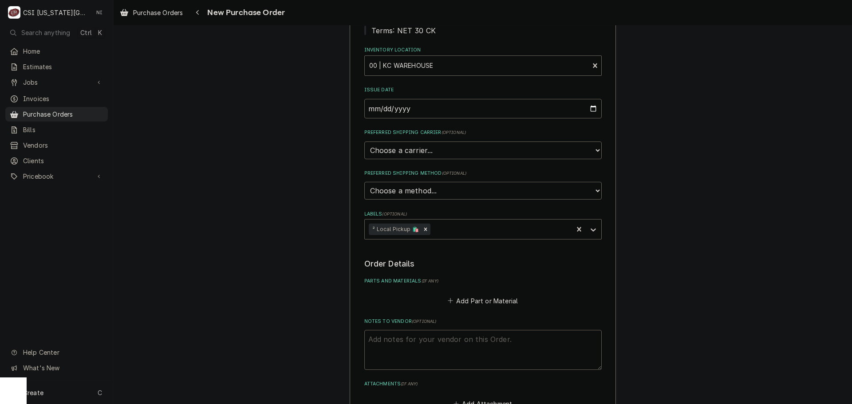
click at [443, 342] on textarea "Notes to Vendor ( optional )" at bounding box center [482, 350] width 237 height 40
type textarea "x"
type textarea "c"
type textarea "x"
type textarea "ch"
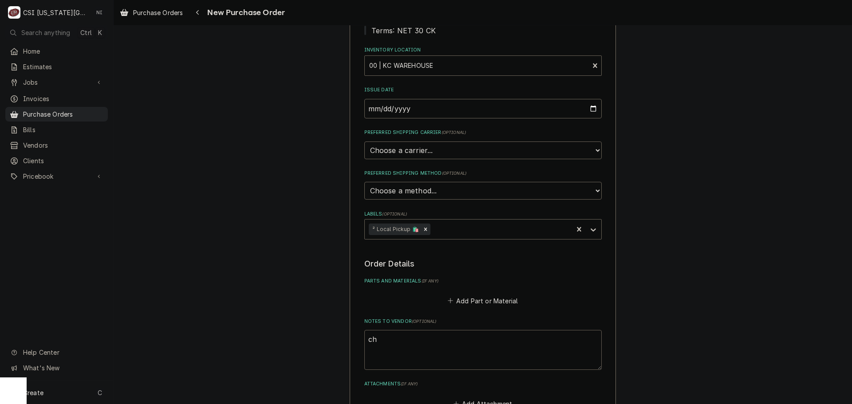
type textarea "x"
type textarea "chri"
type textarea "x"
type textarea "christi"
type textarea "x"
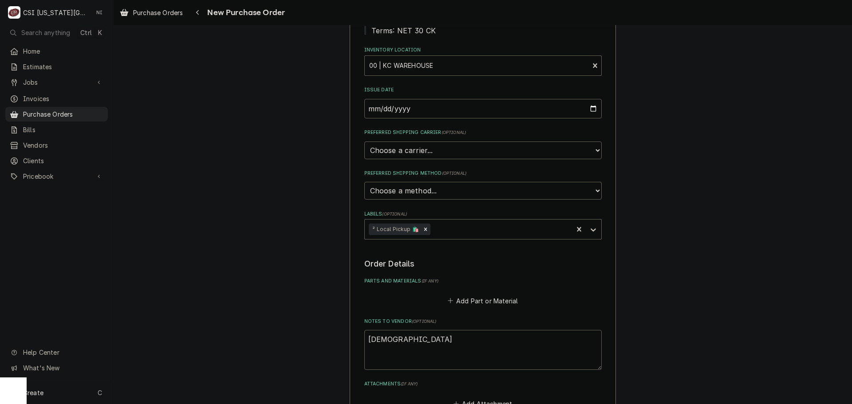
type textarea "christia"
type textarea "x"
type textarea "christian"
click at [485, 299] on button "Add Part or Material" at bounding box center [482, 301] width 73 height 12
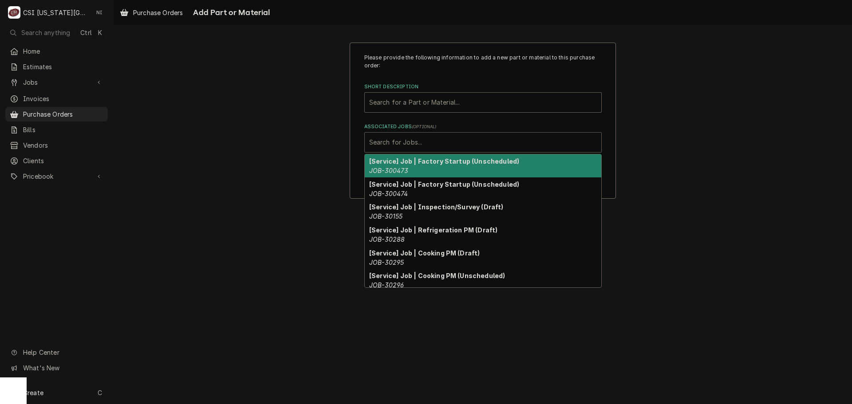
click at [432, 138] on div "Associated Jobs" at bounding box center [483, 142] width 228 height 16
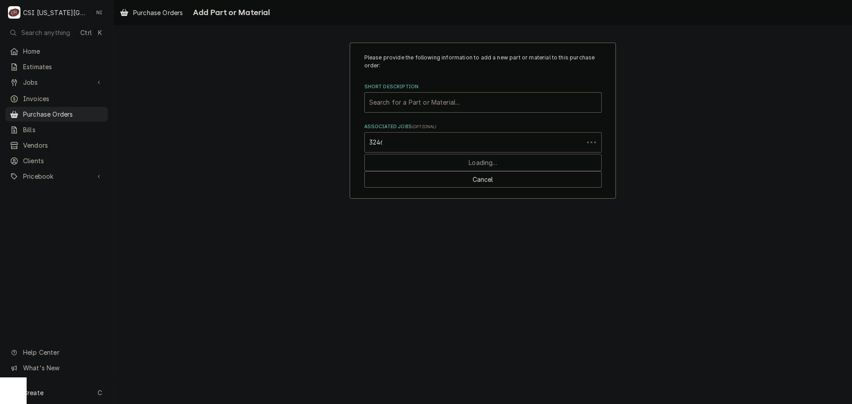
type input "32461"
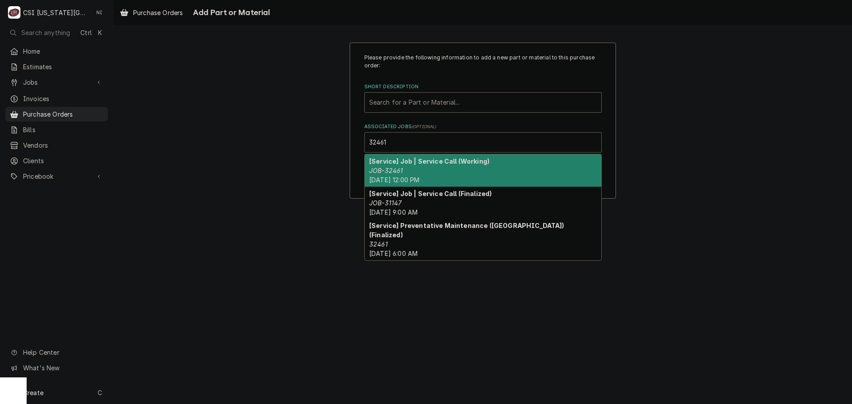
click at [398, 162] on strong "[Service] Job | Service Call (Working)" at bounding box center [429, 162] width 120 height 8
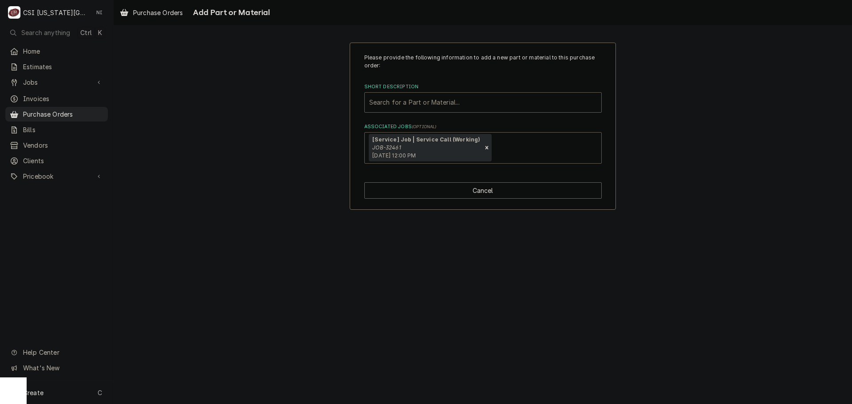
click at [398, 101] on div "Short Description" at bounding box center [483, 103] width 228 height 16
type input "misc serv"
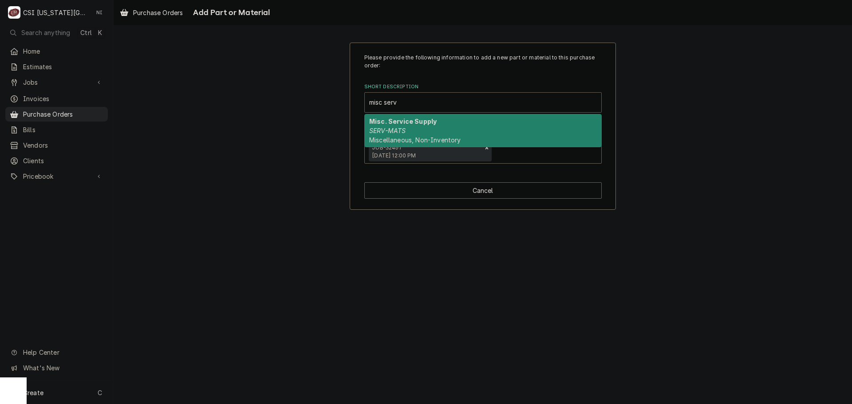
click at [394, 129] on em "SERV-MATS" at bounding box center [387, 131] width 36 height 8
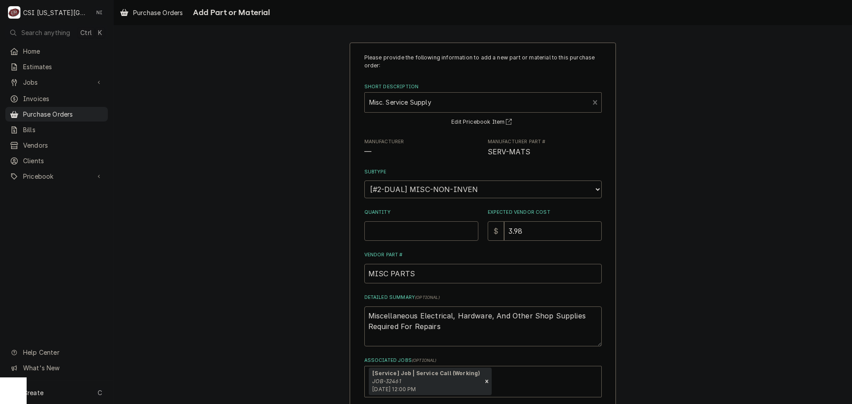
click at [421, 229] on input "Quantity" at bounding box center [421, 231] width 114 height 20
type textarea "x"
type input "1"
type textarea "x"
type input "0"
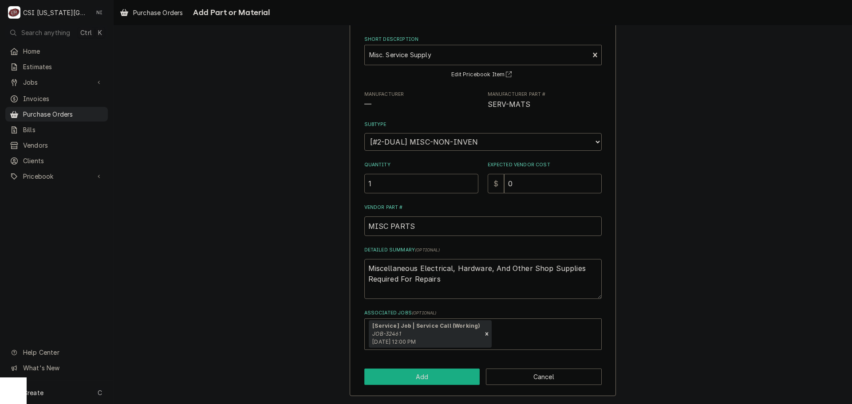
click at [461, 371] on button "Add" at bounding box center [422, 377] width 116 height 16
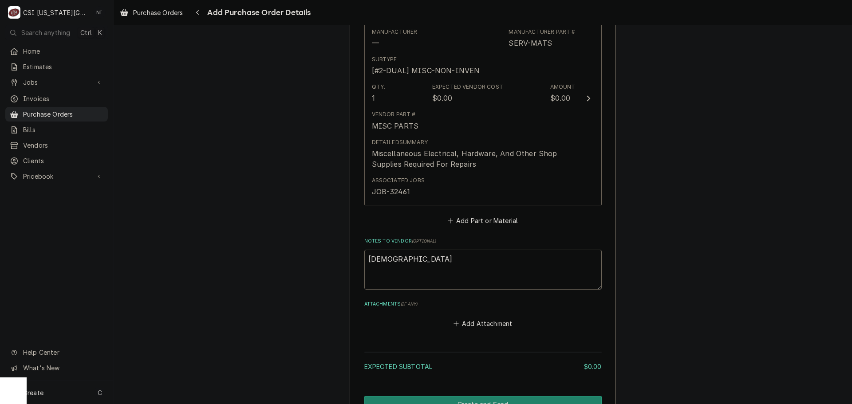
scroll to position [481, 0]
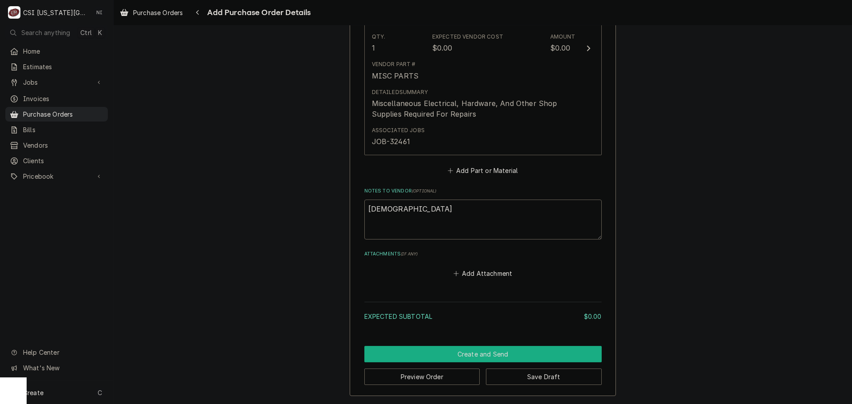
drag, startPoint x: 504, startPoint y: 353, endPoint x: 498, endPoint y: 353, distance: 5.8
click at [498, 353] on button "Create and Send" at bounding box center [482, 354] width 237 height 16
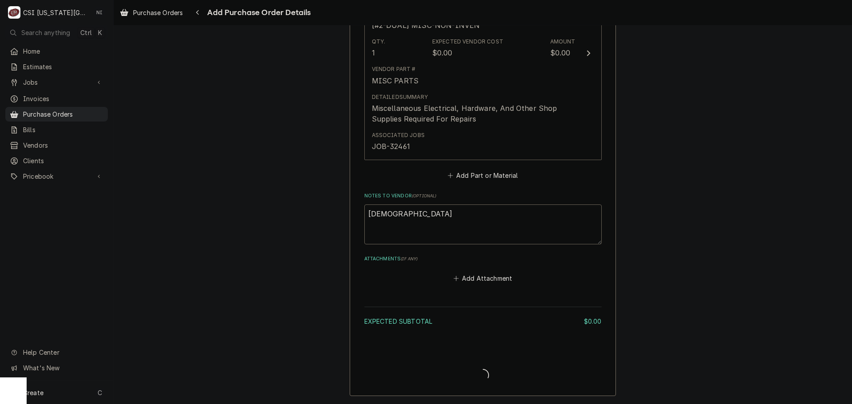
scroll to position [477, 0]
type textarea "x"
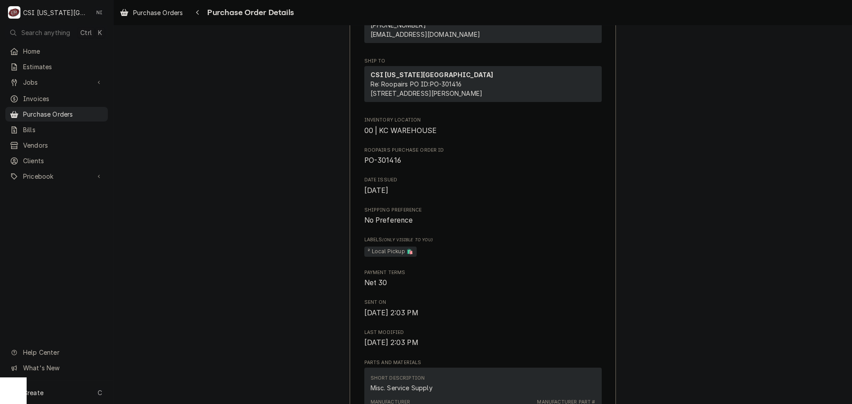
scroll to position [177, 0]
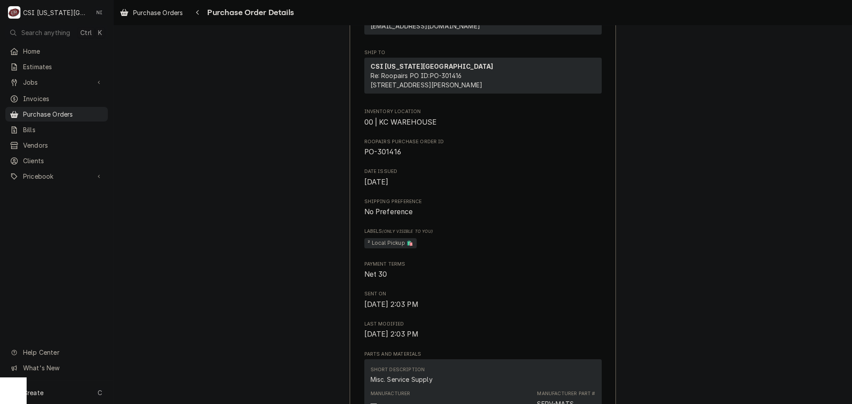
drag, startPoint x: 79, startPoint y: 109, endPoint x: 139, endPoint y: 109, distance: 59.9
click at [79, 110] on span "Purchase Orders" at bounding box center [63, 114] width 80 height 9
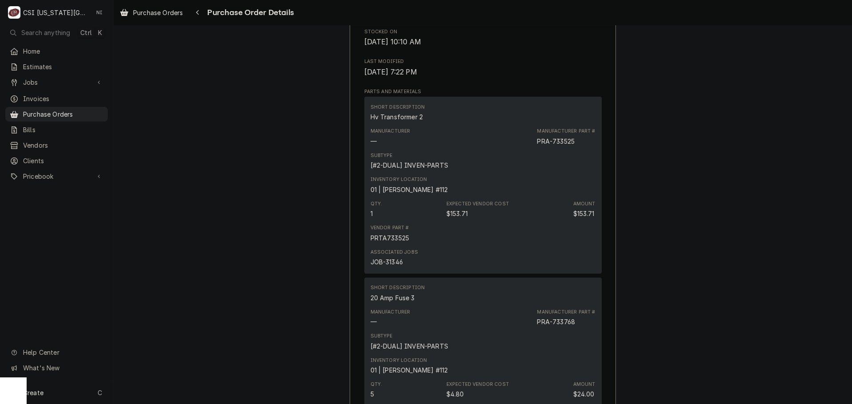
scroll to position [560, 0]
